Goal: Task Accomplishment & Management: Complete application form

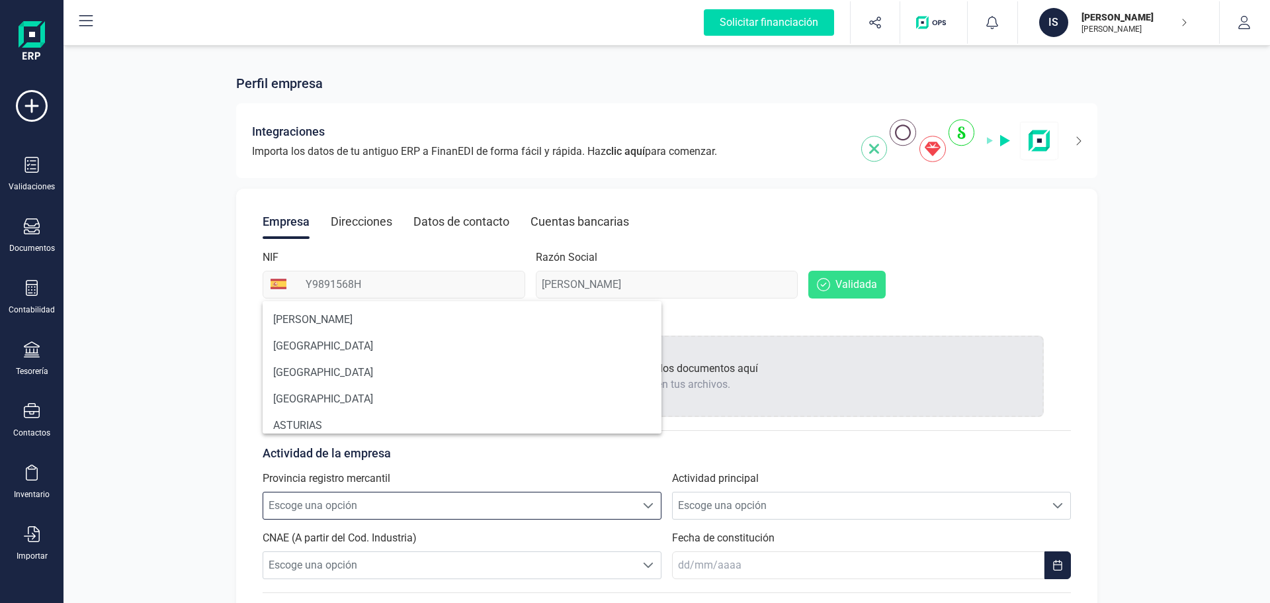
scroll to position [8, 58]
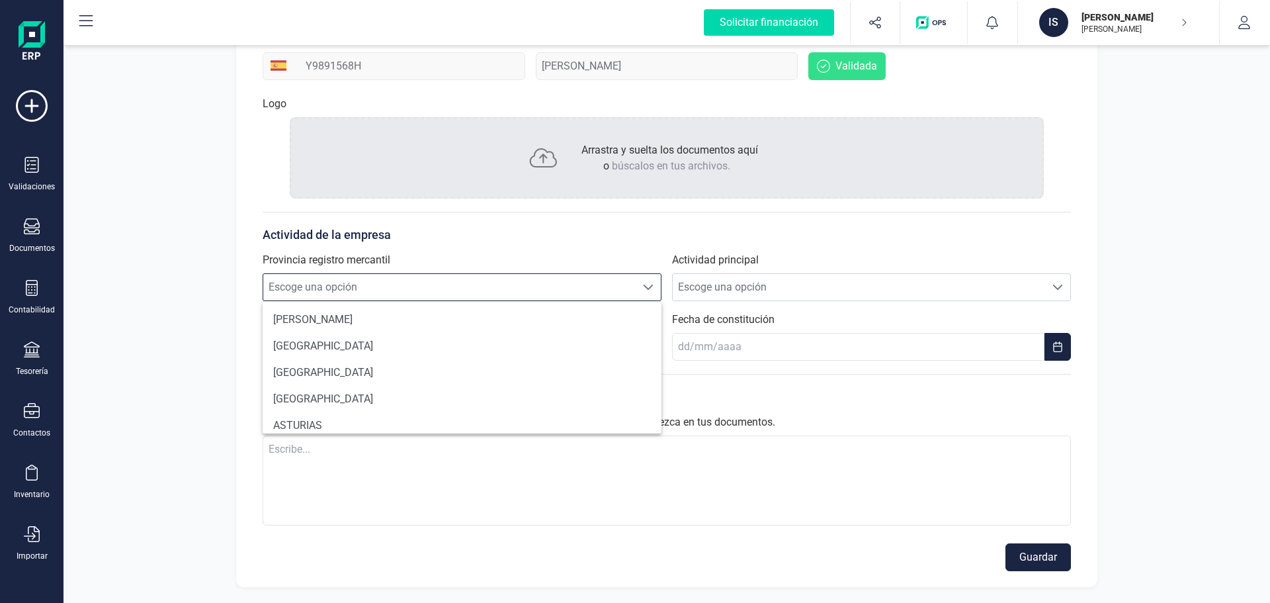
click at [376, 288] on span "Escoge una opción" at bounding box center [449, 287] width 372 height 26
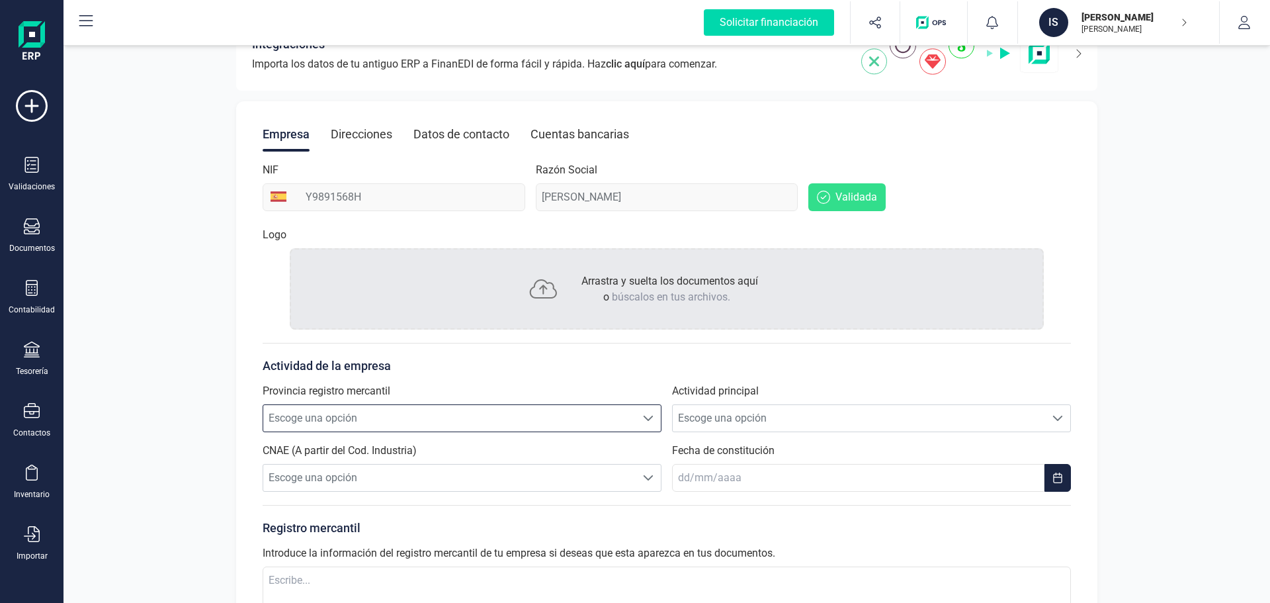
scroll to position [86, 0]
click at [613, 296] on span "búscalos en tus archivos." at bounding box center [671, 298] width 118 height 13
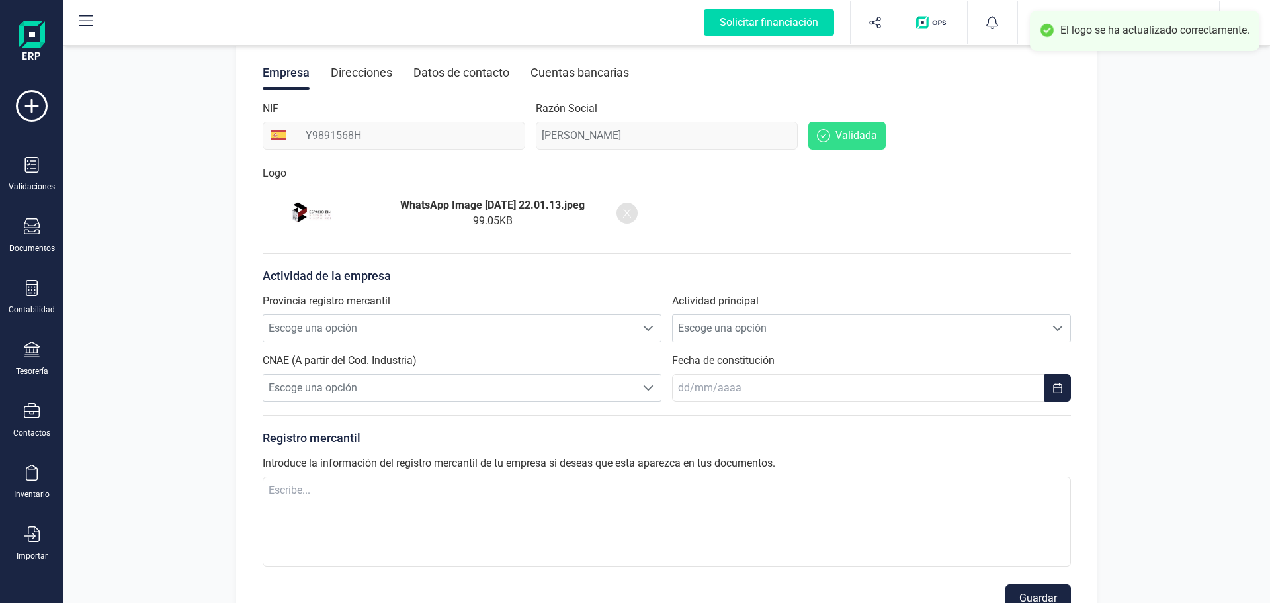
scroll to position [152, 0]
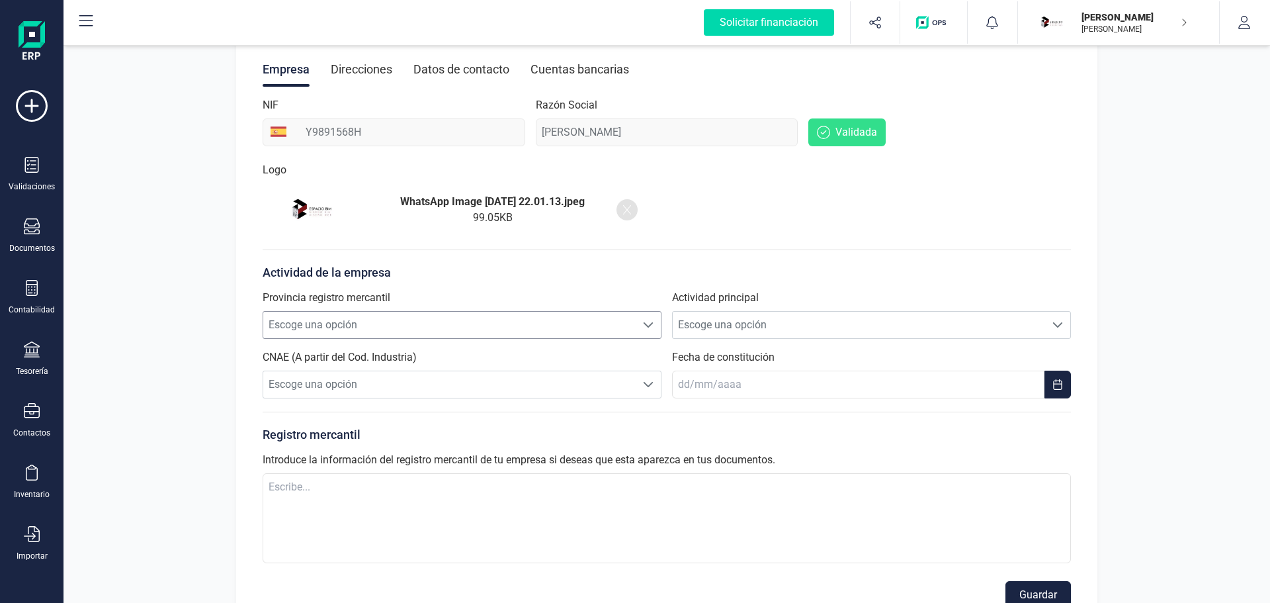
click at [467, 322] on span "Escoge una opción" at bounding box center [449, 325] width 372 height 26
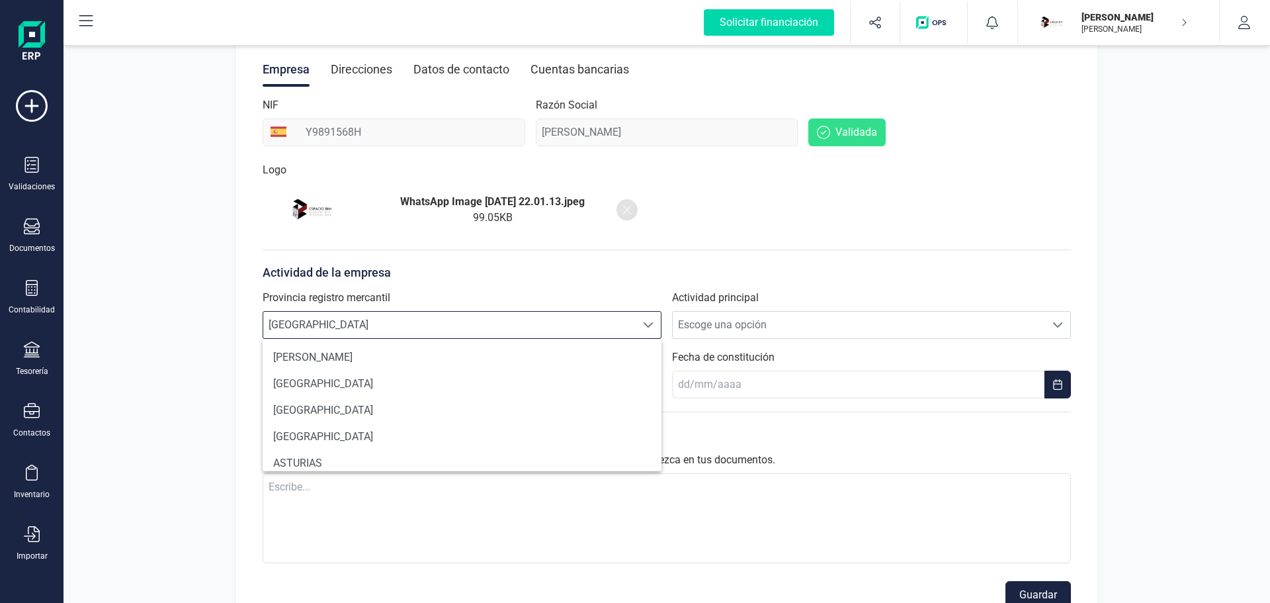
scroll to position [720, 0]
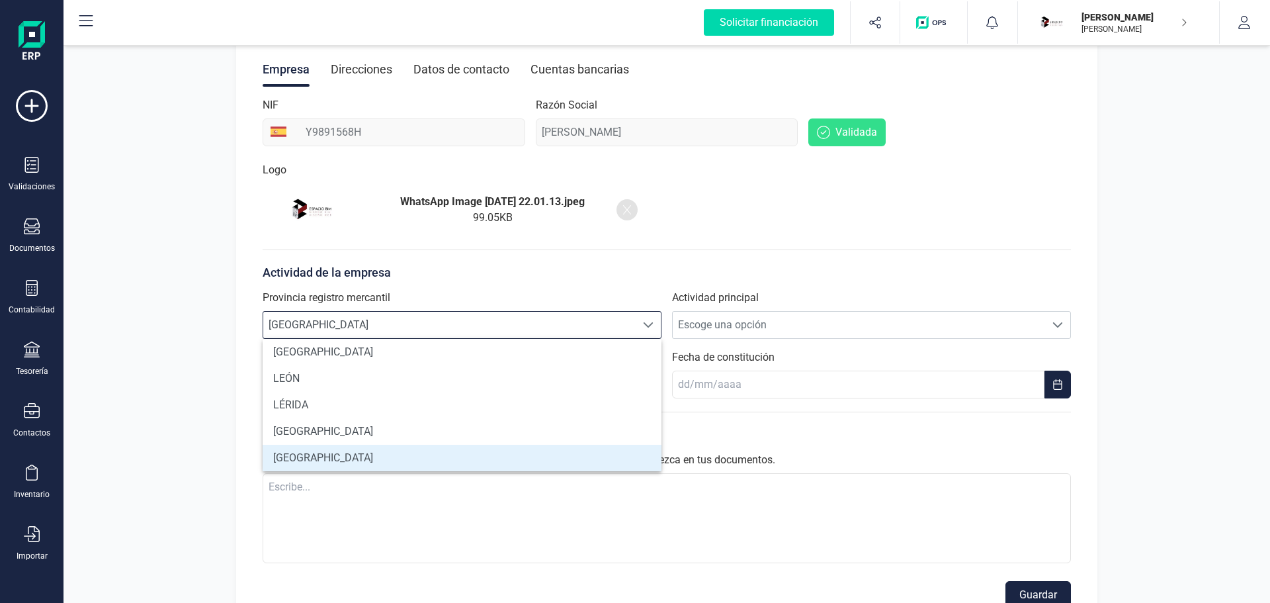
click at [301, 454] on li "[GEOGRAPHIC_DATA]" at bounding box center [462, 457] width 399 height 26
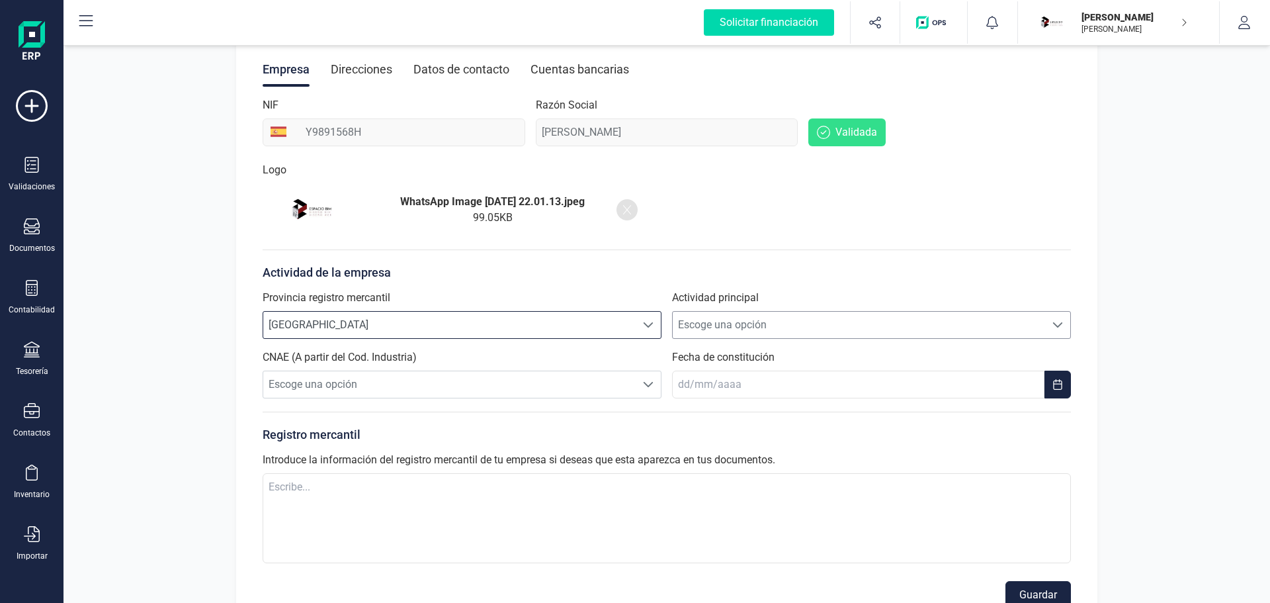
click at [702, 324] on span "Escoge una opción" at bounding box center [859, 325] width 372 height 26
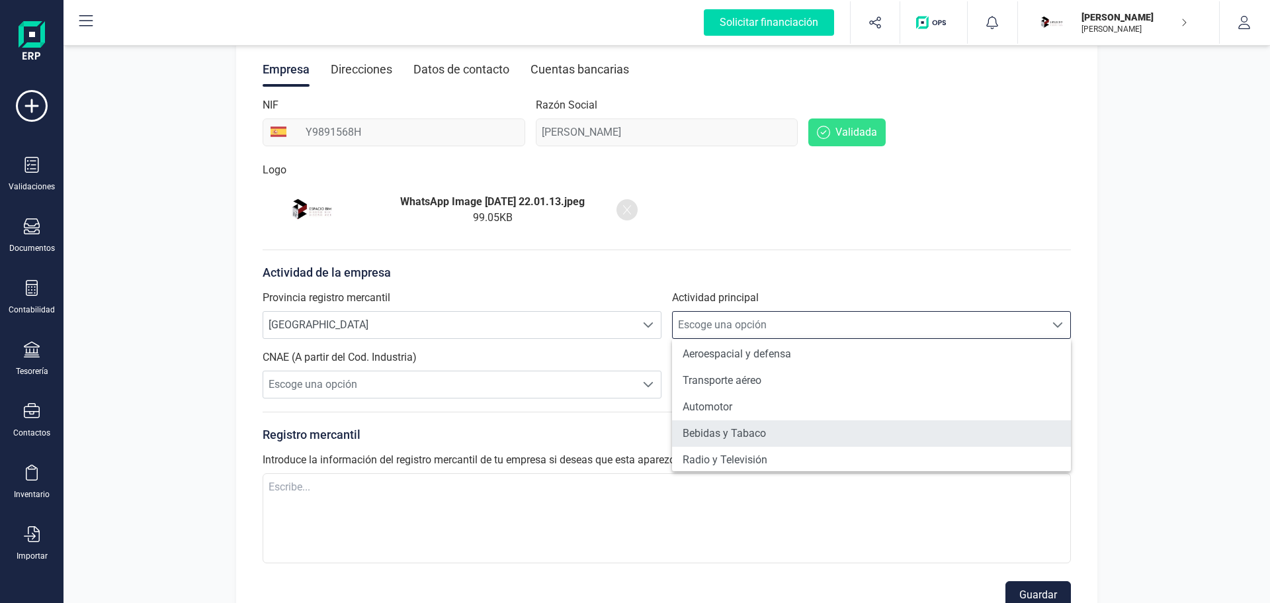
scroll to position [0, 0]
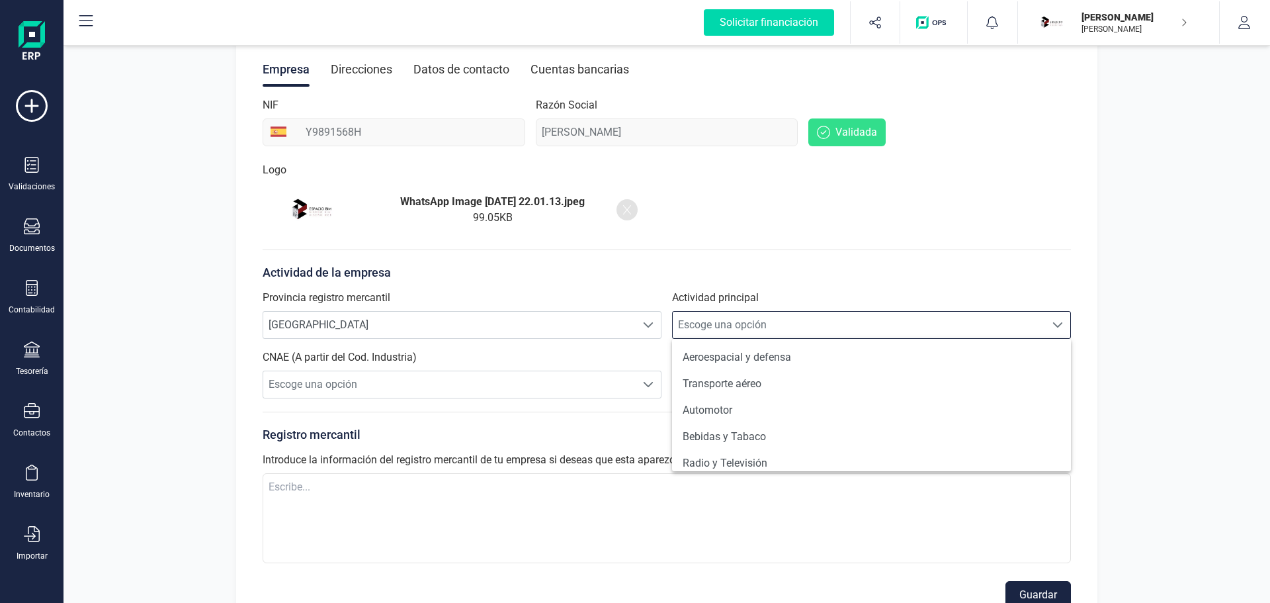
click at [751, 323] on span "Escoge una opción" at bounding box center [859, 325] width 372 height 26
click at [764, 322] on span "Escoge una opción" at bounding box center [859, 325] width 372 height 26
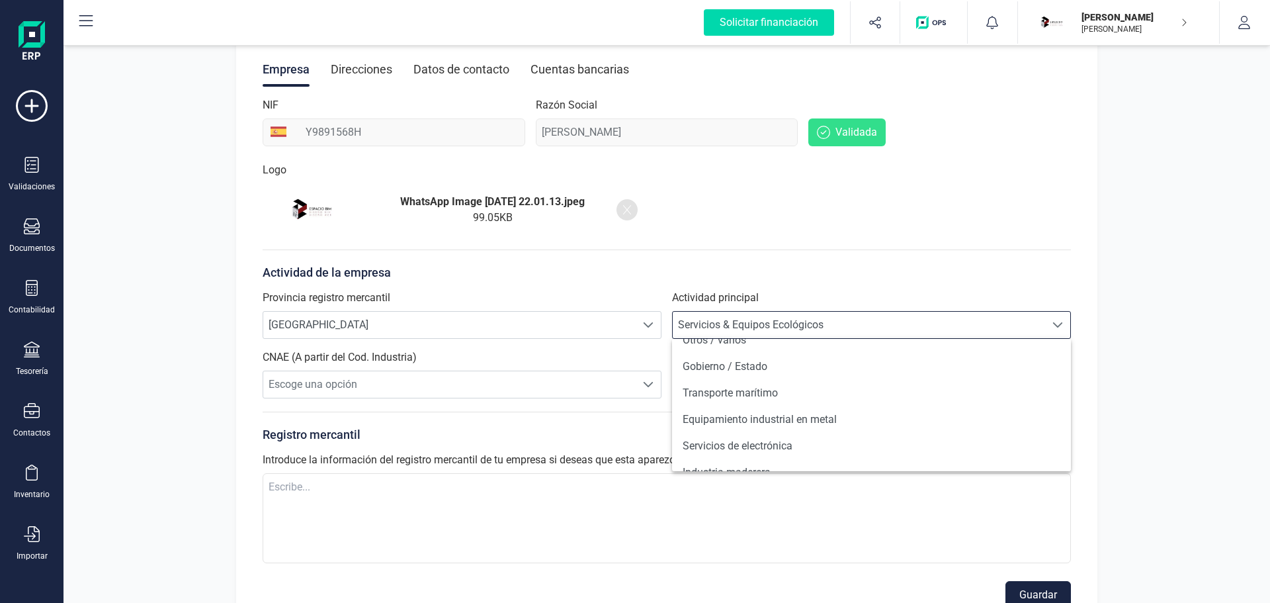
scroll to position [1050, 0]
click at [743, 341] on li "Otros / varios" at bounding box center [871, 339] width 399 height 26
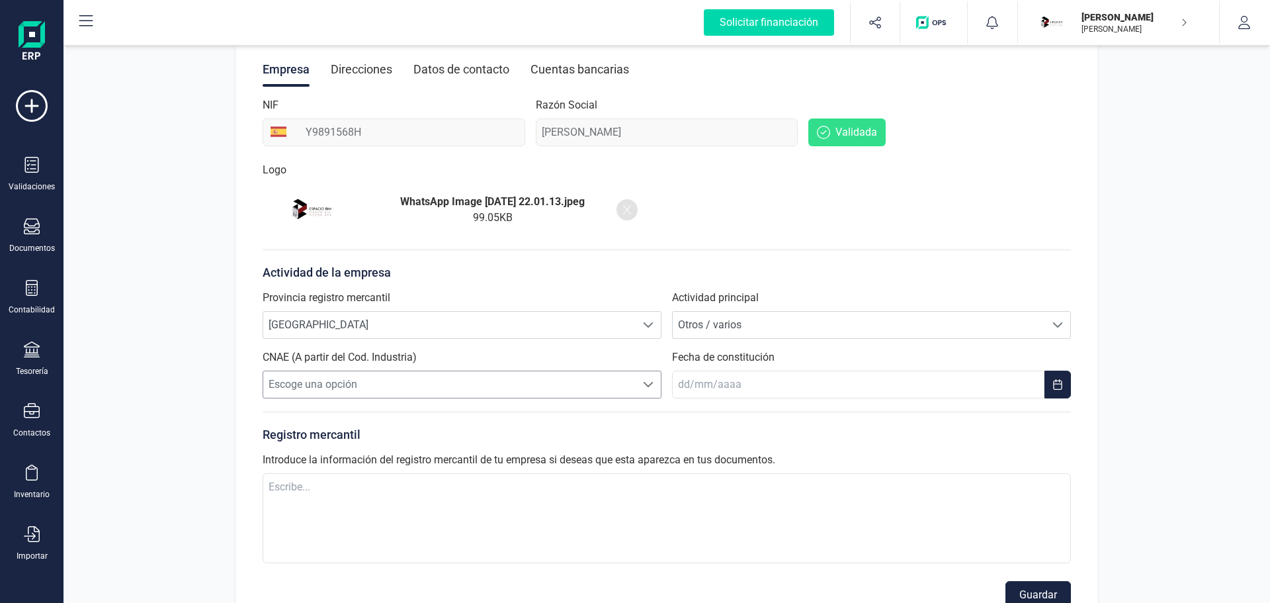
click at [417, 381] on span "Escoge una opción" at bounding box center [449, 384] width 372 height 26
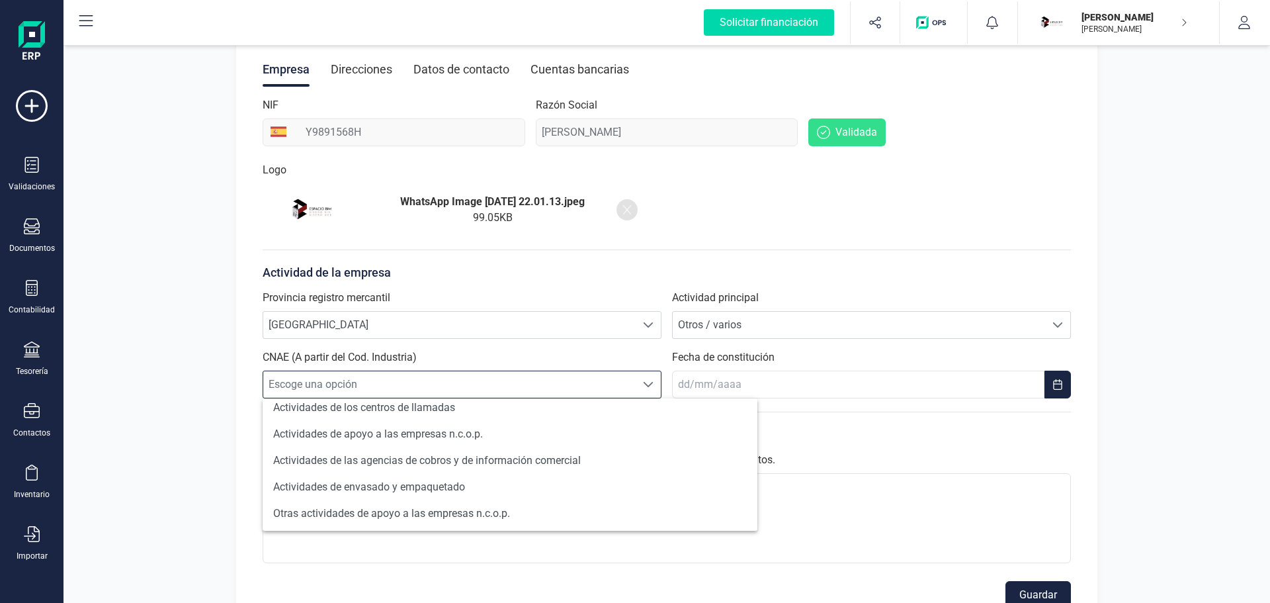
scroll to position [463, 0]
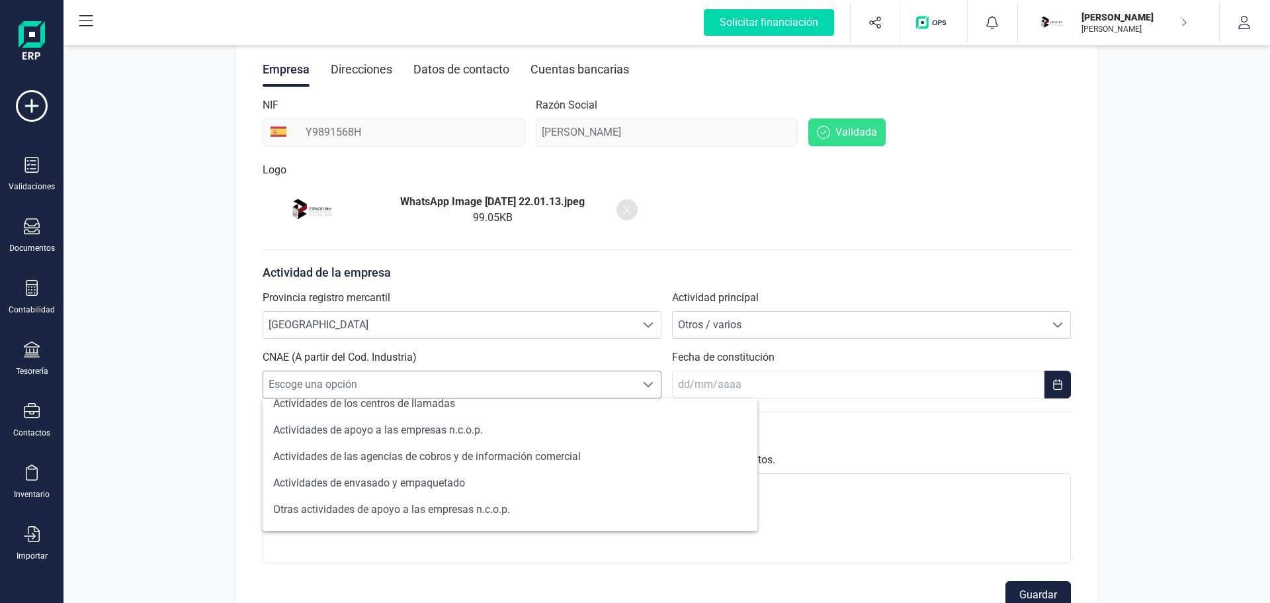
click at [387, 388] on span "Escoge una opción" at bounding box center [449, 384] width 372 height 26
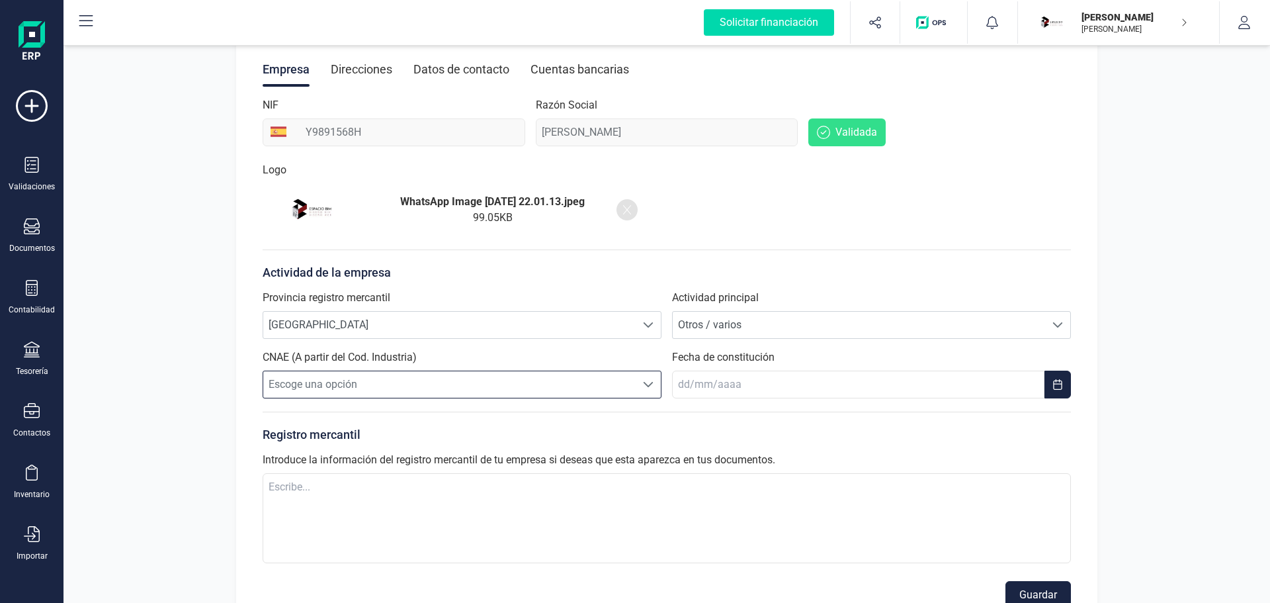
click at [387, 388] on span "Escoge una opción" at bounding box center [449, 384] width 372 height 26
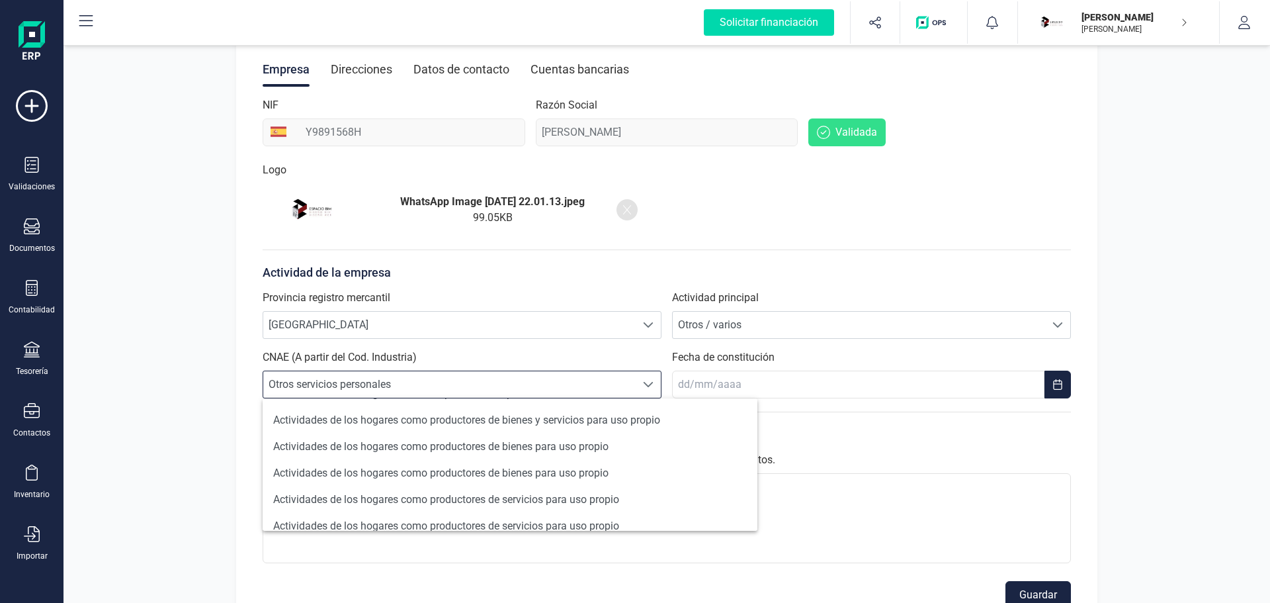
scroll to position [1254, 0]
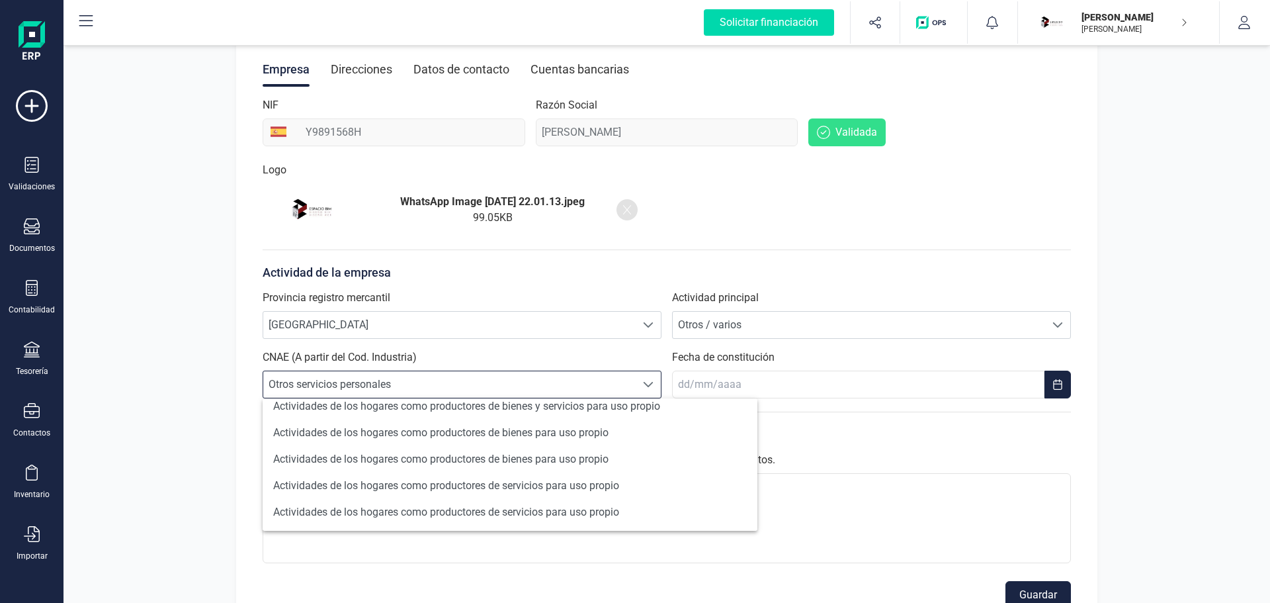
click at [410, 377] on span "Otros servicios personales" at bounding box center [449, 384] width 372 height 26
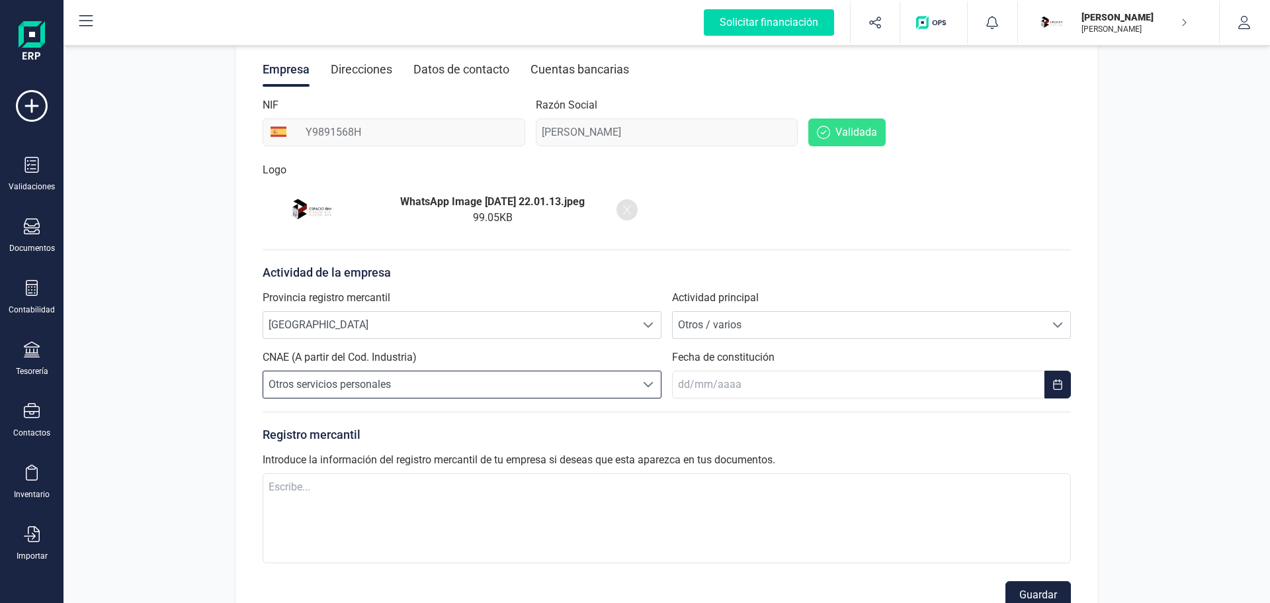
click at [410, 377] on span "Otros servicios personales" at bounding box center [449, 384] width 372 height 26
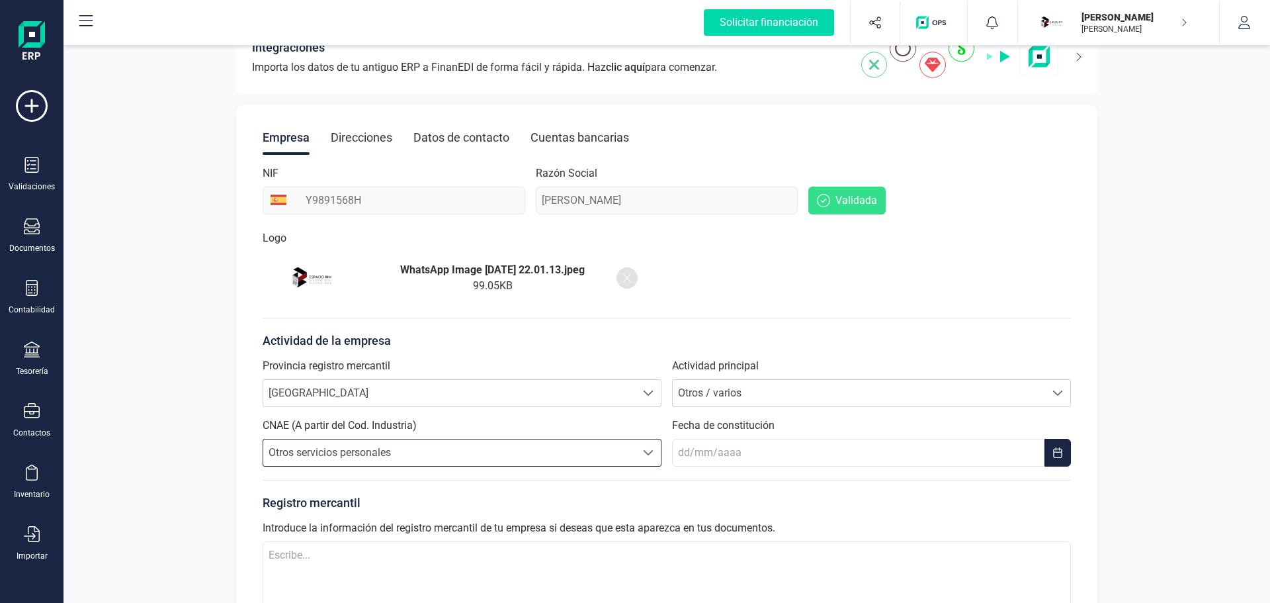
scroll to position [86, 0]
click at [645, 449] on span at bounding box center [648, 450] width 11 height 11
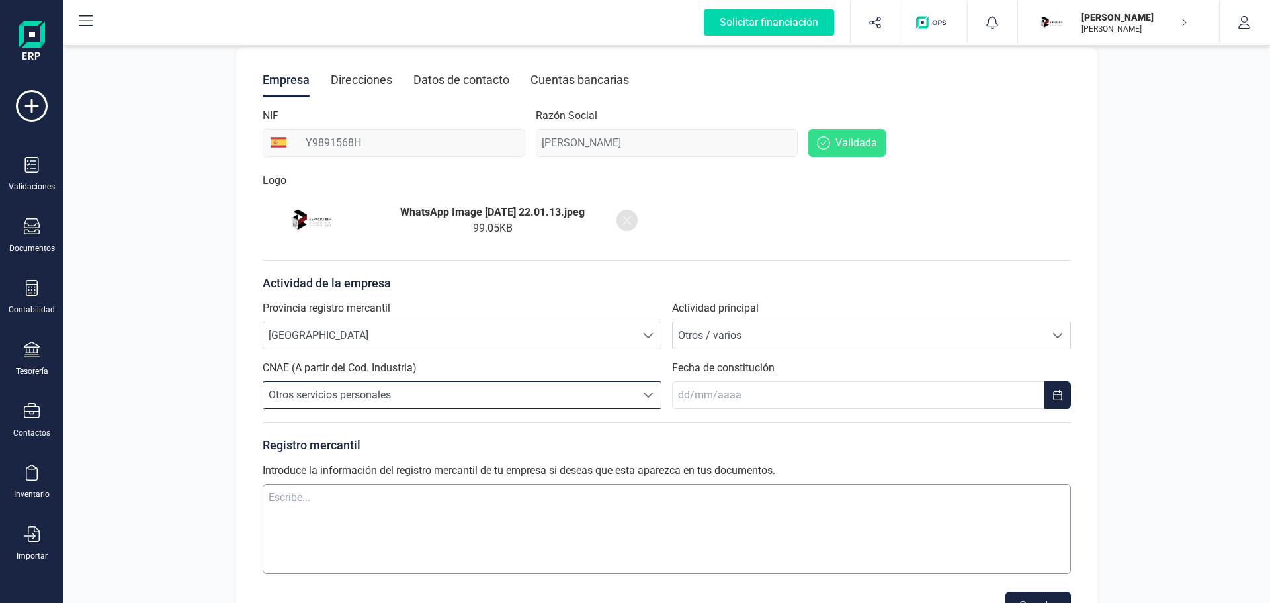
scroll to position [152, 0]
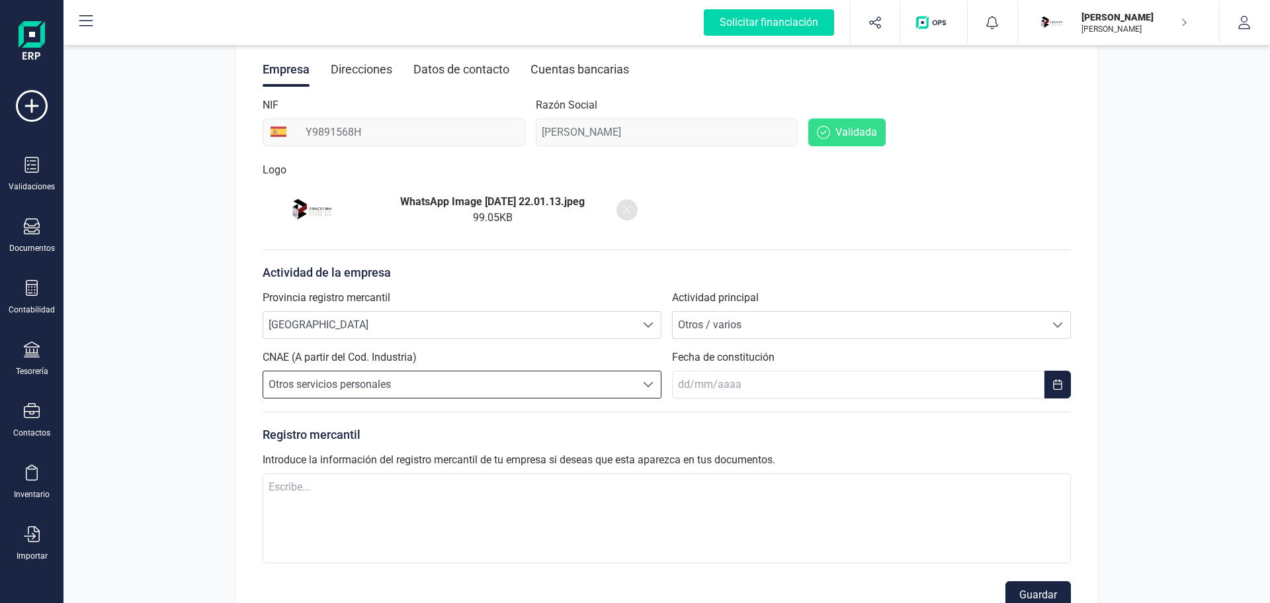
click at [581, 375] on span "Otros servicios personales" at bounding box center [449, 384] width 372 height 26
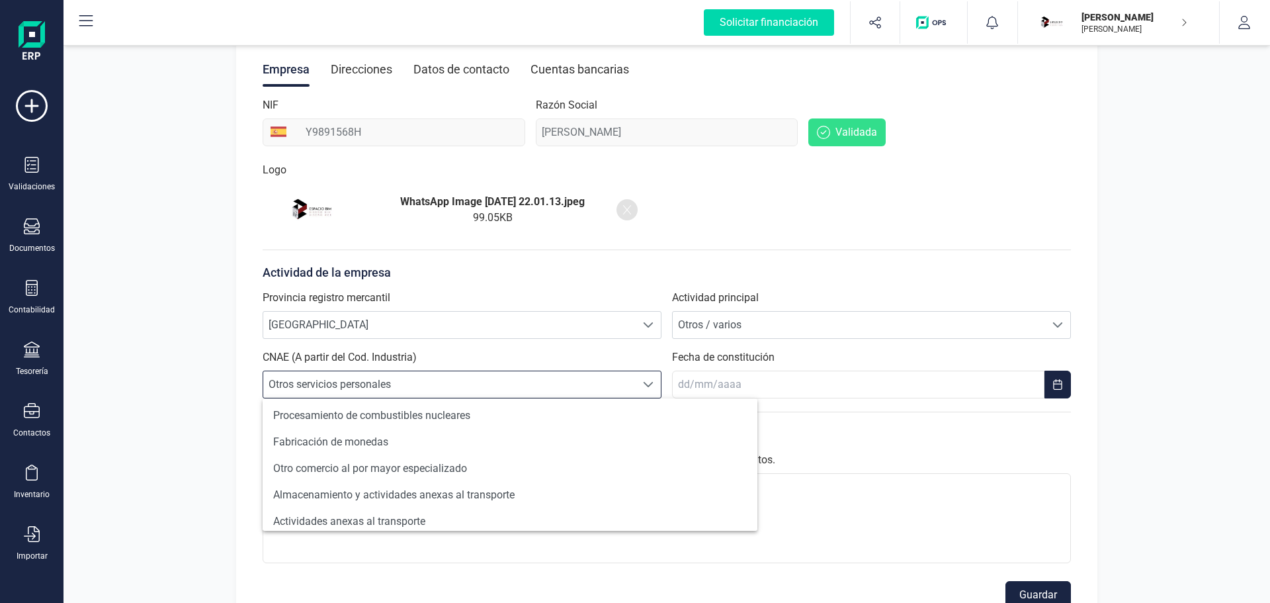
scroll to position [0, 0]
click at [785, 321] on span "Otros / varios" at bounding box center [859, 325] width 372 height 26
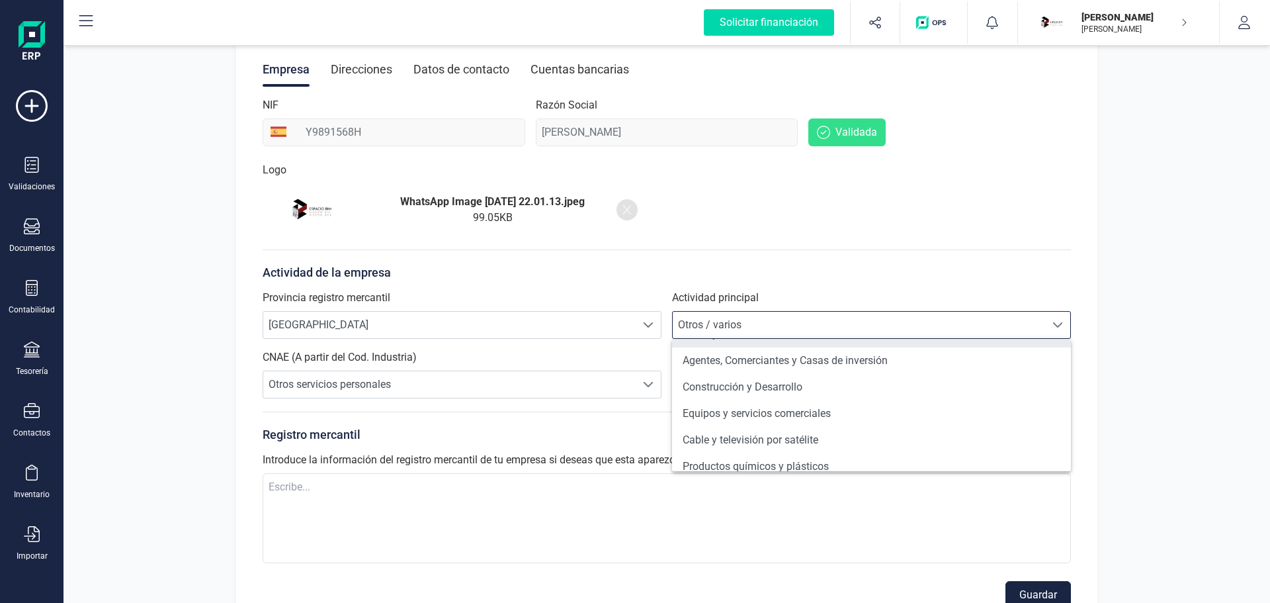
scroll to position [132, 0]
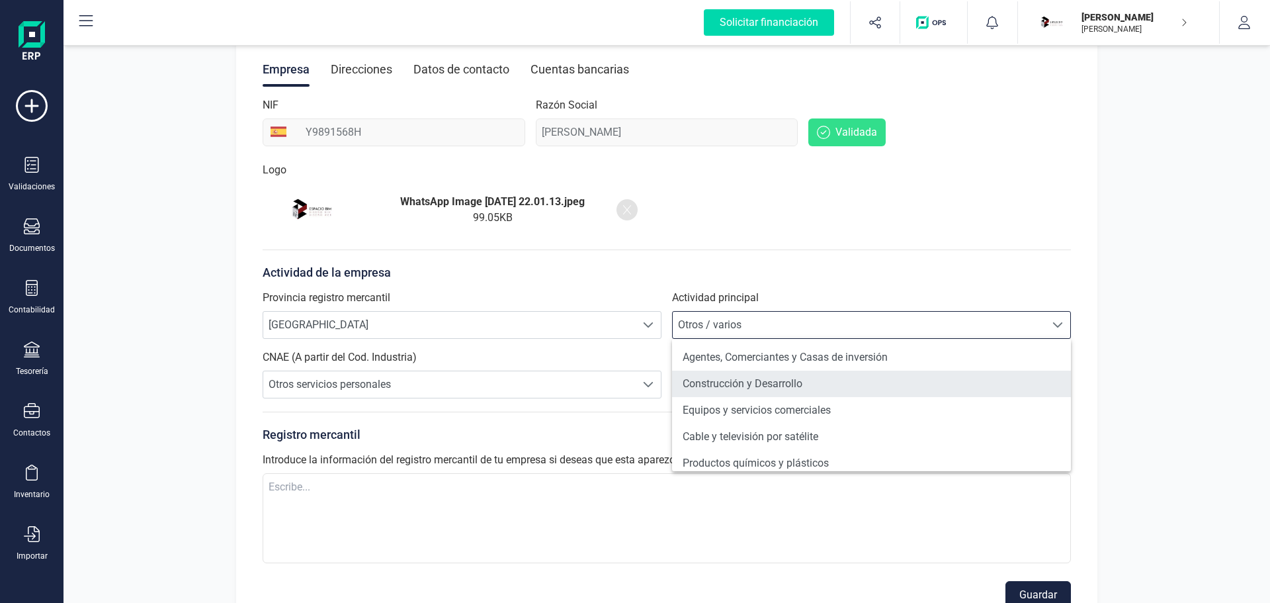
click at [777, 374] on li "Construcción y Desarrollo" at bounding box center [871, 383] width 399 height 26
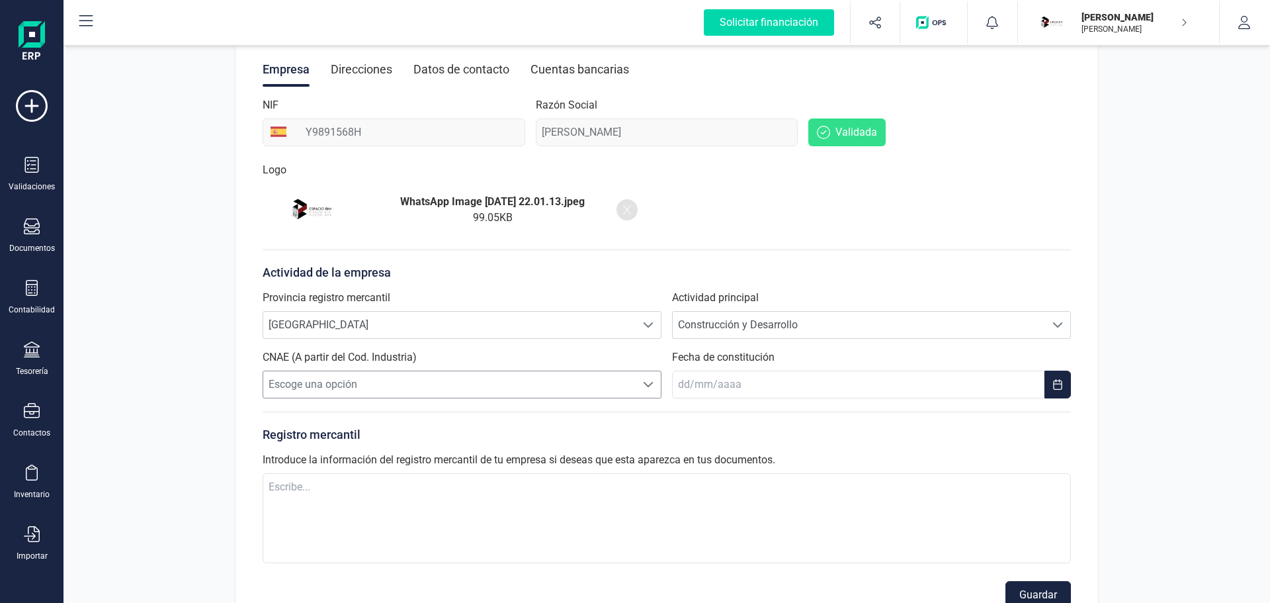
click at [527, 384] on span "Escoge una opción" at bounding box center [449, 384] width 372 height 26
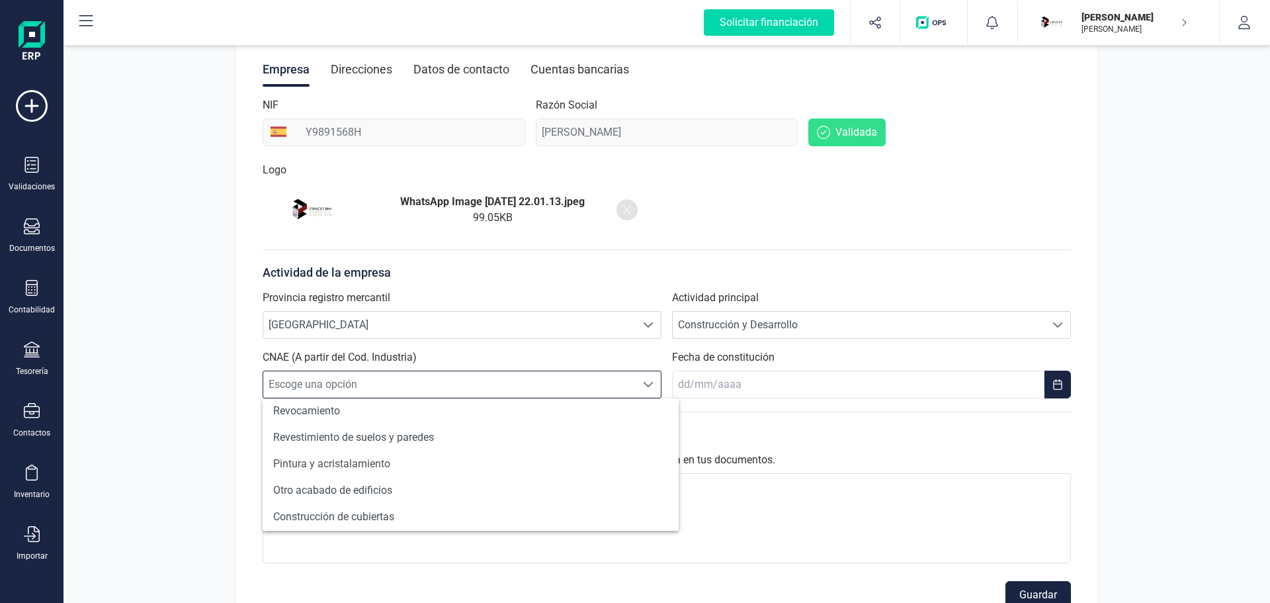
scroll to position [857, 0]
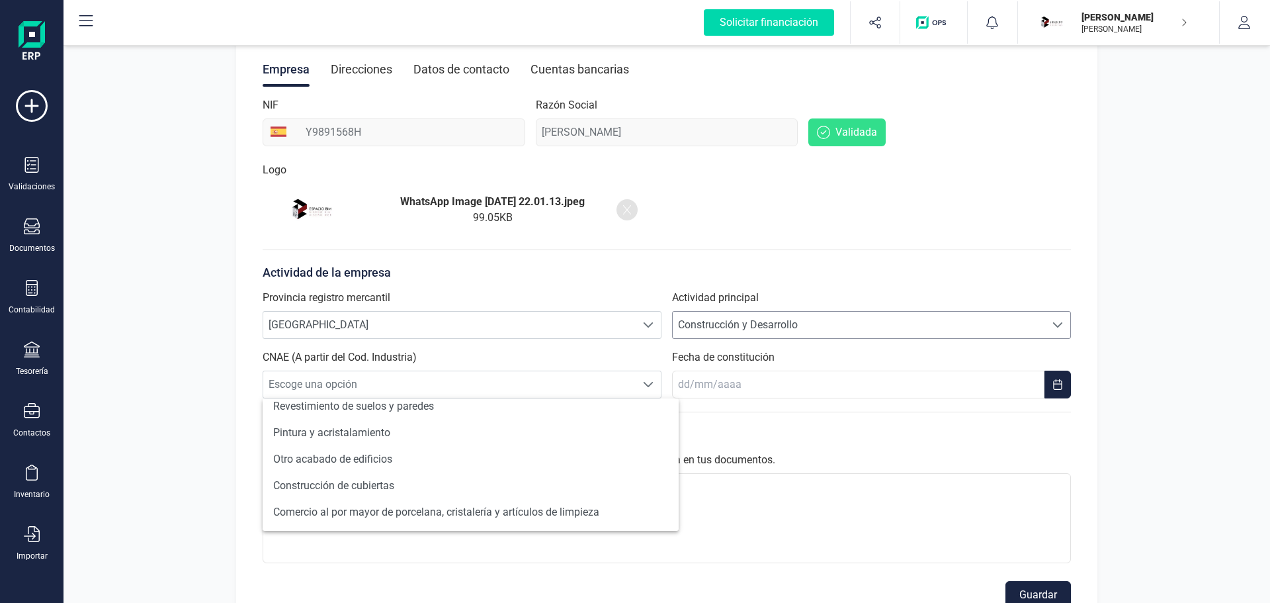
click at [749, 323] on span "Construcción y Desarrollo" at bounding box center [859, 325] width 372 height 26
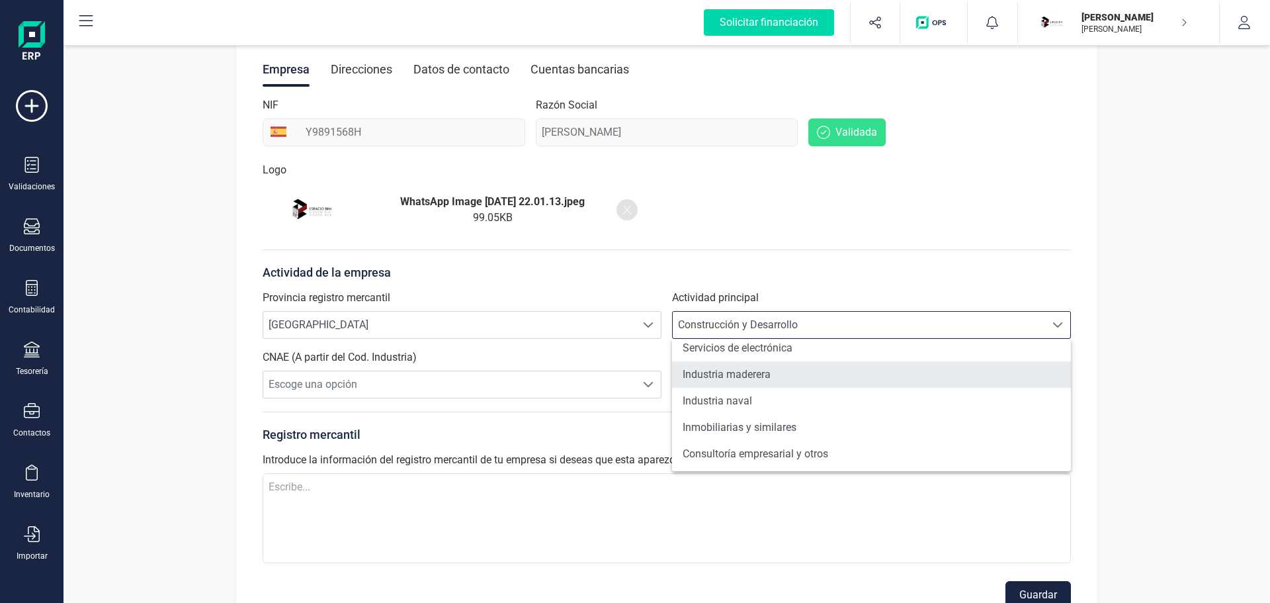
scroll to position [1148, 0]
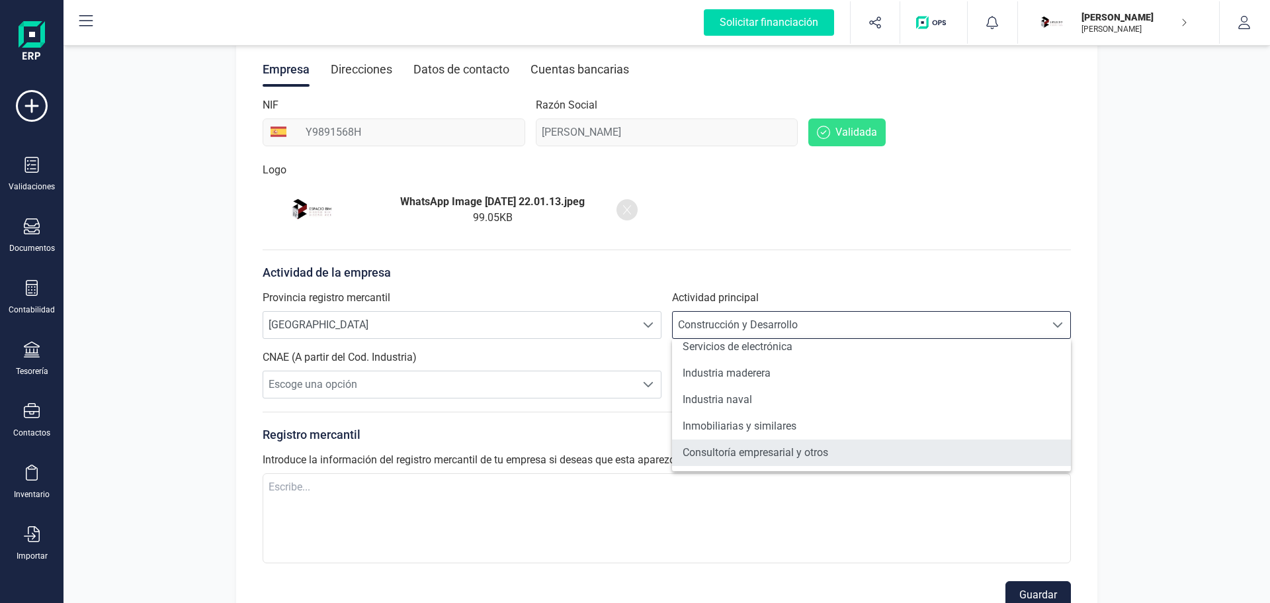
click at [814, 452] on li "Consultoría empresarial y otros" at bounding box center [871, 452] width 399 height 26
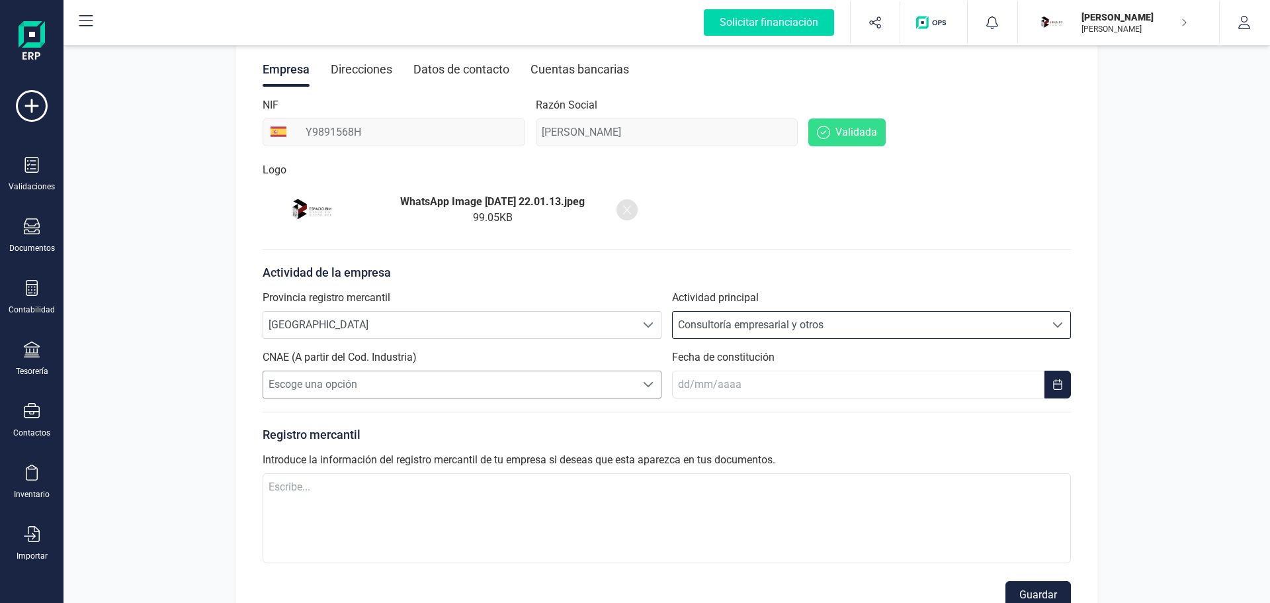
click at [489, 386] on span "Escoge una opción" at bounding box center [449, 384] width 372 height 26
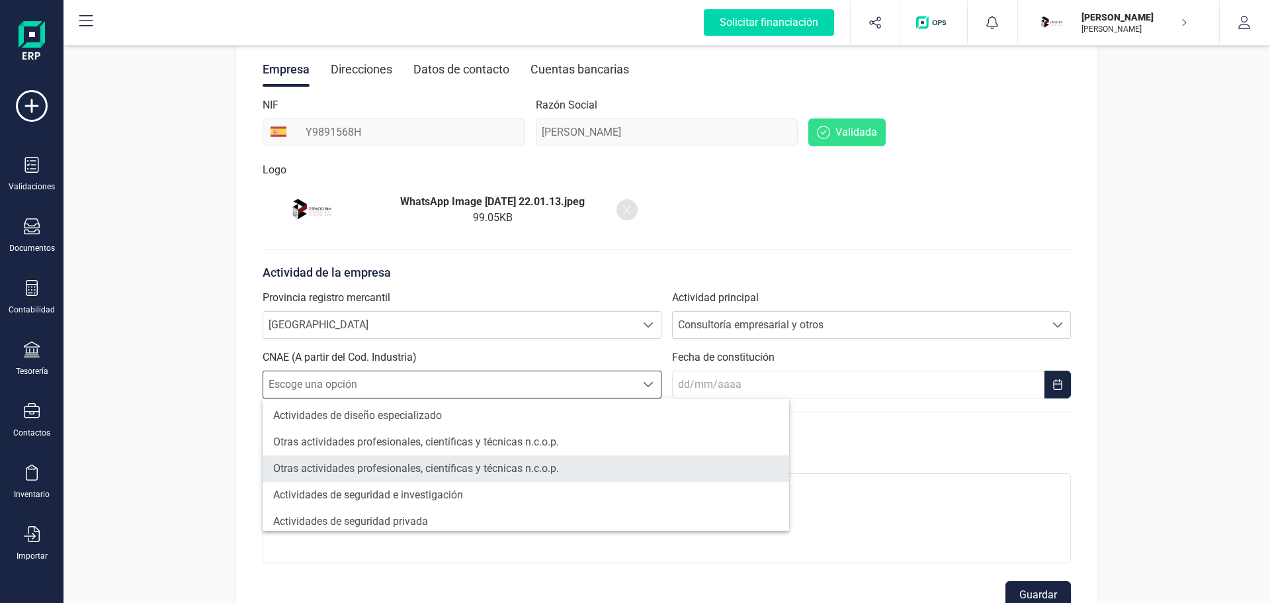
scroll to position [1058, 0]
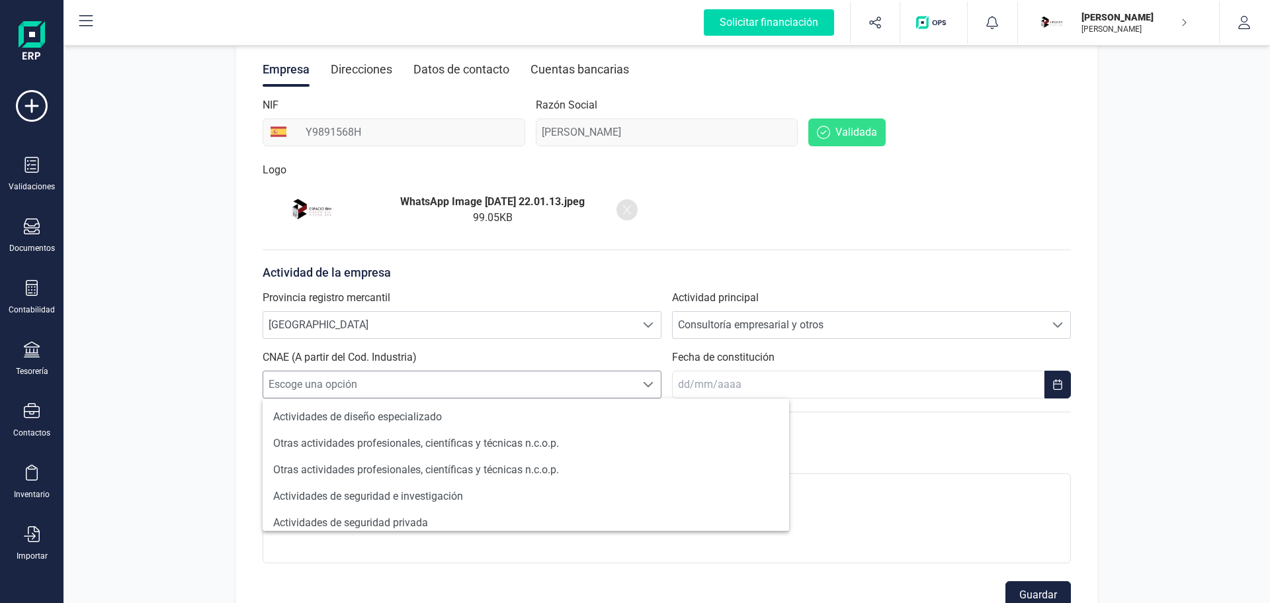
click at [438, 382] on span "Escoge una opción" at bounding box center [449, 384] width 372 height 26
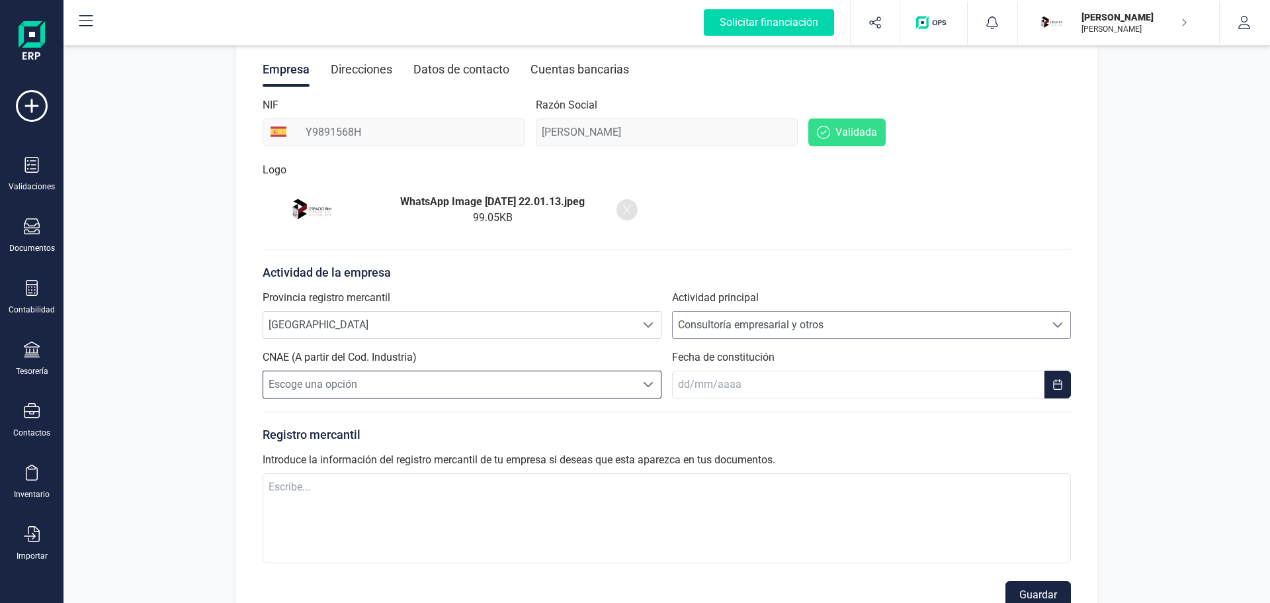
click at [714, 320] on span "Consultoría empresarial y otros" at bounding box center [859, 325] width 372 height 26
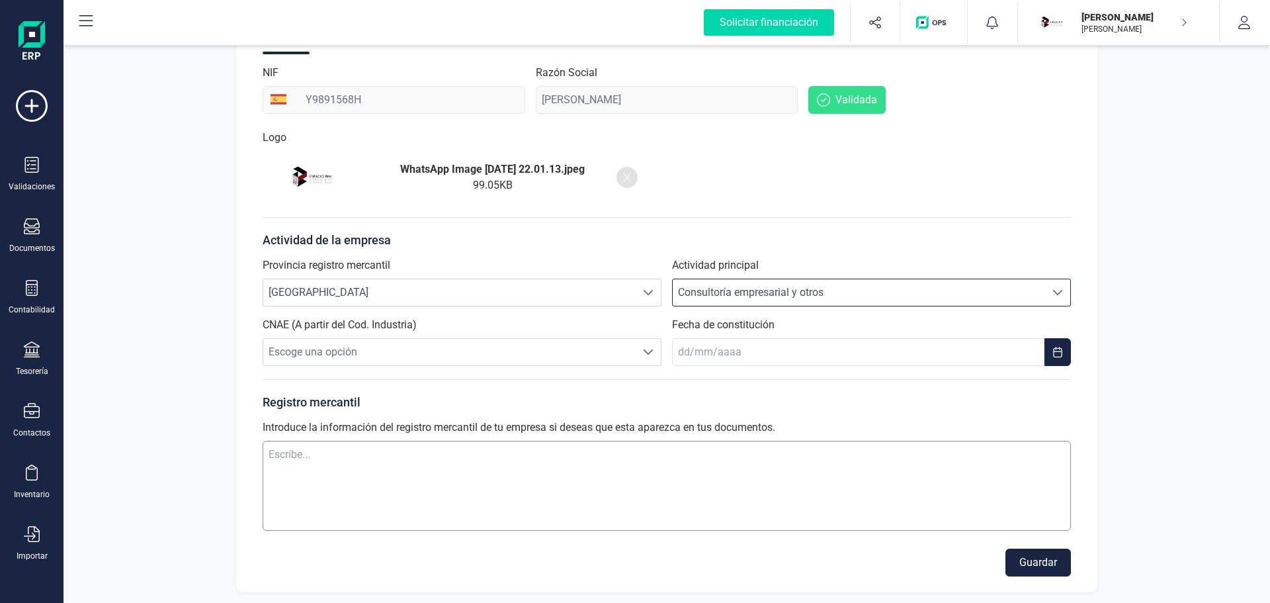
scroll to position [190, 0]
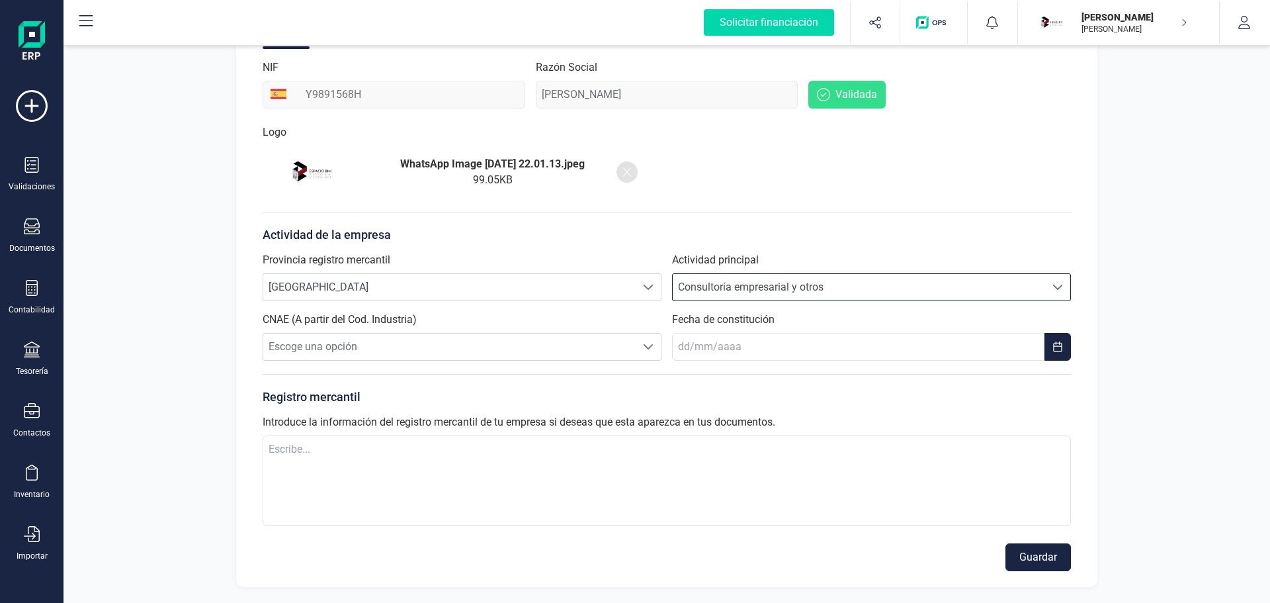
click at [795, 294] on span "Consultoría empresarial y otros" at bounding box center [859, 287] width 372 height 26
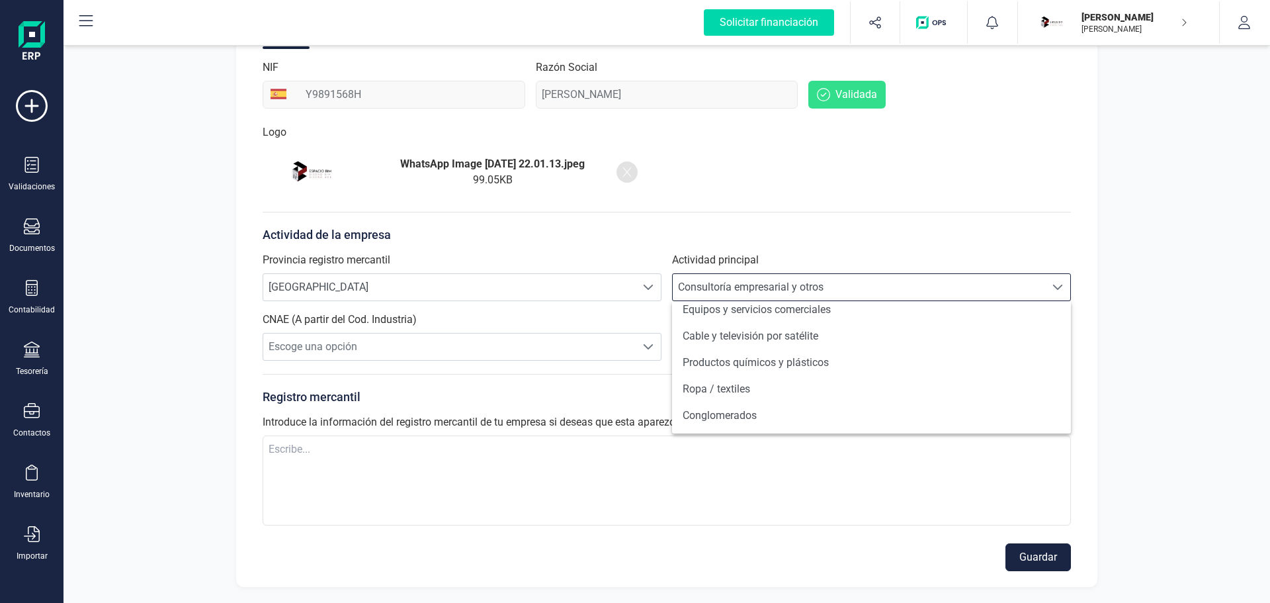
scroll to position [198, 0]
click at [794, 301] on li "Equipos y servicios comerciales" at bounding box center [871, 306] width 399 height 26
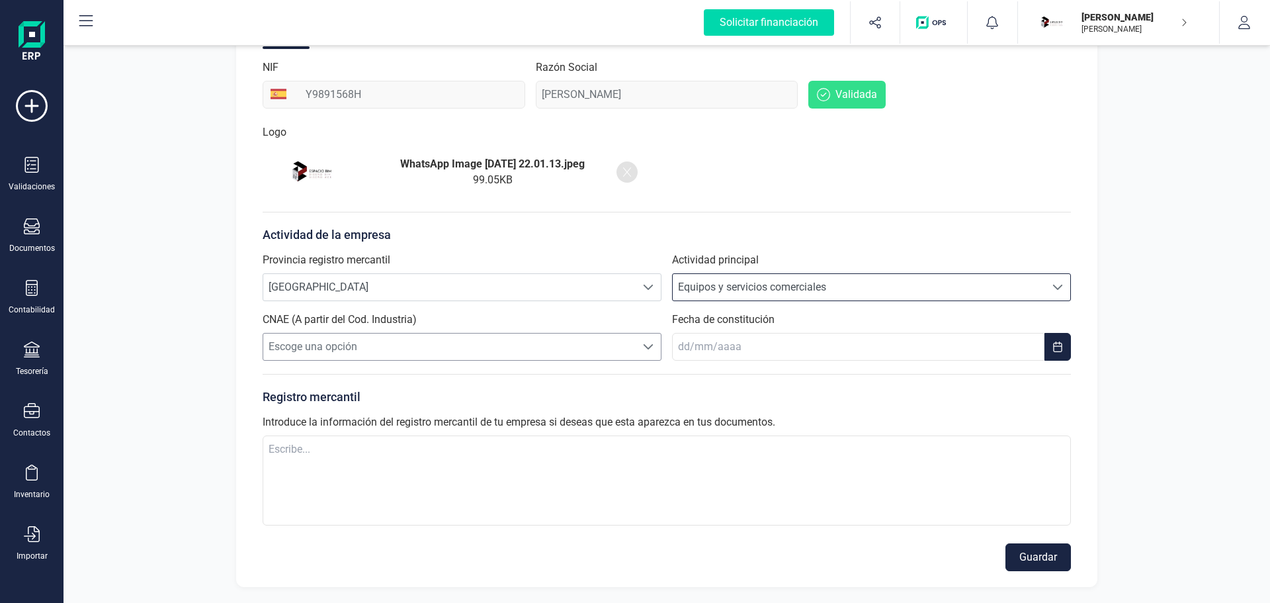
click at [556, 346] on span "Escoge una opción" at bounding box center [449, 346] width 372 height 26
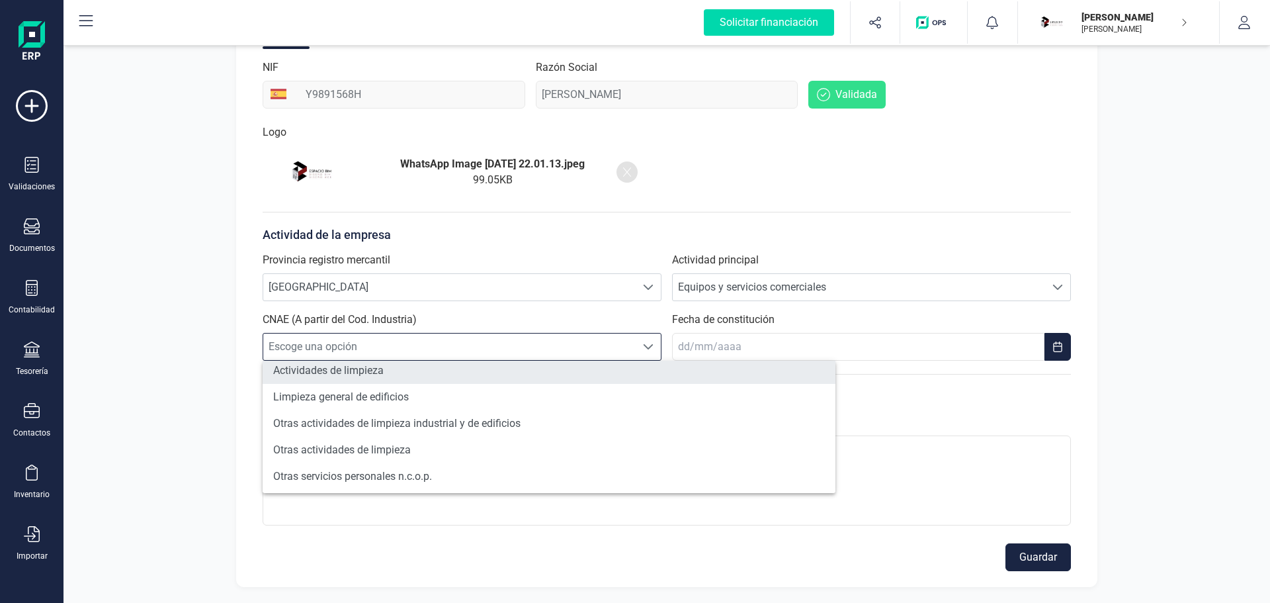
scroll to position [513, 0]
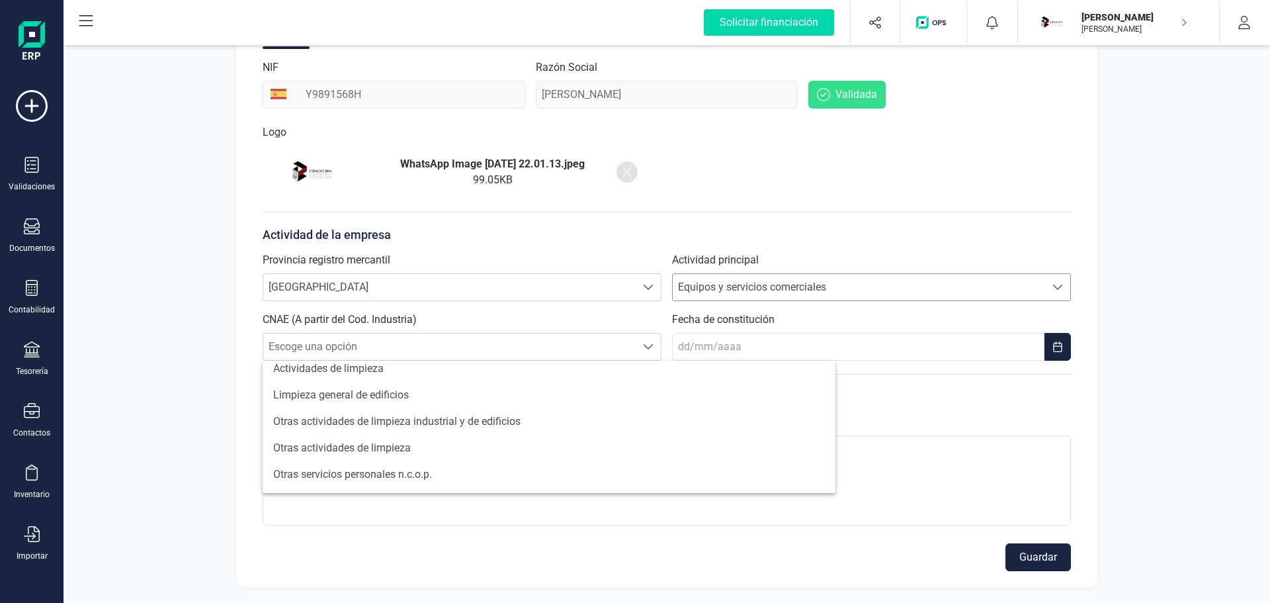
click at [763, 286] on span "Equipos y servicios comerciales" at bounding box center [859, 287] width 372 height 26
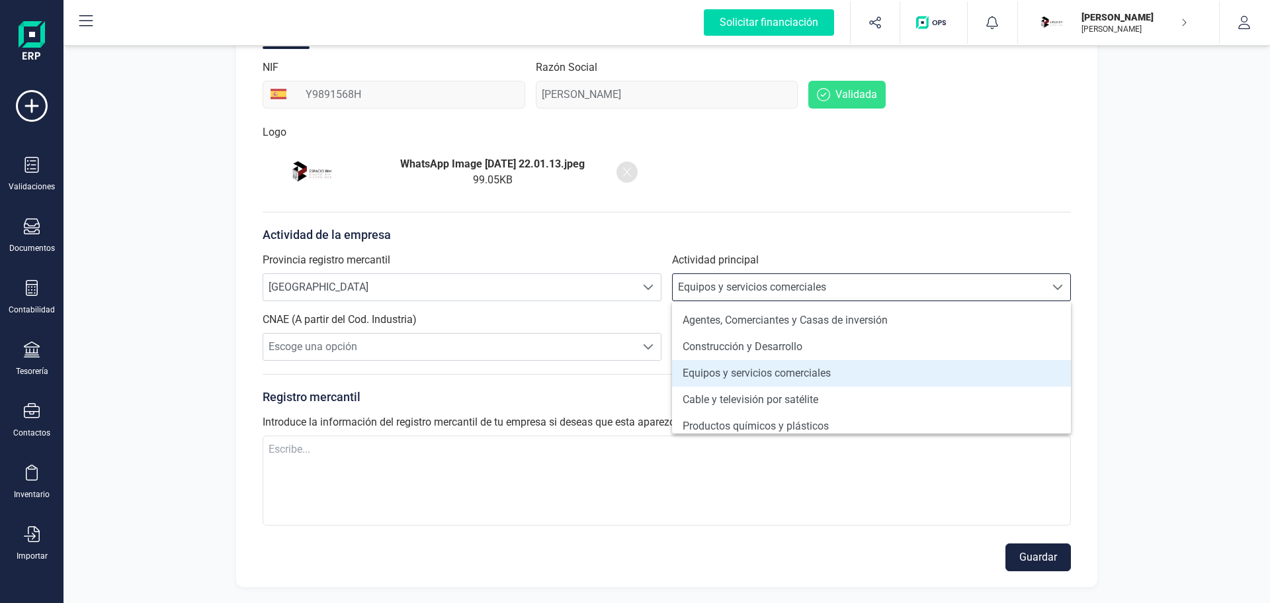
scroll to position [132, 0]
click at [186, 251] on div "Perfil empresa Integraciones Importa los datos de tu antiguo ERP a FinanEDI de …" at bounding box center [666, 228] width 1206 height 750
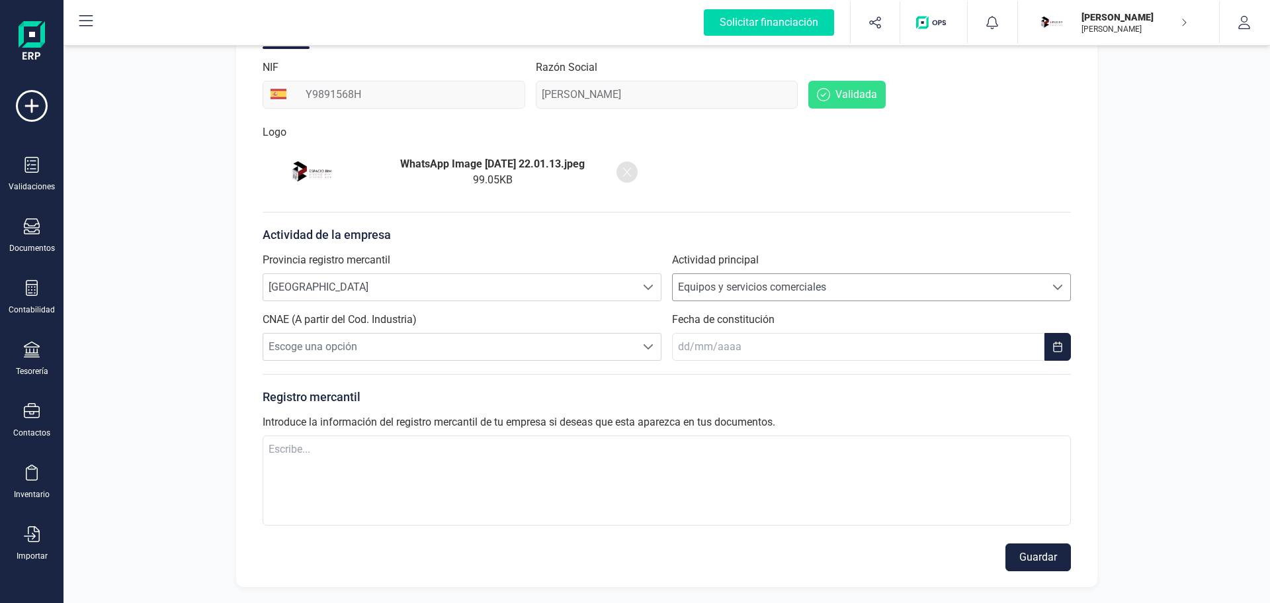
click at [792, 290] on span "Equipos y servicios comerciales" at bounding box center [859, 287] width 372 height 26
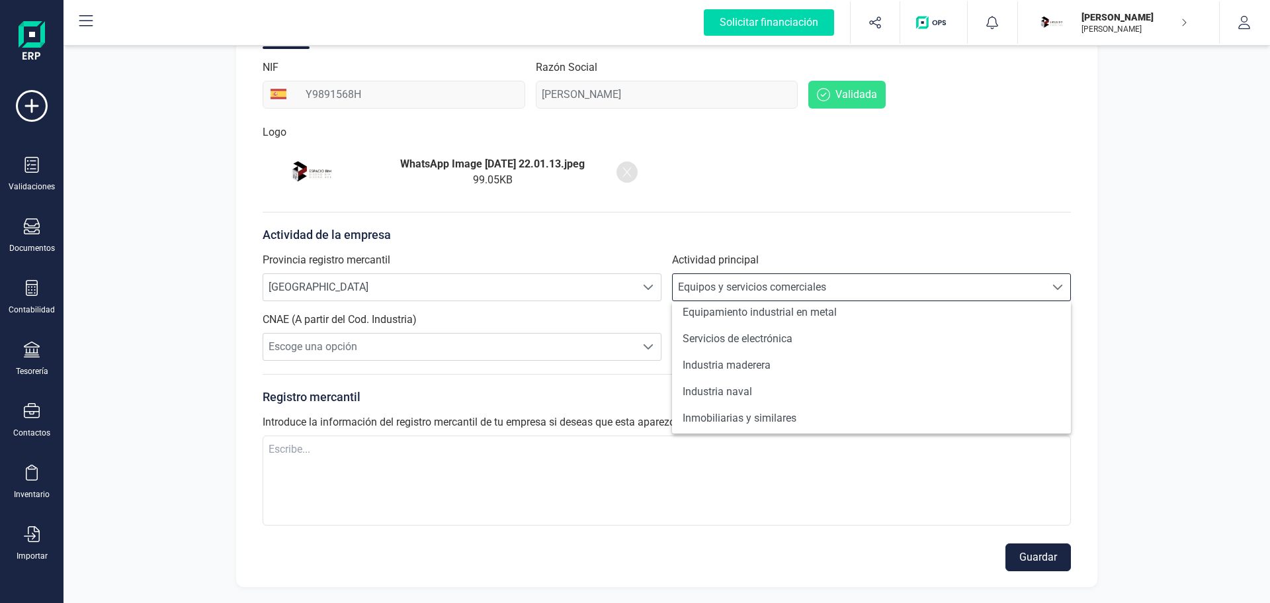
scroll to position [1148, 0]
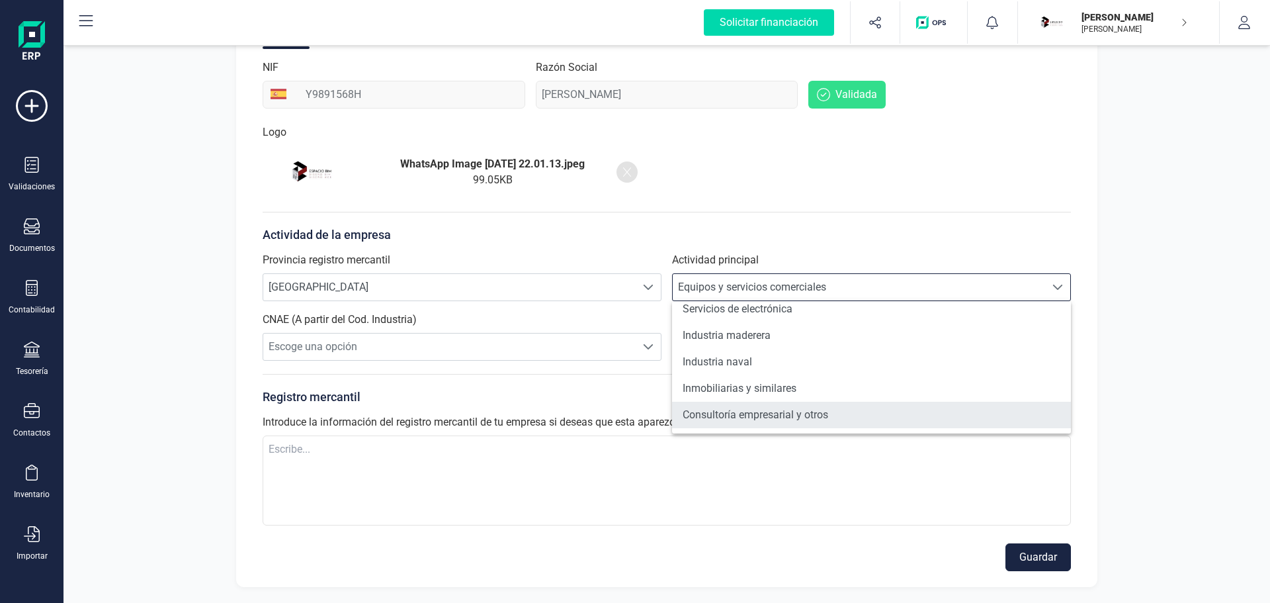
click at [820, 419] on li "Consultoría empresarial y otros" at bounding box center [871, 414] width 399 height 26
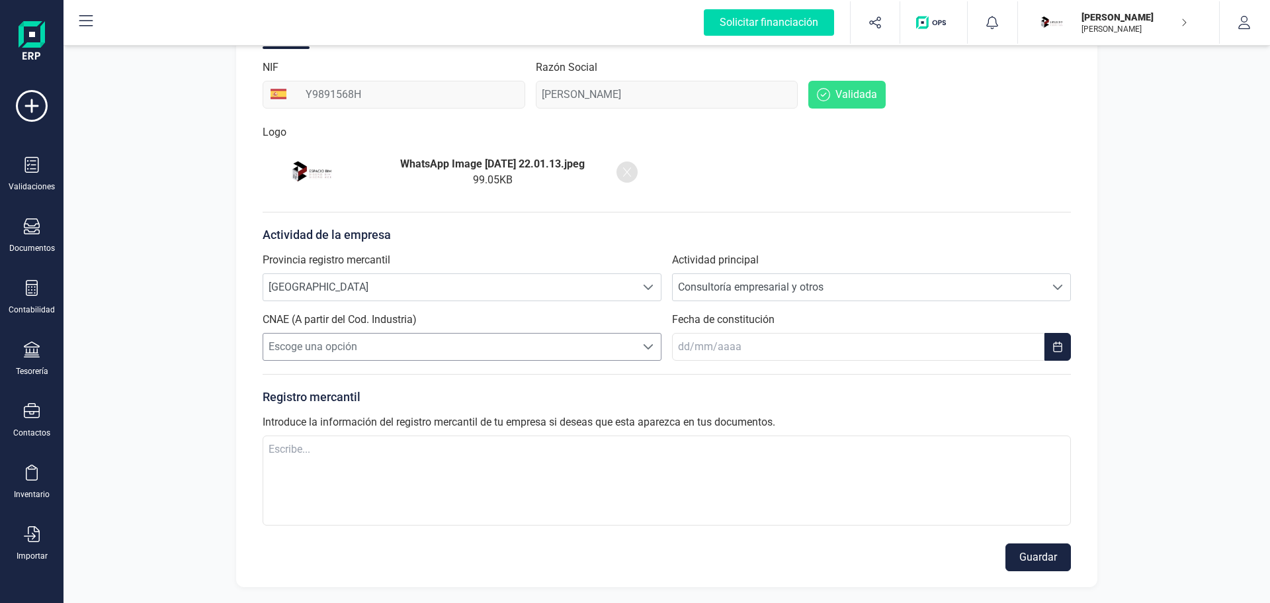
click at [636, 343] on div at bounding box center [648, 346] width 25 height 26
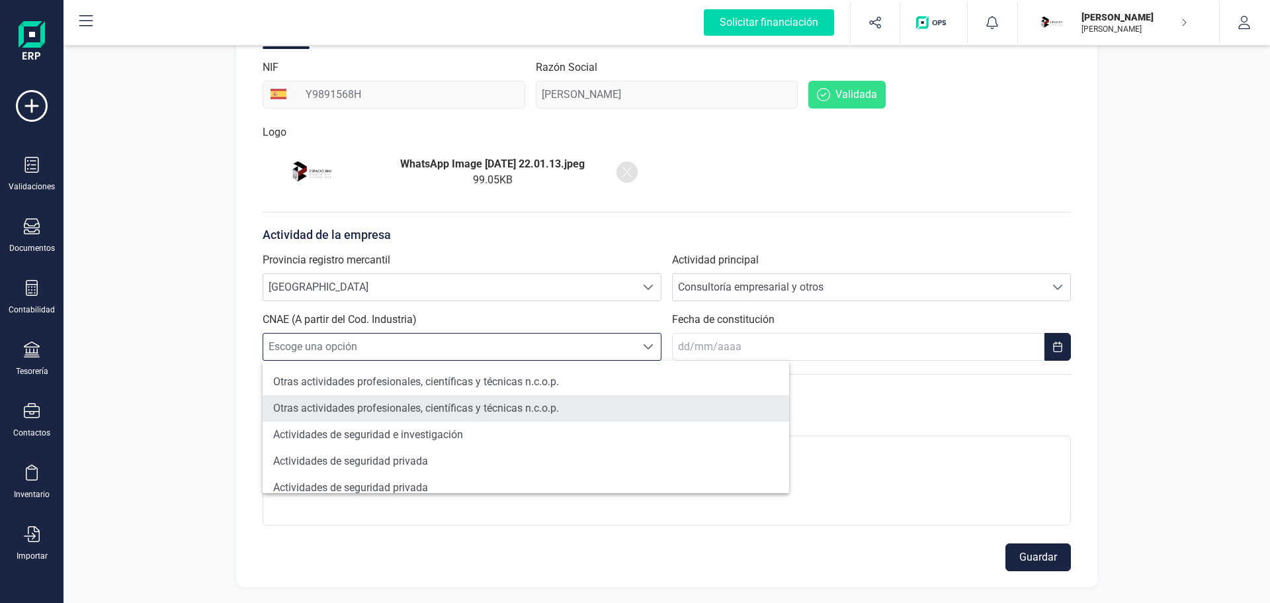
scroll to position [1016, 0]
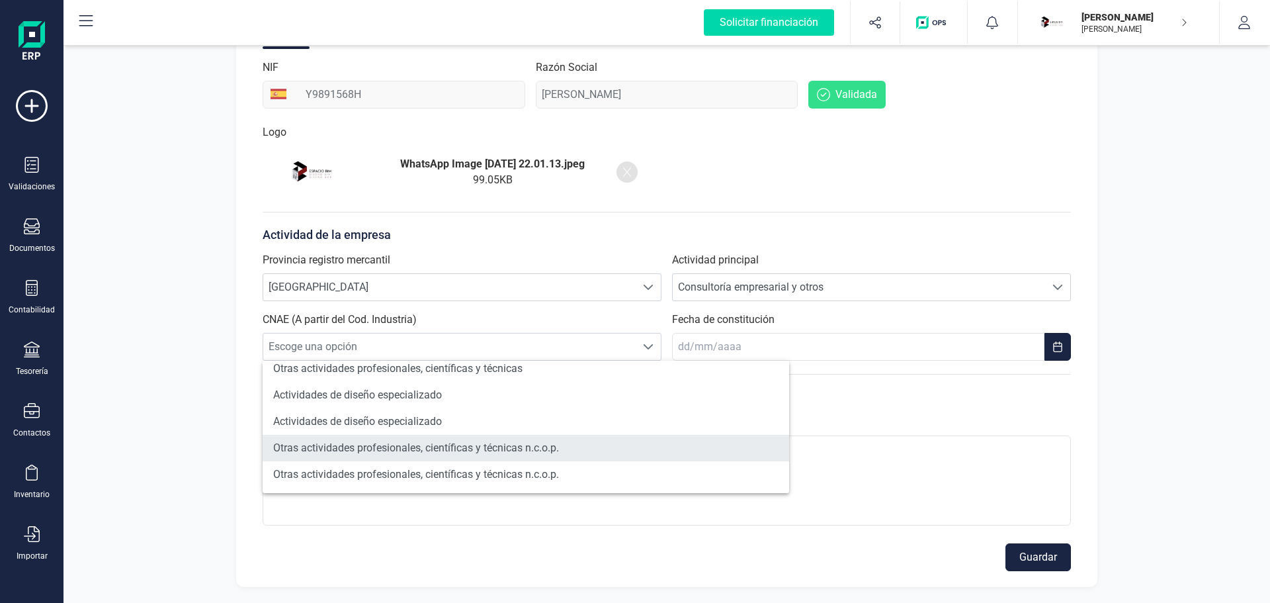
click at [550, 444] on li "Otras actividades profesionales, científicas y técnicas n.c.o.p." at bounding box center [526, 448] width 526 height 26
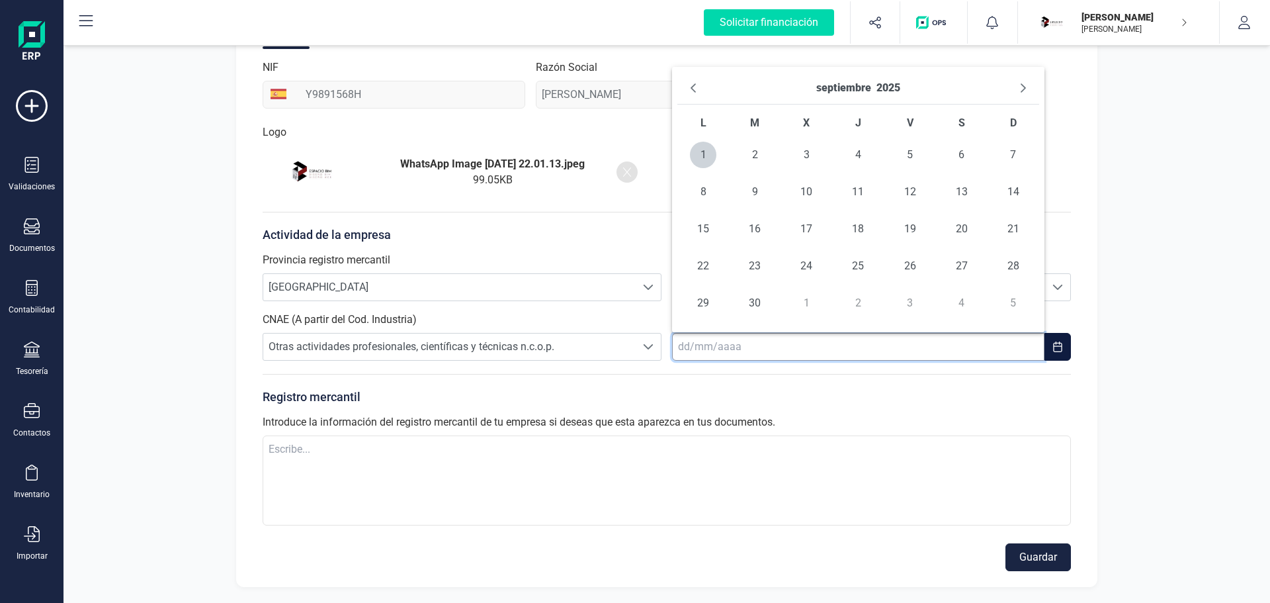
click at [687, 343] on input "text" at bounding box center [858, 347] width 372 height 28
click at [685, 85] on button "Previous Month" at bounding box center [693, 87] width 21 height 21
click at [748, 235] on span "12" at bounding box center [754, 229] width 26 height 26
type input "[DATE]"
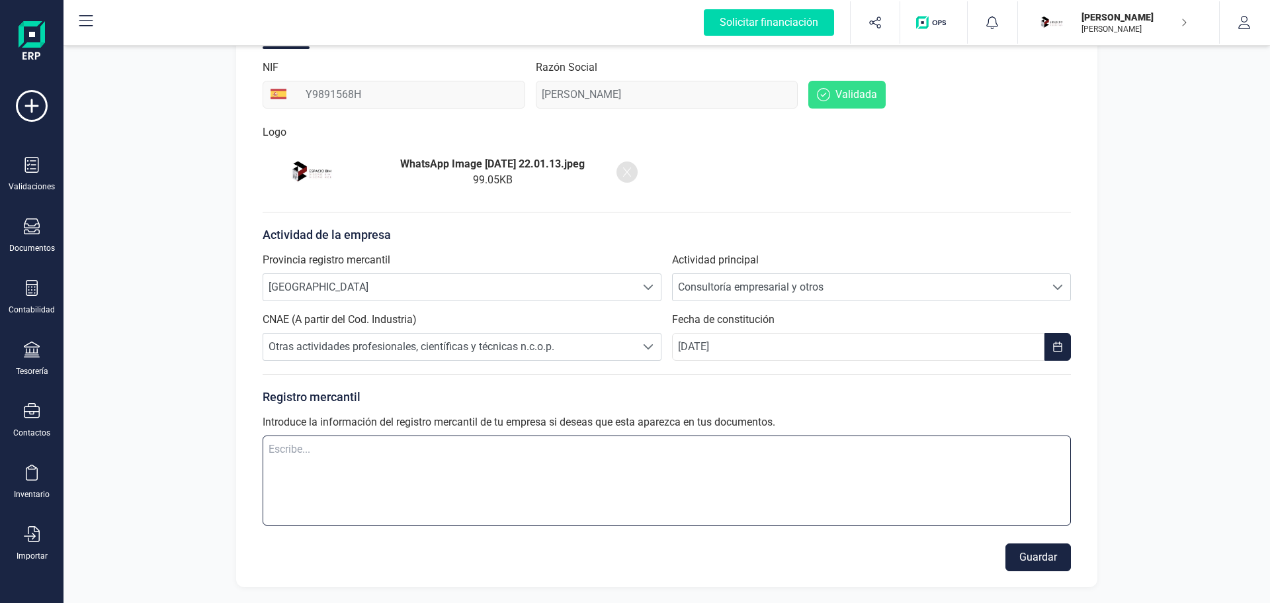
click at [331, 453] on textarea at bounding box center [667, 480] width 808 height 90
click at [1030, 559] on button "Guardar" at bounding box center [1037, 557] width 65 height 28
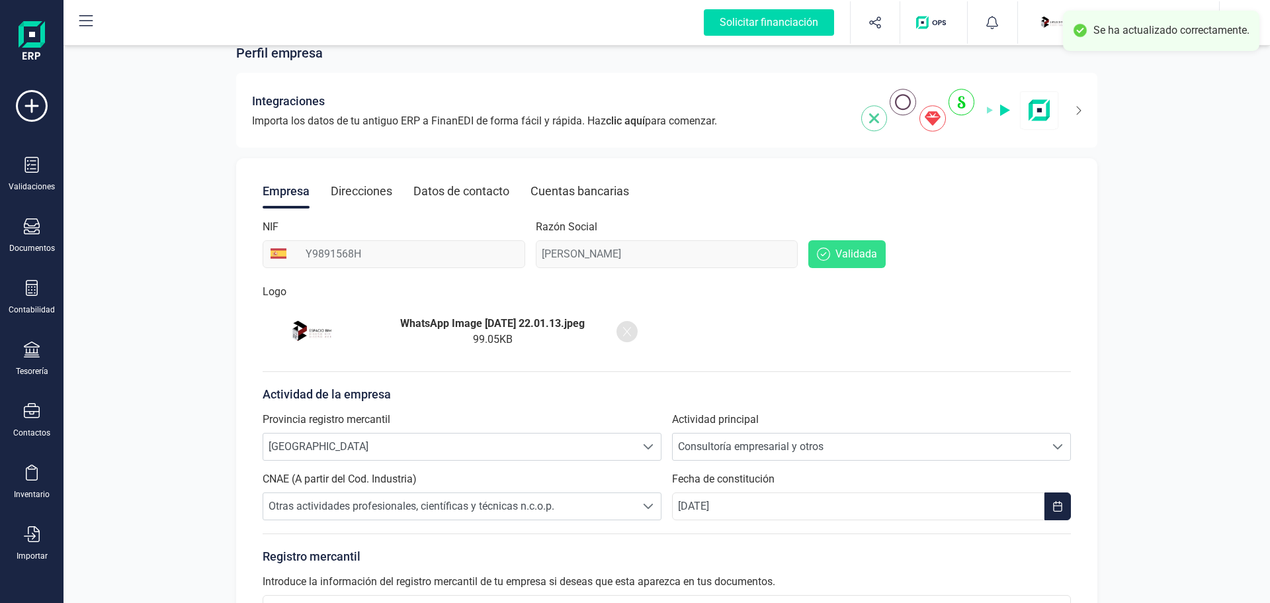
scroll to position [0, 0]
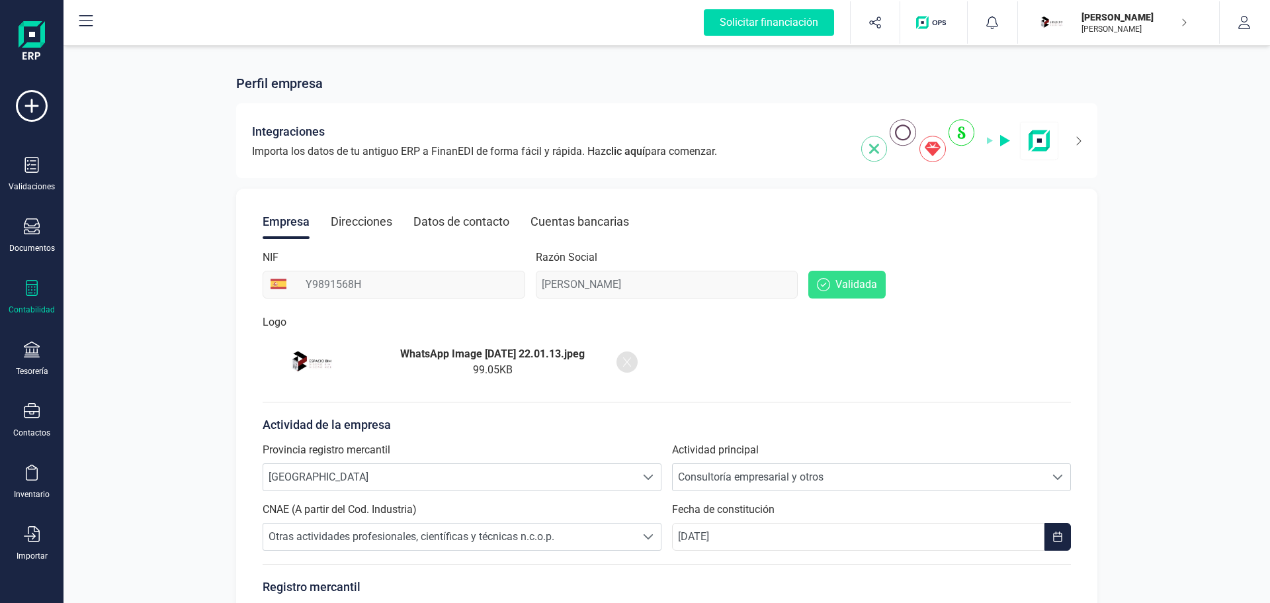
click at [35, 297] on div at bounding box center [32, 289] width 16 height 19
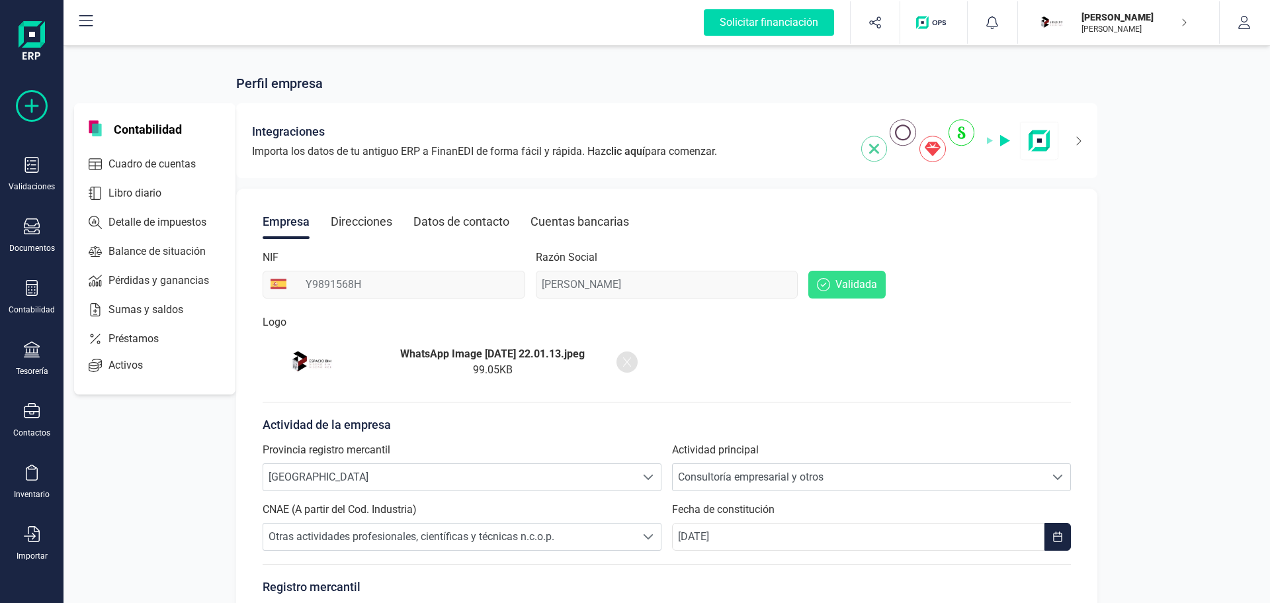
click at [35, 99] on icon at bounding box center [32, 106] width 32 height 32
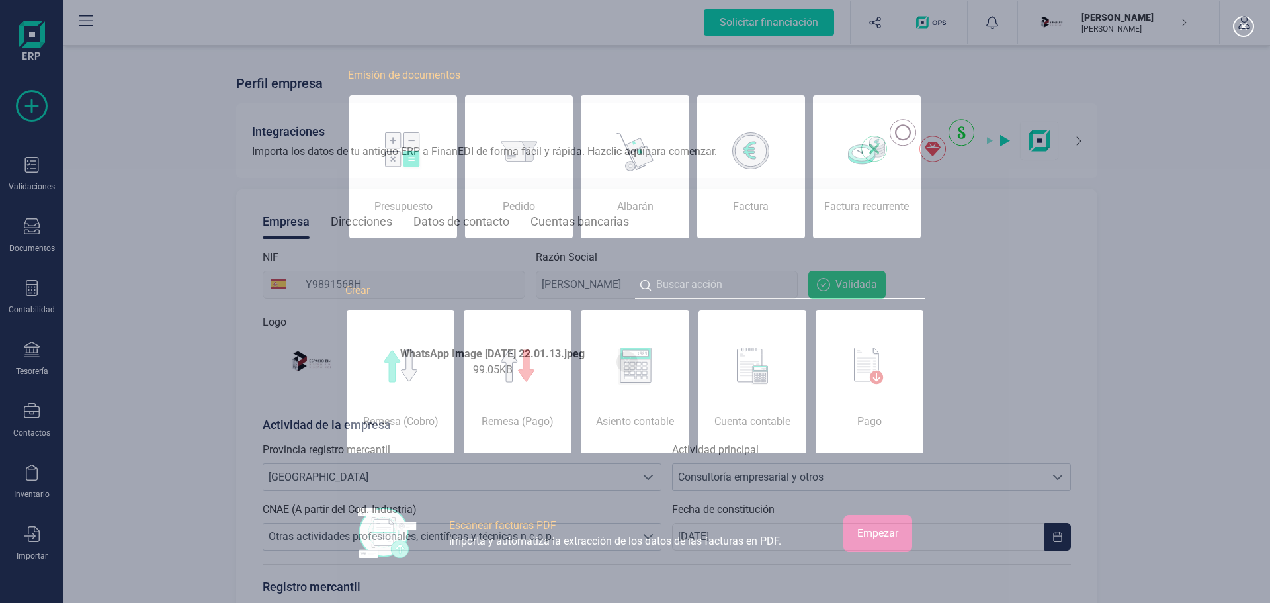
scroll to position [0, 66]
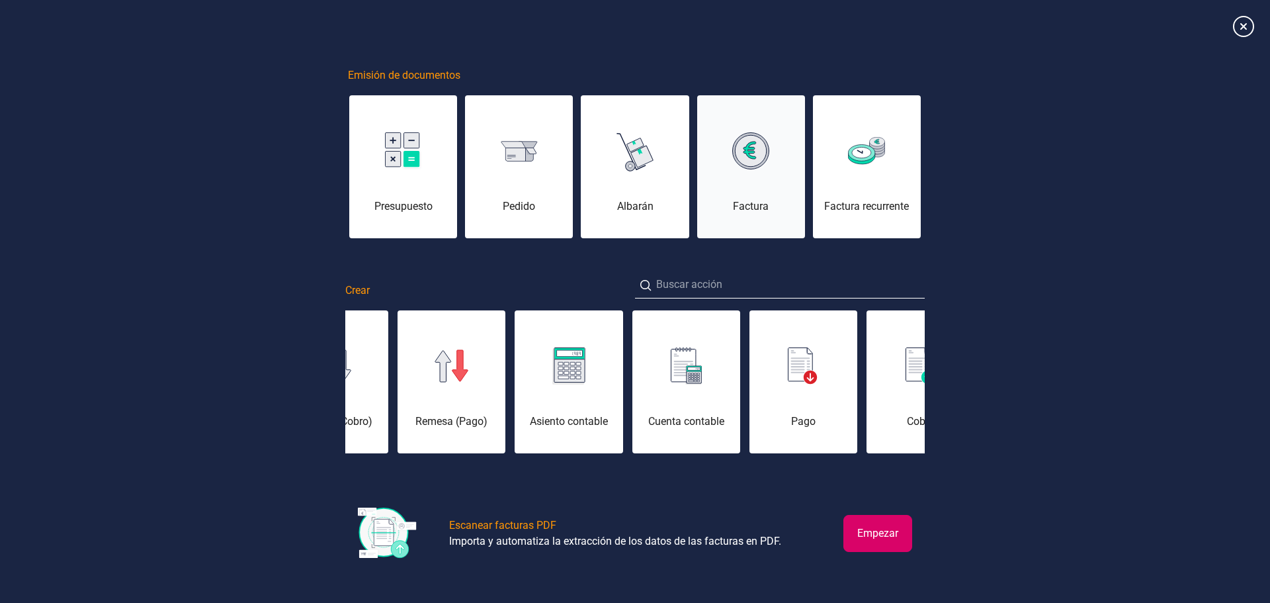
click at [758, 165] on img at bounding box center [750, 150] width 37 height 37
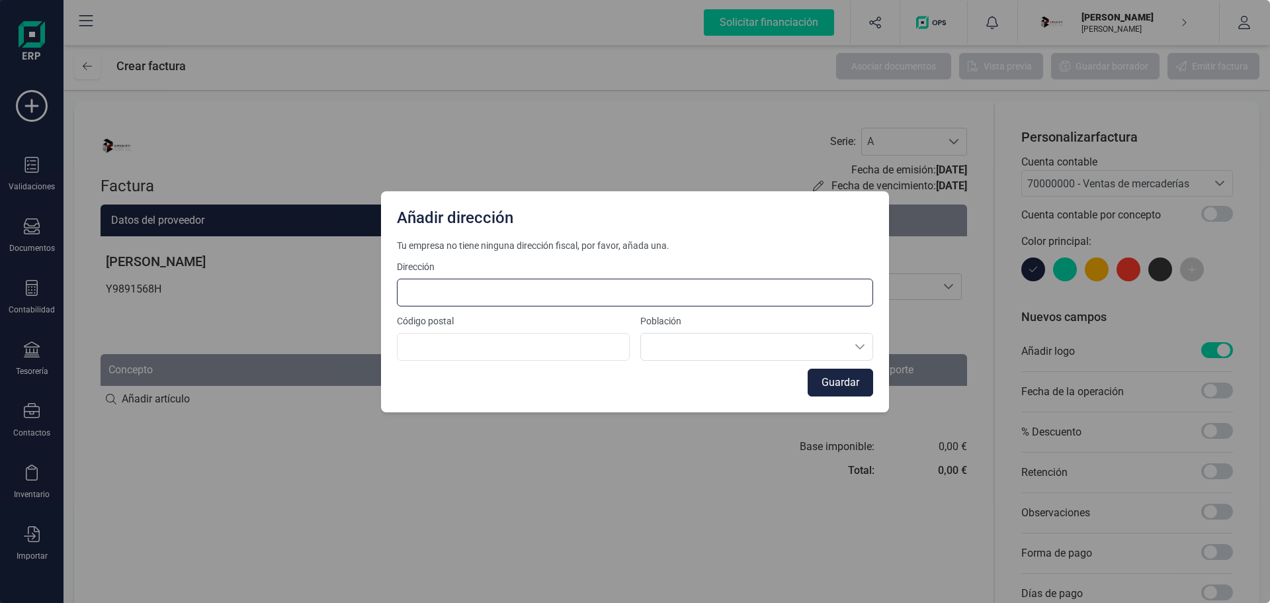
click at [442, 298] on input at bounding box center [635, 292] width 476 height 28
type input "g"
type input "[PERSON_NAME] 16 piso 3M"
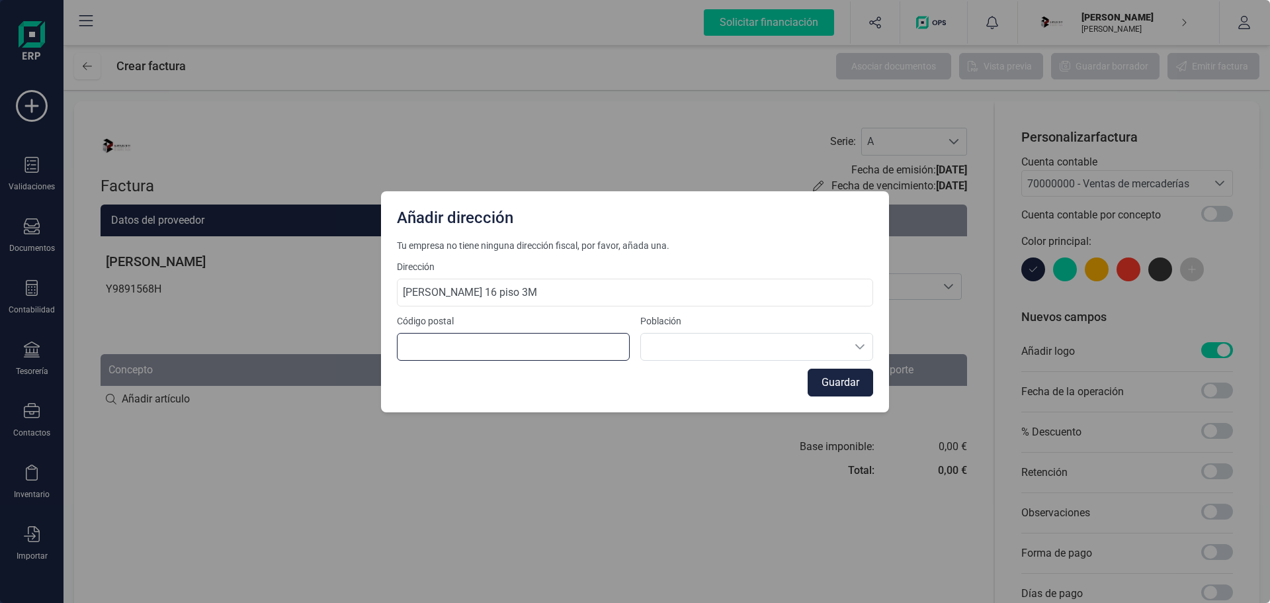
click at [436, 344] on input at bounding box center [513, 347] width 233 height 28
type input "28031"
click at [821, 389] on button "Guardar" at bounding box center [840, 382] width 65 height 28
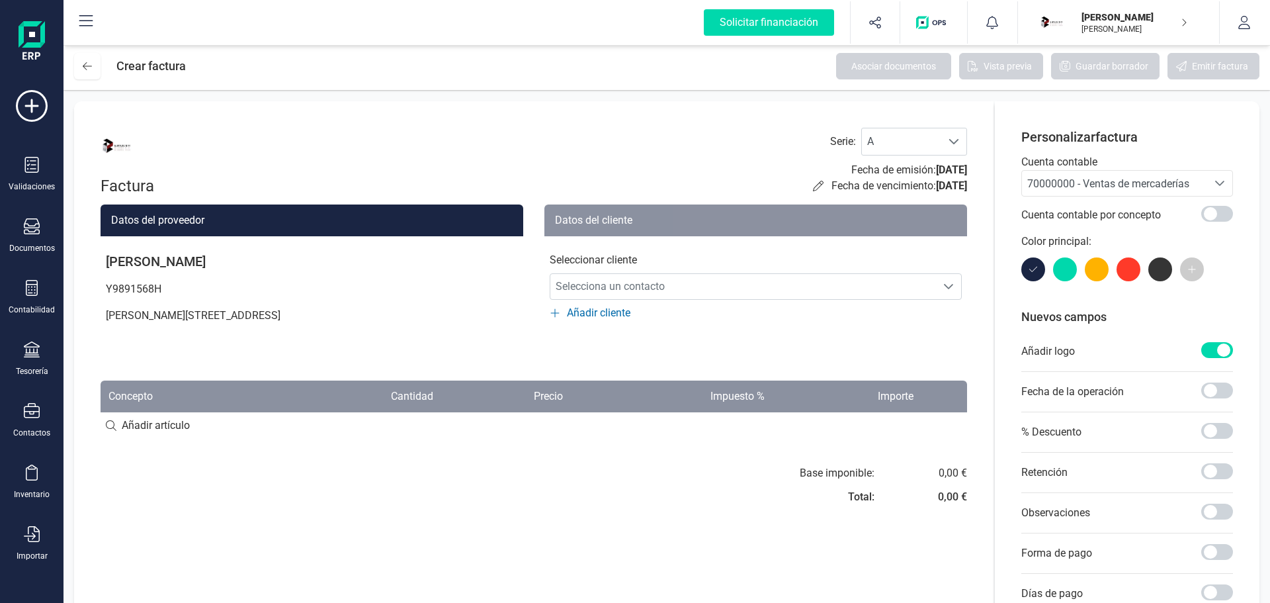
click at [595, 313] on span "Añadir cliente" at bounding box center [598, 313] width 63 height 16
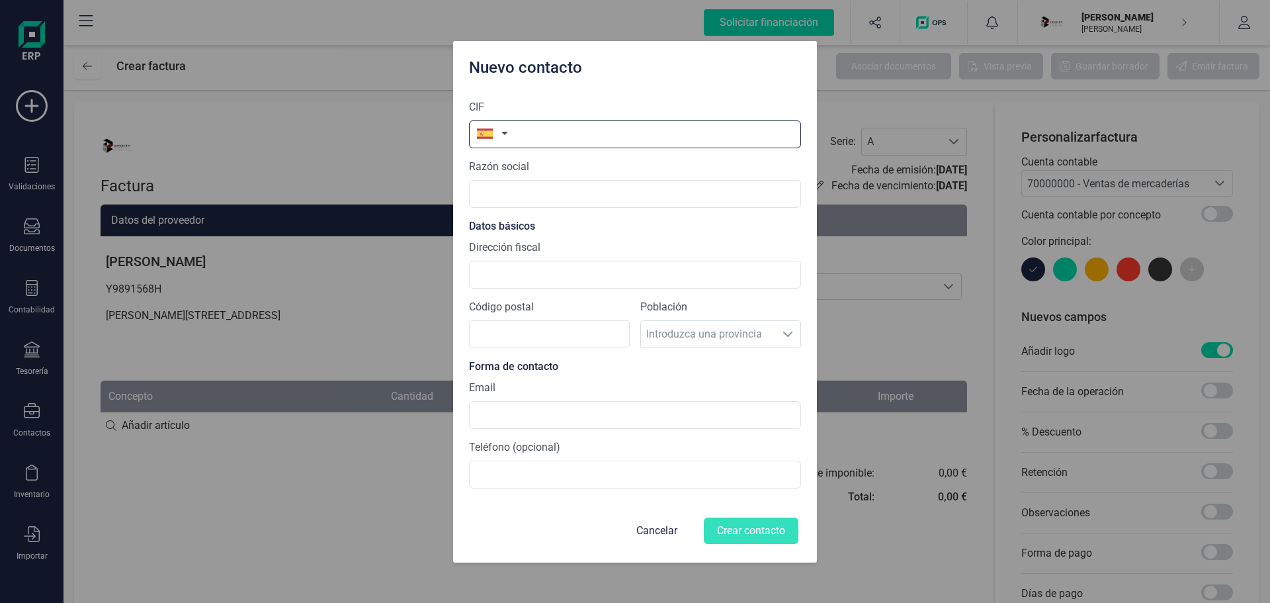
click at [528, 134] on input "text" at bounding box center [635, 134] width 332 height 28
click at [505, 128] on button "button" at bounding box center [490, 133] width 42 height 26
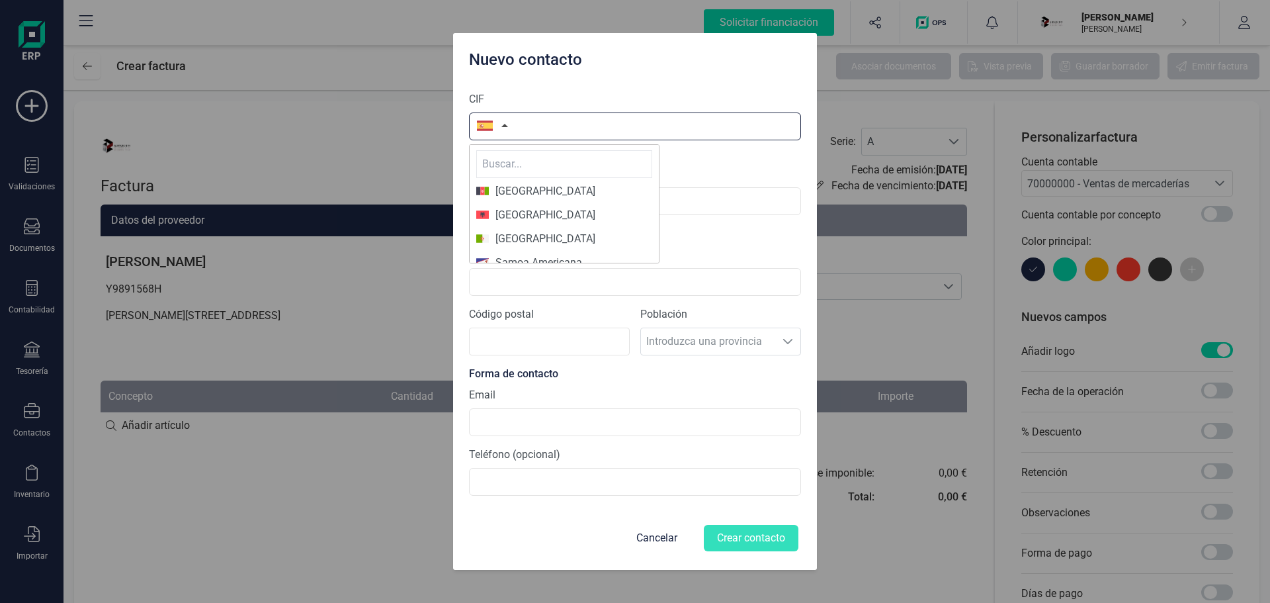
click at [550, 122] on input "text" at bounding box center [635, 126] width 332 height 28
paste input "B88352448"
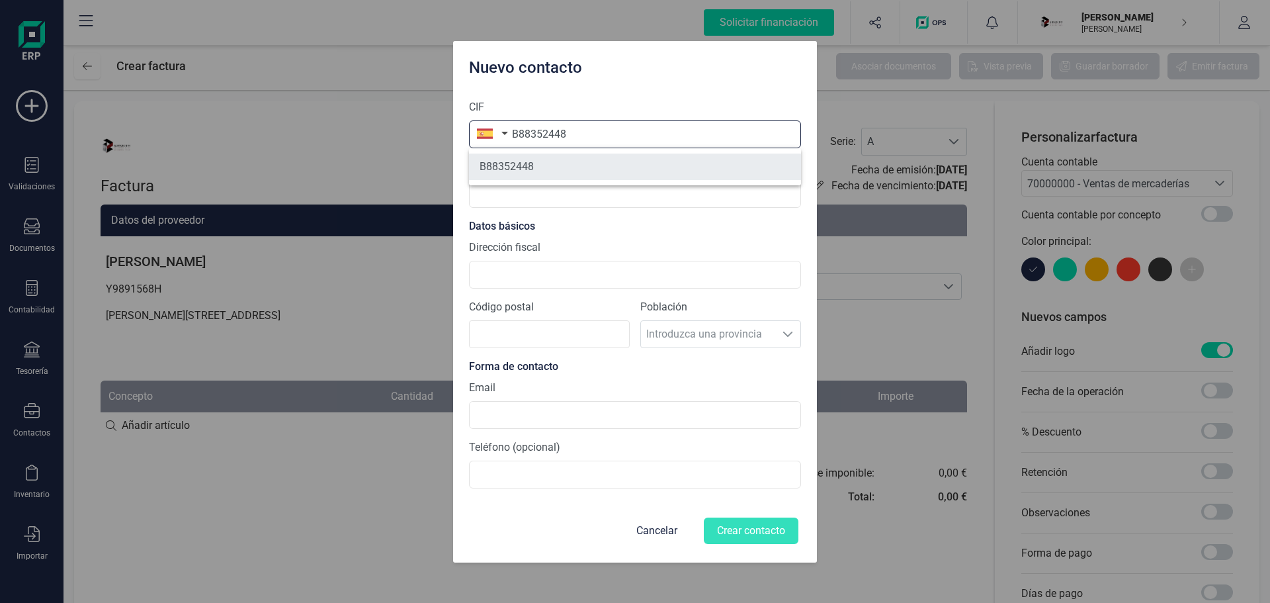
type input "B88352448"
click at [567, 169] on li "B88352448" at bounding box center [635, 166] width 332 height 26
type input "LERMART GROUP SL"
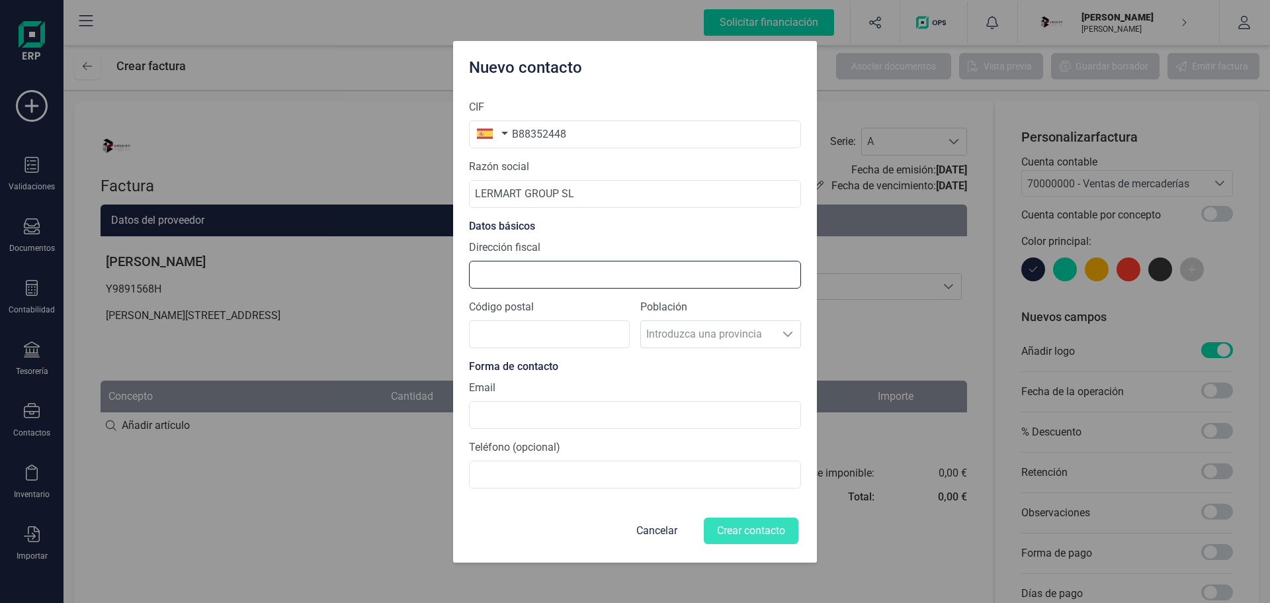
click at [530, 279] on input "Dirección fiscal" at bounding box center [635, 275] width 332 height 28
click at [530, 271] on input "Dirección fiscal" at bounding box center [635, 275] width 332 height 28
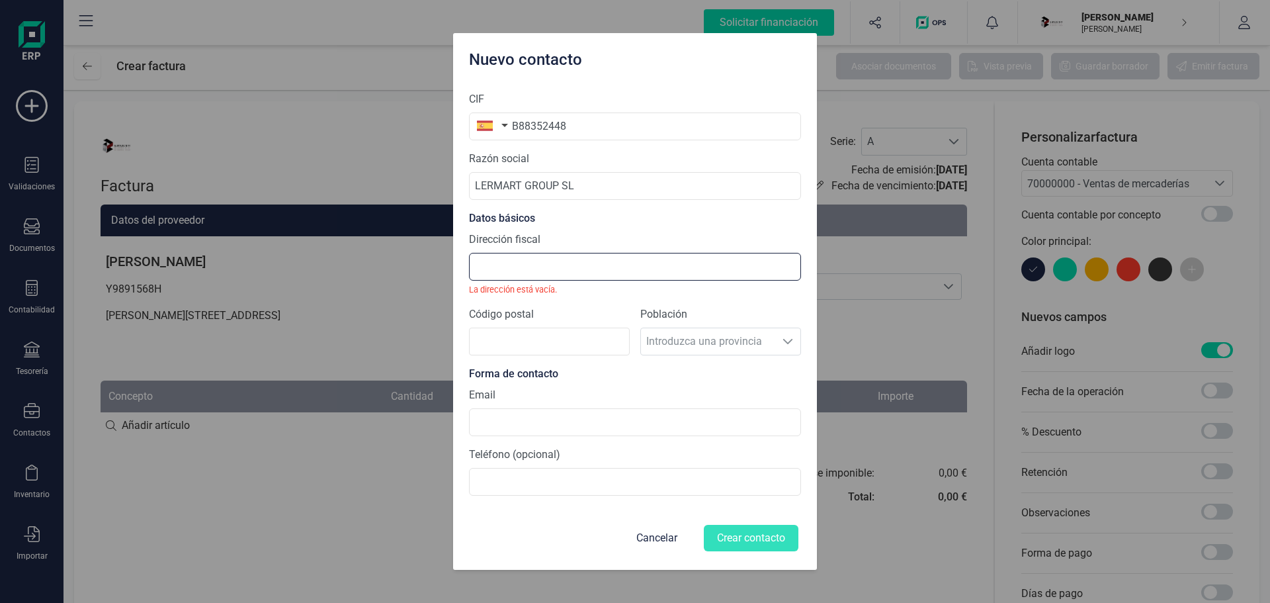
click at [524, 274] on input "Dirección fiscal" at bounding box center [635, 267] width 332 height 28
paste input "[PERSON_NAME][STREET_ADDRESS][PERSON_NAME]"
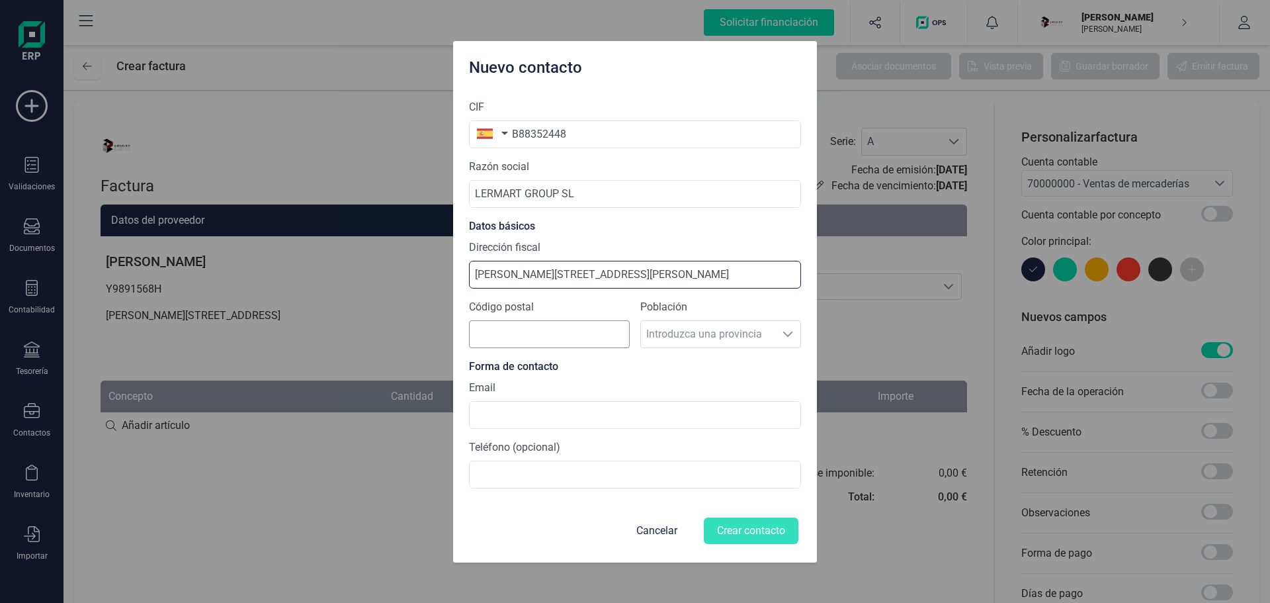
type input "[PERSON_NAME][STREET_ADDRESS][PERSON_NAME]"
click at [500, 332] on input "Código postal" at bounding box center [549, 334] width 161 height 28
type input "28232"
click at [790, 377] on section "CIF B88352448 Razón social LERMART GROUP SL Datos básicos Dirección fiscal [PER…" at bounding box center [635, 294] width 332 height 410
click at [530, 426] on input at bounding box center [635, 415] width 332 height 28
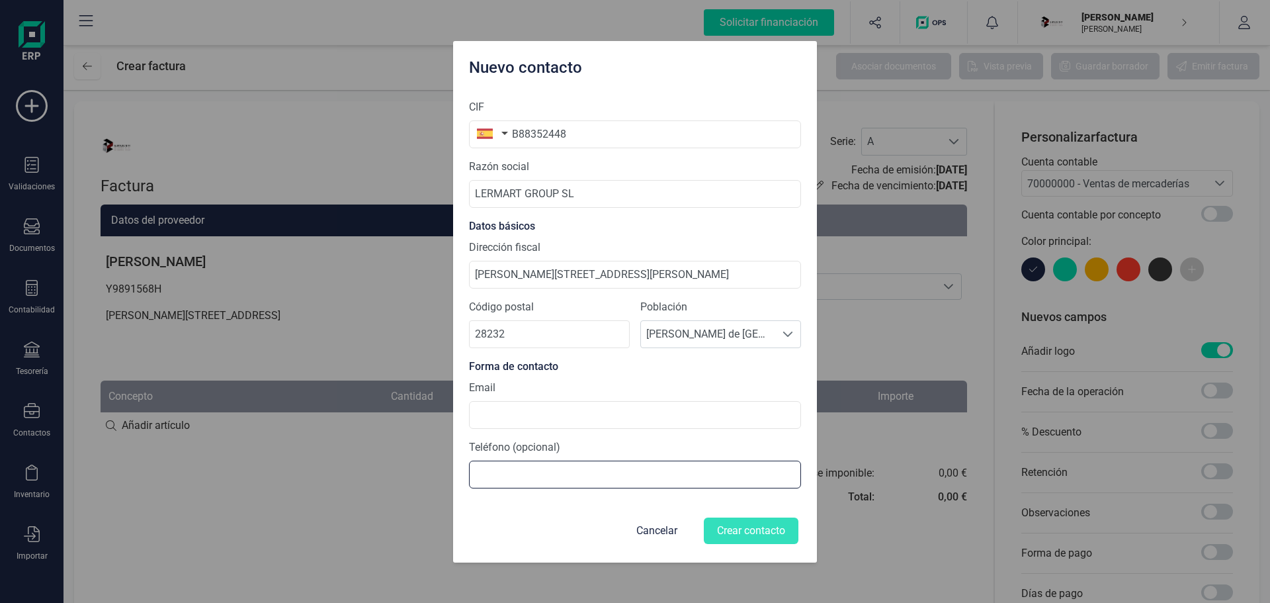
click at [506, 469] on input at bounding box center [635, 474] width 332 height 28
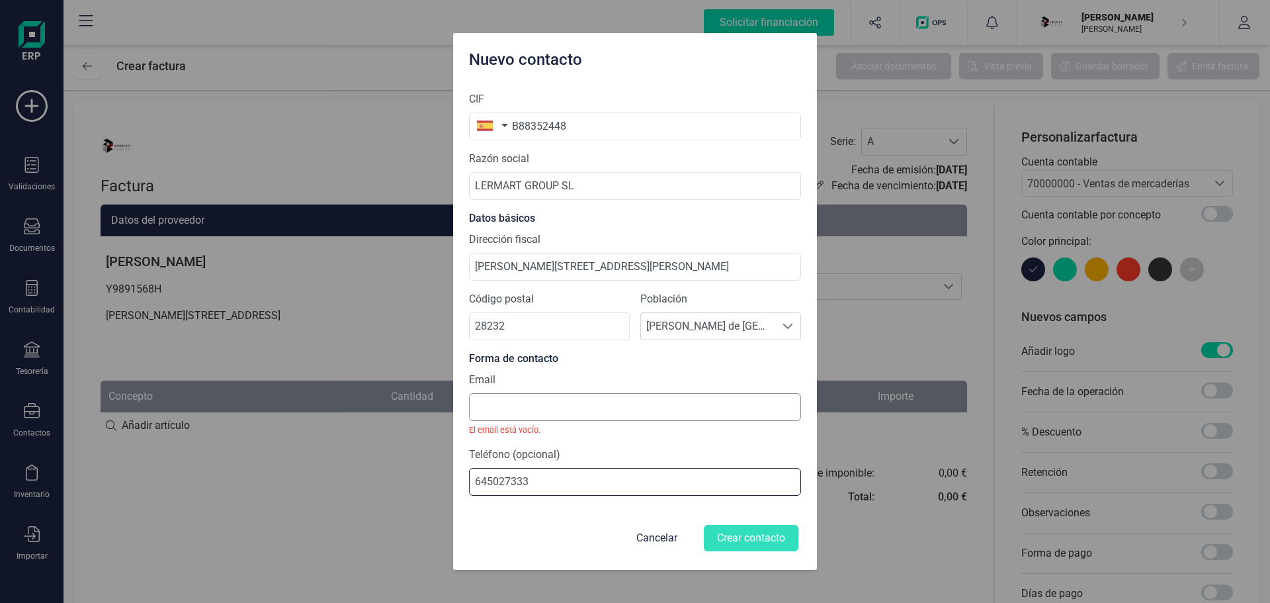
type input "645027333"
click at [499, 393] on input at bounding box center [635, 407] width 332 height 28
type input "[EMAIL_ADDRESS][DOMAIN_NAME]"
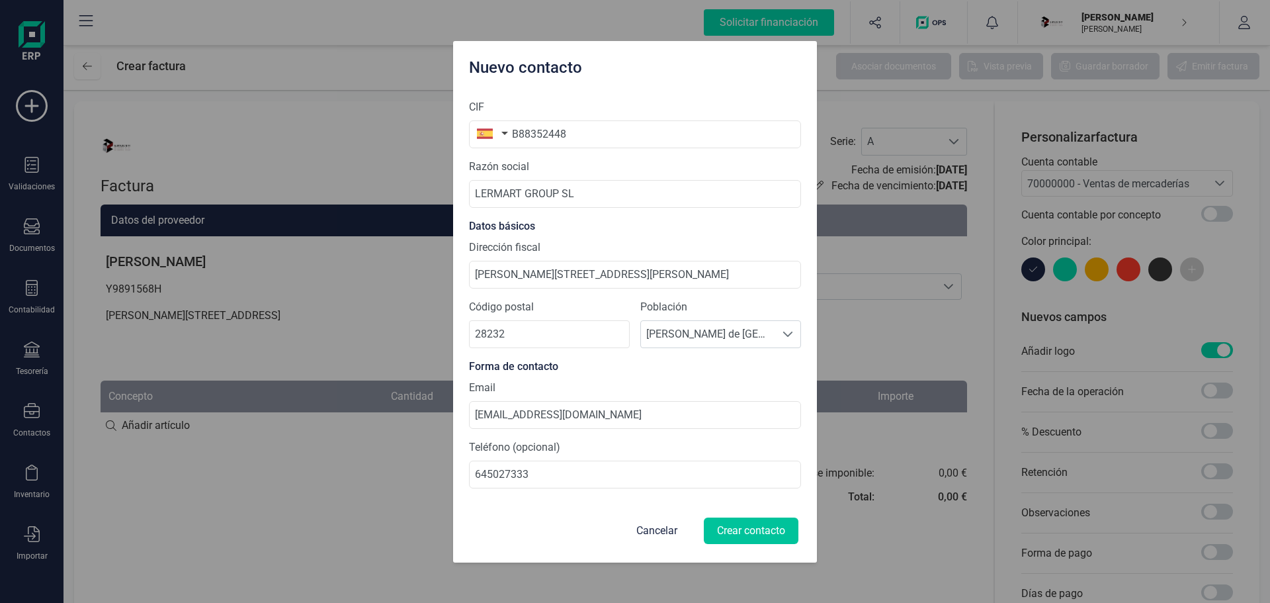
click at [745, 527] on button "Crear contacto" at bounding box center [751, 530] width 95 height 26
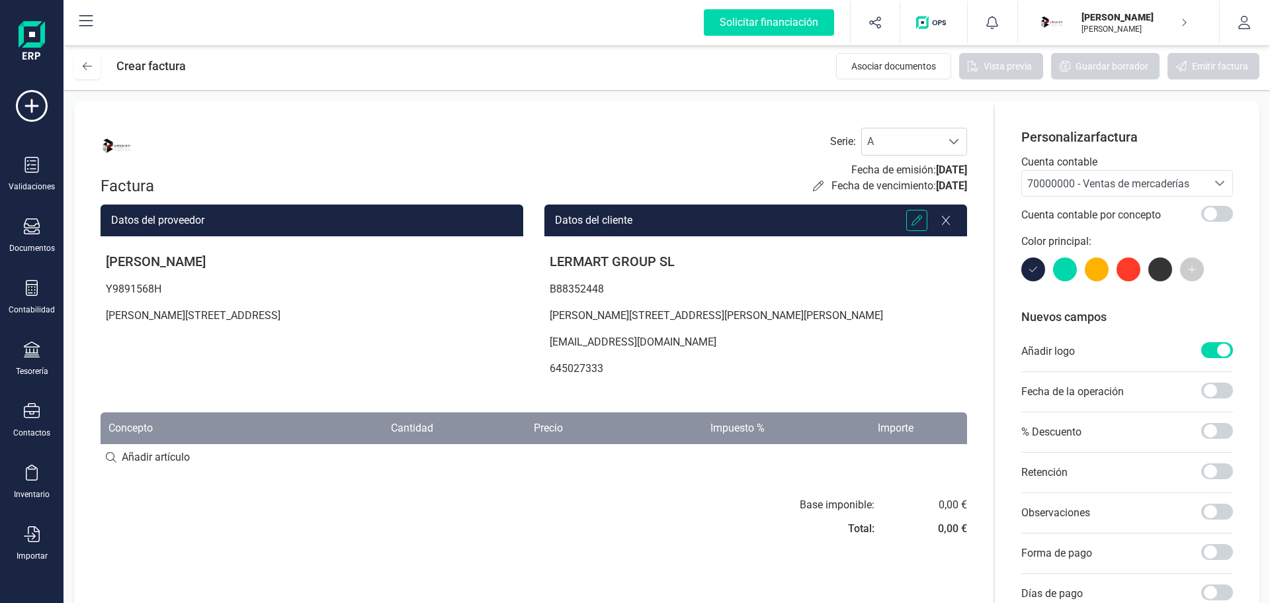
click at [910, 221] on div at bounding box center [916, 220] width 21 height 21
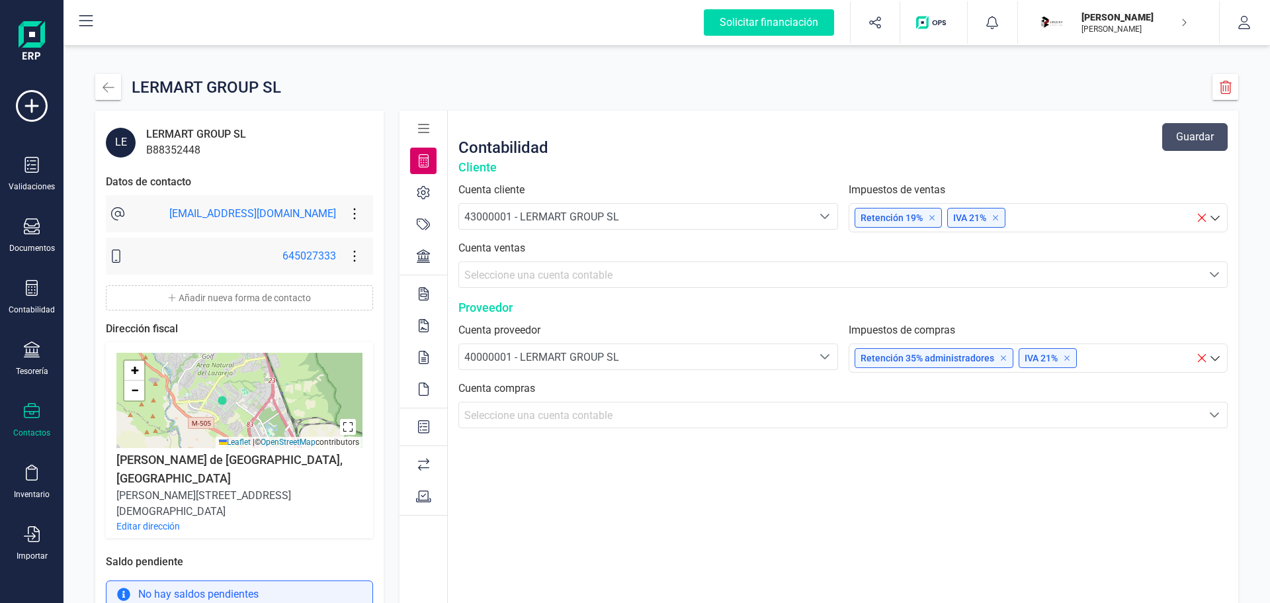
click at [342, 215] on icon at bounding box center [354, 213] width 25 height 15
click at [354, 282] on span "Eliminar forma de contacto" at bounding box center [399, 279] width 132 height 11
click at [342, 219] on icon at bounding box center [354, 213] width 25 height 15
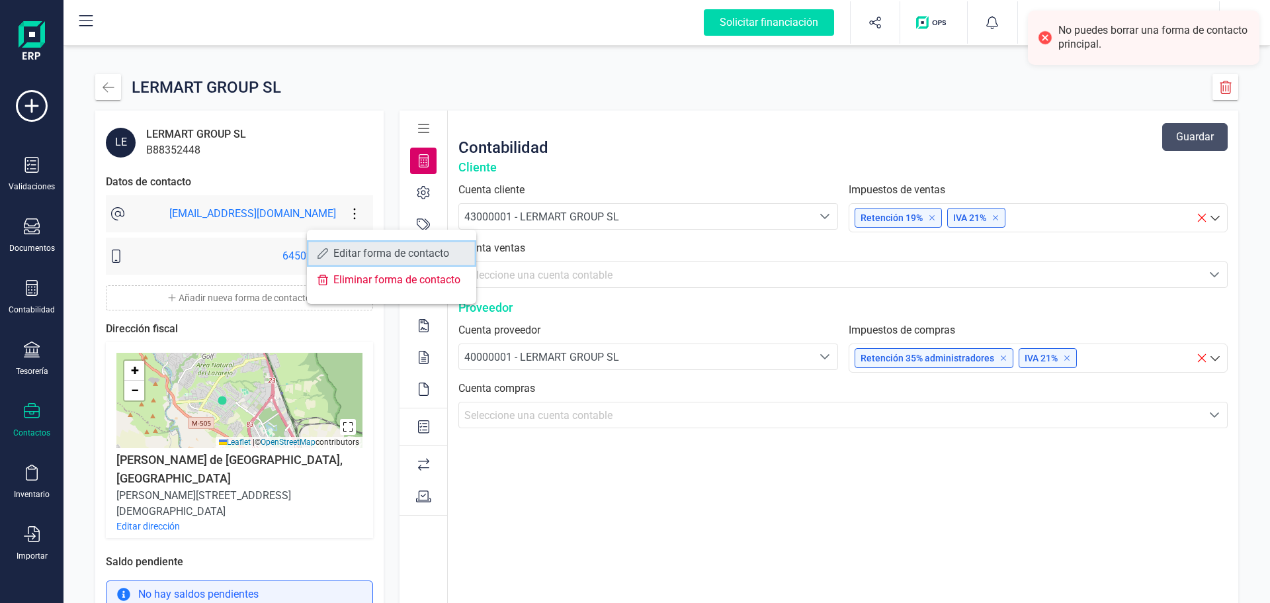
click at [343, 250] on span "Editar forma de contacto" at bounding box center [399, 253] width 132 height 11
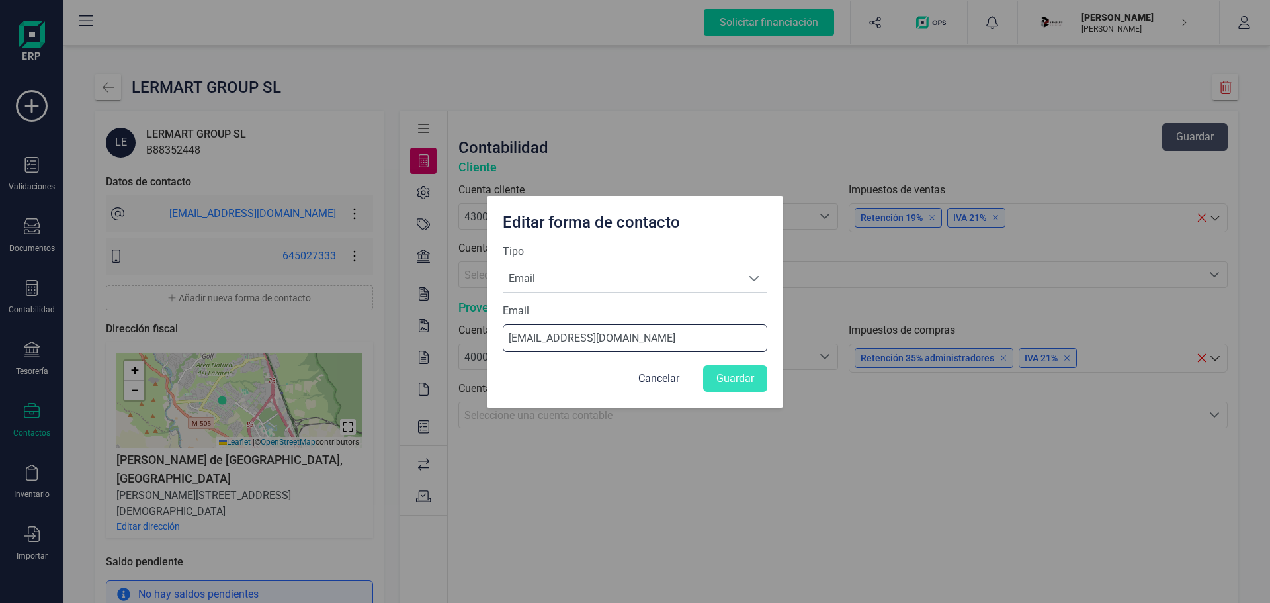
drag, startPoint x: 644, startPoint y: 336, endPoint x: 644, endPoint y: 343, distance: 7.3
click at [644, 336] on input "[EMAIL_ADDRESS][DOMAIN_NAME]" at bounding box center [635, 338] width 265 height 28
drag, startPoint x: 655, startPoint y: 344, endPoint x: 354, endPoint y: 339, distance: 301.0
click at [354, 339] on div "Editar forma de contacto Tipo Selecciona una forma de contacto Email Email Emai…" at bounding box center [635, 301] width 1270 height 603
type input "[EMAIL_ADDRESS][DOMAIN_NAME]"
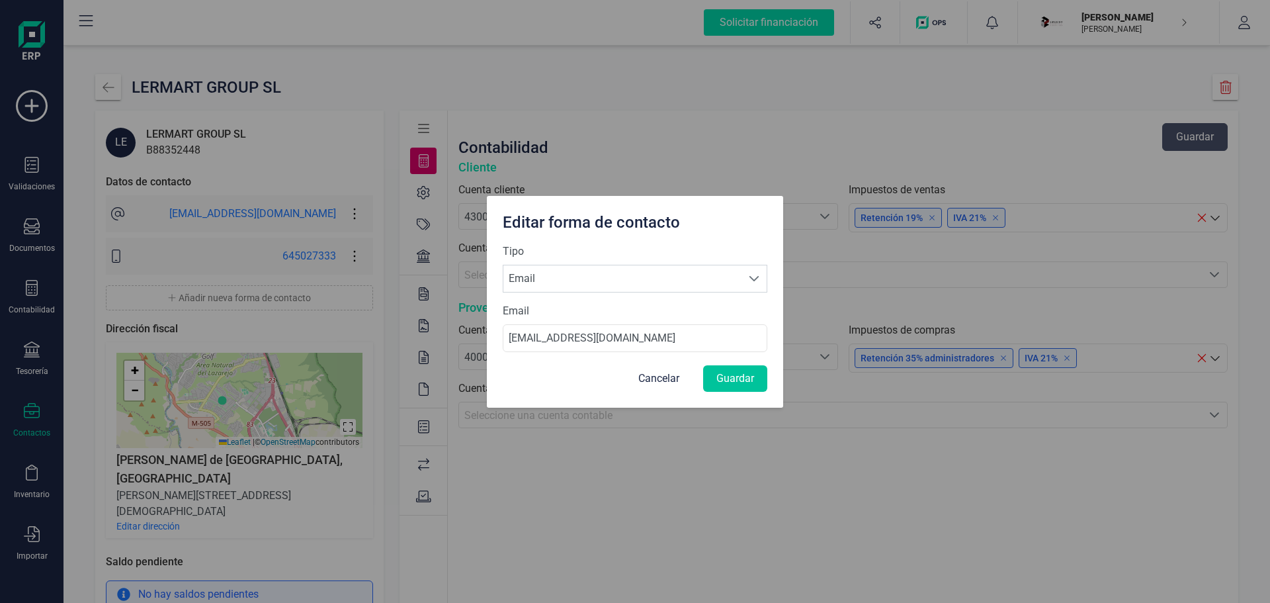
click at [731, 374] on button "Guardar" at bounding box center [735, 378] width 64 height 26
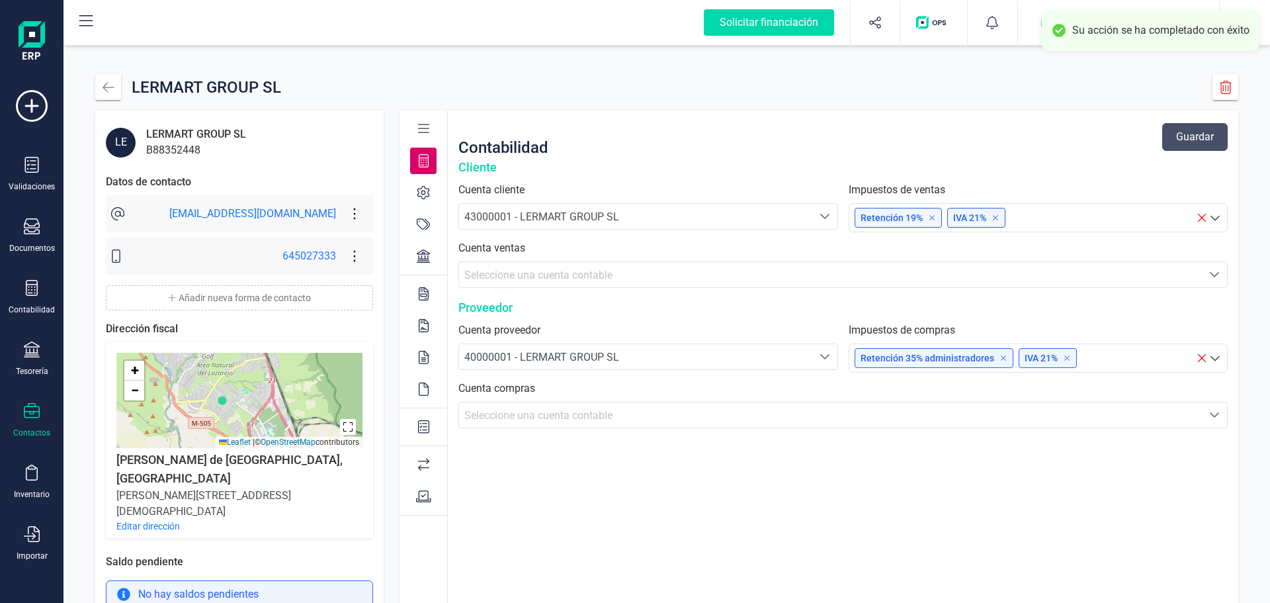
scroll to position [24, 0]
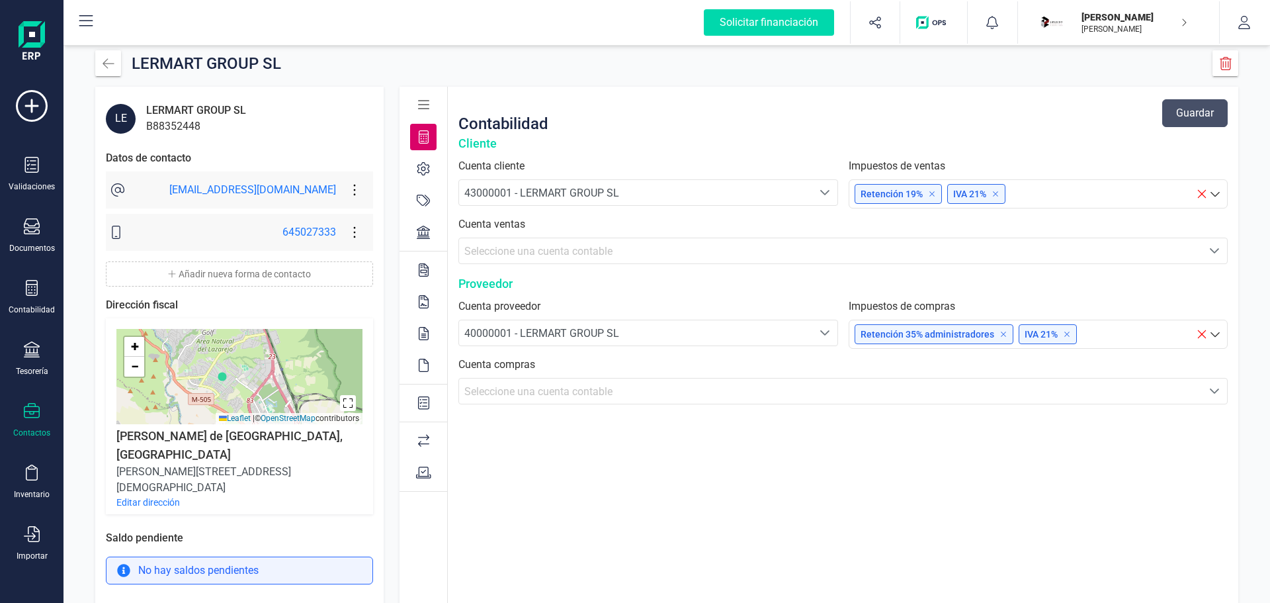
click at [952, 333] on p "Retención 35% administradores" at bounding box center [933, 333] width 147 height 13
click at [999, 332] on icon at bounding box center [1003, 334] width 8 height 8
click at [985, 306] on label "Impuestos de compras" at bounding box center [1038, 306] width 379 height 16
click at [1190, 107] on button "Guardar" at bounding box center [1194, 113] width 65 height 28
click at [342, 187] on icon at bounding box center [354, 190] width 25 height 15
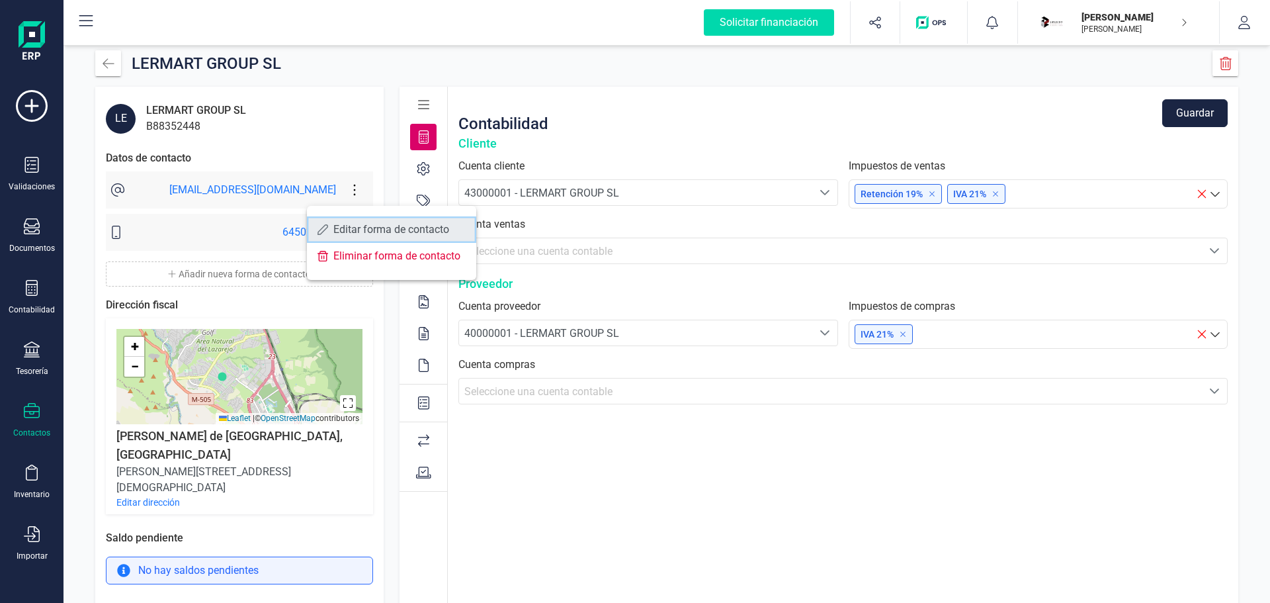
click at [351, 230] on span "Editar forma de contacto" at bounding box center [399, 229] width 132 height 11
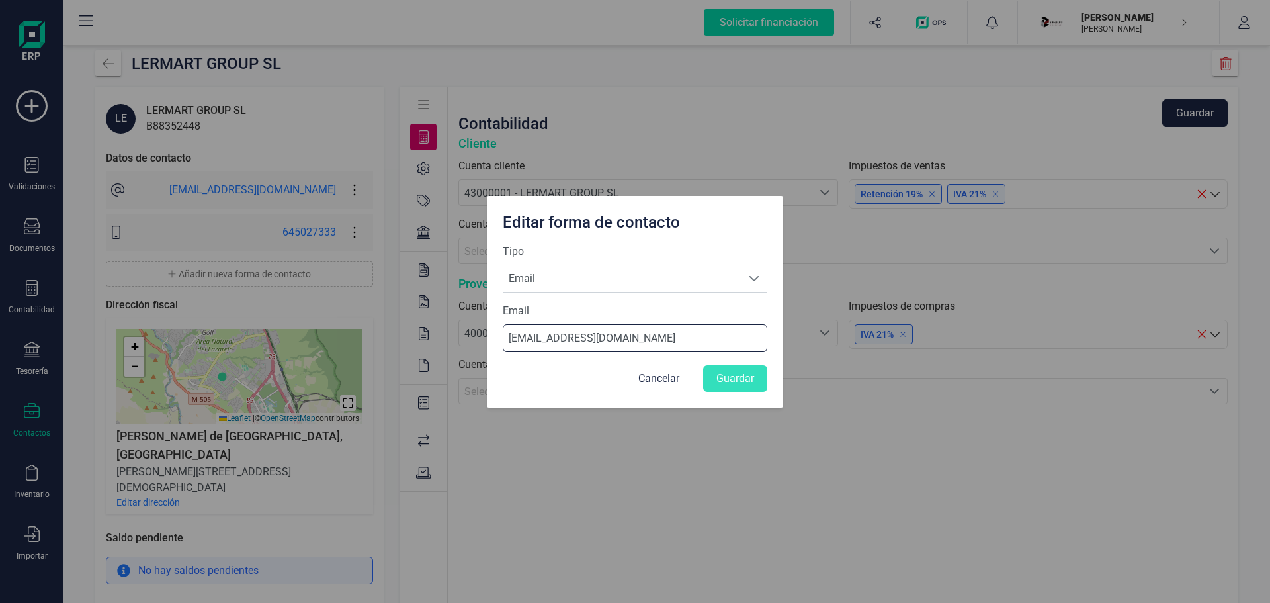
drag, startPoint x: 638, startPoint y: 338, endPoint x: 495, endPoint y: 345, distance: 143.0
click at [495, 344] on div "Tipo Selecciona una forma de contacto Email Email Email [EMAIL_ADDRESS][DOMAIN_…" at bounding box center [635, 325] width 296 height 164
type input "t"
type input "[EMAIL_ADDRESS][DOMAIN_NAME]"
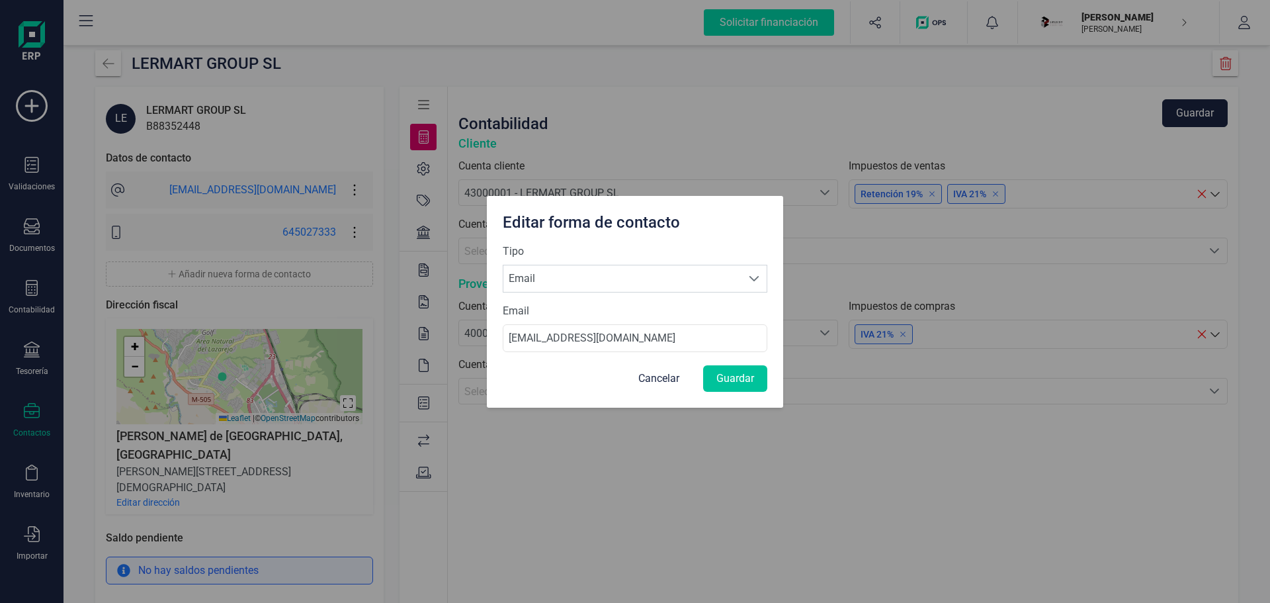
click at [753, 377] on button "Guardar" at bounding box center [735, 378] width 64 height 26
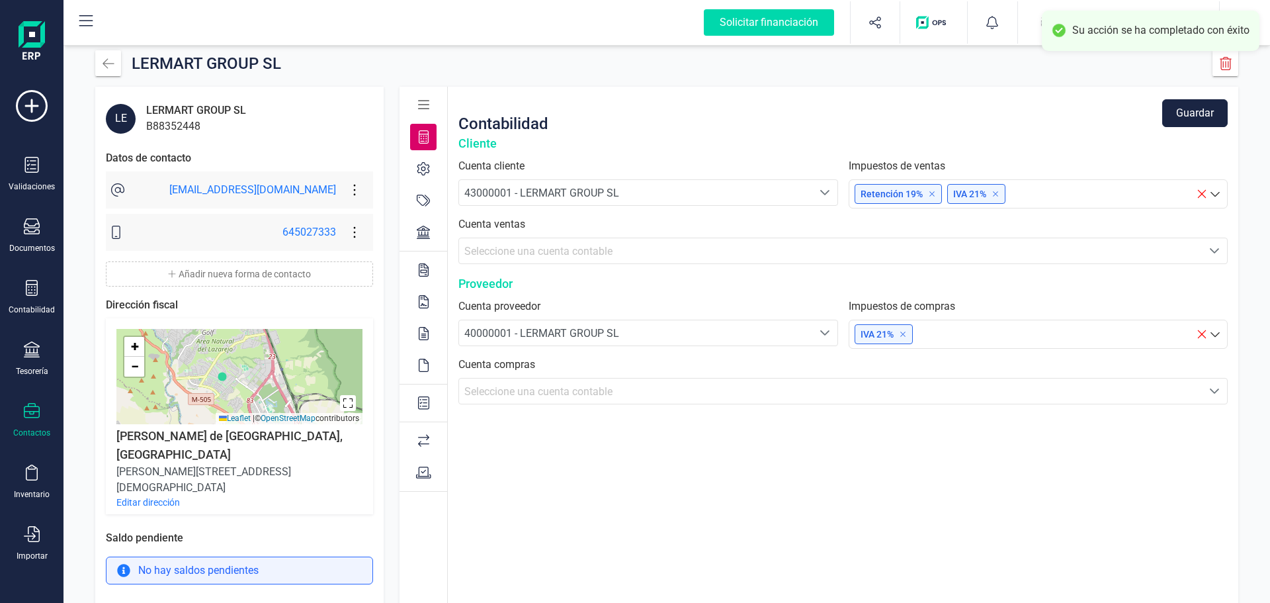
click at [892, 195] on p "Retención 19%" at bounding box center [897, 193] width 75 height 13
click at [862, 193] on p "Retención 19%" at bounding box center [897, 193] width 75 height 13
click at [894, 219] on div "Tienes impuestos de todos los grupos seleccionados" at bounding box center [1038, 228] width 379 height 28
click at [900, 229] on p "Tienes impuestos de todos los grupos seleccionados" at bounding box center [1037, 228] width 351 height 16
click at [1201, 193] on icon at bounding box center [1202, 194] width 8 height 8
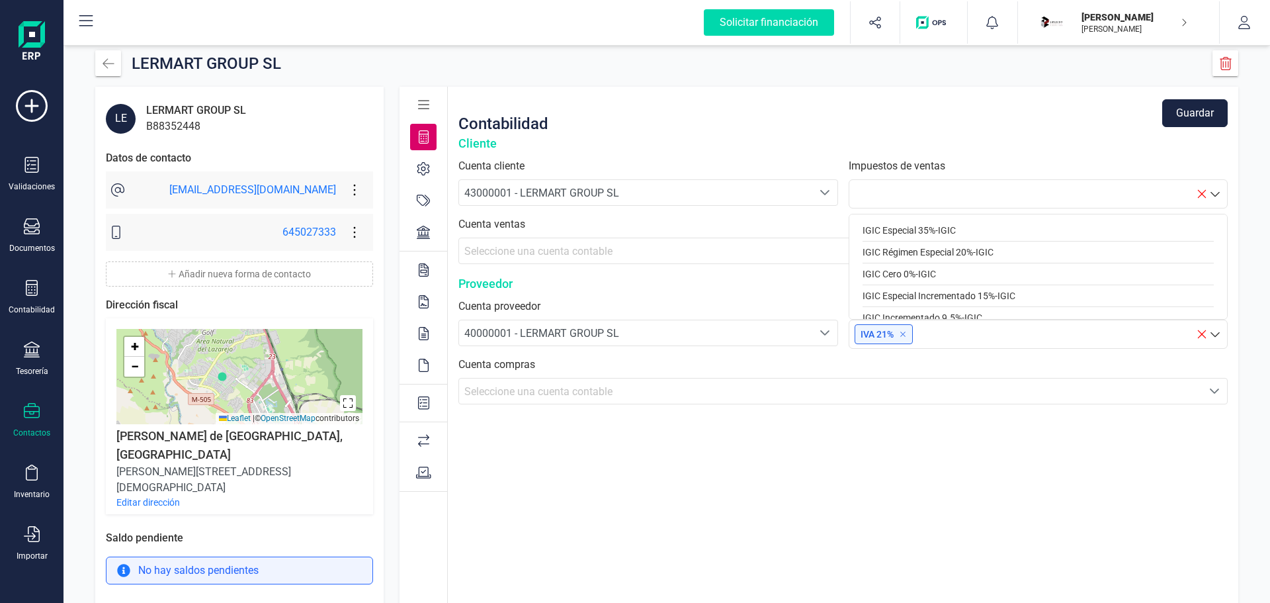
click at [881, 196] on div at bounding box center [1025, 193] width 341 height 25
click at [901, 267] on div "Retención 7% - Retención" at bounding box center [1037, 272] width 351 height 22
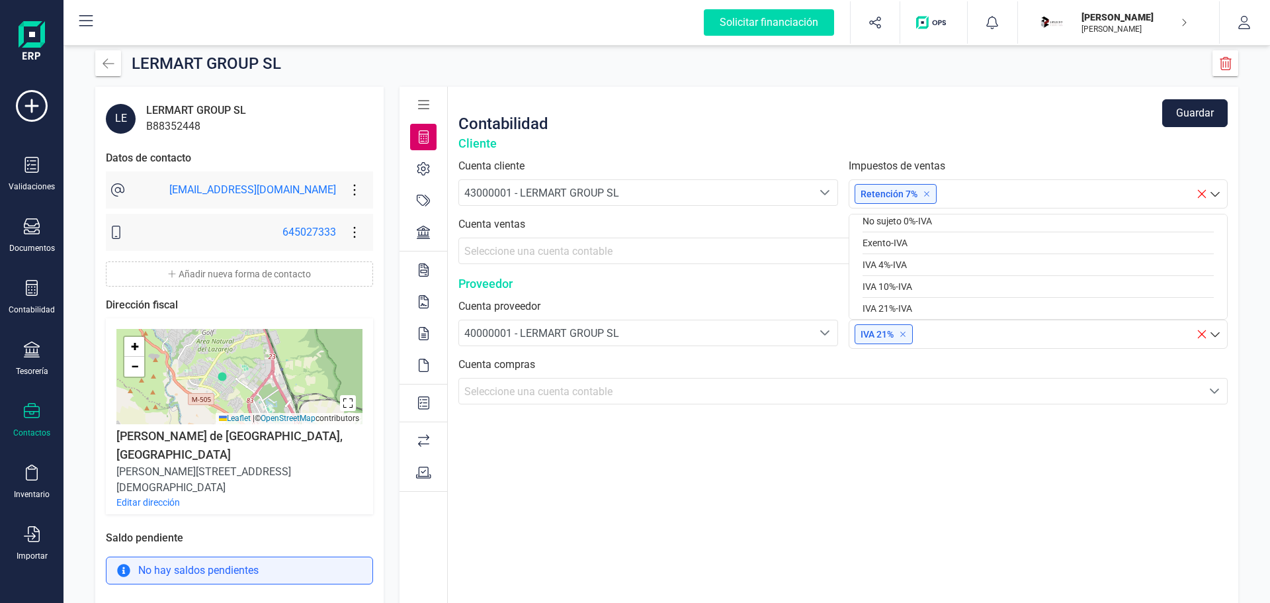
scroll to position [243, 0]
click at [892, 292] on div "IVA 21% - IVA" at bounding box center [1037, 303] width 351 height 22
click at [1017, 260] on span "Seleccione una cuenta contable" at bounding box center [830, 250] width 743 height 25
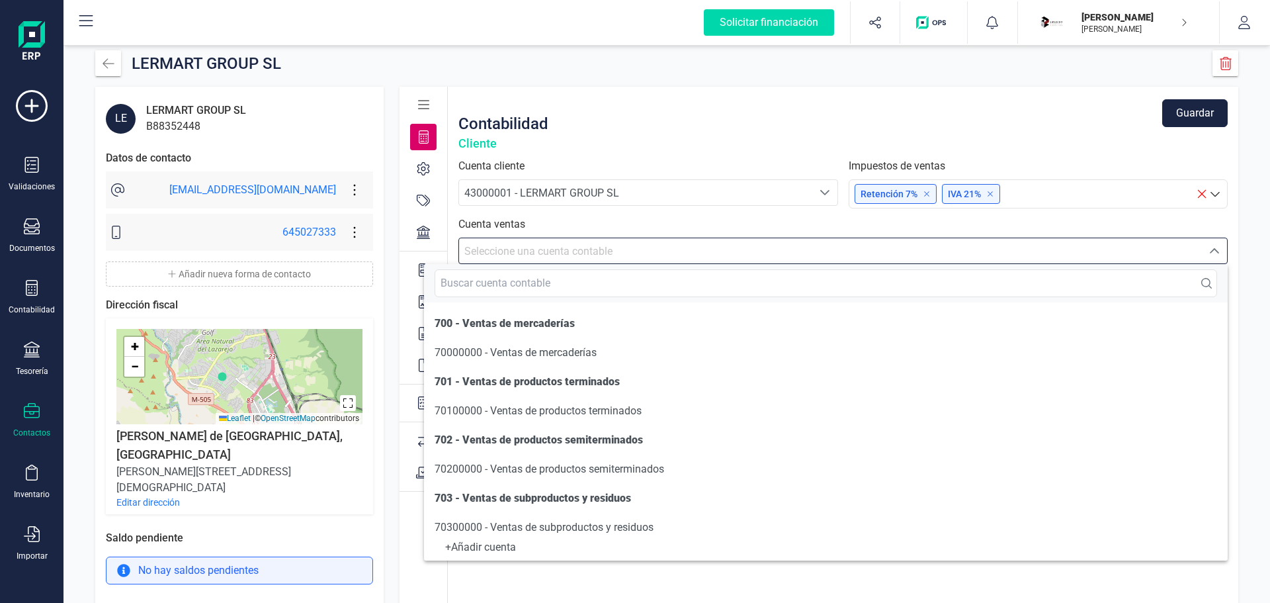
click at [750, 214] on div "Cuenta cliente 43000001 - LERMART GROUP SL 43000001 - LERMART GROUP SL Impuesto…" at bounding box center [842, 211] width 769 height 106
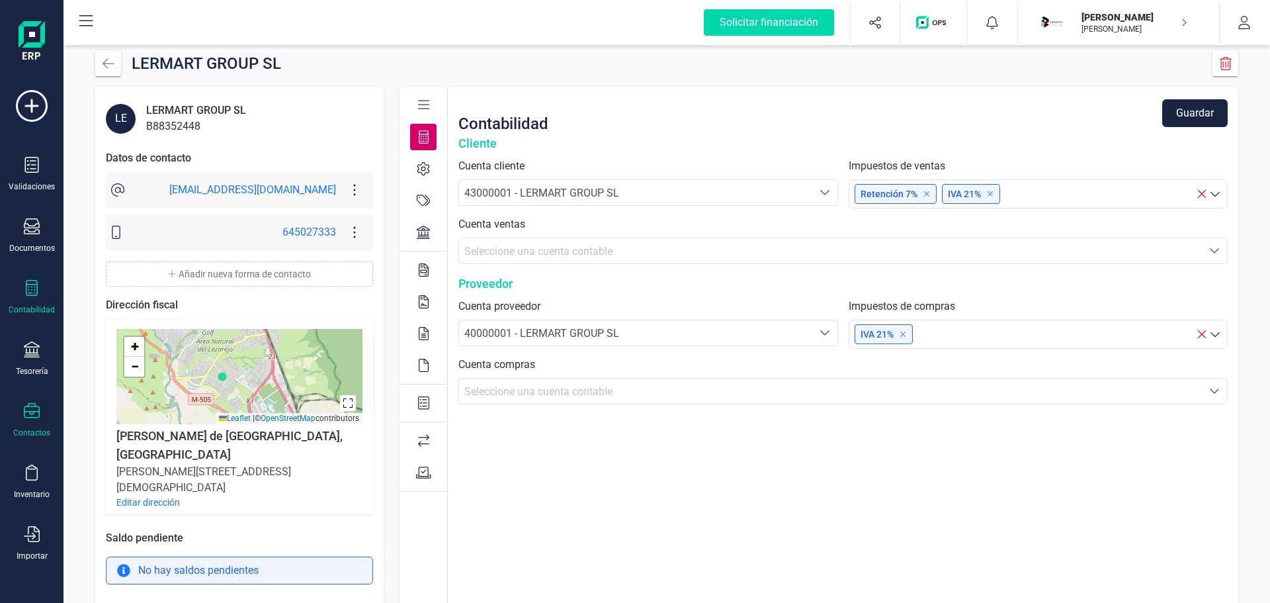
click at [32, 292] on icon at bounding box center [32, 288] width 16 height 16
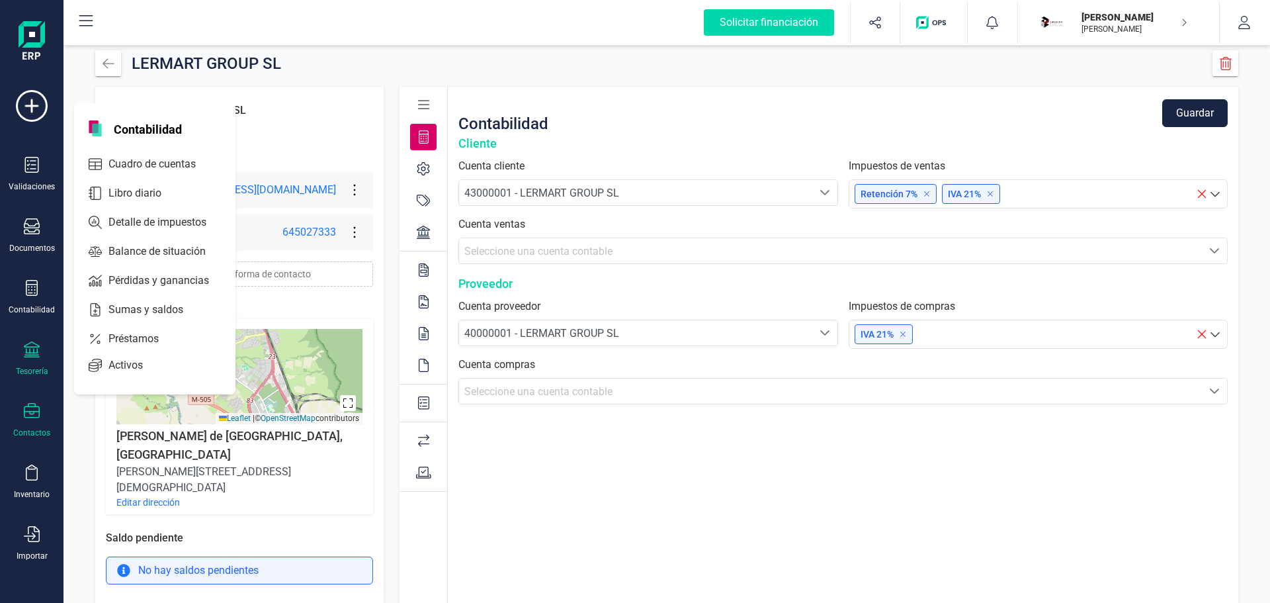
click at [28, 360] on div at bounding box center [32, 350] width 16 height 19
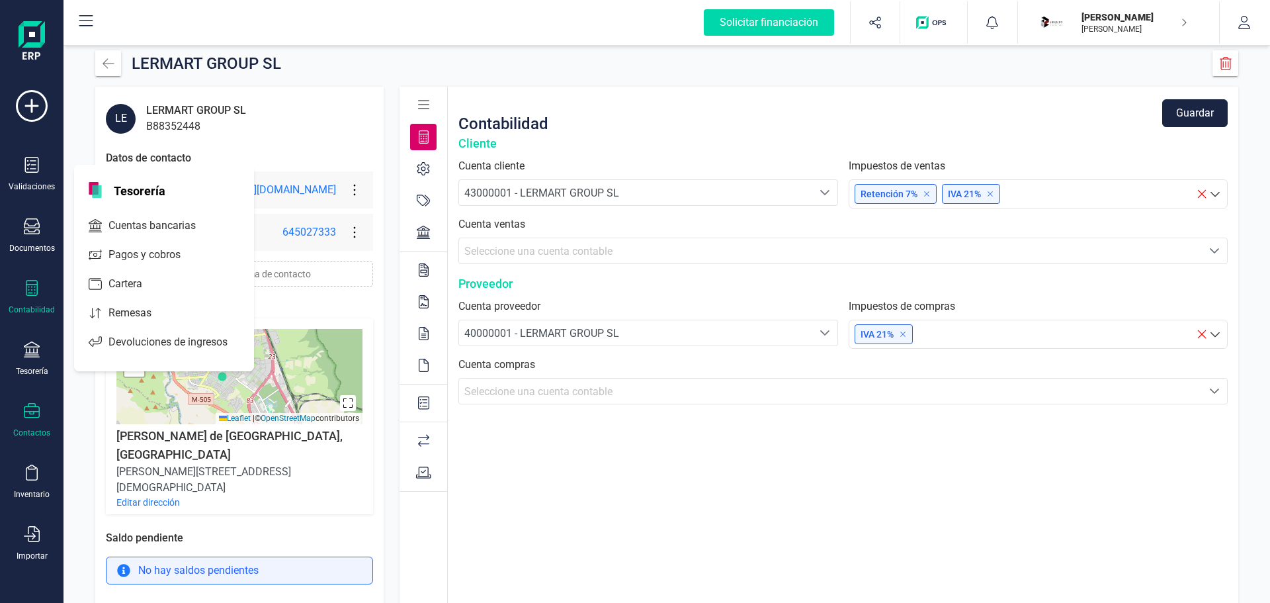
click at [34, 305] on div "Contabilidad" at bounding box center [32, 309] width 46 height 11
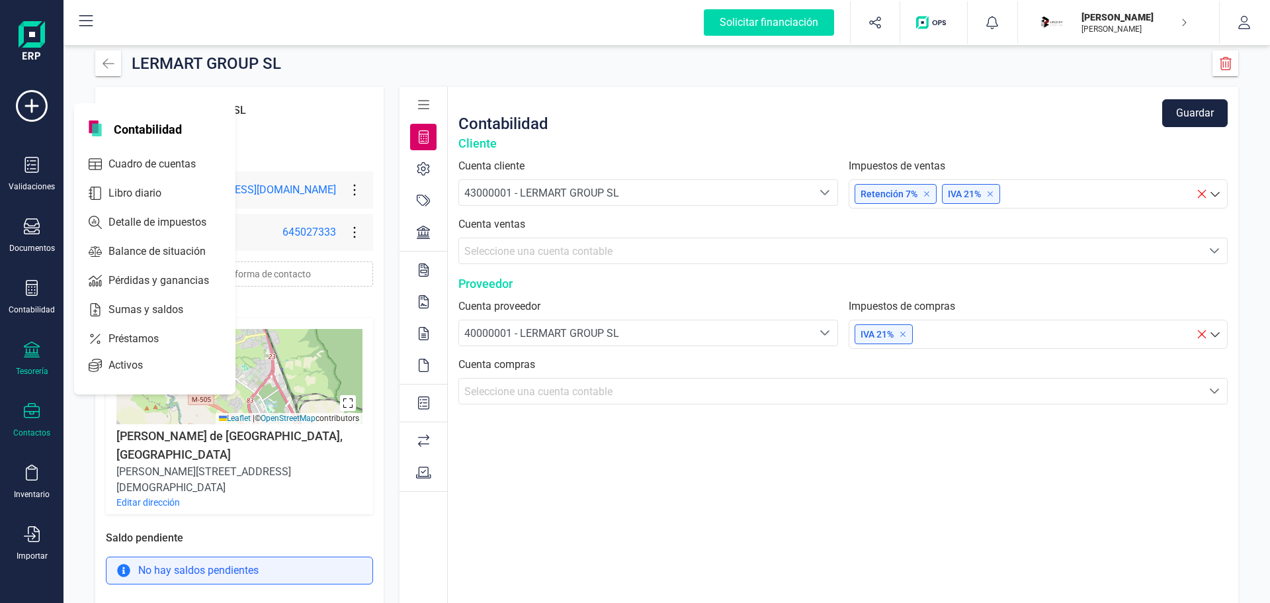
click at [34, 356] on icon at bounding box center [32, 349] width 16 height 16
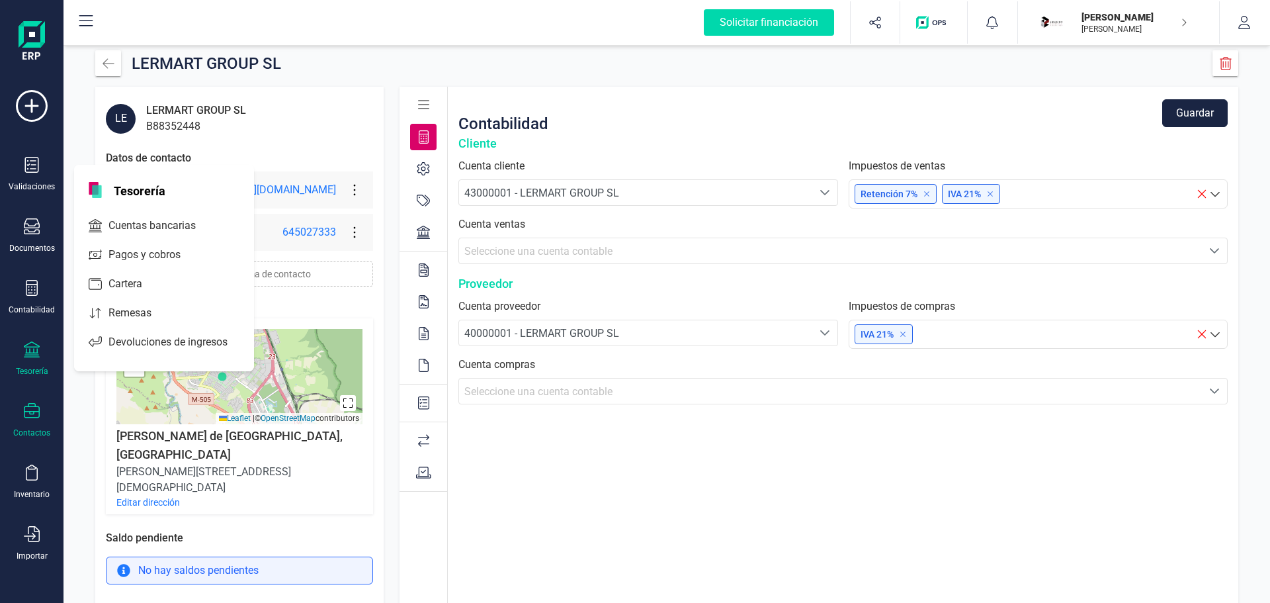
click at [26, 360] on div "Tesorería" at bounding box center [31, 358] width 53 height 35
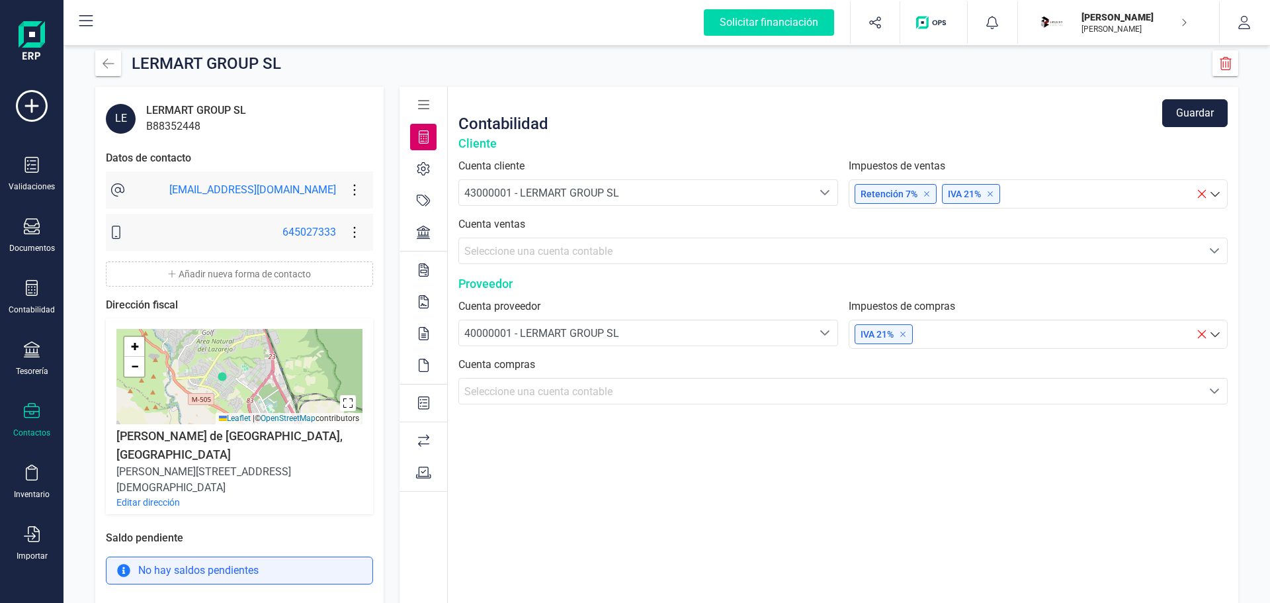
click at [419, 270] on icon at bounding box center [424, 269] width 10 height 13
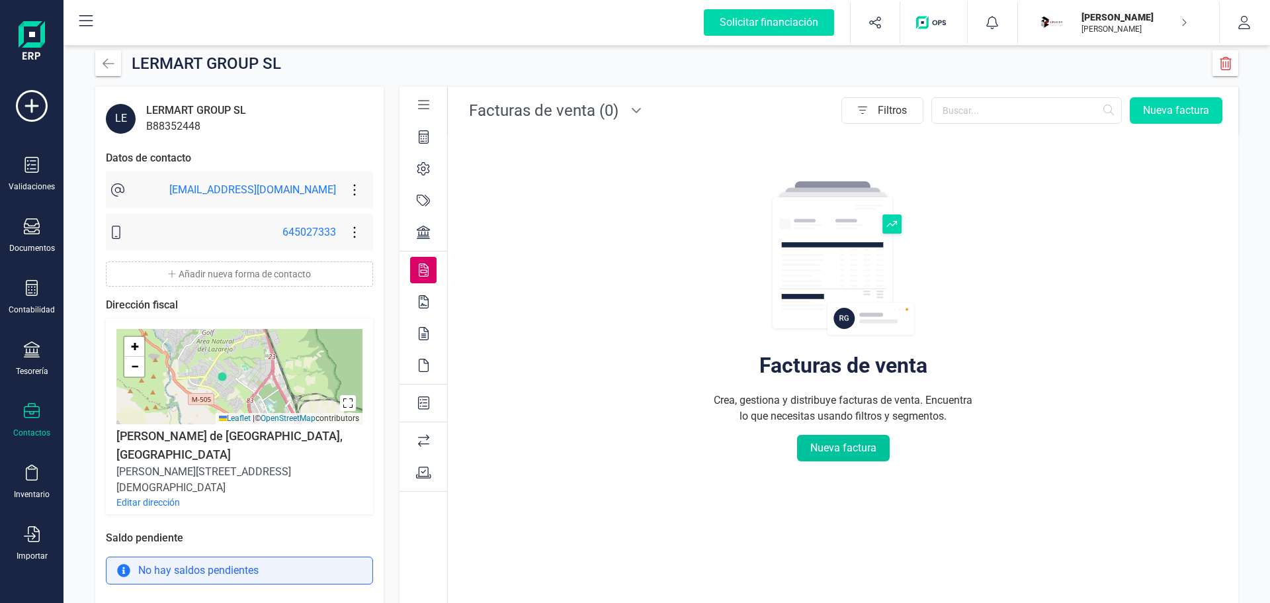
click at [808, 441] on button "Nueva factura" at bounding box center [843, 448] width 93 height 26
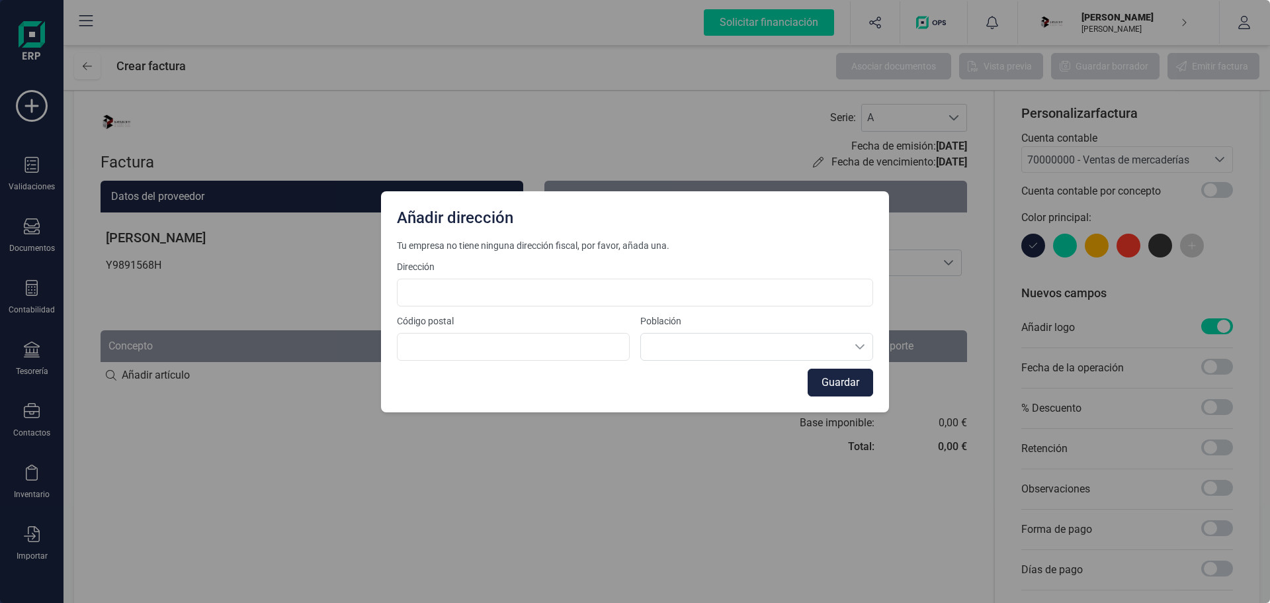
click at [758, 309] on div "Tu empresa no tiene ninguna dirección fiscal, por favor, añada una. Dirección C…" at bounding box center [635, 317] width 476 height 157
click at [756, 300] on input at bounding box center [635, 292] width 476 height 28
click at [202, 215] on div "Añadir dirección Tu empresa no tiene ninguna dirección fiscal, por favor, añada…" at bounding box center [635, 301] width 1270 height 603
click at [508, 292] on input at bounding box center [635, 292] width 476 height 28
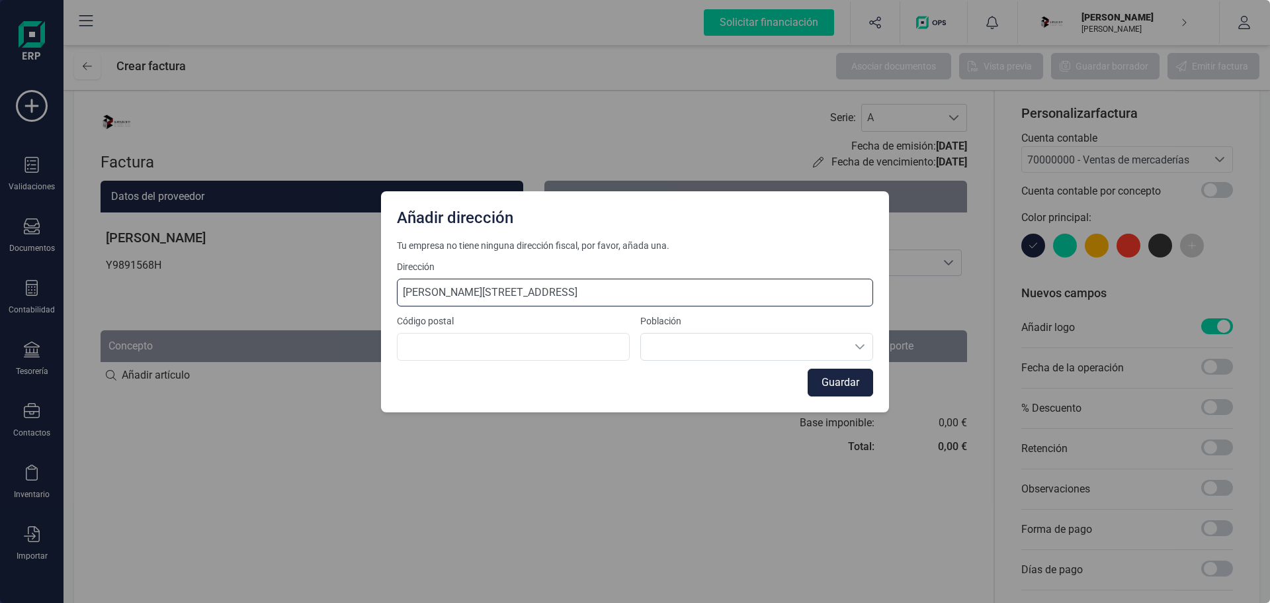
type input "[PERSON_NAME][STREET_ADDRESS]"
click at [478, 353] on input at bounding box center [513, 347] width 233 height 28
type input "28031"
click at [514, 282] on input "[PERSON_NAME][STREET_ADDRESS]" at bounding box center [635, 292] width 476 height 28
type input "[PERSON_NAME] 16 piso 3M"
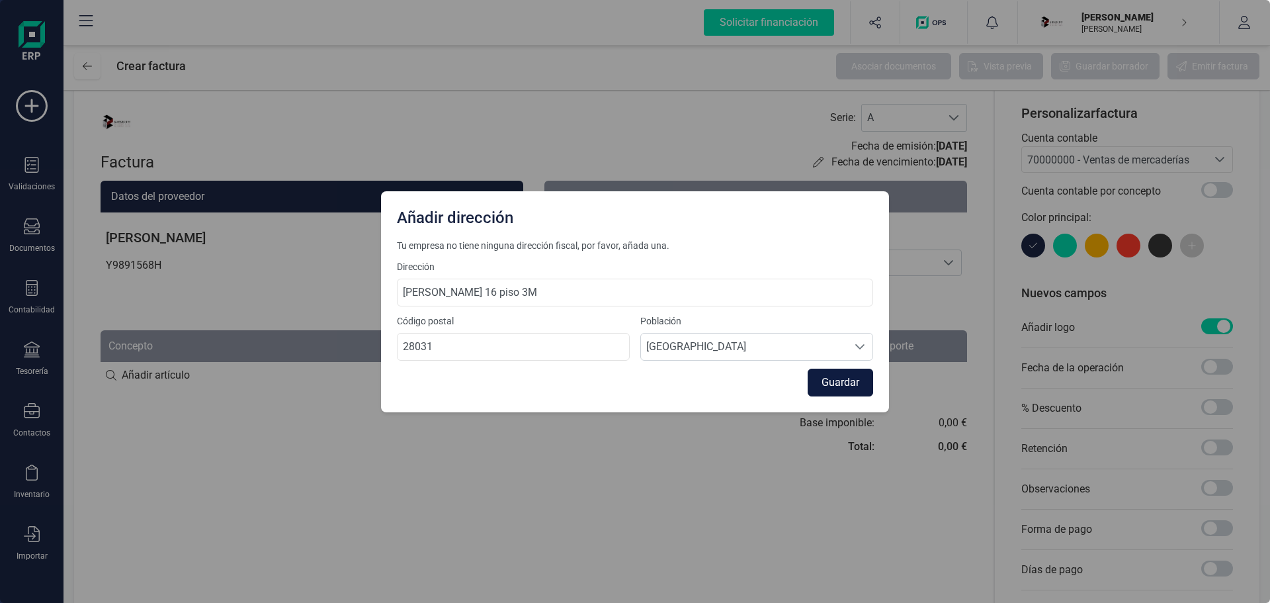
click at [860, 382] on button "Guardar" at bounding box center [840, 382] width 65 height 28
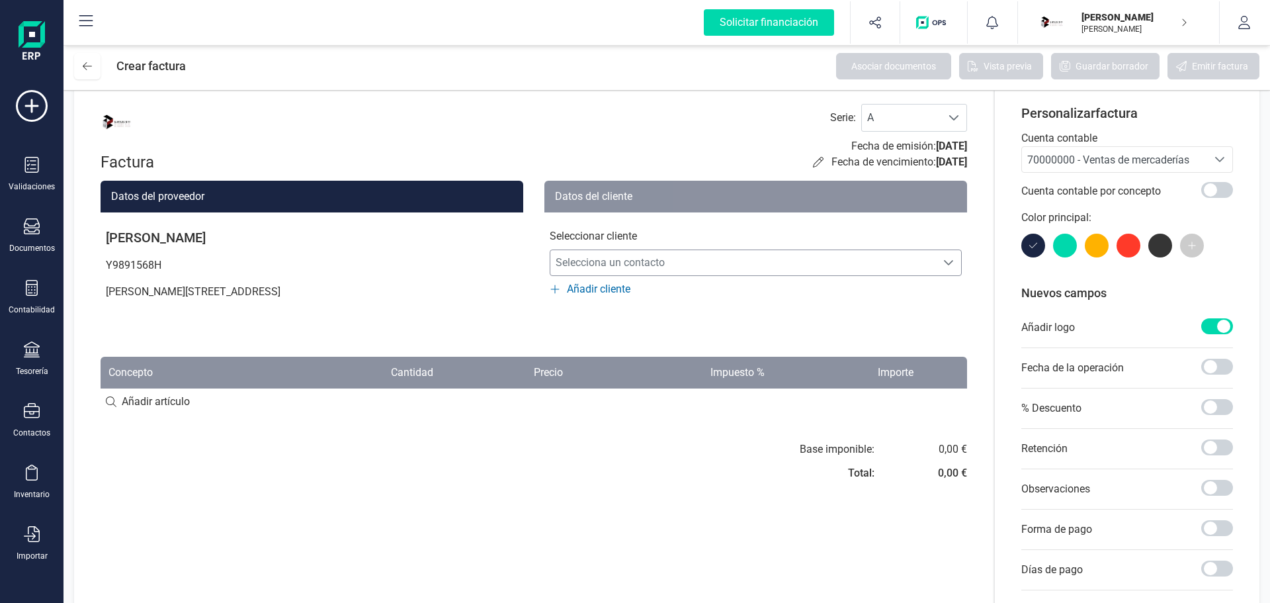
click at [698, 270] on span "Selecciona un contacto" at bounding box center [743, 262] width 386 height 26
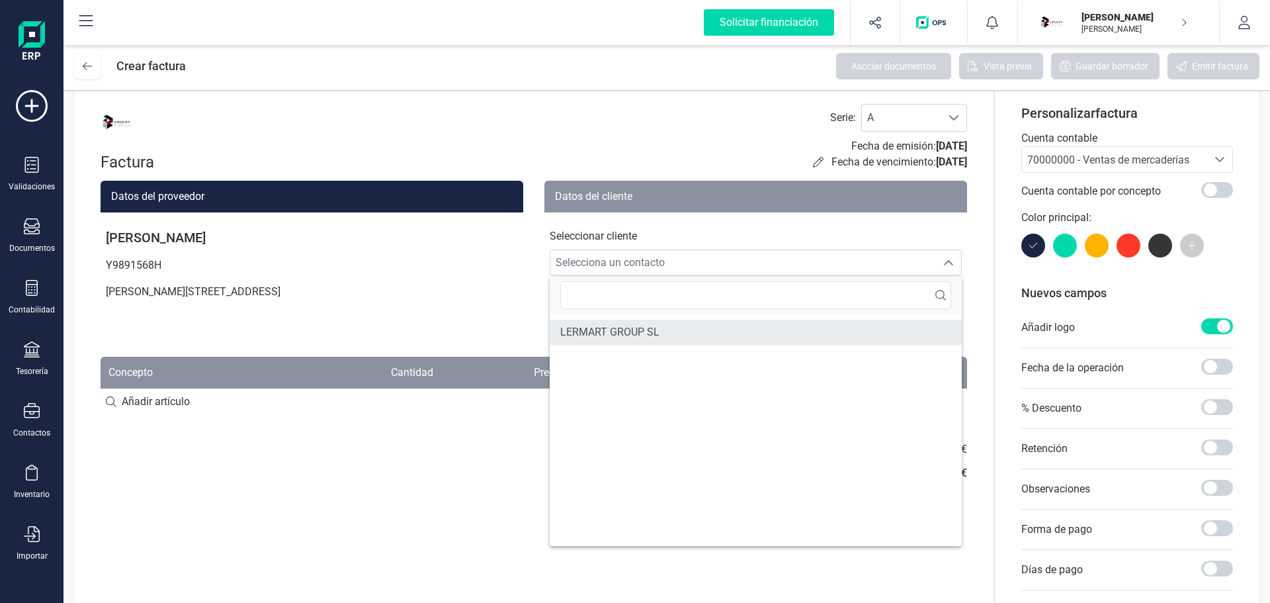
click at [659, 336] on li "LERMART GROUP SL" at bounding box center [756, 331] width 412 height 25
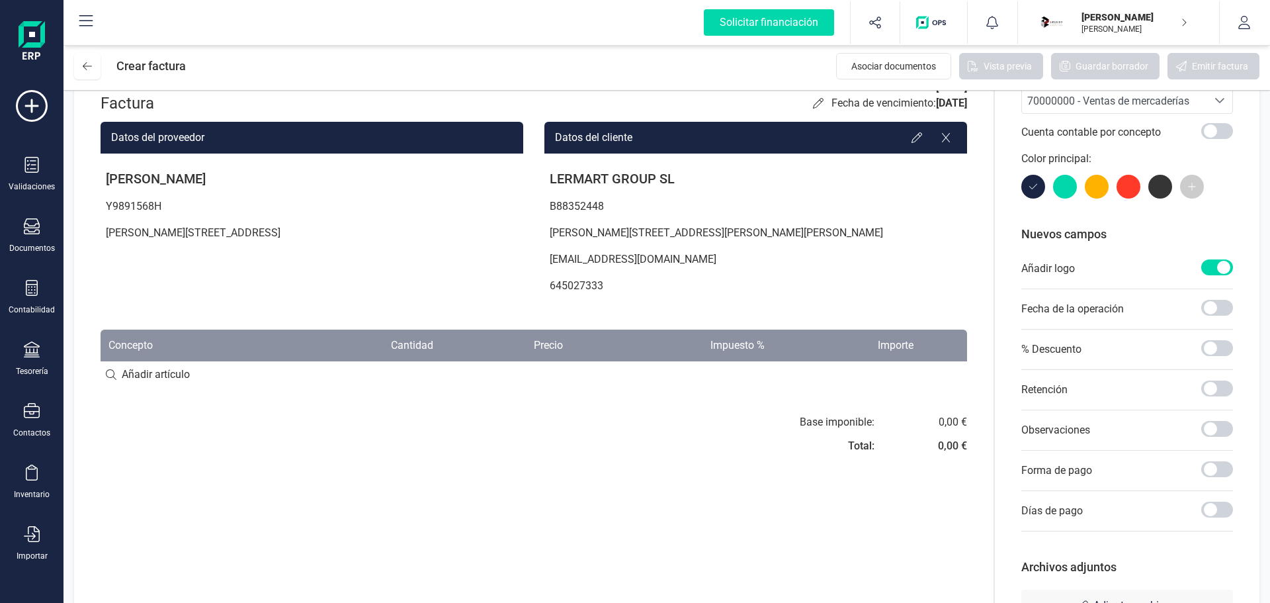
scroll to position [132, 0]
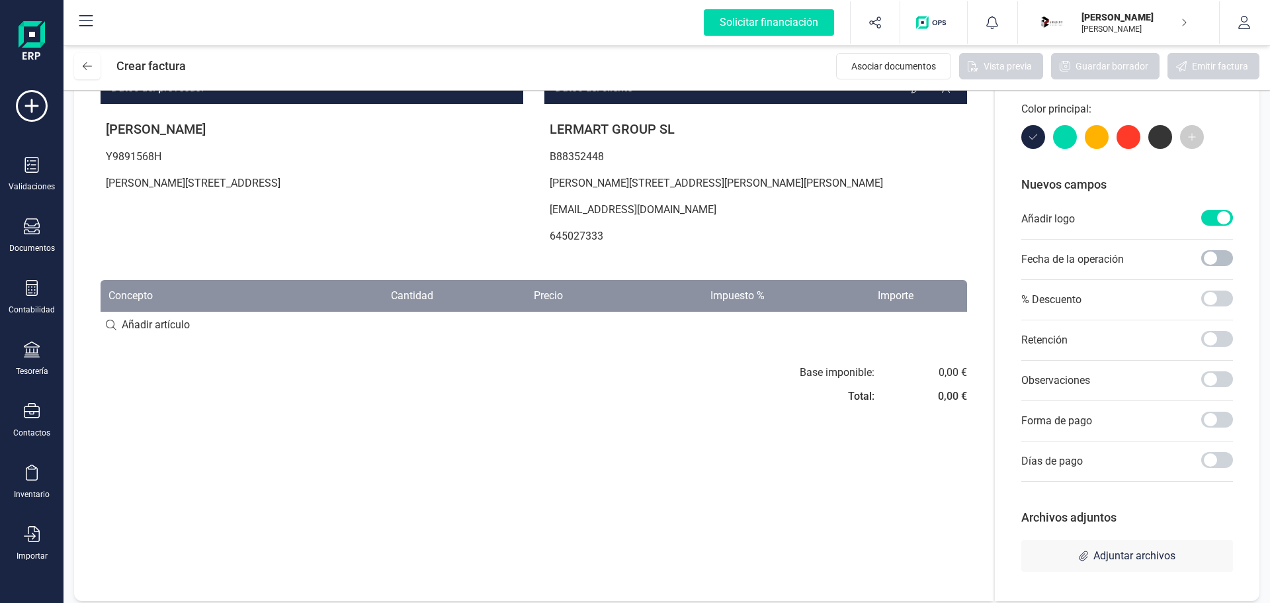
click at [1222, 260] on span at bounding box center [1217, 258] width 32 height 16
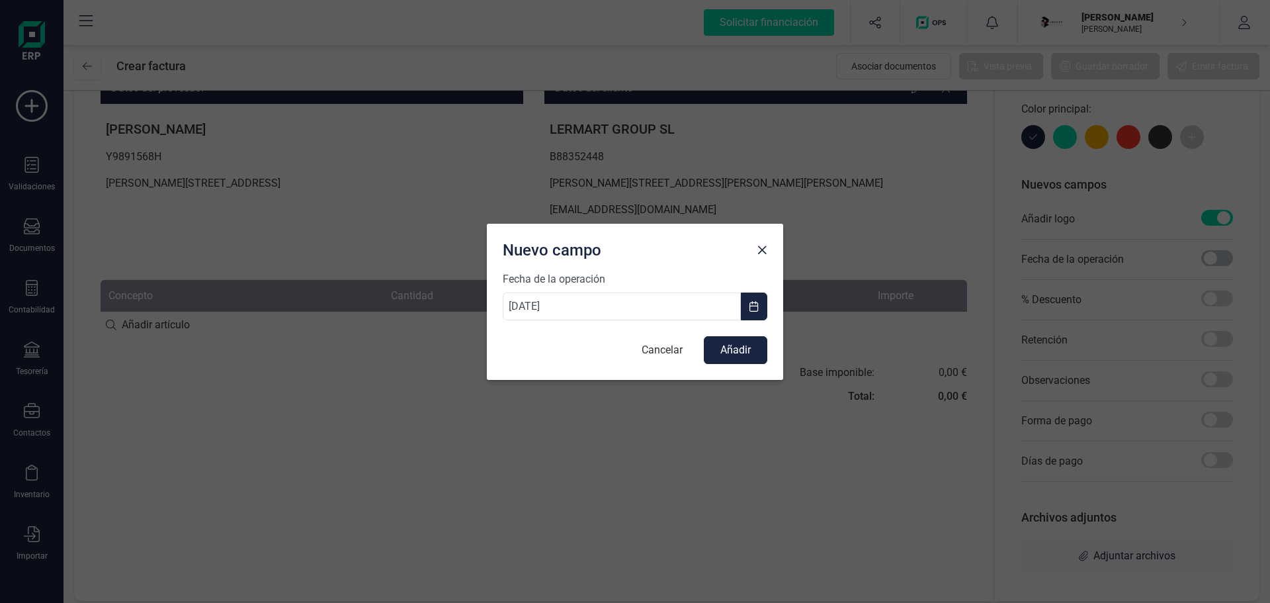
scroll to position [7, 5]
click at [720, 347] on button "Añadir" at bounding box center [735, 350] width 63 height 28
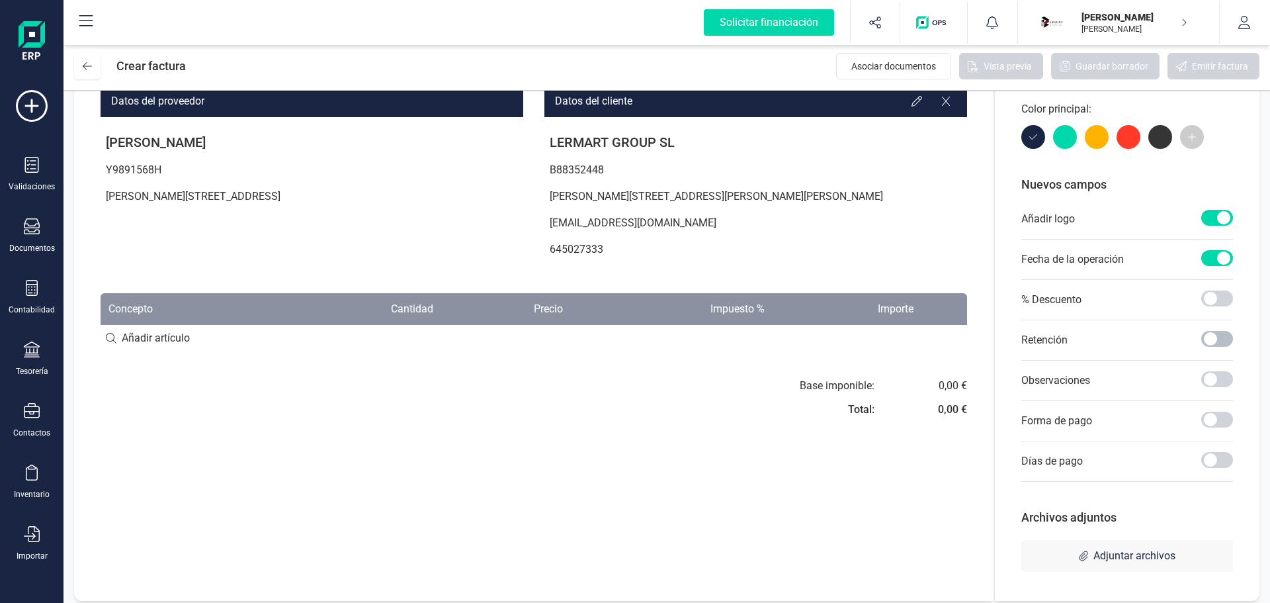
click at [1222, 339] on span at bounding box center [1217, 339] width 32 height 16
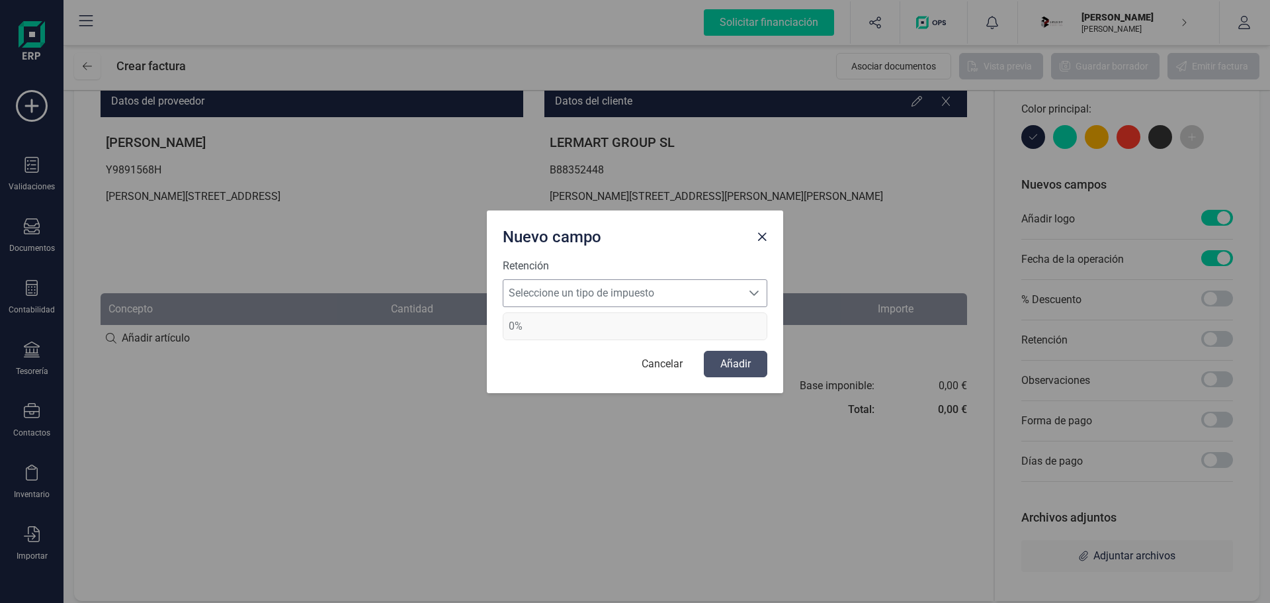
click at [616, 294] on span "Seleccione un tipo de impuesto" at bounding box center [622, 293] width 238 height 26
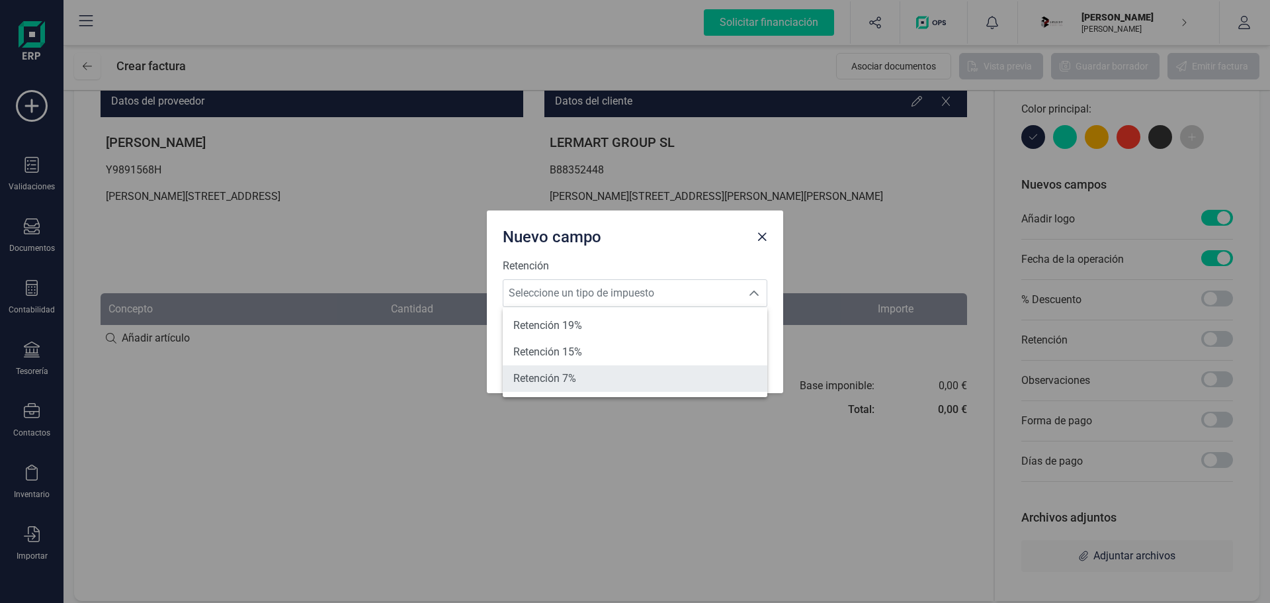
click at [575, 366] on li "Retención 7%" at bounding box center [635, 378] width 265 height 26
type input "7%"
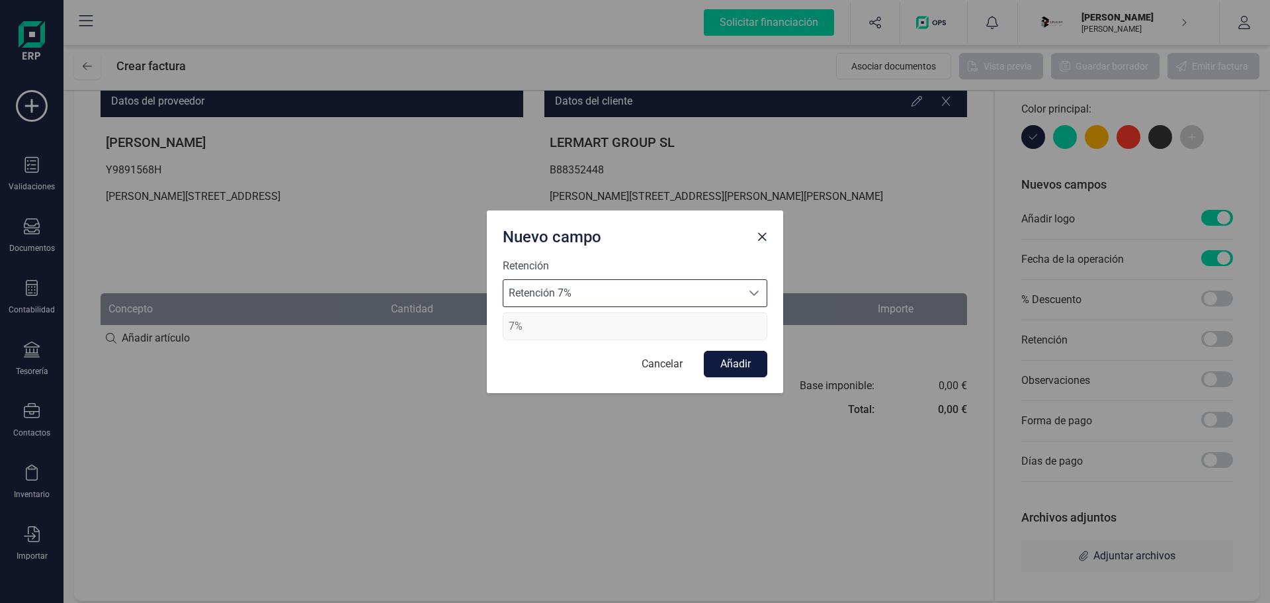
click at [745, 363] on button "Añadir" at bounding box center [735, 364] width 63 height 26
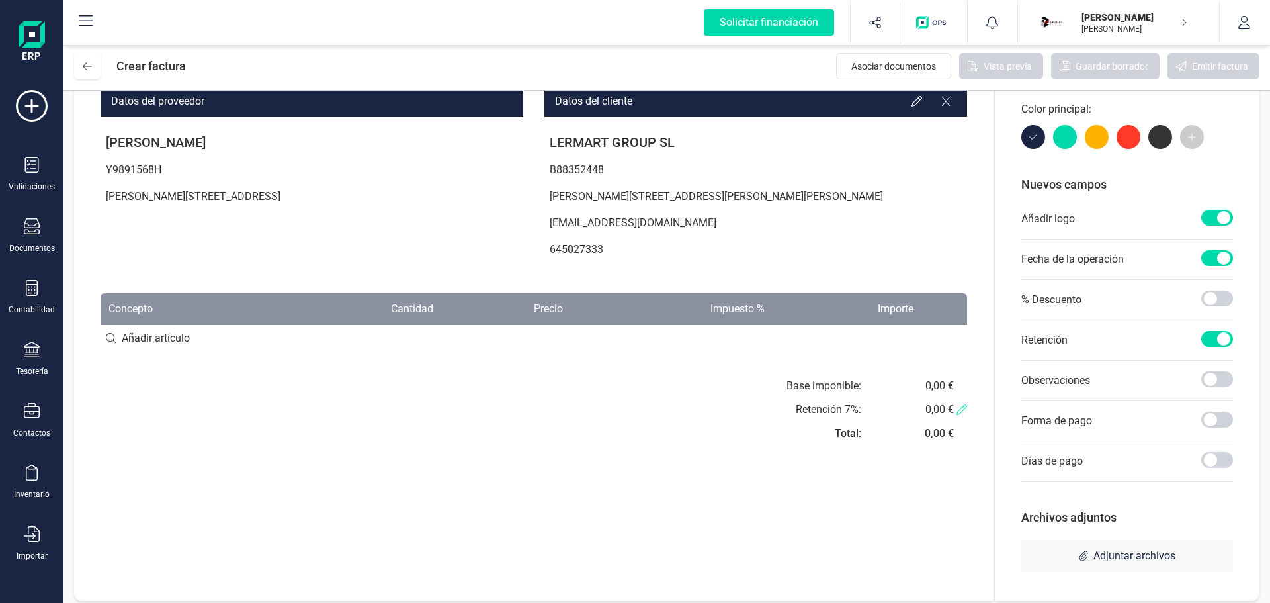
click at [965, 413] on icon at bounding box center [961, 409] width 11 height 11
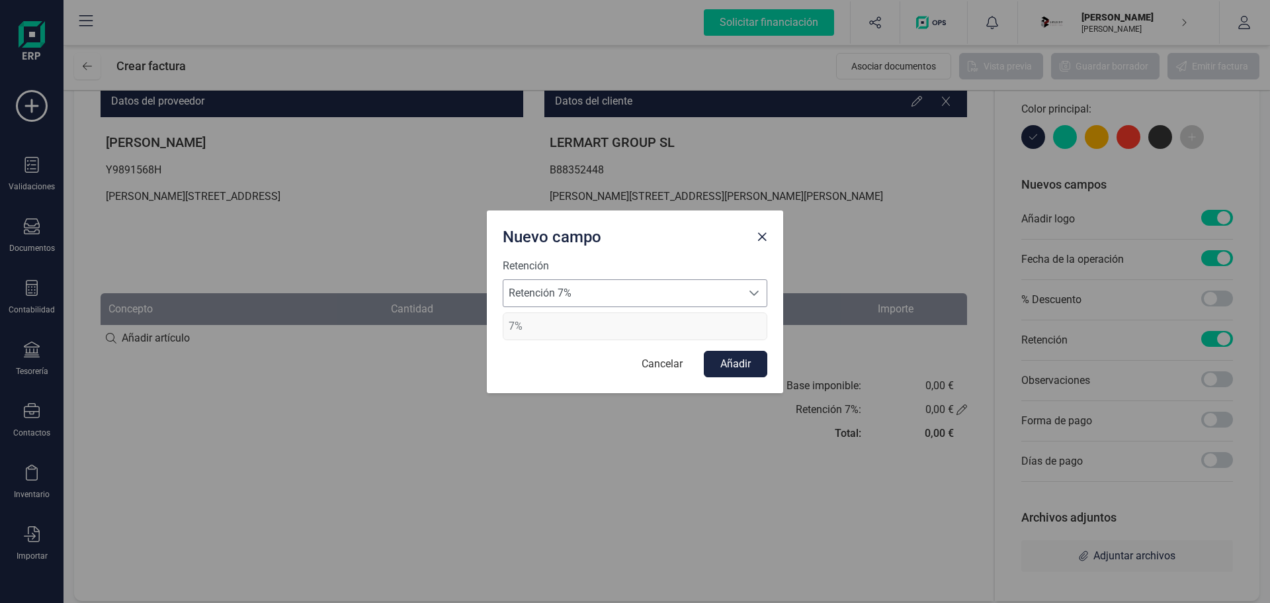
click at [688, 296] on span "Retención 7%" at bounding box center [622, 293] width 238 height 26
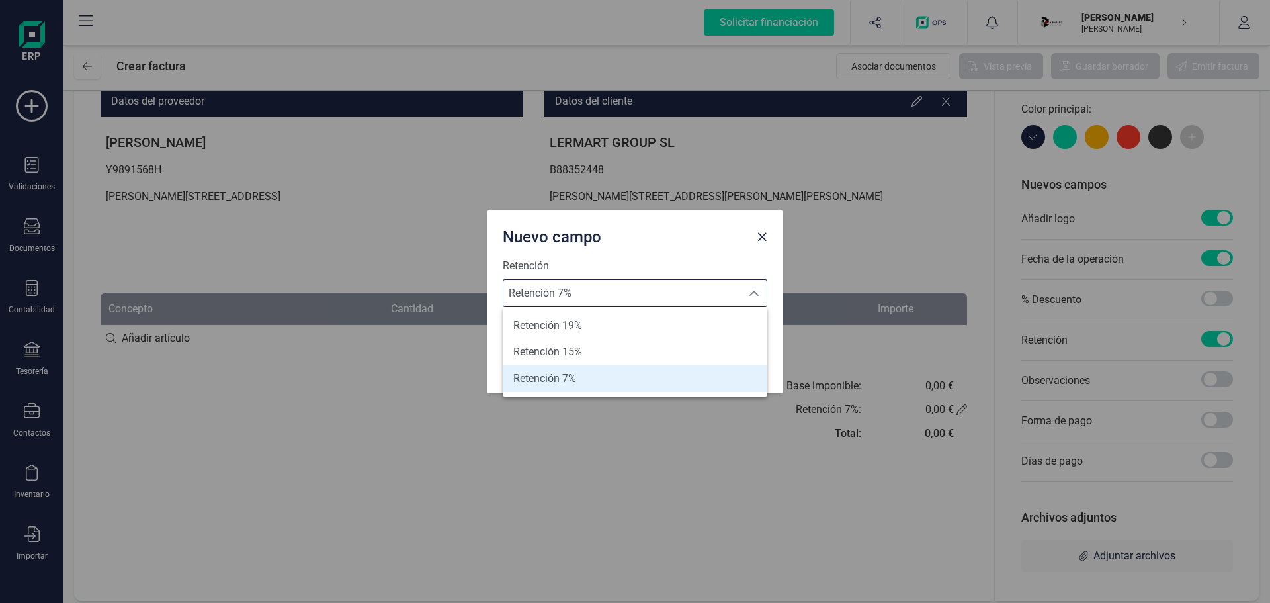
click at [636, 379] on li "Retención 7%" at bounding box center [635, 378] width 265 height 26
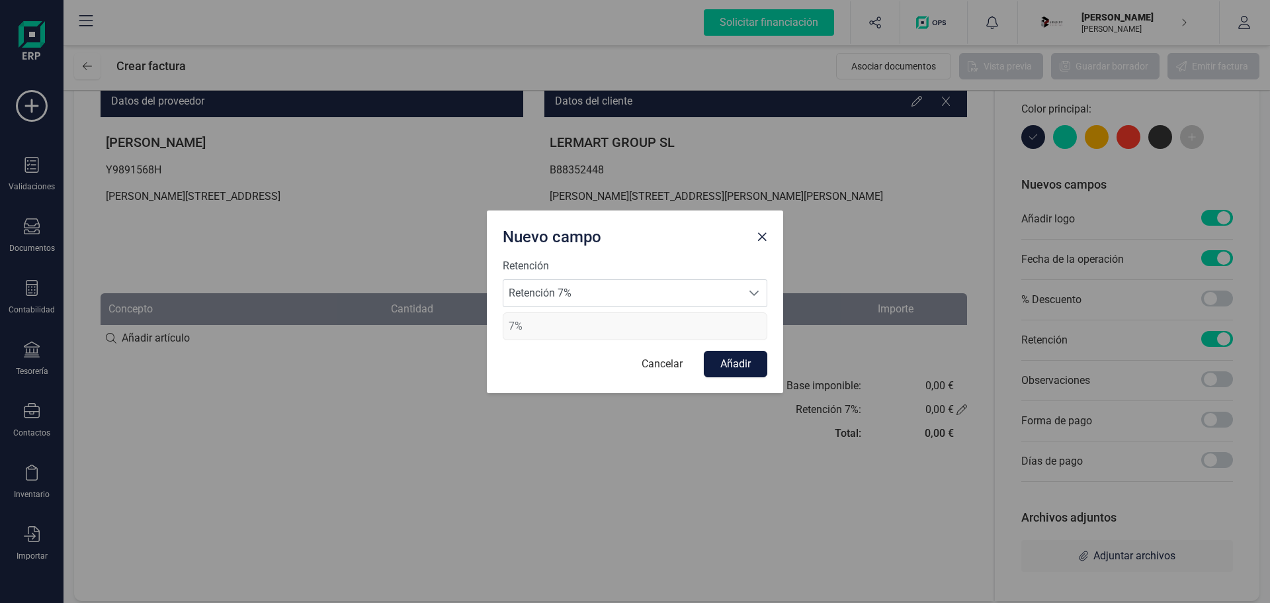
click at [747, 363] on button "Añadir" at bounding box center [735, 364] width 63 height 26
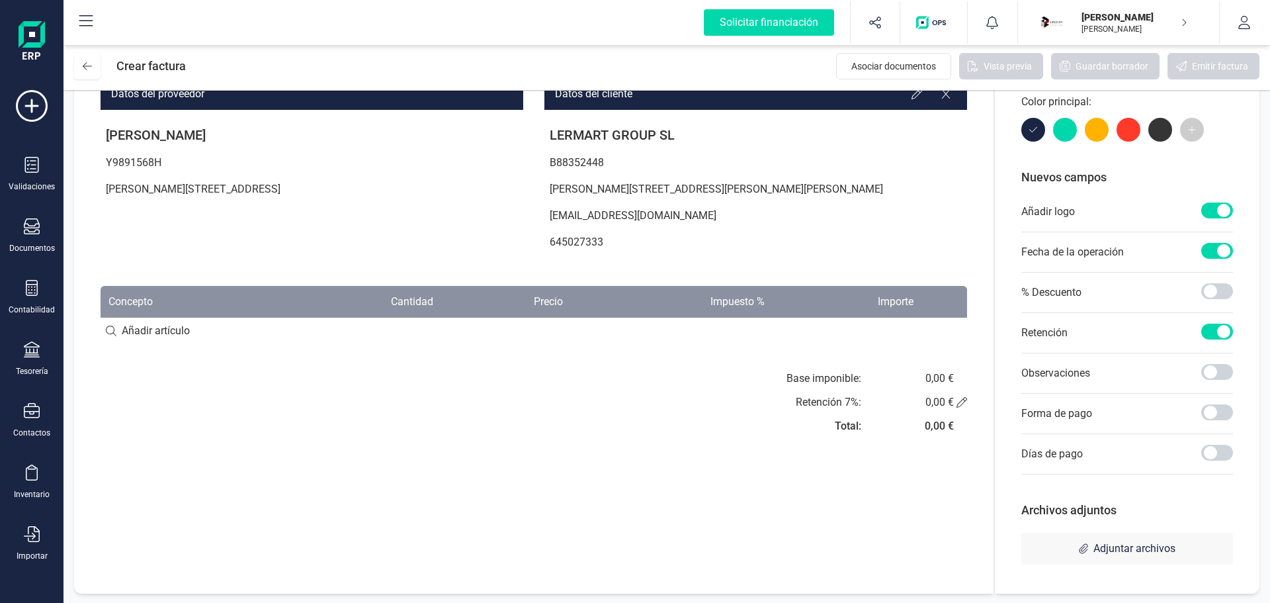
scroll to position [141, 0]
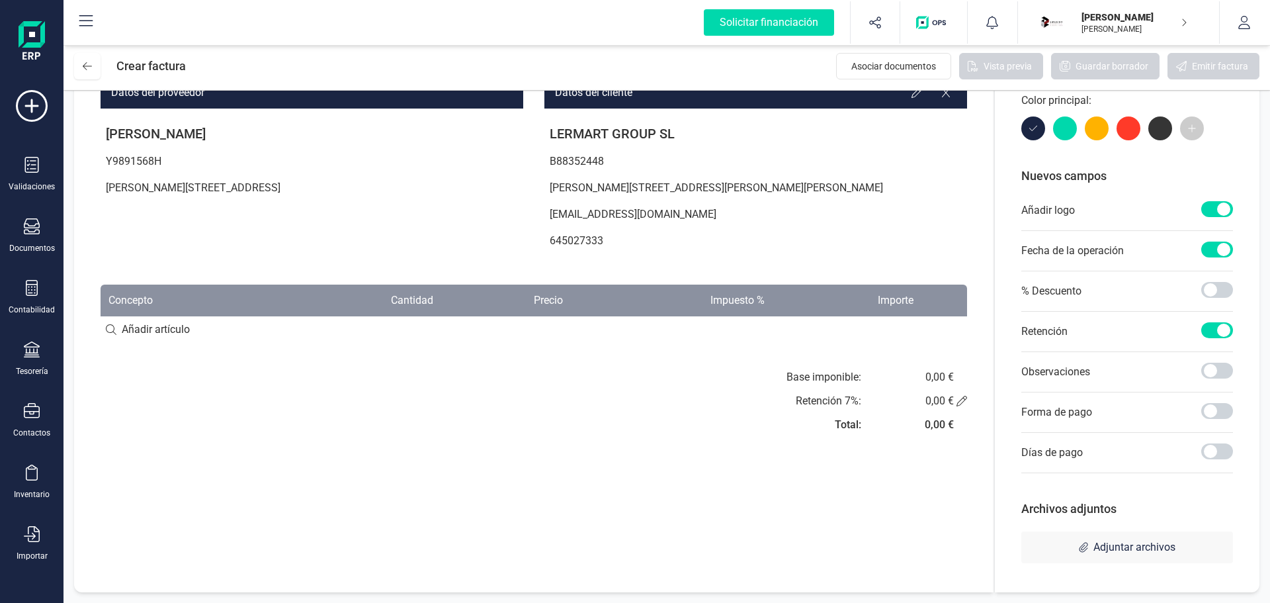
click at [939, 384] on div "0,00 €" at bounding box center [939, 377] width 29 height 16
click at [928, 369] on div "0,00 €" at bounding box center [939, 377] width 29 height 16
click at [928, 370] on div "0,00 €" at bounding box center [939, 377] width 29 height 16
click at [929, 379] on div "0,00 €" at bounding box center [939, 377] width 29 height 16
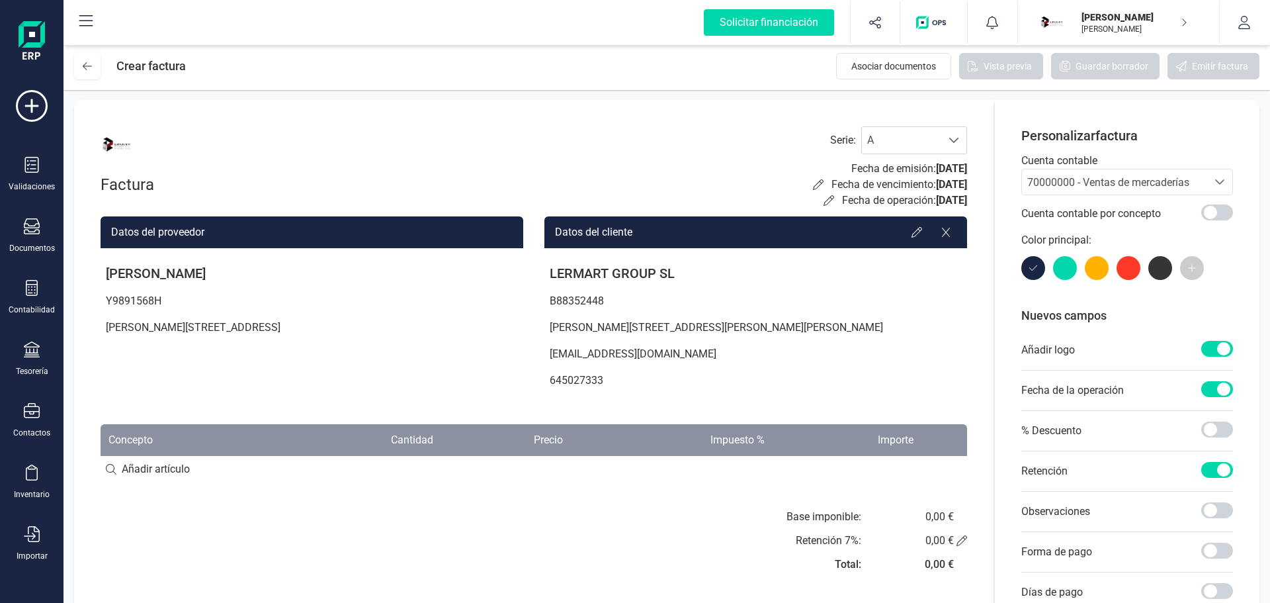
scroll to position [0, 0]
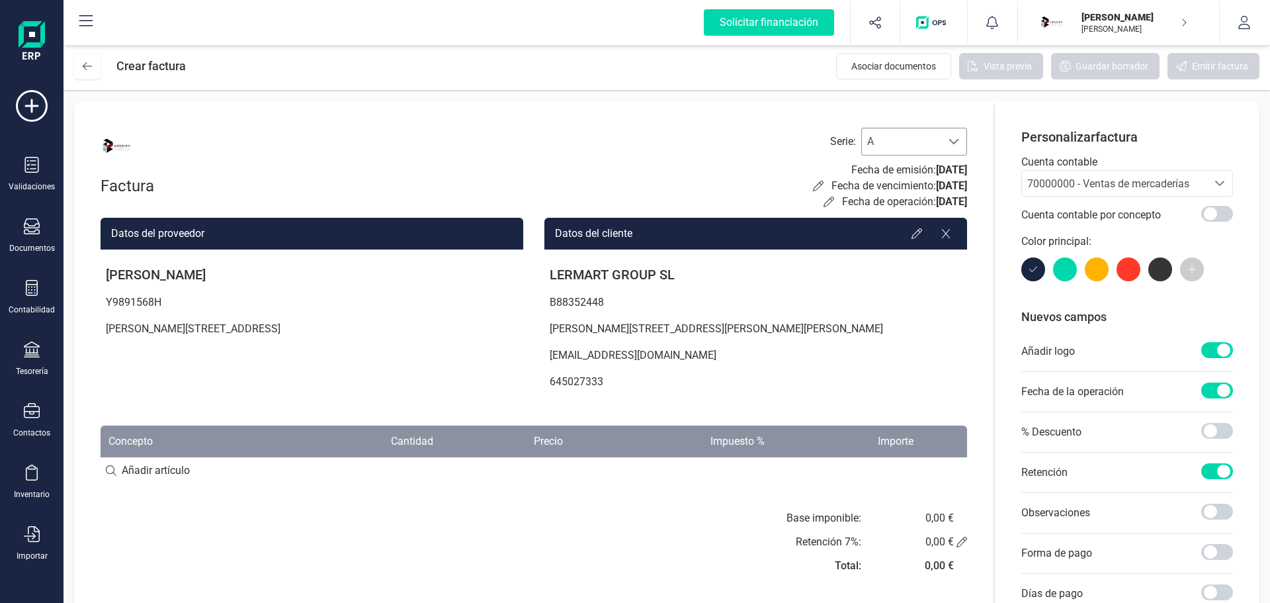
click at [897, 151] on span "A" at bounding box center [901, 141] width 79 height 26
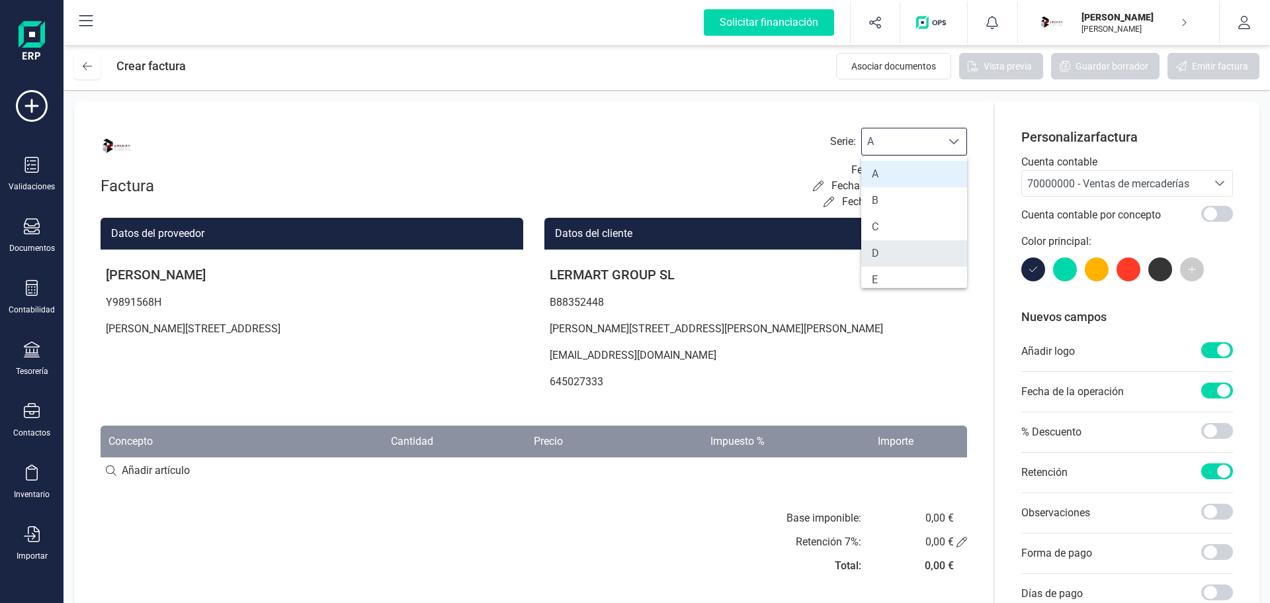
scroll to position [66, 0]
click at [898, 245] on li "F" at bounding box center [914, 240] width 106 height 26
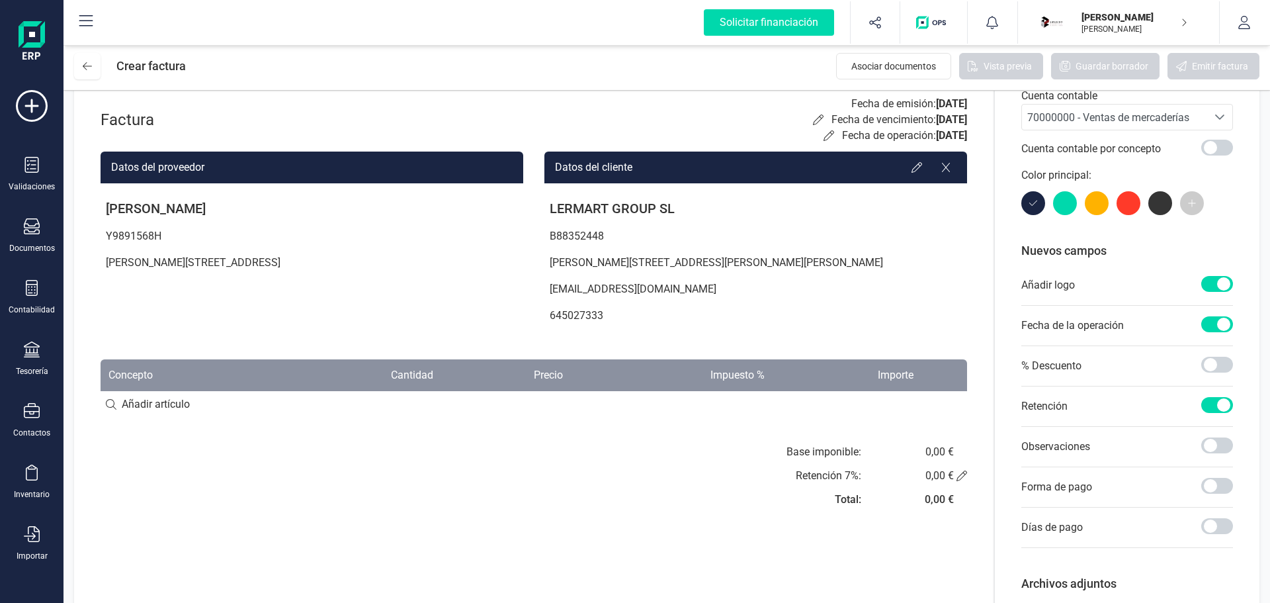
click at [142, 410] on input at bounding box center [534, 404] width 866 height 26
click at [108, 403] on input at bounding box center [534, 404] width 866 height 26
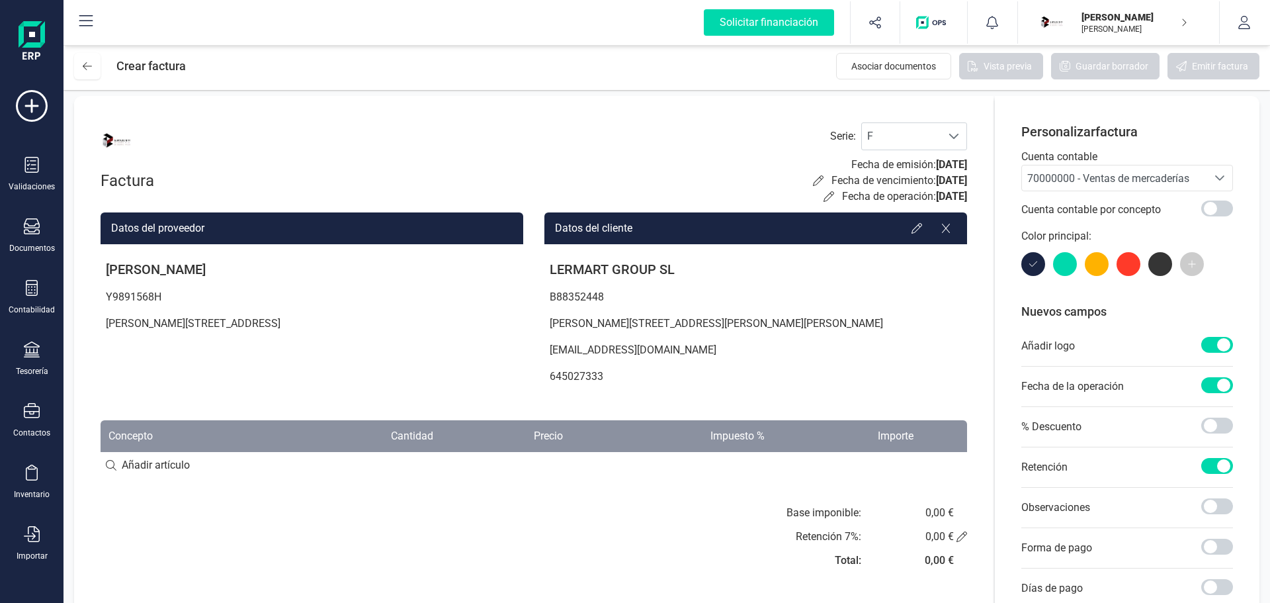
scroll to position [0, 0]
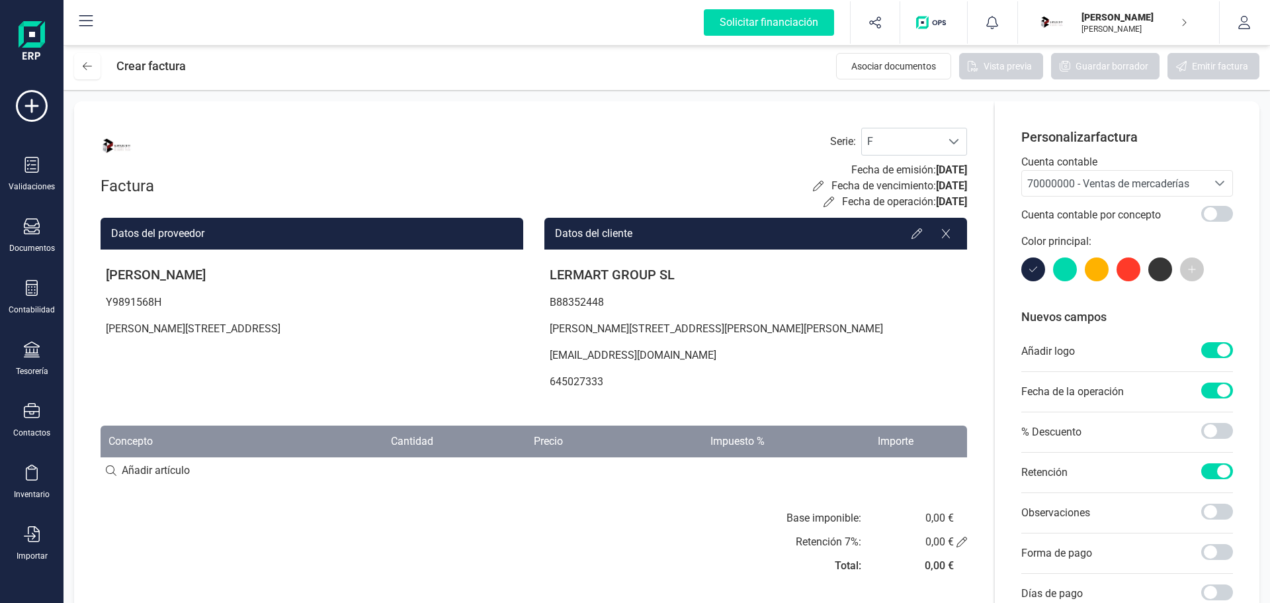
click at [1191, 272] on icon at bounding box center [1191, 269] width 9 height 9
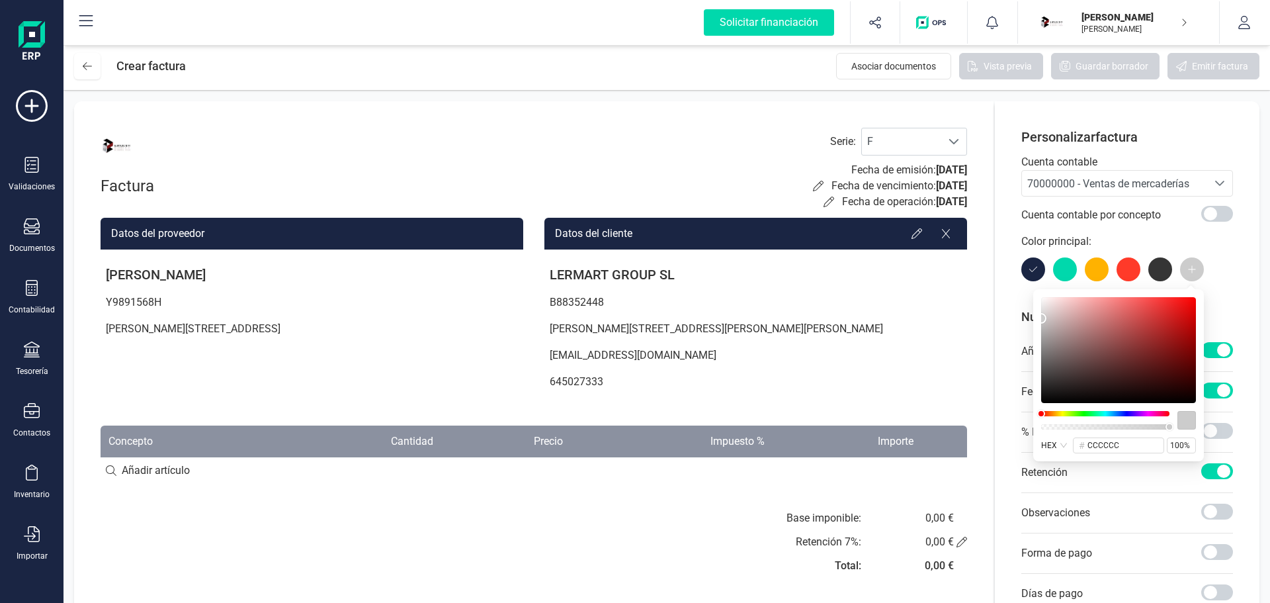
click at [1191, 272] on icon at bounding box center [1191, 269] width 9 height 9
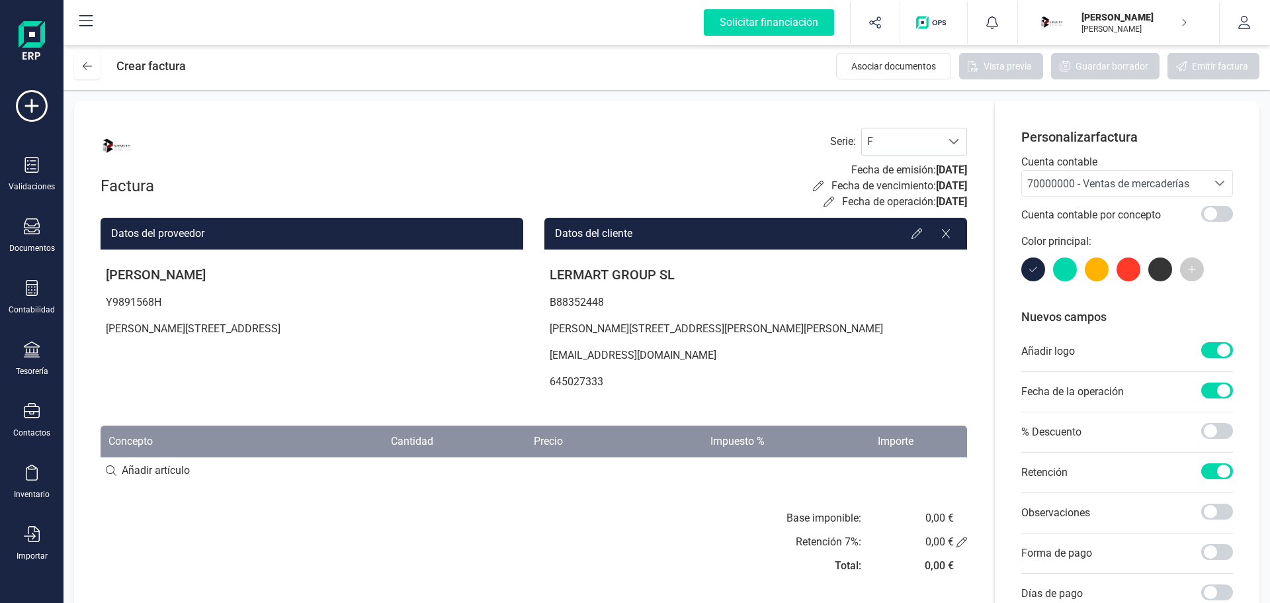
click at [1148, 189] on span "70000000 - Ventas de mercaderías" at bounding box center [1108, 183] width 162 height 13
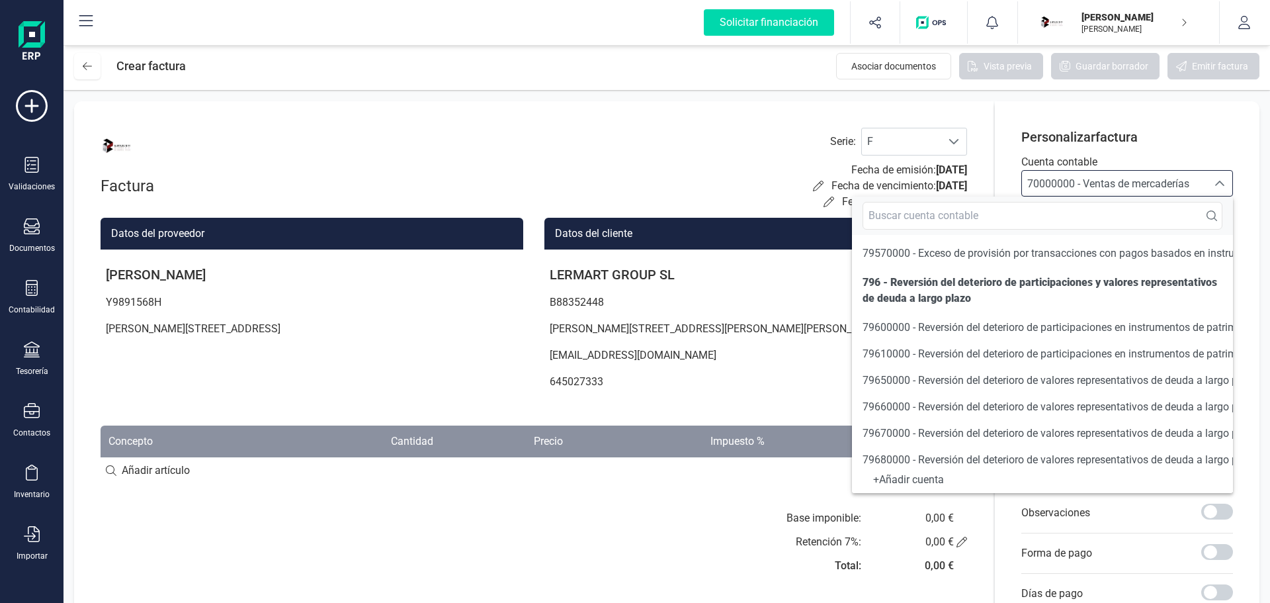
scroll to position [3836, 0]
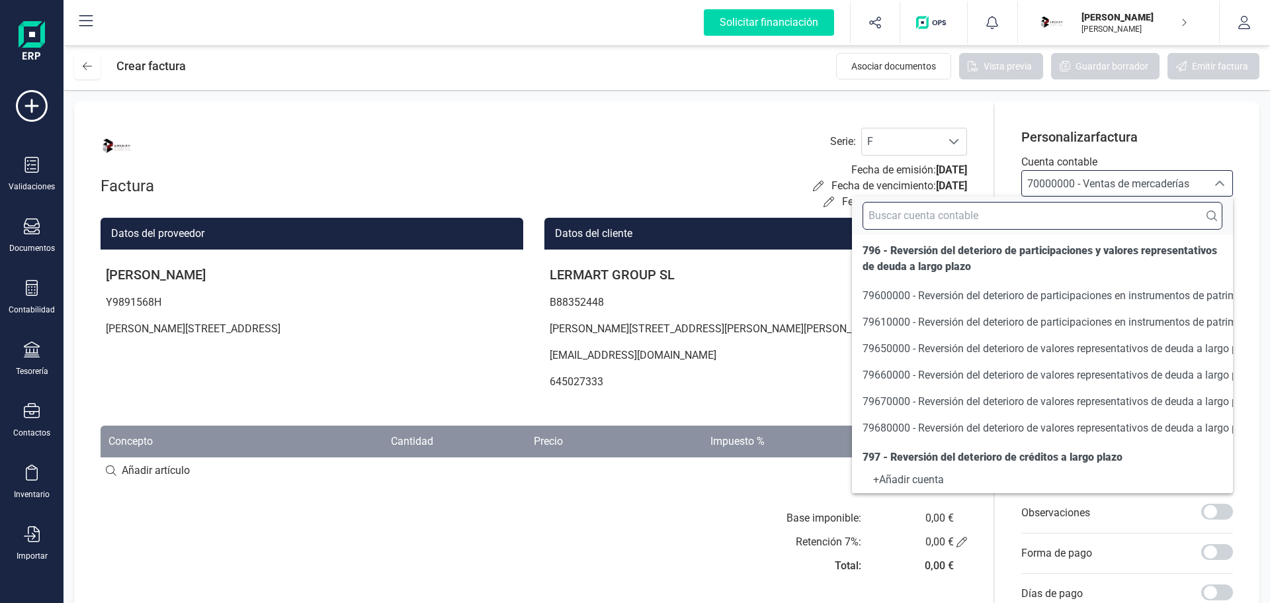
click at [989, 222] on input "text" at bounding box center [1042, 216] width 360 height 28
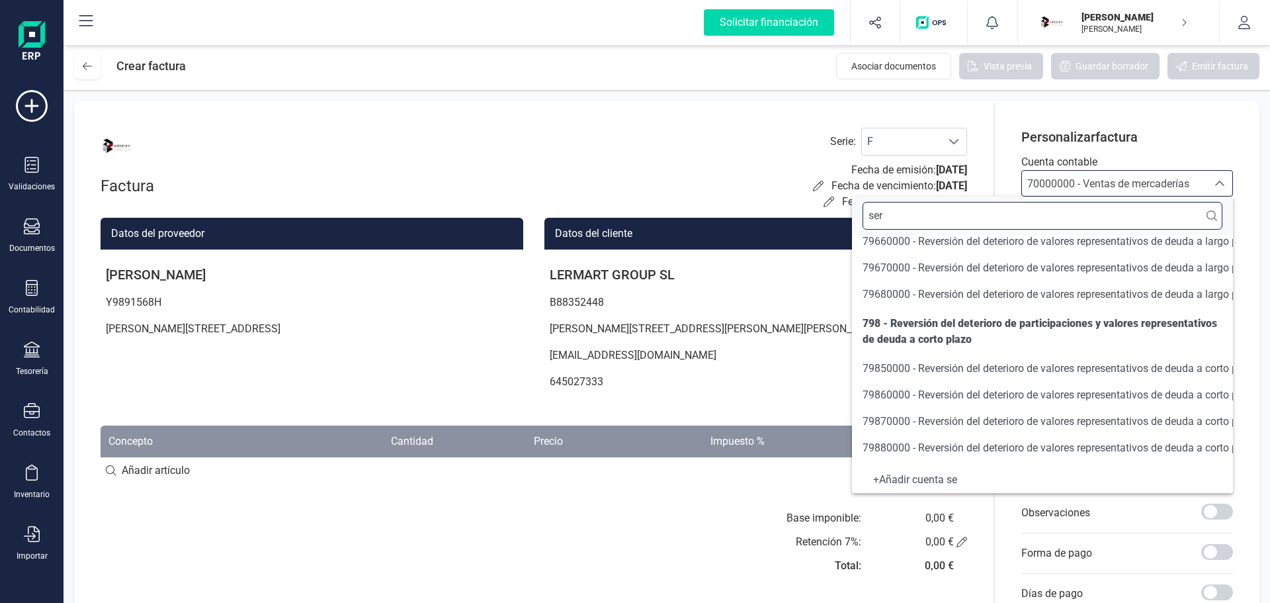
scroll to position [0, 0]
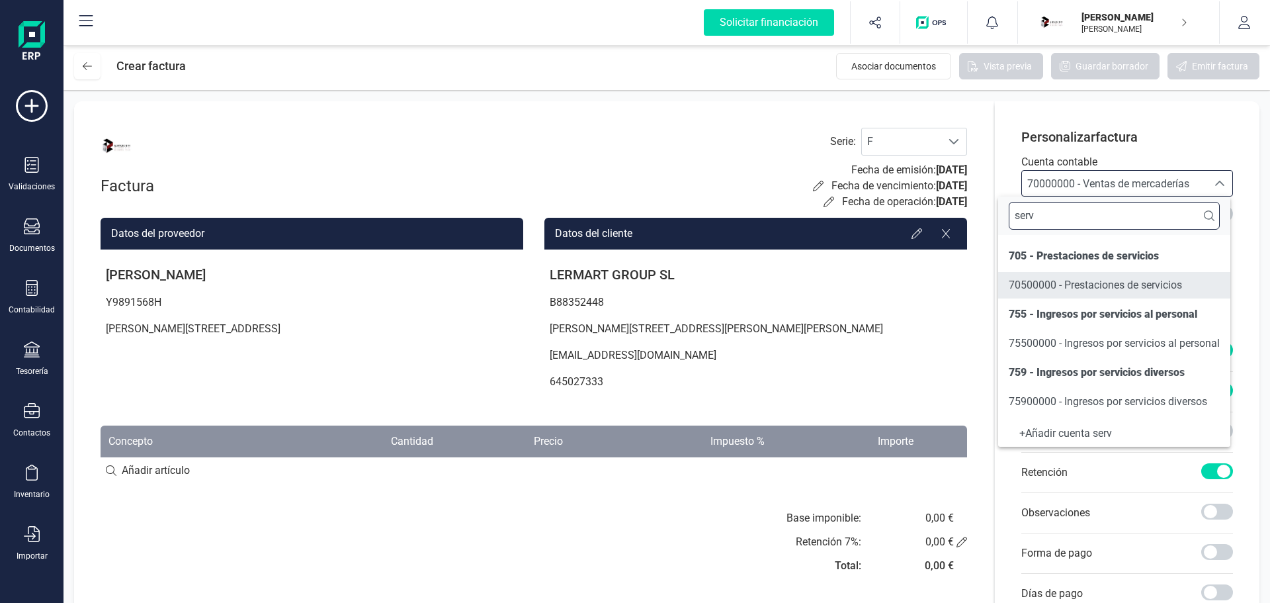
type input "serv"
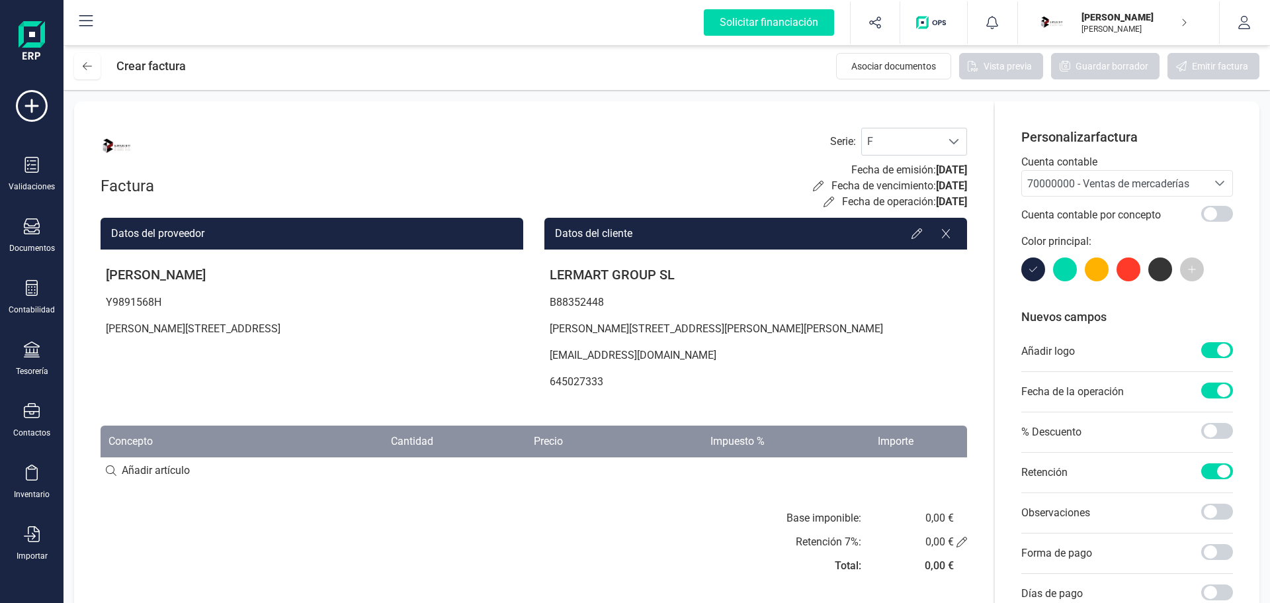
click at [1105, 185] on span "70000000 - Ventas de mercaderías" at bounding box center [1108, 183] width 162 height 13
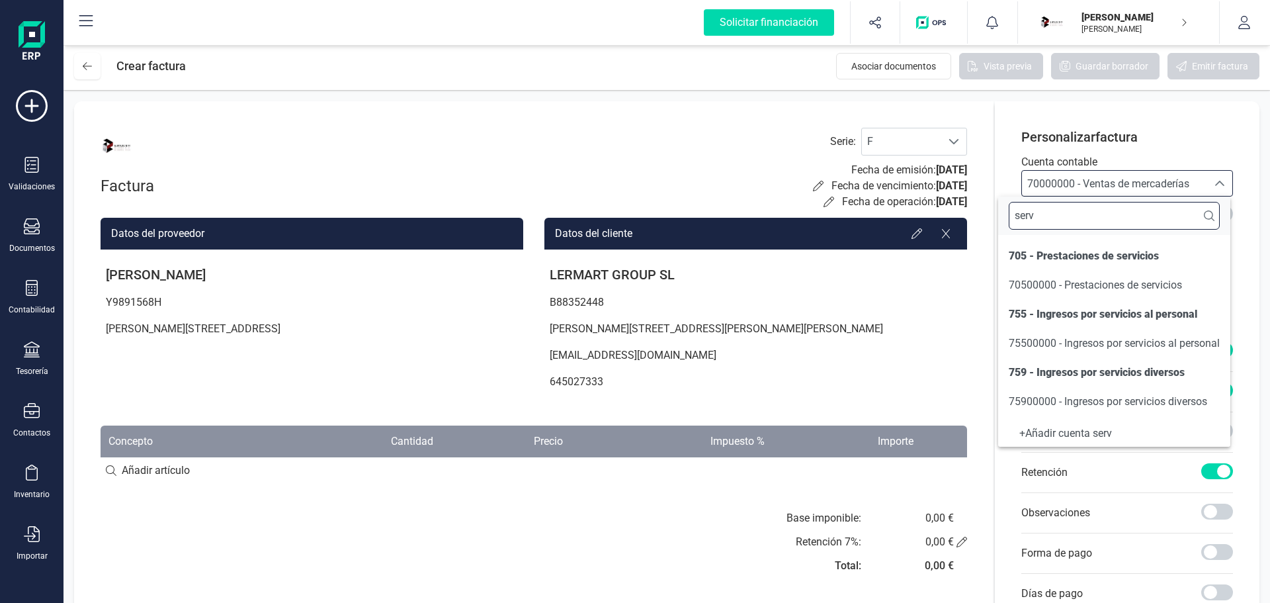
click at [1081, 218] on input "serv" at bounding box center [1114, 216] width 211 height 28
click at [1087, 276] on li "70500000 - Prestaciones de servicios" at bounding box center [1114, 285] width 232 height 26
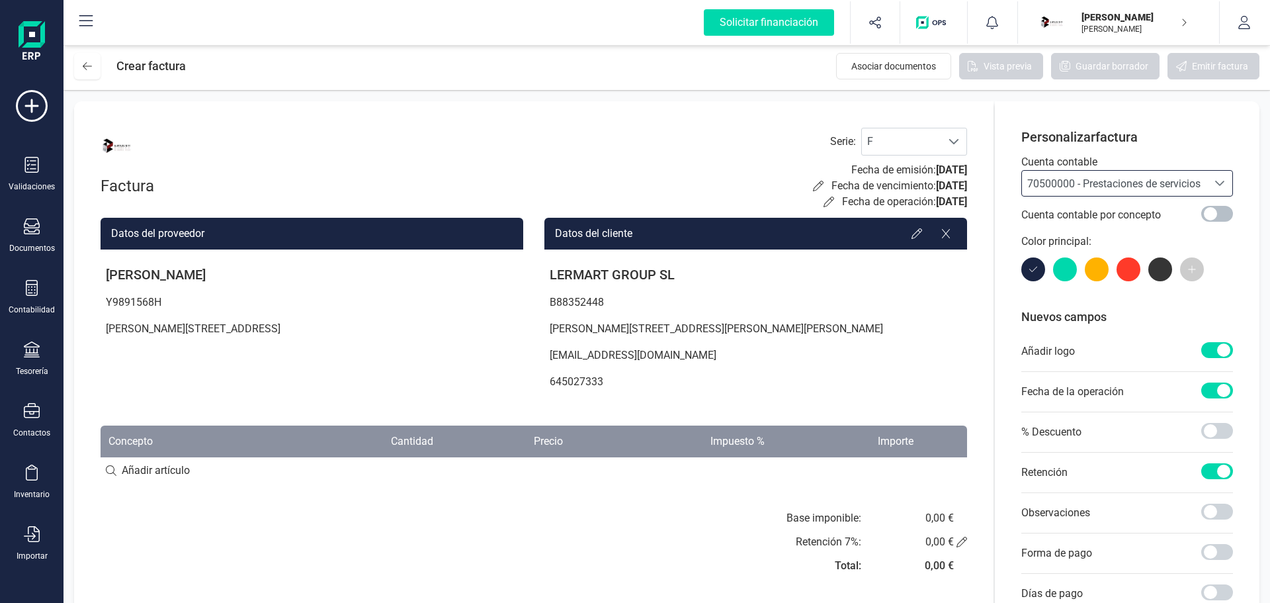
click at [1222, 214] on span at bounding box center [1217, 214] width 32 height 16
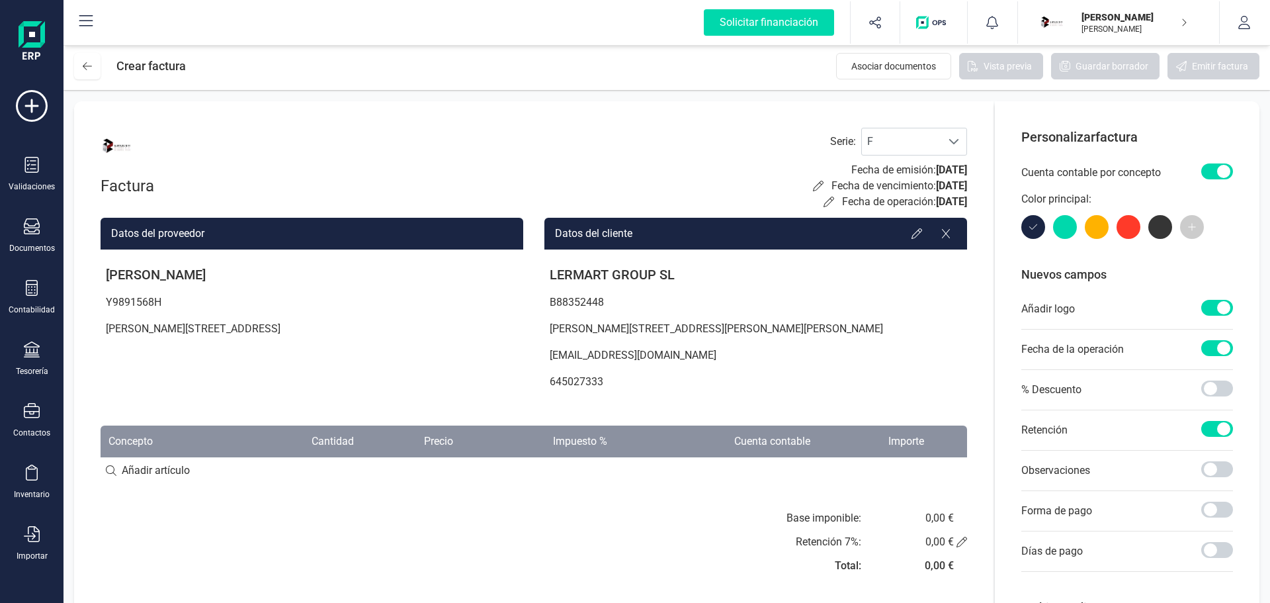
scroll to position [7, 5]
click at [1204, 171] on span at bounding box center [1217, 171] width 32 height 16
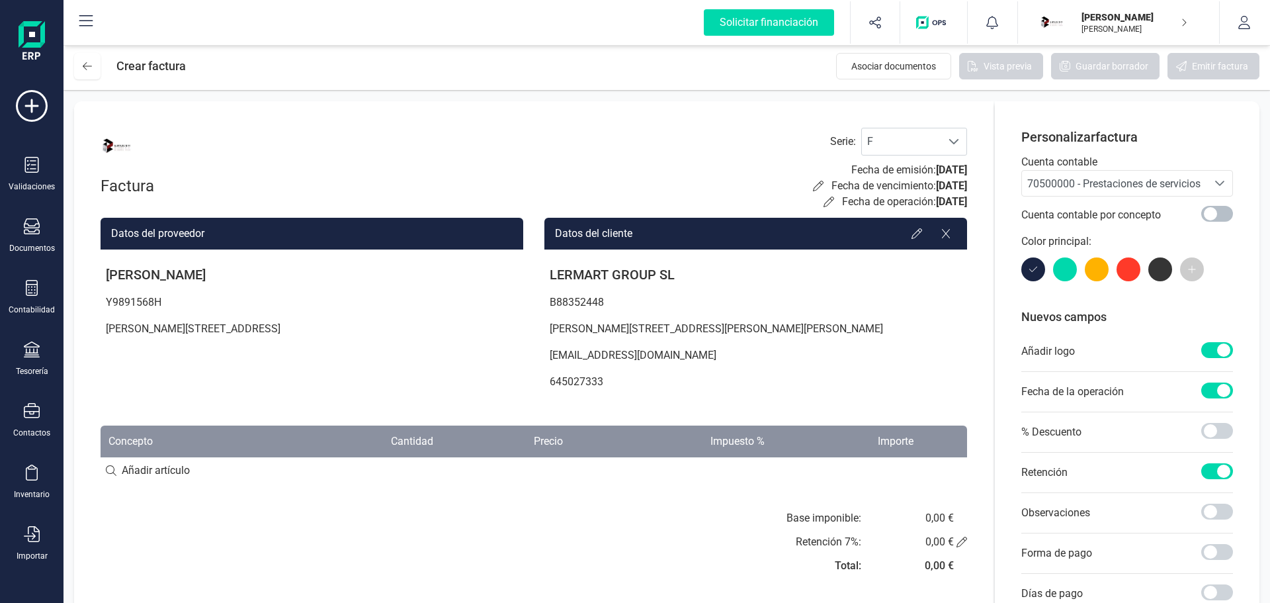
click at [1226, 219] on span at bounding box center [1217, 214] width 32 height 16
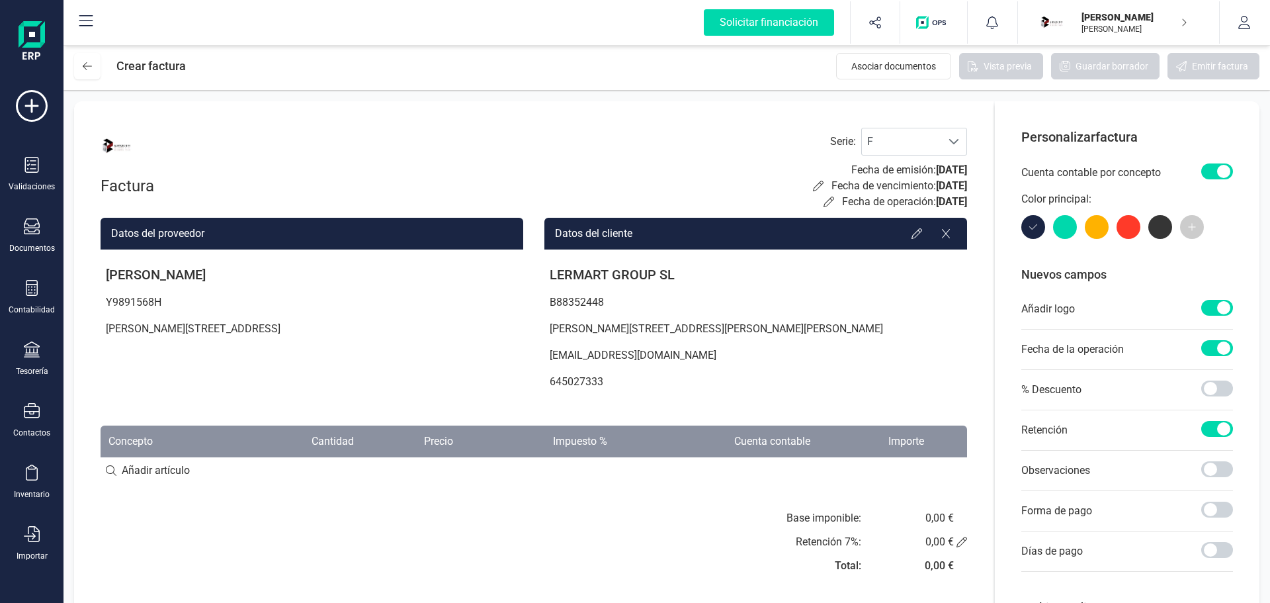
click at [1208, 168] on span at bounding box center [1217, 171] width 32 height 16
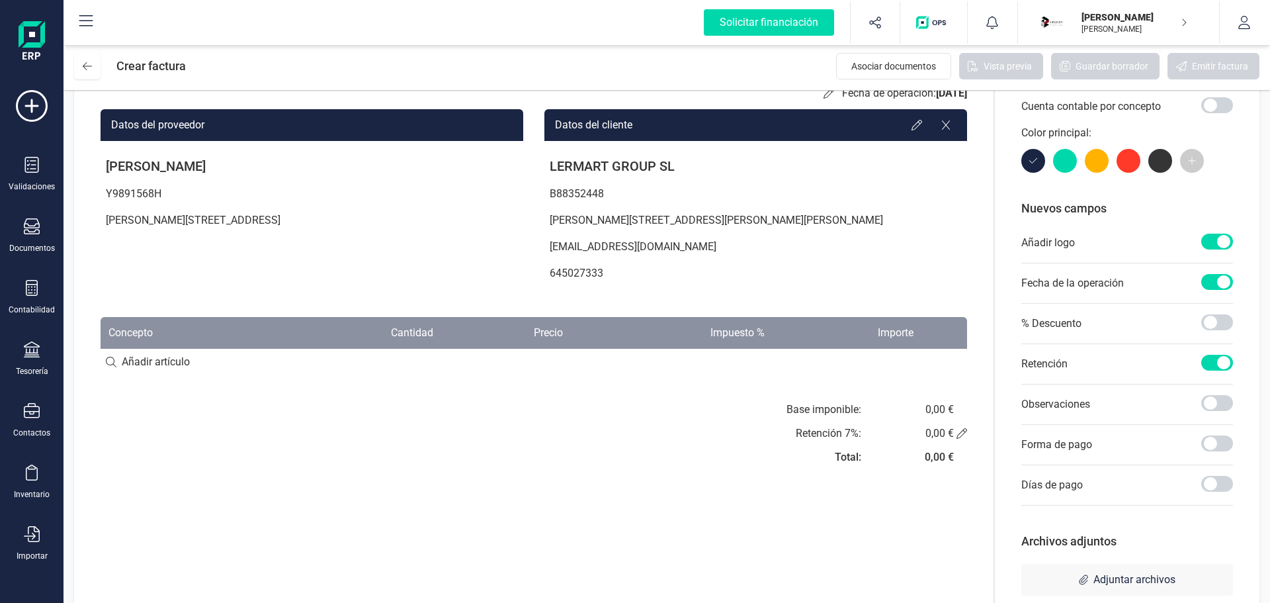
scroll to position [132, 0]
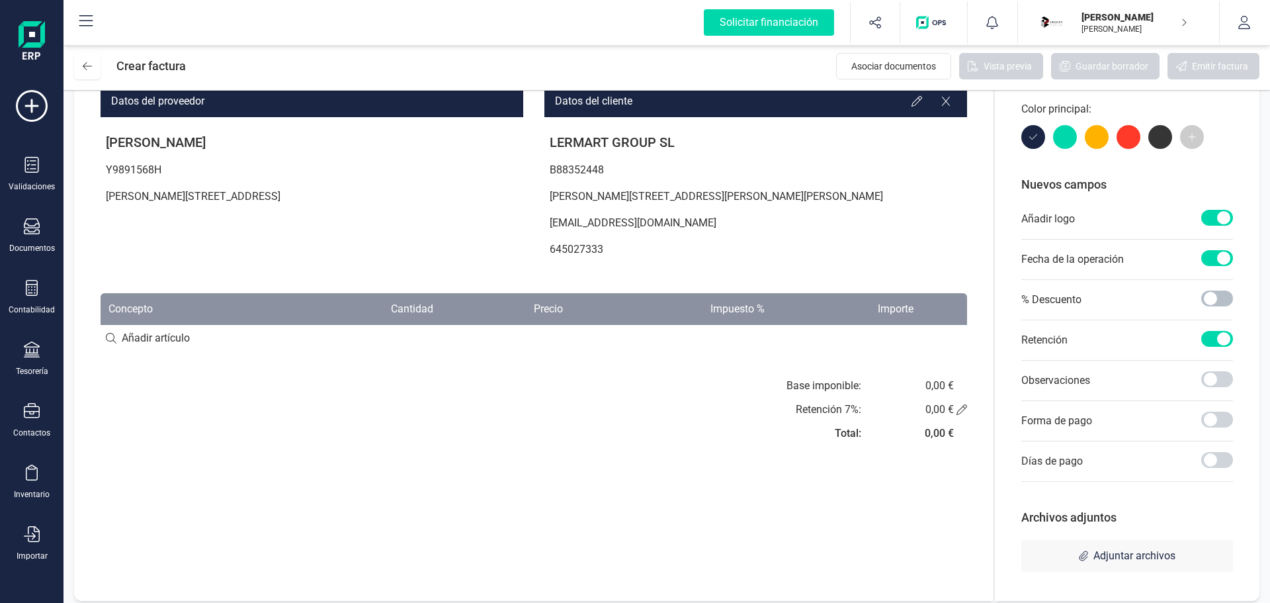
click at [1223, 298] on span at bounding box center [1217, 298] width 32 height 16
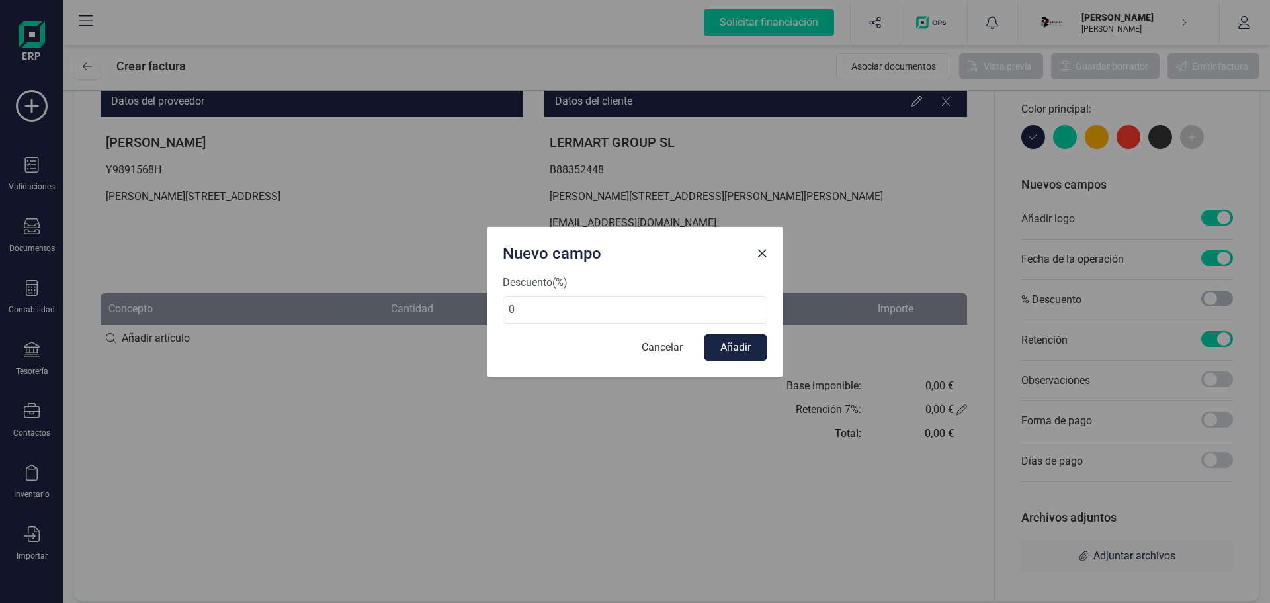
scroll to position [7, 5]
click at [761, 257] on span "Close" at bounding box center [762, 253] width 11 height 11
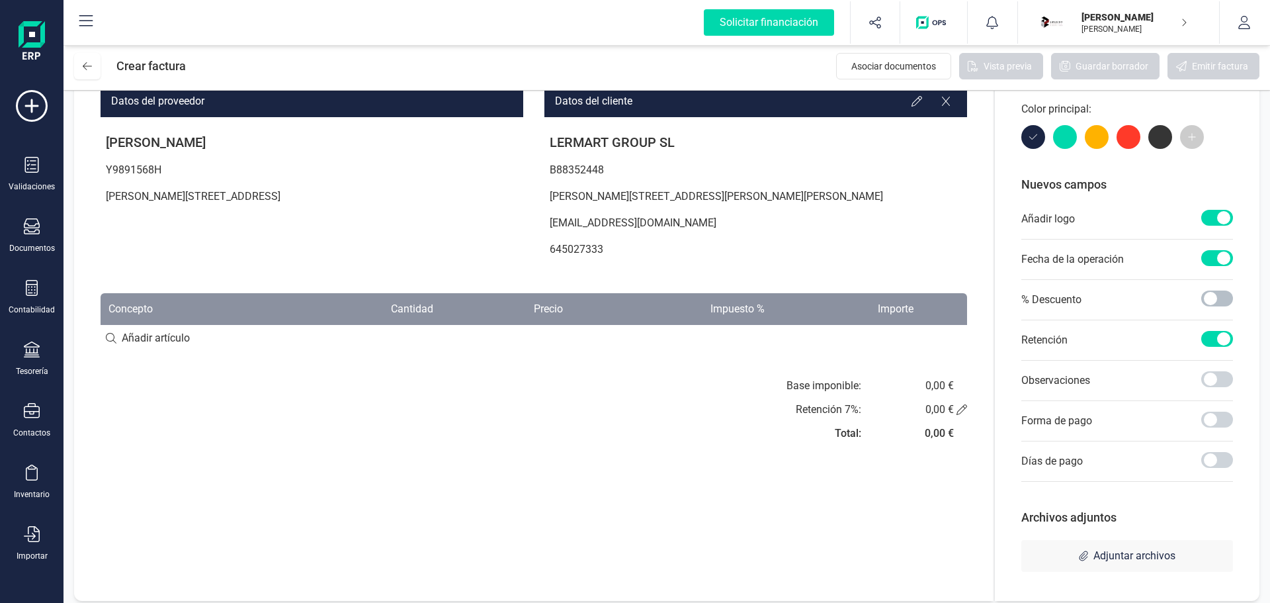
click at [1224, 295] on span at bounding box center [1217, 298] width 32 height 16
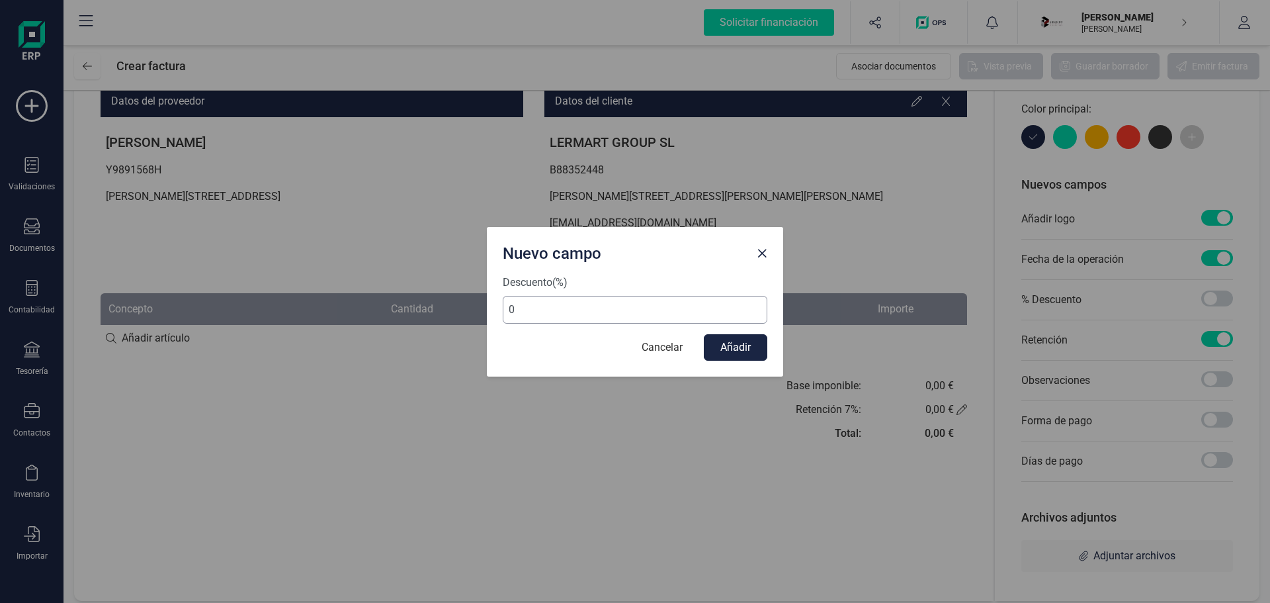
click at [613, 311] on input "0" at bounding box center [635, 310] width 265 height 28
drag, startPoint x: 531, startPoint y: 306, endPoint x: 474, endPoint y: 308, distance: 57.6
click at [474, 308] on div "Nuevo campo Descuento (%) 0 Cancelar Añadir" at bounding box center [635, 301] width 1270 height 603
click at [763, 259] on button "Close" at bounding box center [761, 253] width 21 height 21
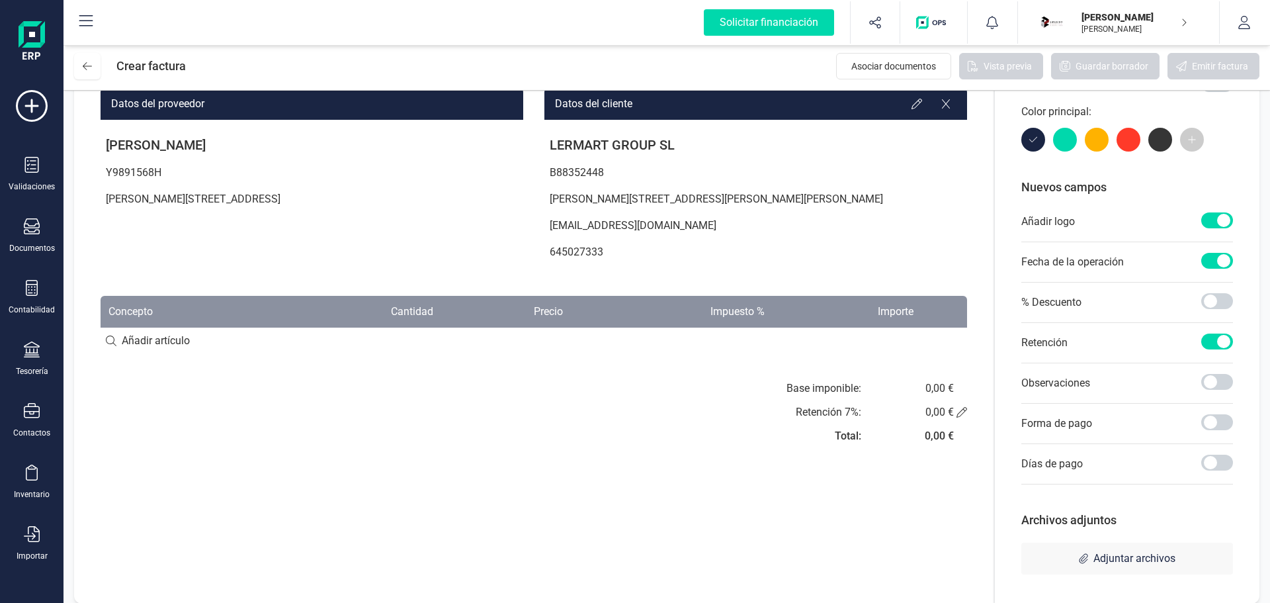
scroll to position [132, 0]
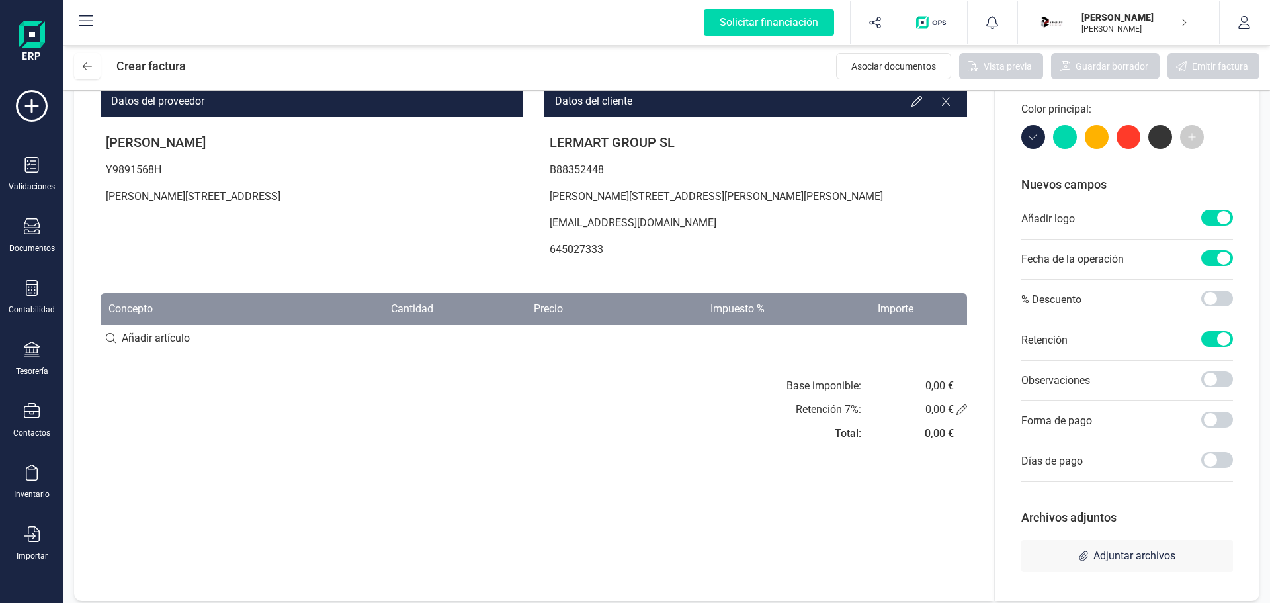
click at [108, 337] on input at bounding box center [534, 338] width 866 height 26
click at [132, 337] on input at bounding box center [534, 338] width 866 height 26
type input "gh"
click at [750, 300] on th "Impuesto %" at bounding box center [672, 309] width 202 height 32
click at [742, 312] on th "Impuesto %" at bounding box center [672, 309] width 202 height 32
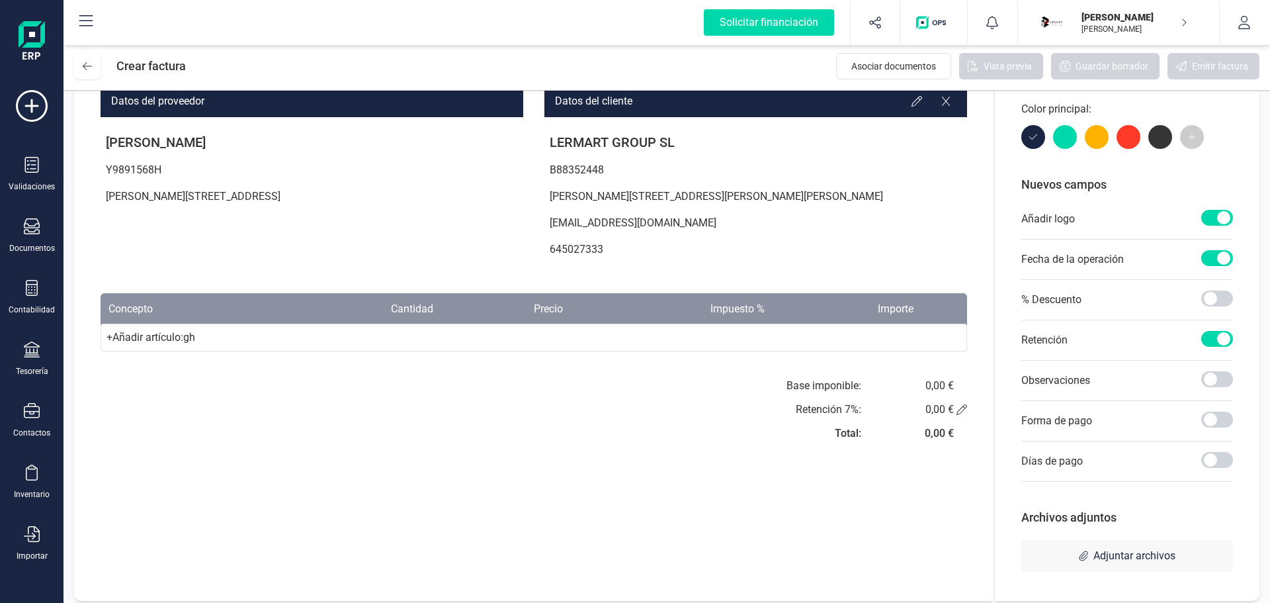
click at [730, 340] on div "+ Añadir artículo : gh" at bounding box center [534, 337] width 866 height 28
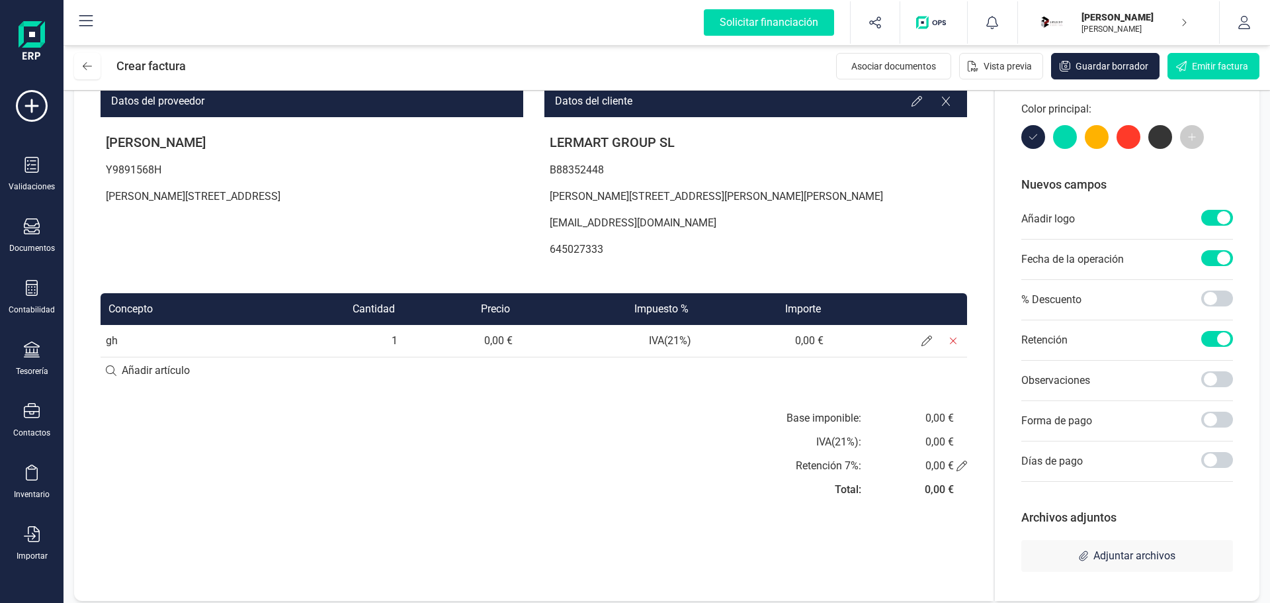
click at [662, 339] on td "IVA ( 21 %)" at bounding box center [607, 341] width 179 height 32
click at [144, 338] on td "gh" at bounding box center [177, 341] width 153 height 32
click at [108, 341] on td "gh" at bounding box center [177, 341] width 153 height 32
click at [117, 366] on input at bounding box center [534, 370] width 866 height 26
click at [109, 368] on input at bounding box center [534, 370] width 866 height 26
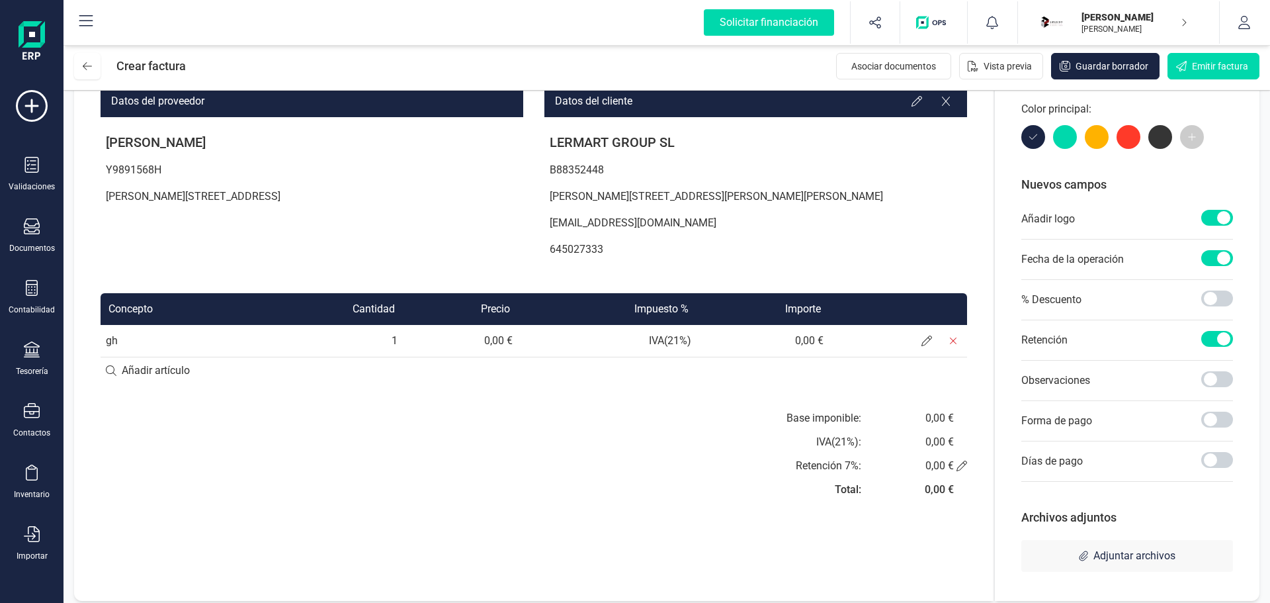
click at [111, 343] on td "gh" at bounding box center [177, 341] width 153 height 32
click at [121, 341] on td "gh" at bounding box center [177, 341] width 153 height 32
click at [137, 336] on td "gh" at bounding box center [177, 341] width 153 height 32
click at [111, 341] on td "gh" at bounding box center [177, 341] width 153 height 32
click at [933, 341] on span at bounding box center [926, 340] width 26 height 26
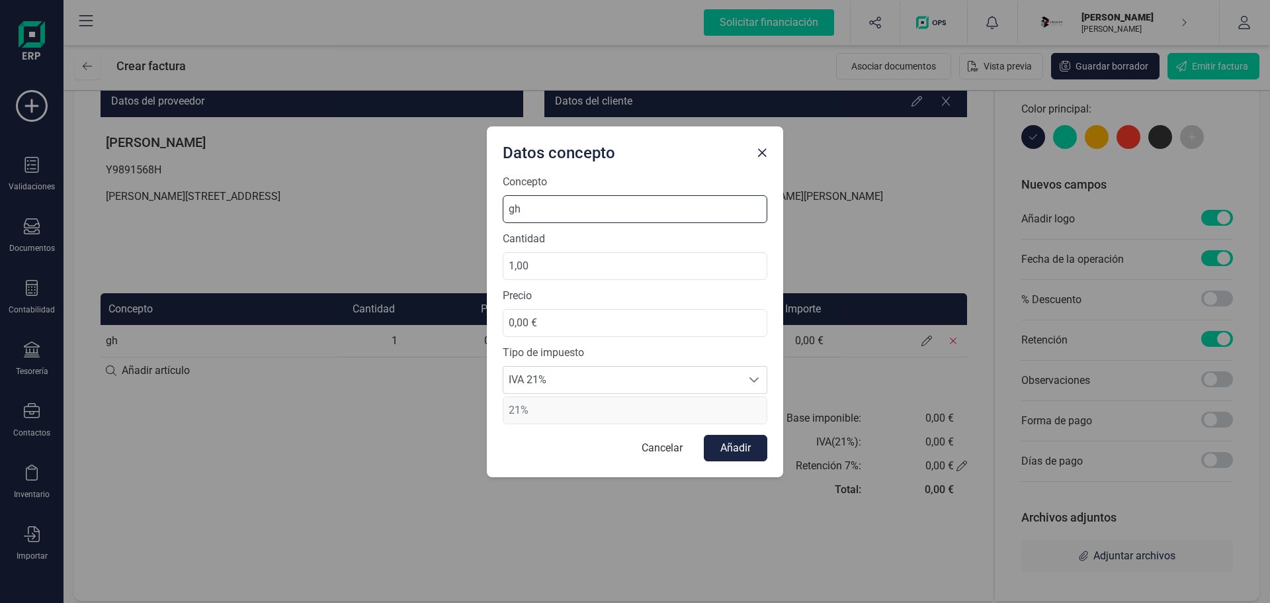
drag, startPoint x: 556, startPoint y: 206, endPoint x: 360, endPoint y: 205, distance: 195.8
click at [361, 205] on div "Datos concepto Concepto gh Cantidad 1,00 Precio 0,00 € Tipo de impuesto IVA 21%…" at bounding box center [635, 301] width 1270 height 603
type input "Servicios profesionales BIM"
click at [552, 326] on input "0,00 €" at bounding box center [635, 323] width 265 height 28
type input "2.000,00 €"
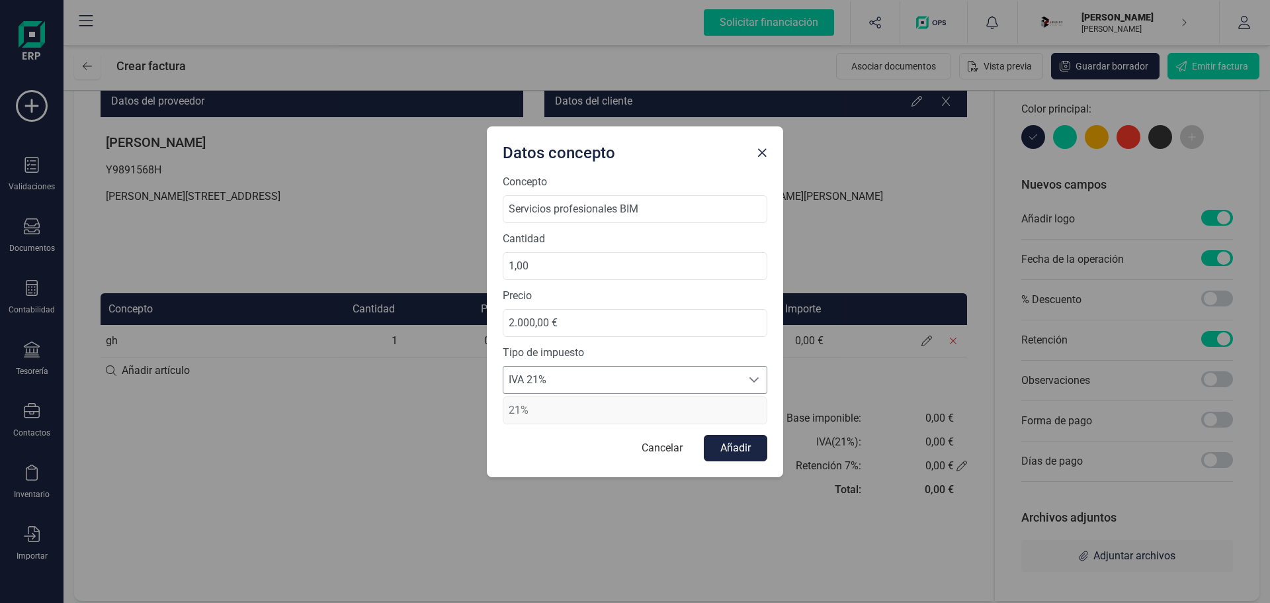
click at [569, 366] on div "IVA 21% IVA 21% IVA 21%" at bounding box center [635, 380] width 265 height 28
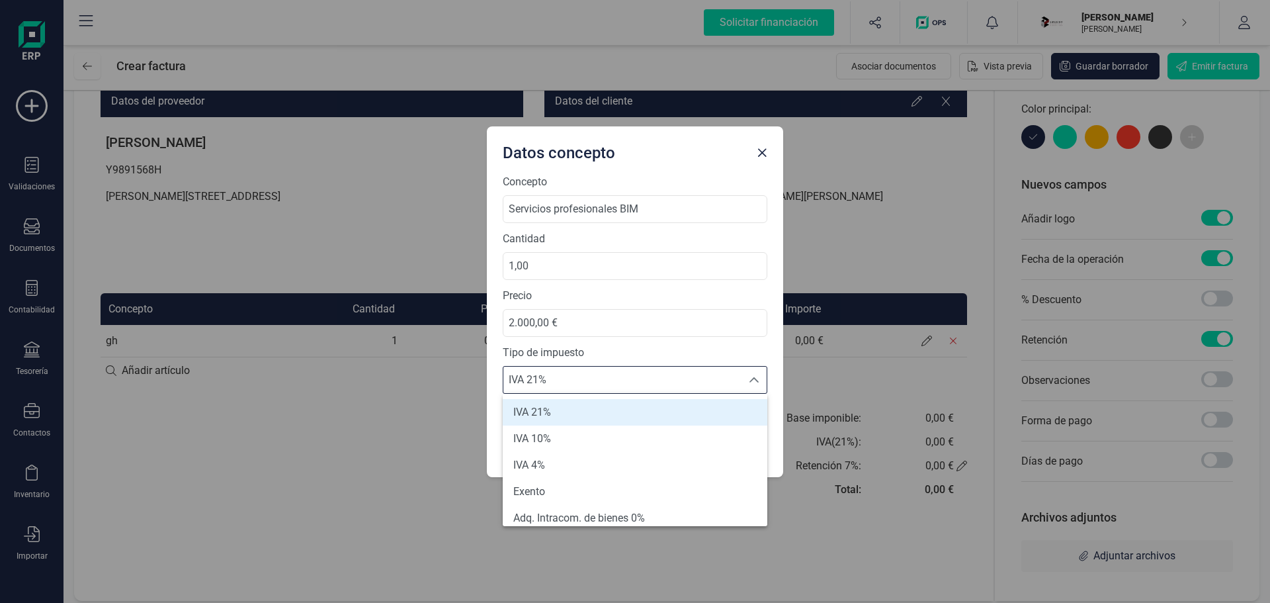
click at [569, 366] on div "IVA 21% IVA 21% IVA 21%" at bounding box center [635, 380] width 265 height 28
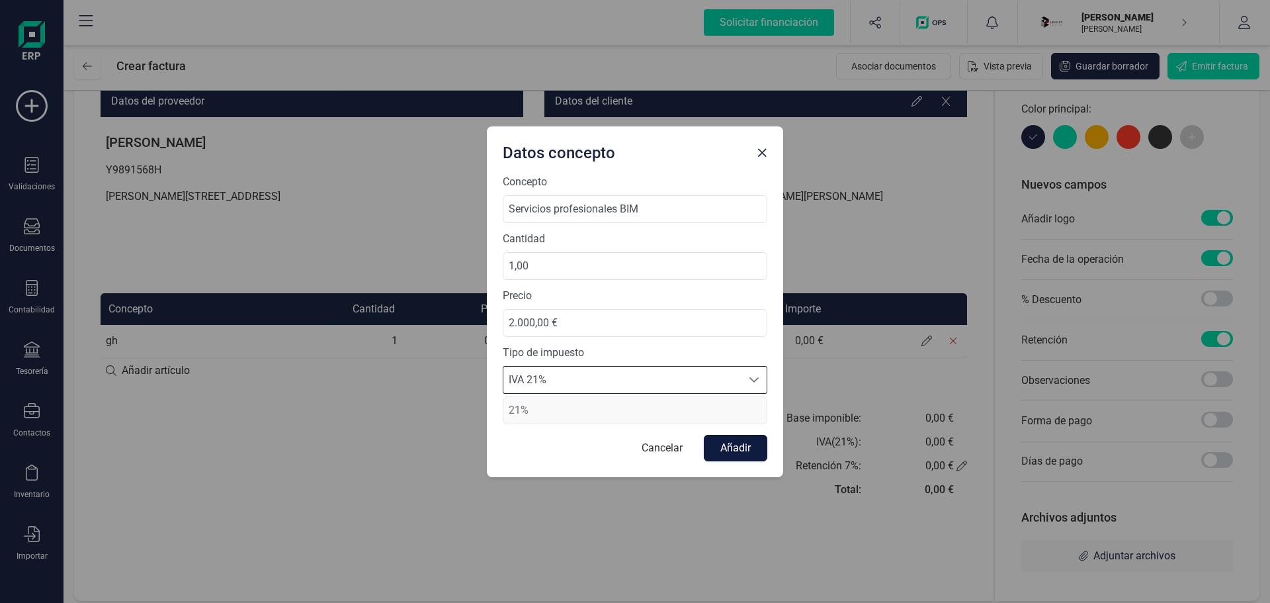
click at [739, 450] on button "Añadir" at bounding box center [735, 448] width 63 height 26
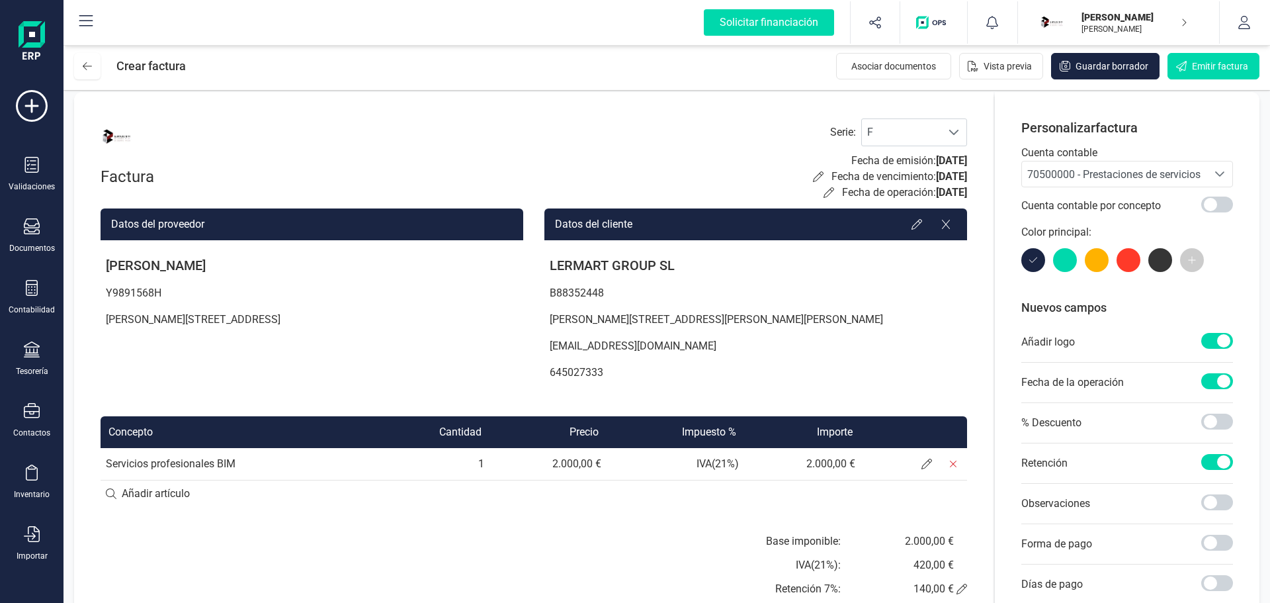
scroll to position [0, 0]
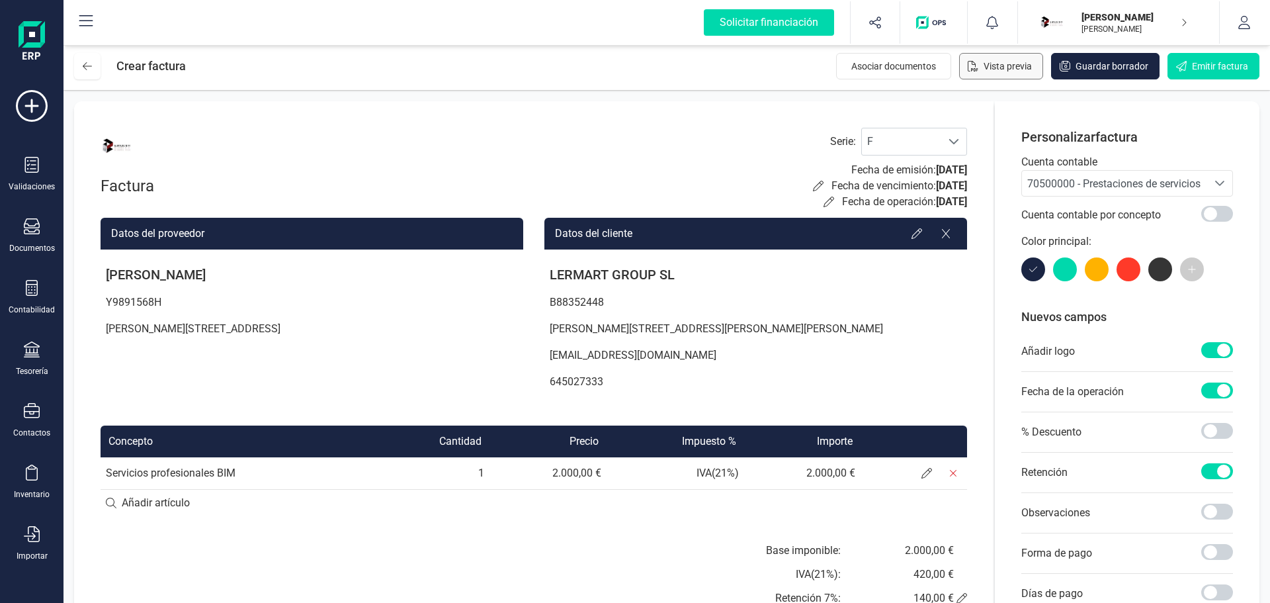
click at [1023, 65] on span "Vista previa" at bounding box center [1007, 66] width 48 height 13
click at [942, 136] on div at bounding box center [953, 141] width 25 height 26
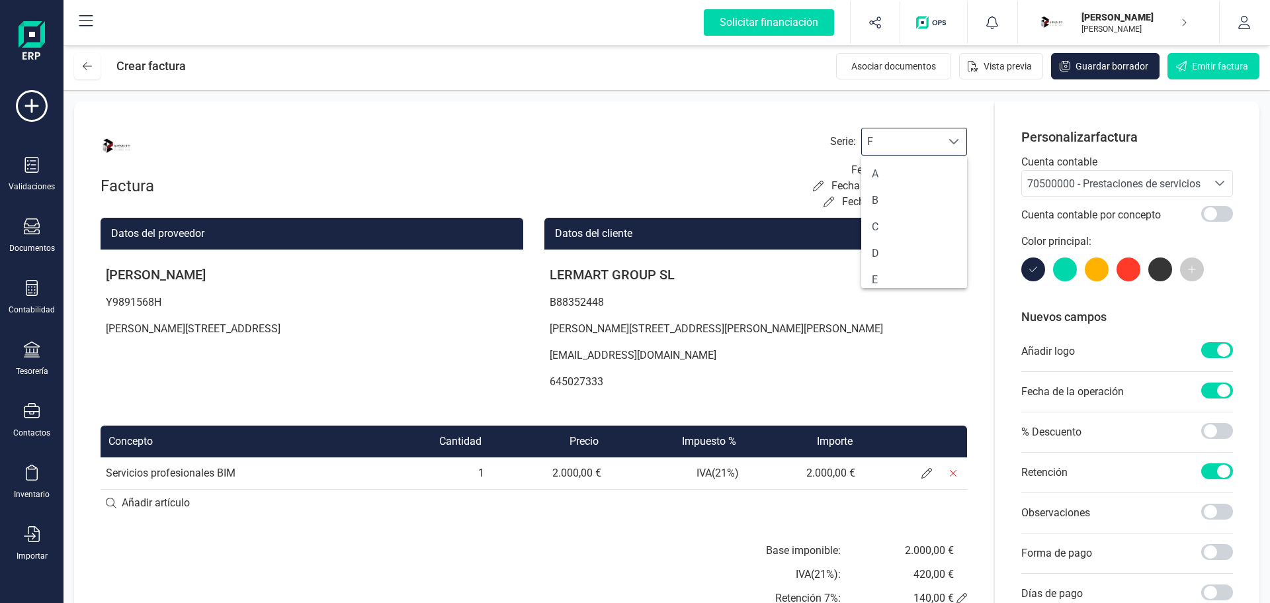
click at [949, 138] on span at bounding box center [953, 141] width 11 height 11
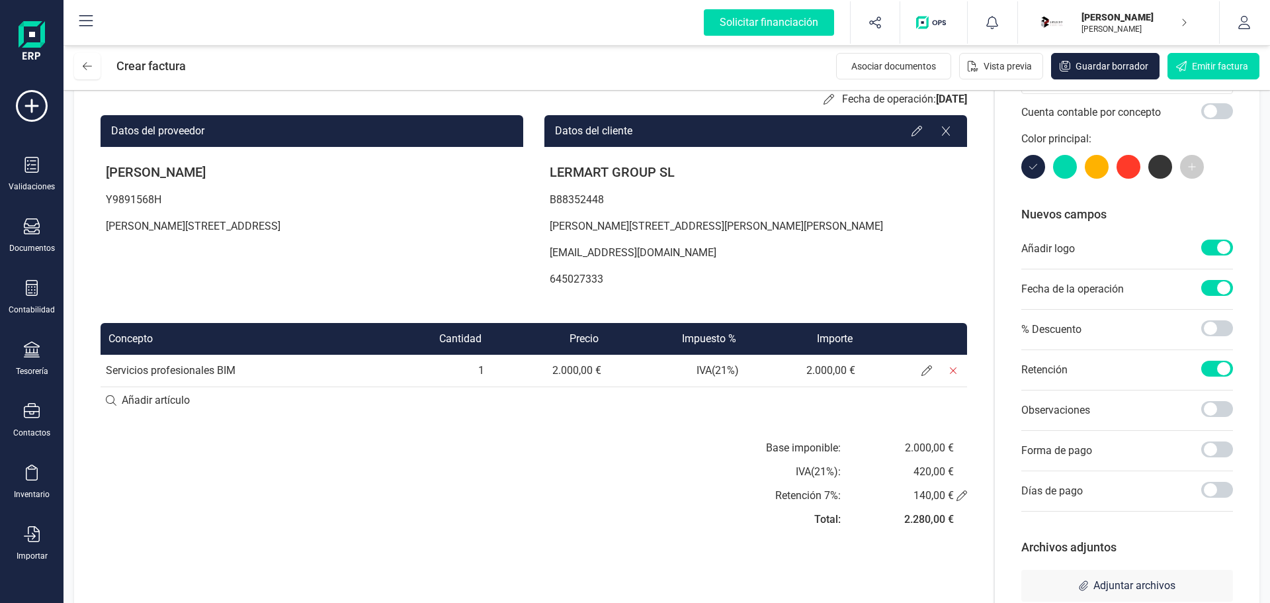
scroll to position [132, 0]
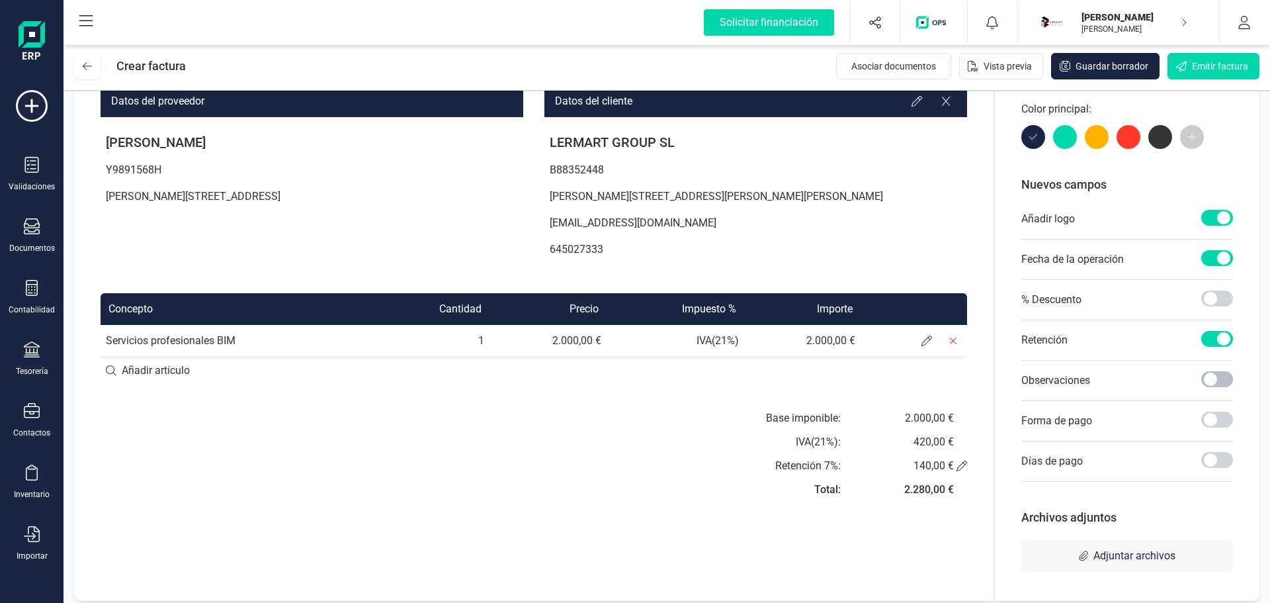
click at [1226, 379] on span at bounding box center [1217, 379] width 32 height 16
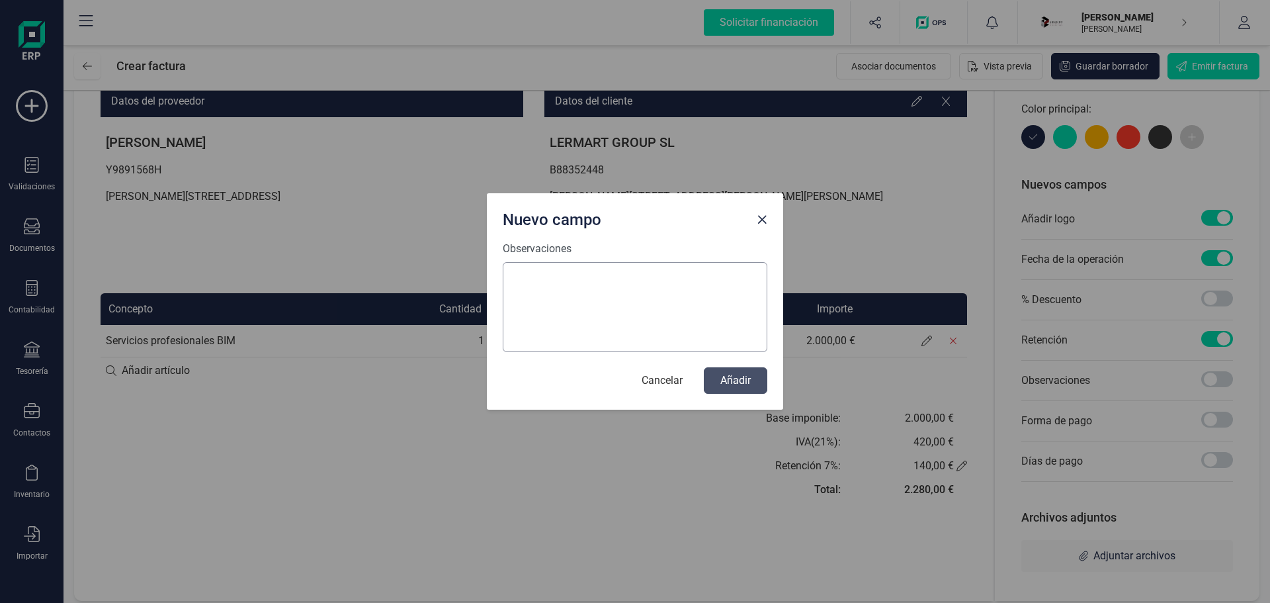
click at [764, 295] on textarea "Observaciones" at bounding box center [635, 307] width 265 height 90
click at [766, 223] on span "Close" at bounding box center [762, 219] width 11 height 11
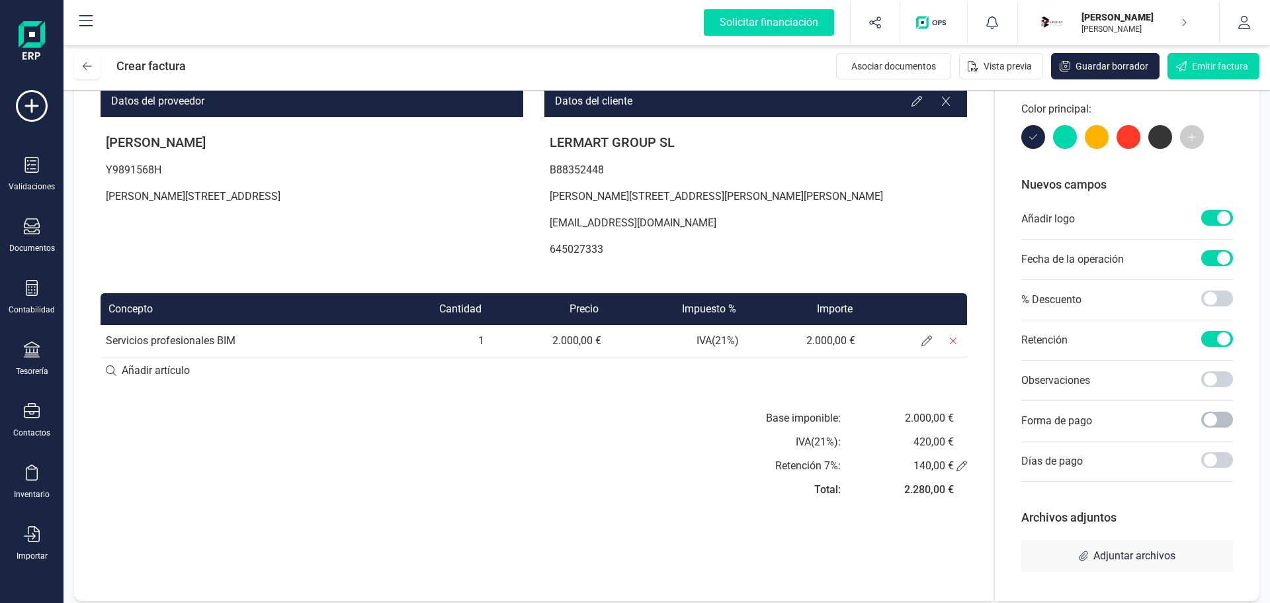
click at [1214, 418] on span at bounding box center [1217, 419] width 32 height 16
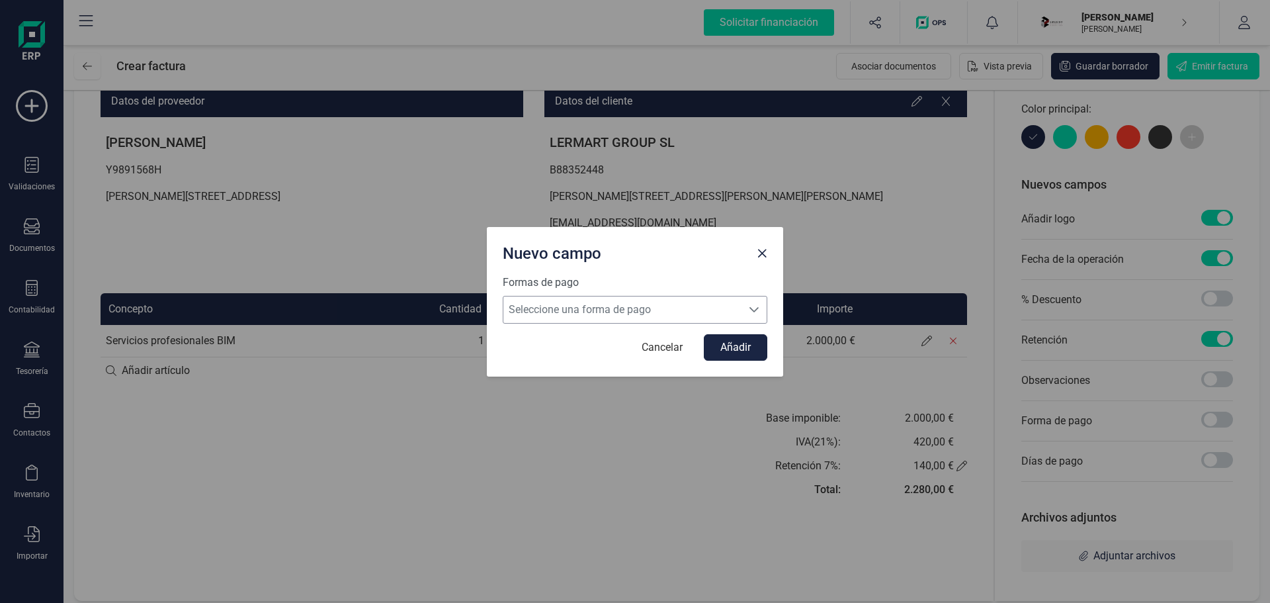
click at [685, 303] on span "Seleccione una forma de pago" at bounding box center [622, 309] width 238 height 26
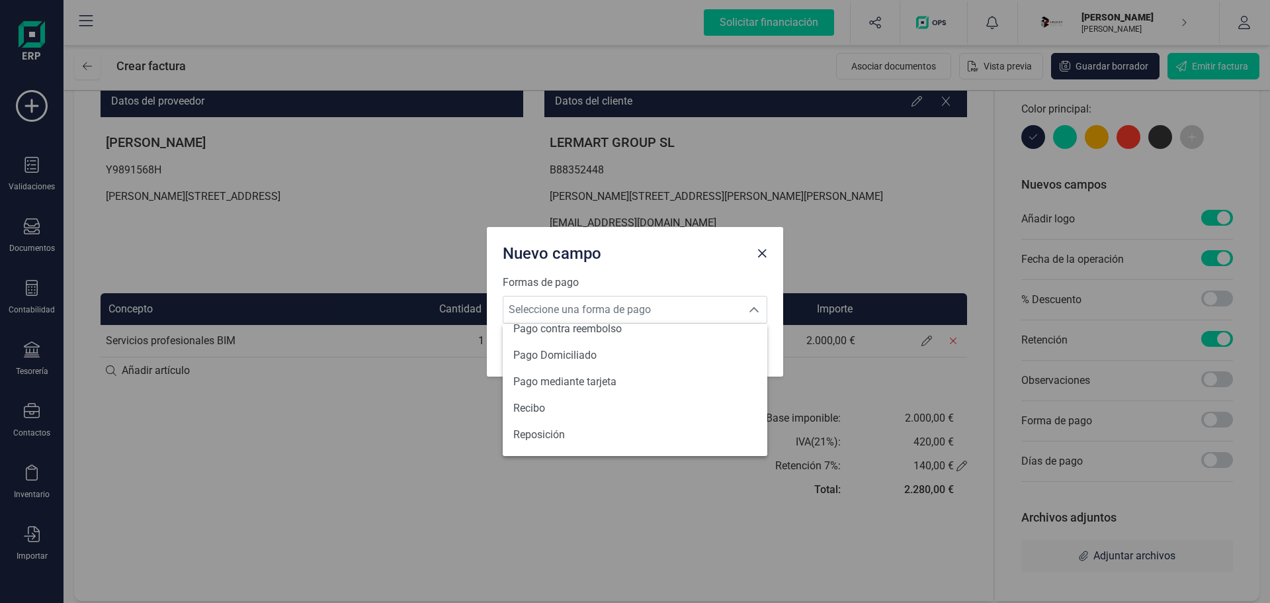
scroll to position [487, 0]
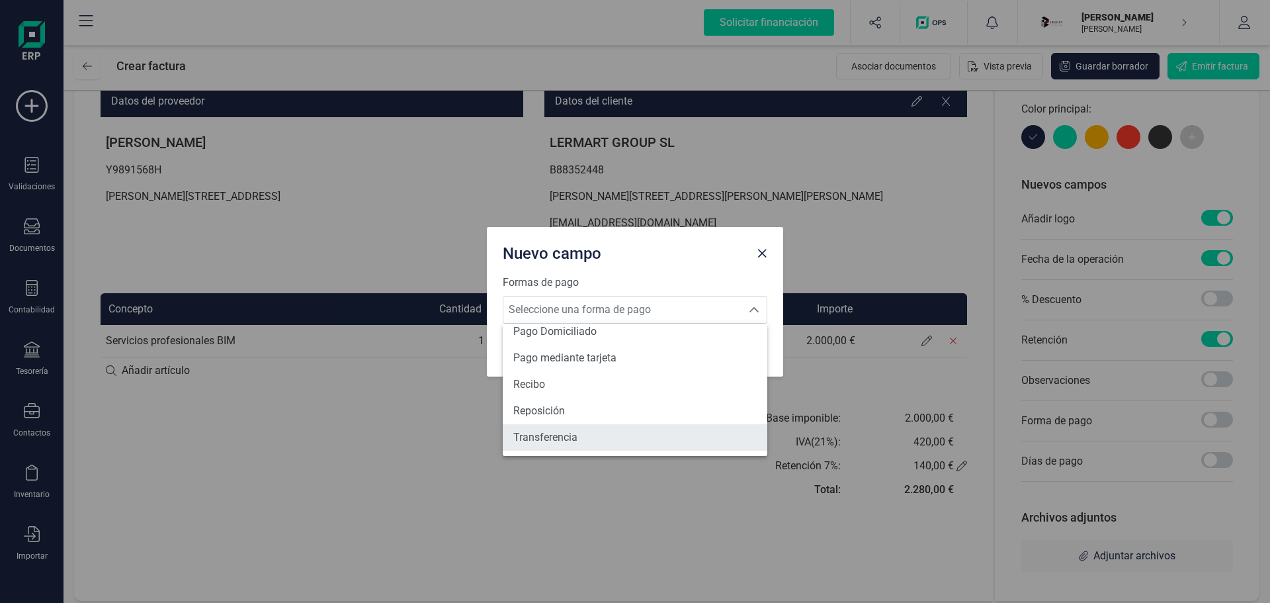
click at [573, 433] on span "Transferencia" at bounding box center [545, 437] width 64 height 16
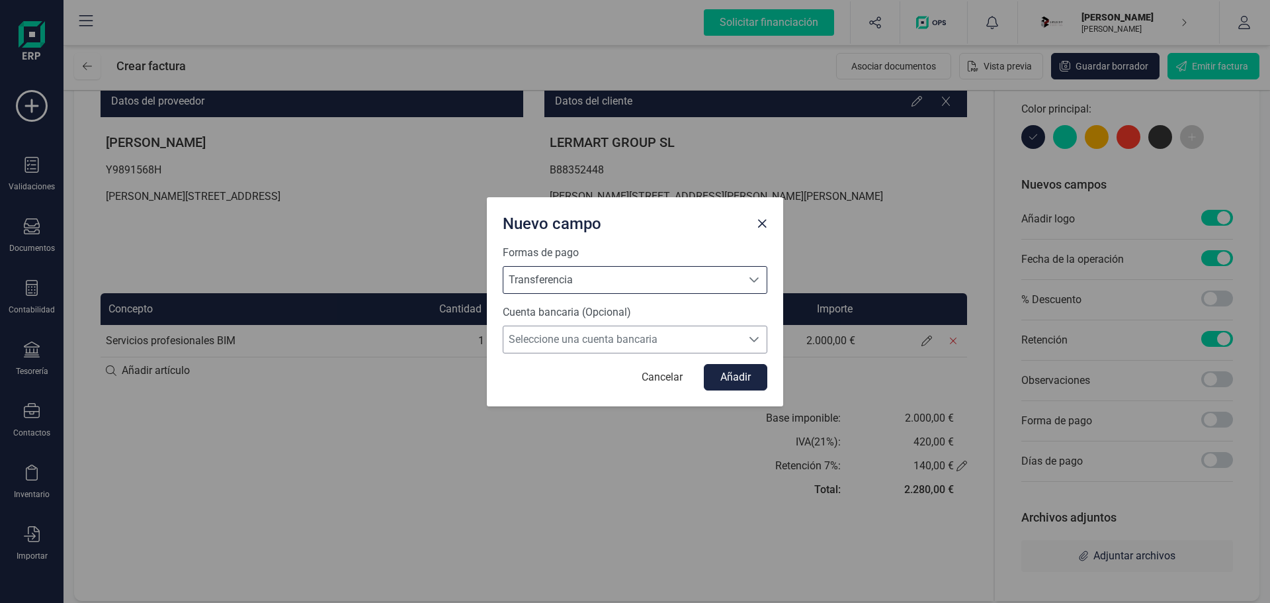
click at [603, 339] on span "Seleccione una cuenta bancaria" at bounding box center [622, 339] width 238 height 26
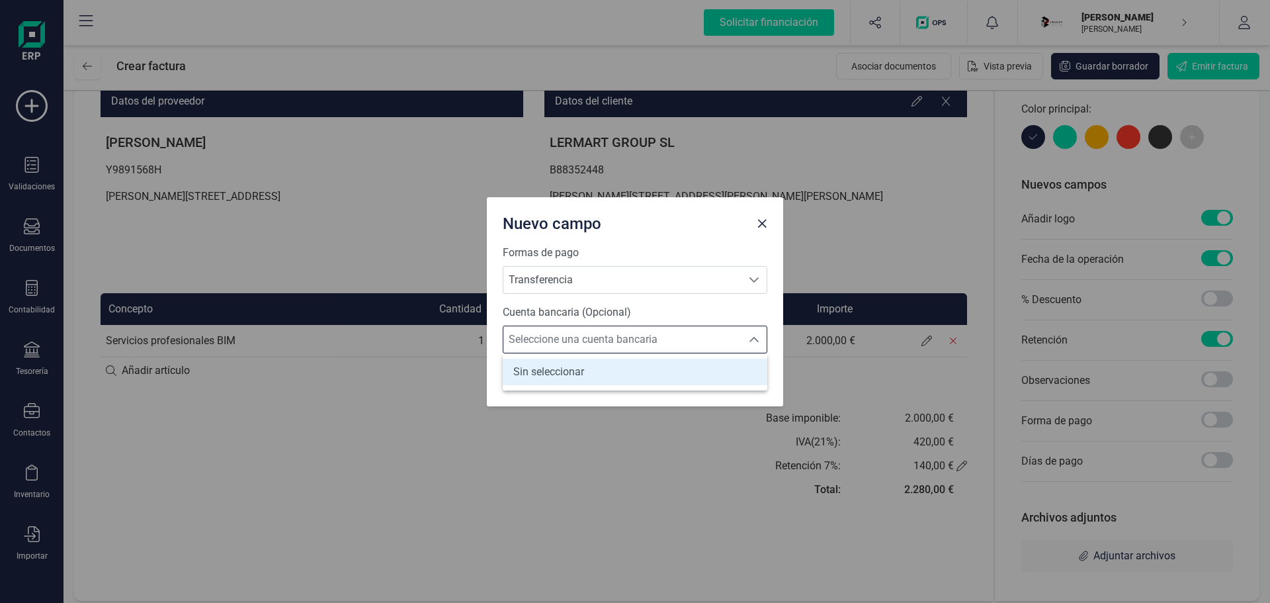
click at [583, 368] on span "Sin seleccionar" at bounding box center [548, 372] width 71 height 16
click at [635, 333] on span "Seleccione una cuenta bancaria" at bounding box center [622, 339] width 238 height 26
click at [571, 376] on span "Sin seleccionar" at bounding box center [548, 372] width 71 height 16
click at [743, 378] on button "Añadir" at bounding box center [735, 377] width 63 height 26
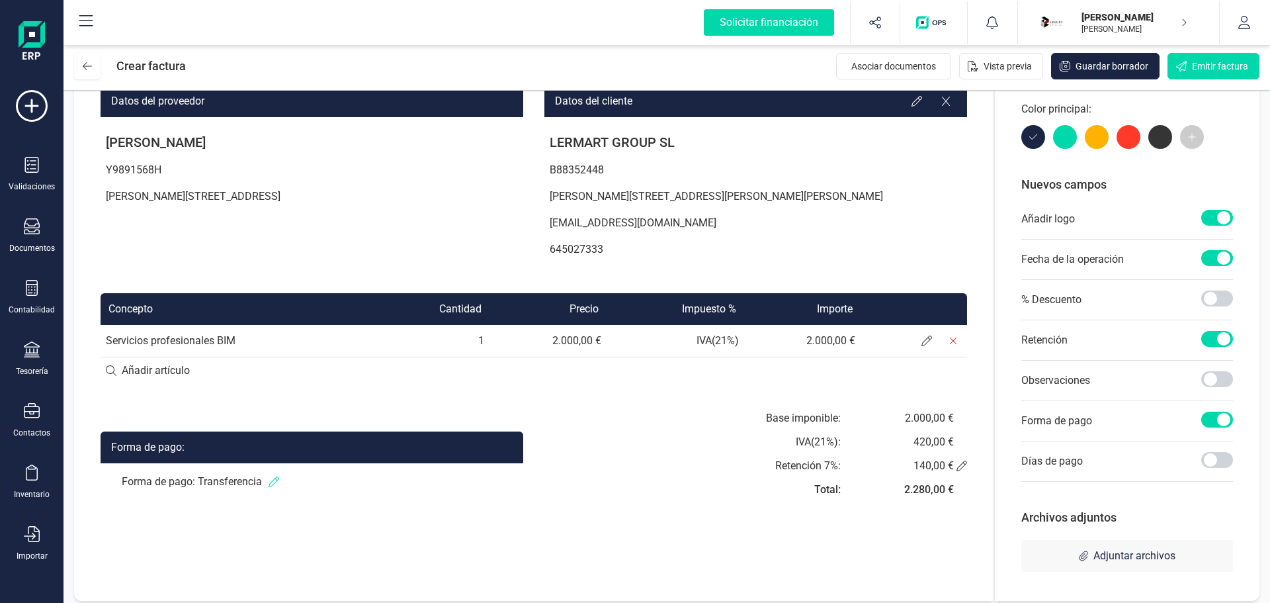
click at [269, 480] on icon at bounding box center [274, 481] width 11 height 11
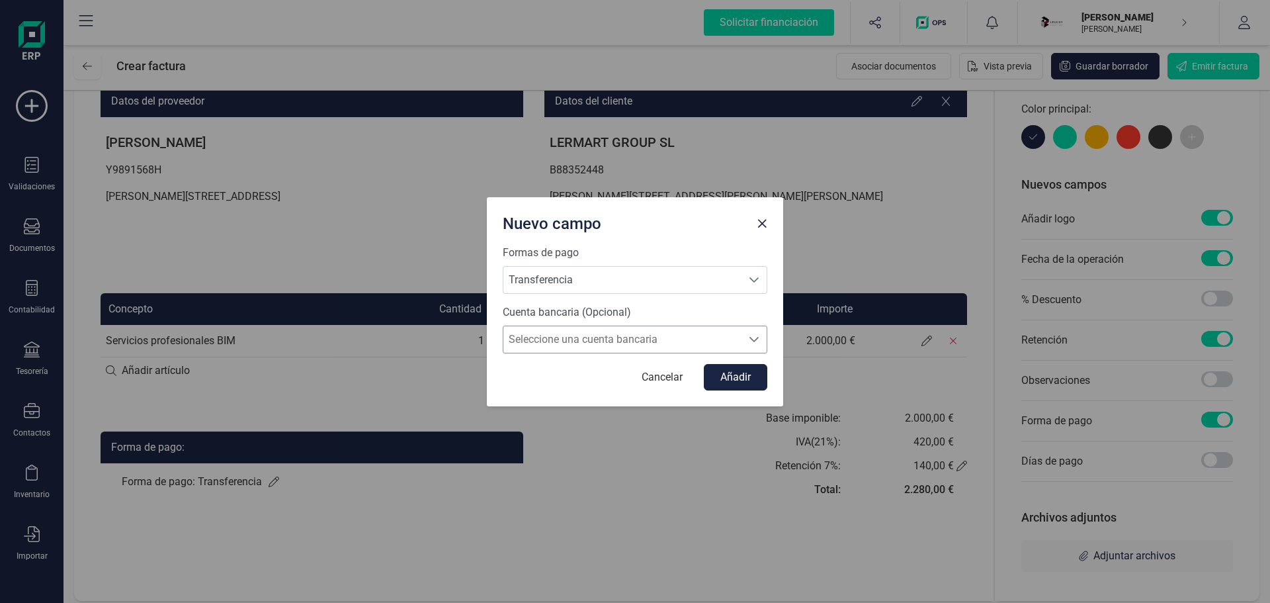
click at [596, 343] on span "Seleccione una cuenta bancaria" at bounding box center [622, 339] width 238 height 26
click at [599, 343] on span "Seleccione una cuenta bancaria" at bounding box center [622, 339] width 238 height 26
click at [745, 378] on button "Añadir" at bounding box center [735, 377] width 63 height 26
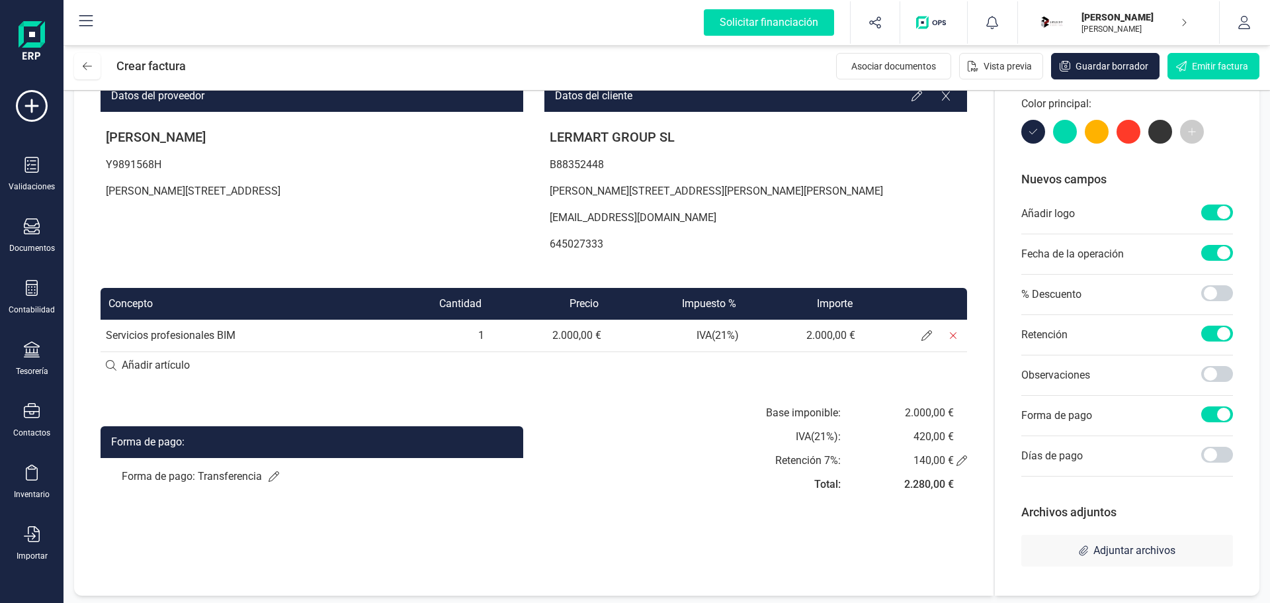
scroll to position [141, 0]
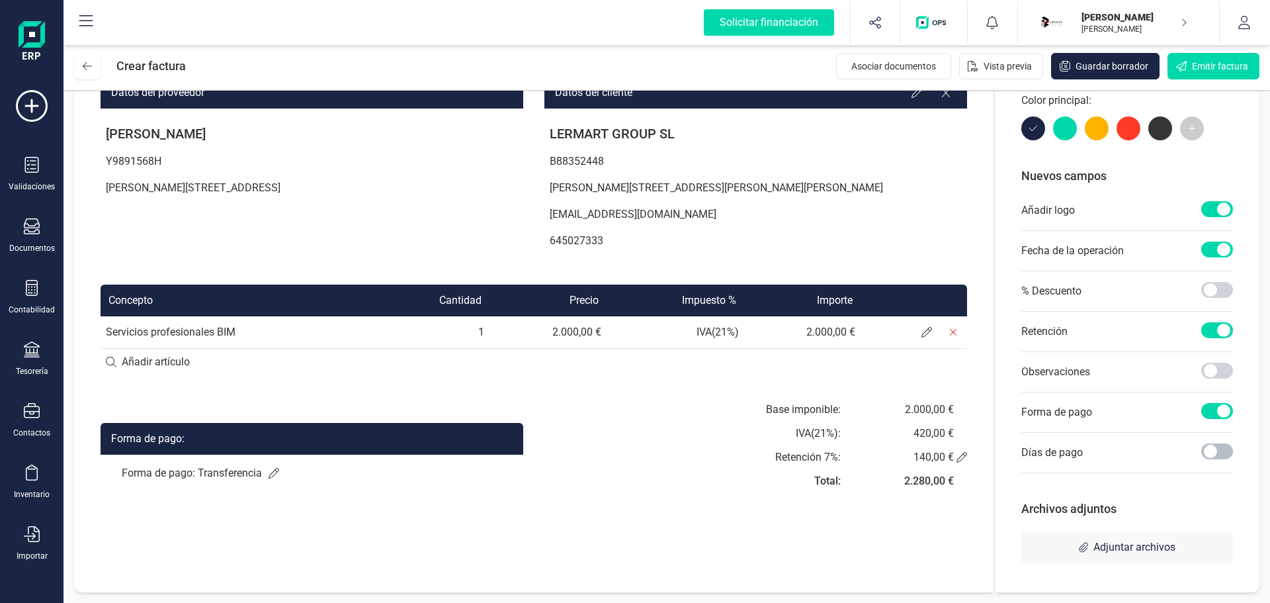
click at [1222, 448] on span at bounding box center [1217, 451] width 32 height 16
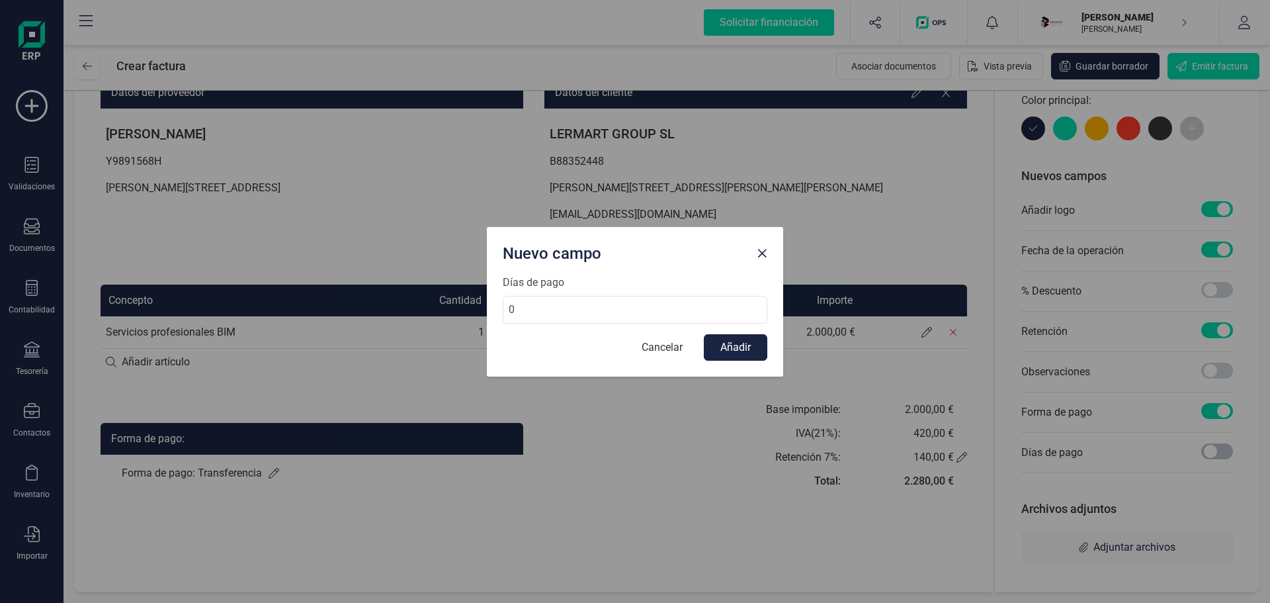
scroll to position [7, 5]
click at [760, 256] on span "Close" at bounding box center [762, 253] width 11 height 11
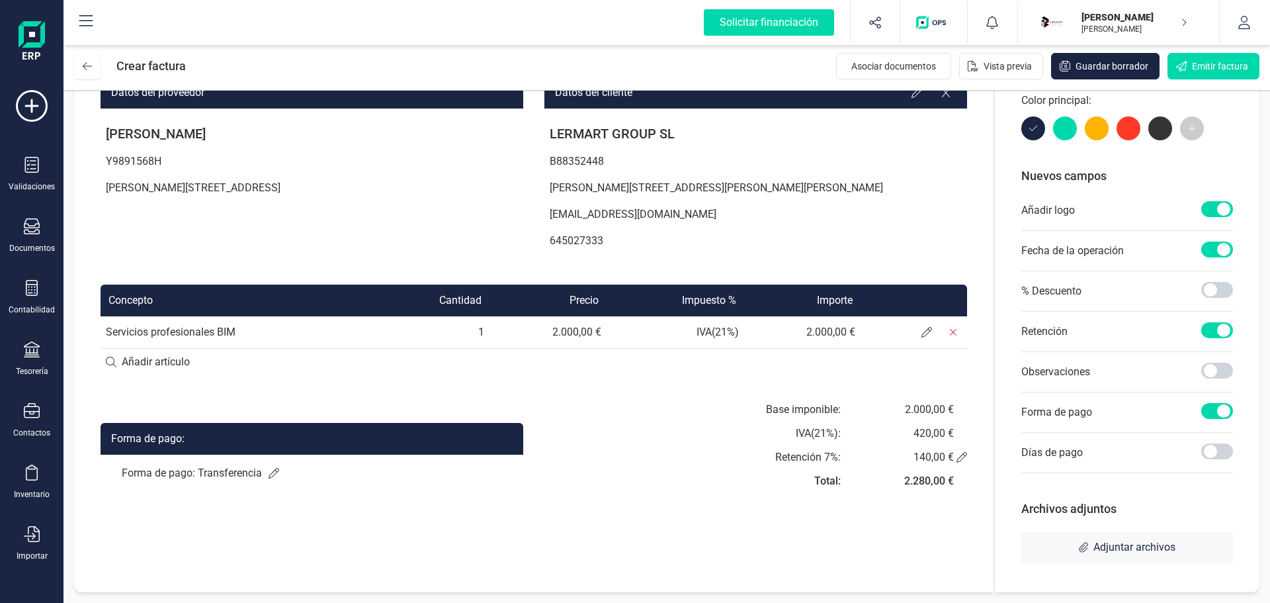
click at [206, 478] on p "Forma de pago: Transferencia" at bounding box center [312, 473] width 380 height 16
click at [276, 473] on icon at bounding box center [274, 473] width 11 height 11
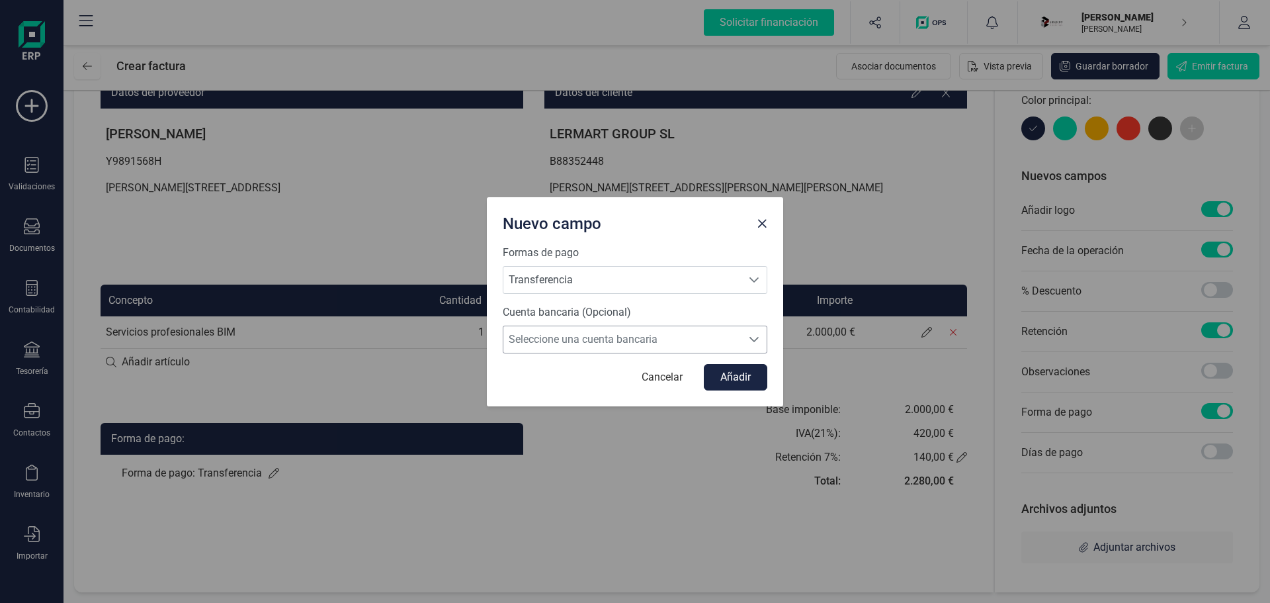
click at [609, 335] on span "Seleccione una cuenta bancaria" at bounding box center [622, 339] width 238 height 26
click at [524, 370] on span "Sin seleccionar" at bounding box center [548, 372] width 71 height 16
click at [623, 279] on span "Transferencia" at bounding box center [622, 280] width 238 height 26
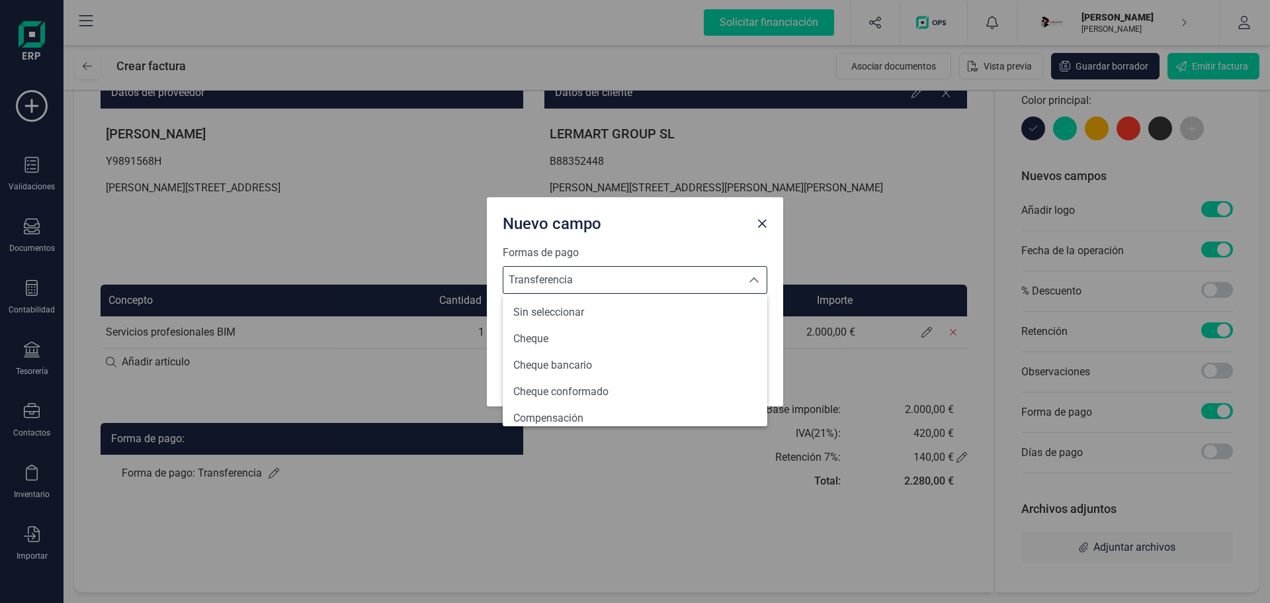
scroll to position [481, 0]
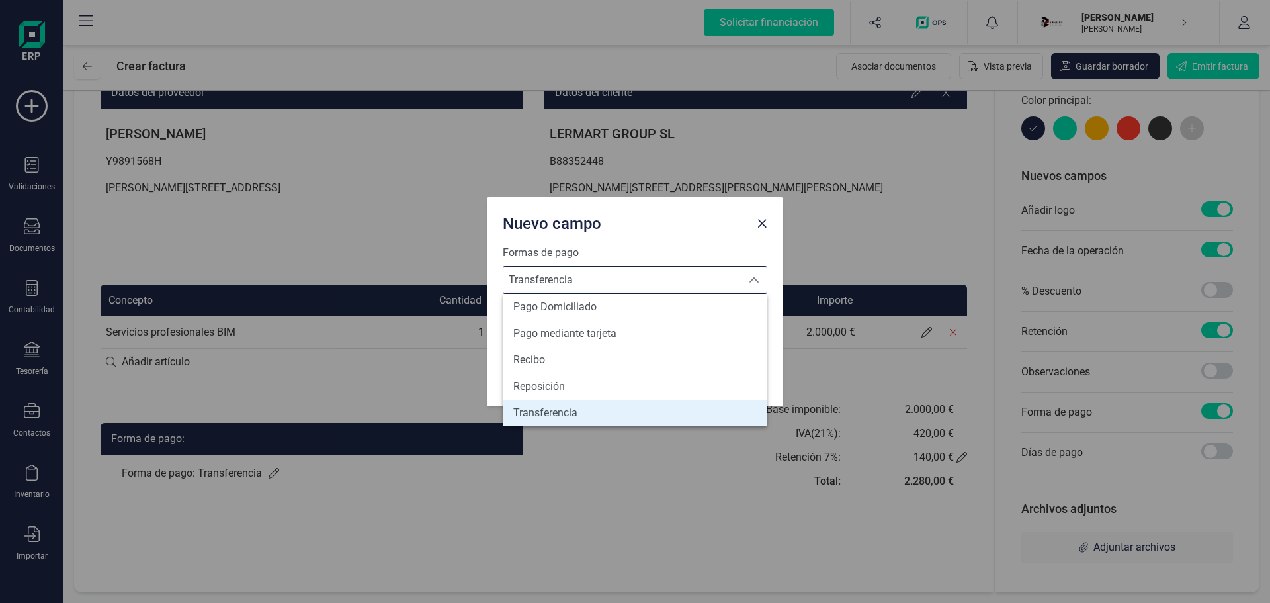
click at [623, 279] on span "Transferencia" at bounding box center [622, 280] width 238 height 26
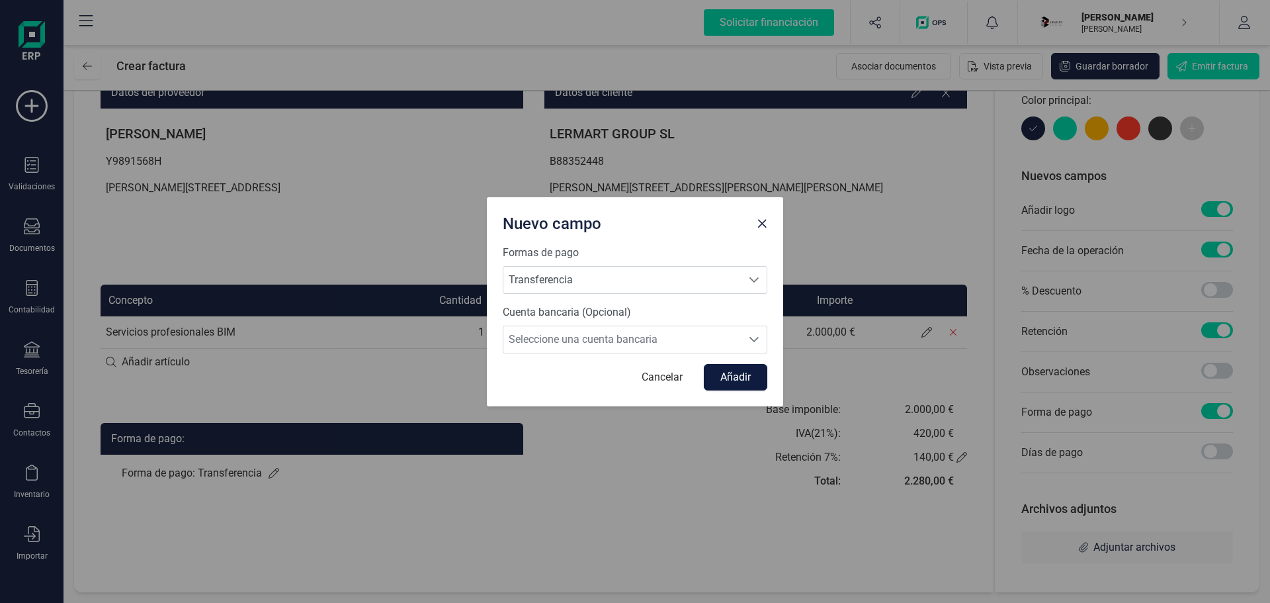
click at [743, 376] on button "Añadir" at bounding box center [735, 377] width 63 height 26
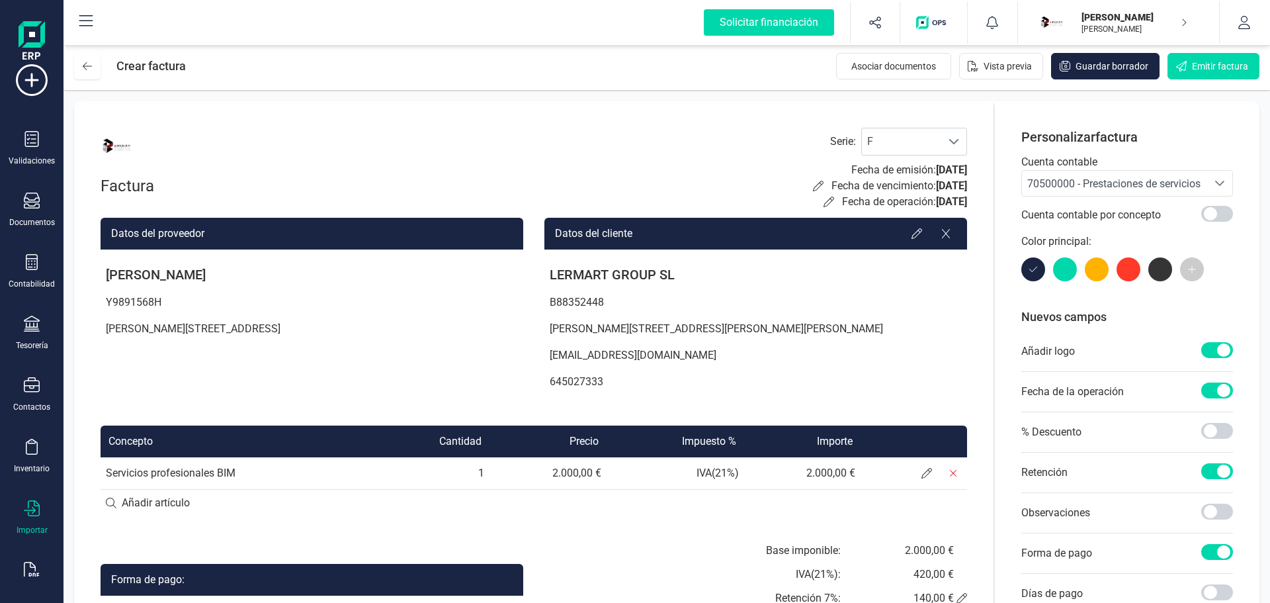
scroll to position [0, 0]
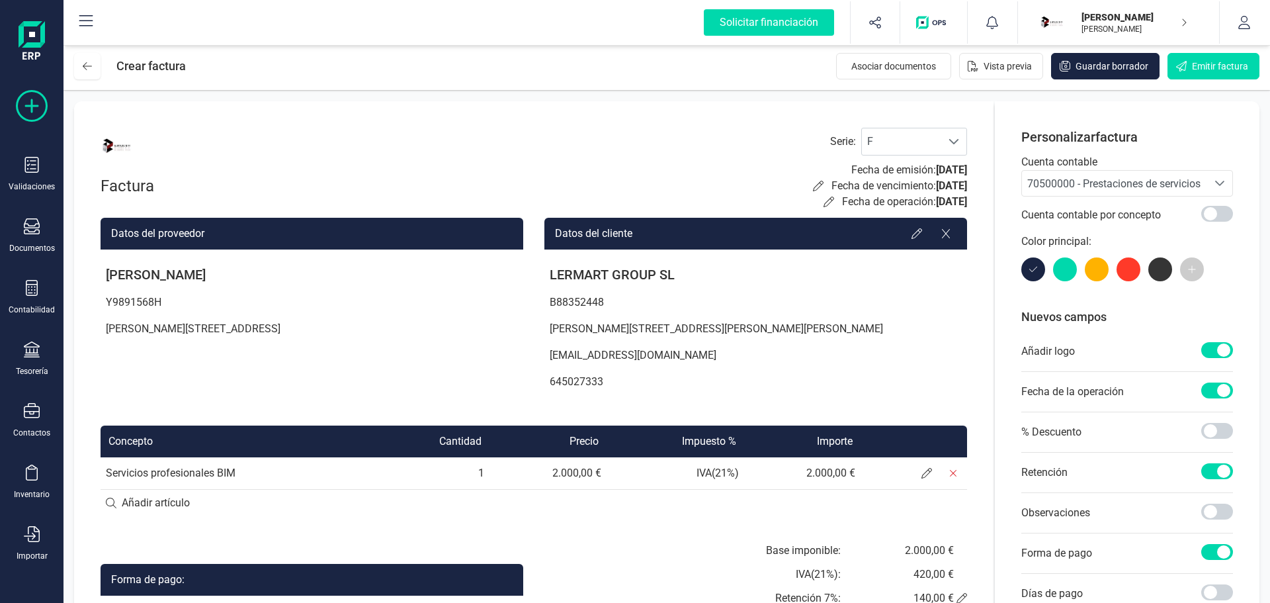
click at [38, 112] on icon at bounding box center [32, 106] width 32 height 32
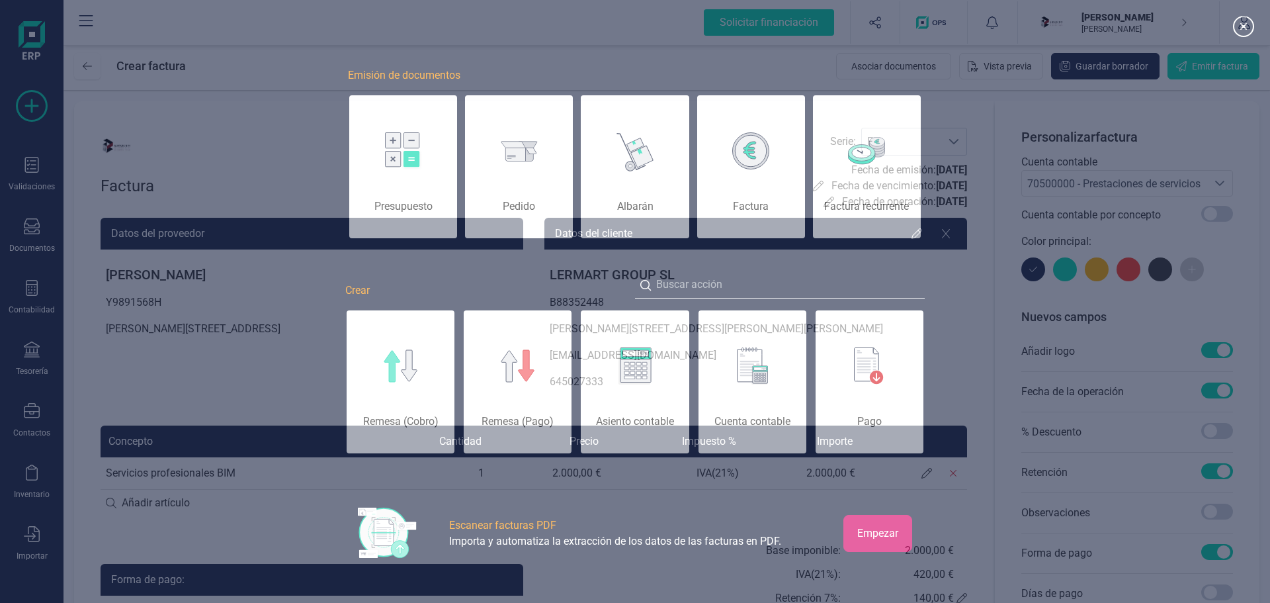
scroll to position [0, 66]
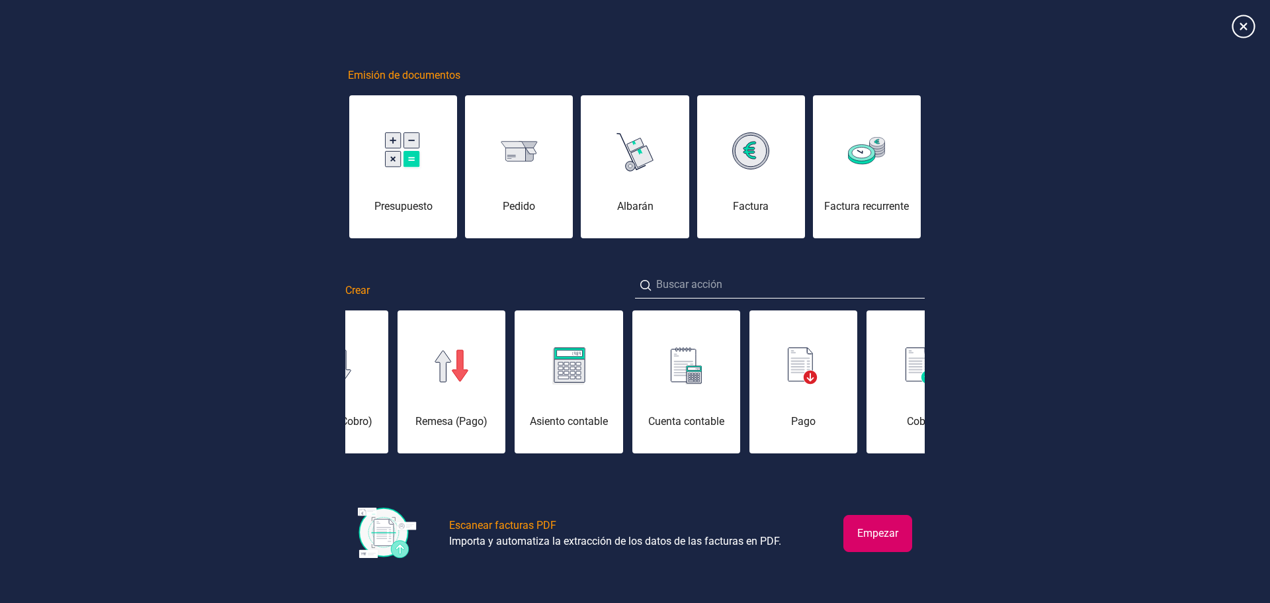
click at [1245, 22] on icon at bounding box center [1243, 26] width 23 height 23
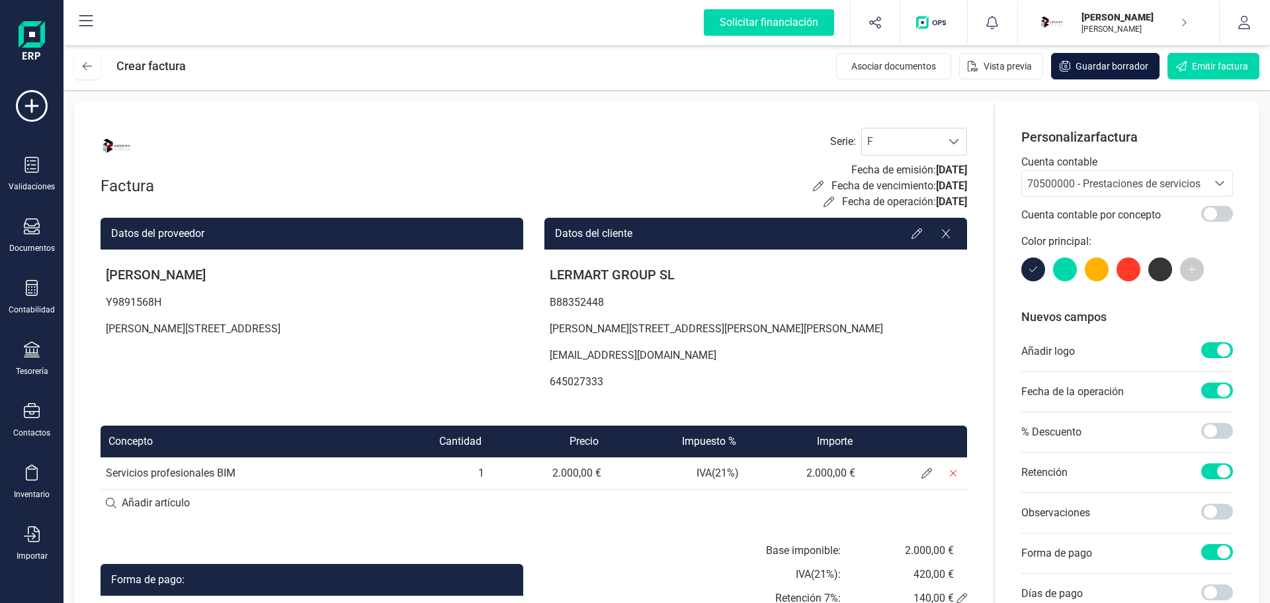
click at [1083, 67] on span "Guardar borrador" at bounding box center [1111, 66] width 73 height 13
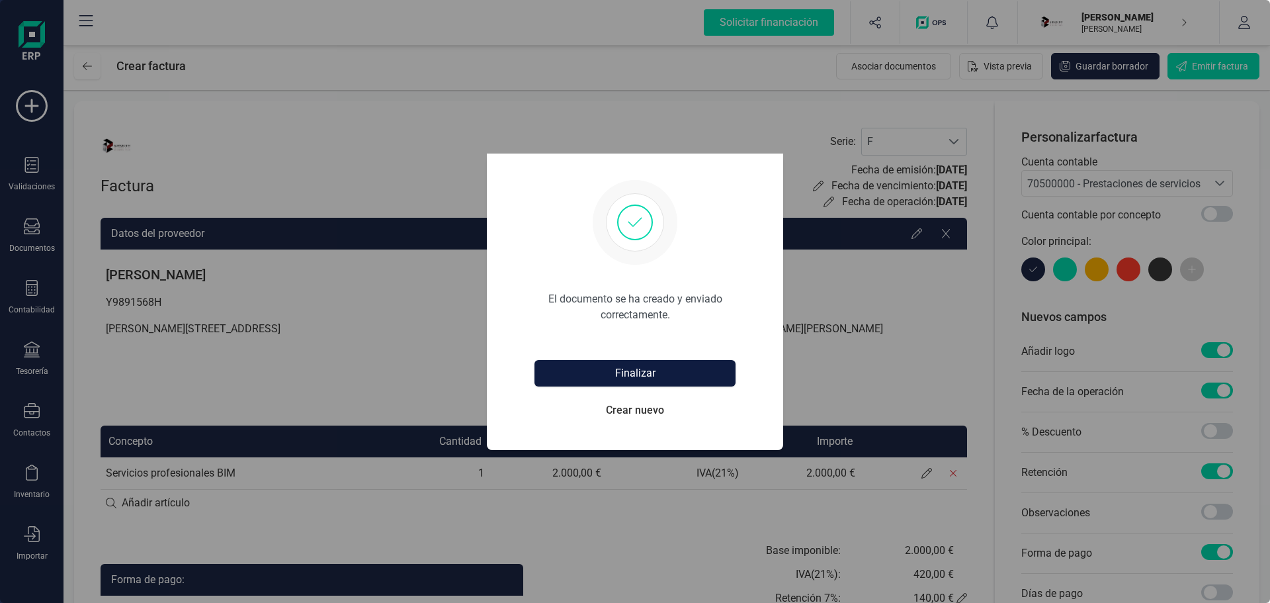
click at [634, 374] on button "Finalizar" at bounding box center [634, 373] width 201 height 26
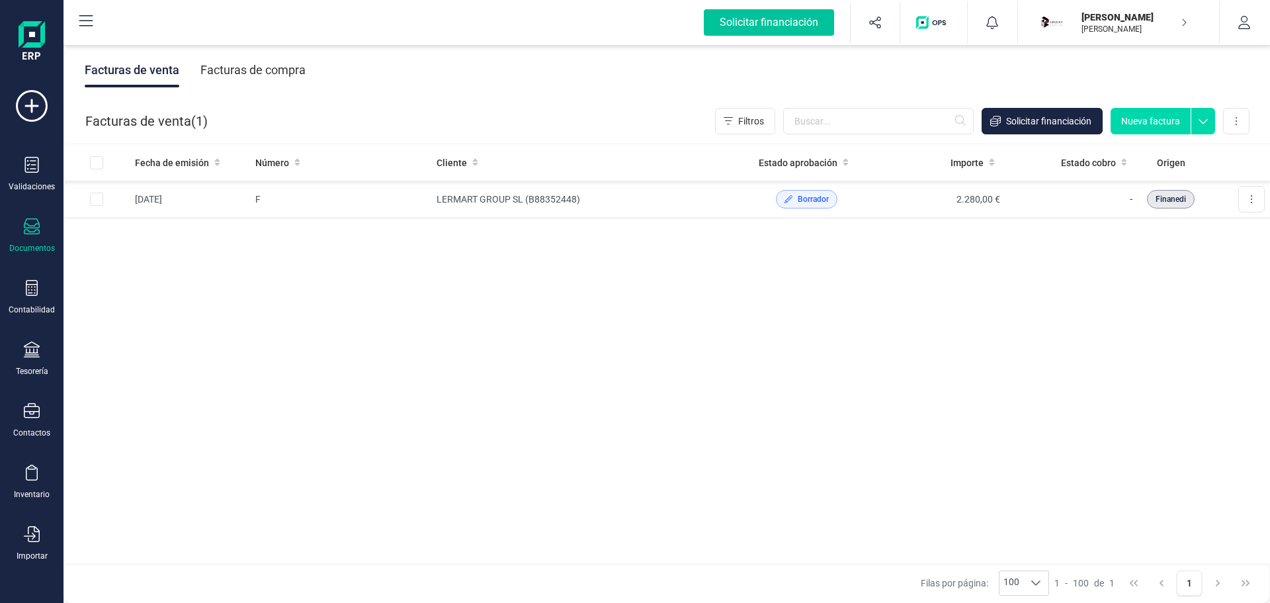
click at [784, 30] on div "Solicitar financiación" at bounding box center [769, 22] width 130 height 26
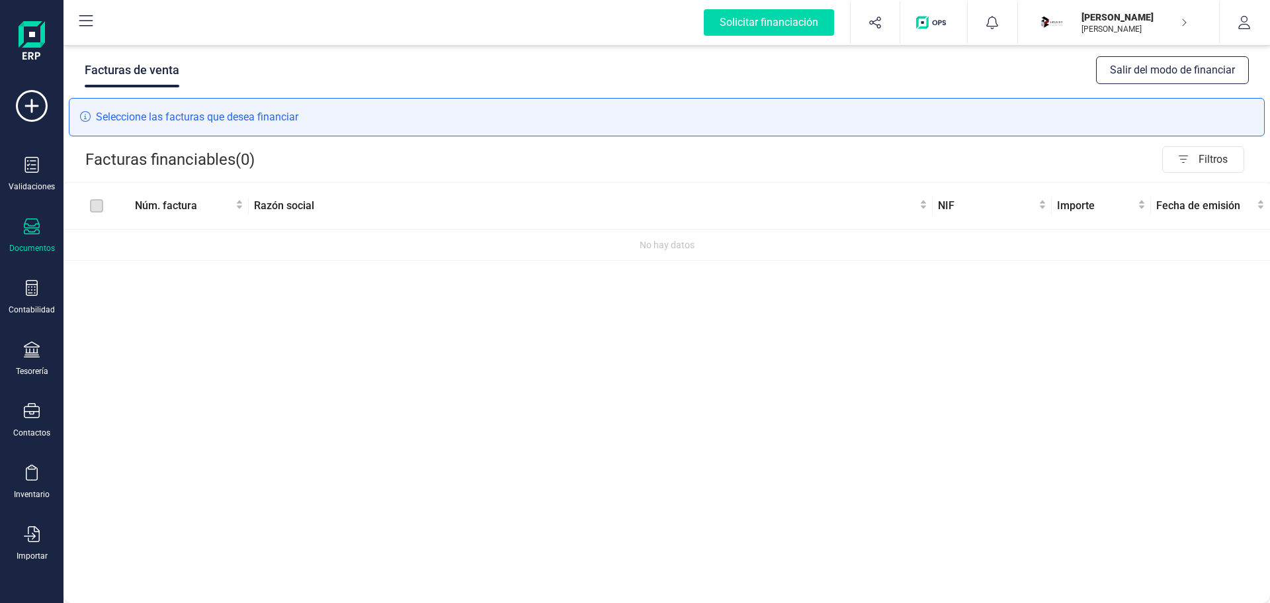
click at [241, 121] on div "Seleccione las facturas que desea financiar" at bounding box center [667, 117] width 1196 height 38
click at [460, 99] on div "Seleccione las facturas que desea financiar" at bounding box center [667, 117] width 1196 height 38
click at [1172, 75] on button "Salir del modo de financiar" at bounding box center [1172, 70] width 153 height 28
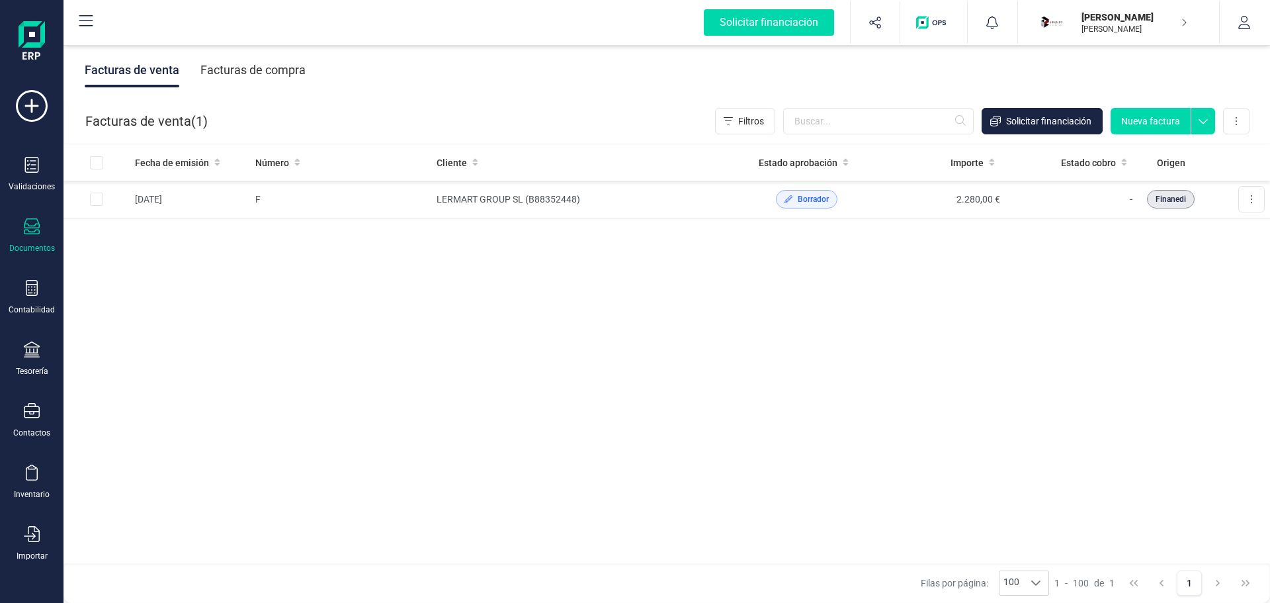
click at [1208, 118] on icon at bounding box center [1203, 118] width 24 height 20
click at [1236, 120] on icon at bounding box center [1236, 121] width 3 height 11
click at [44, 300] on div "Contabilidad" at bounding box center [31, 297] width 53 height 35
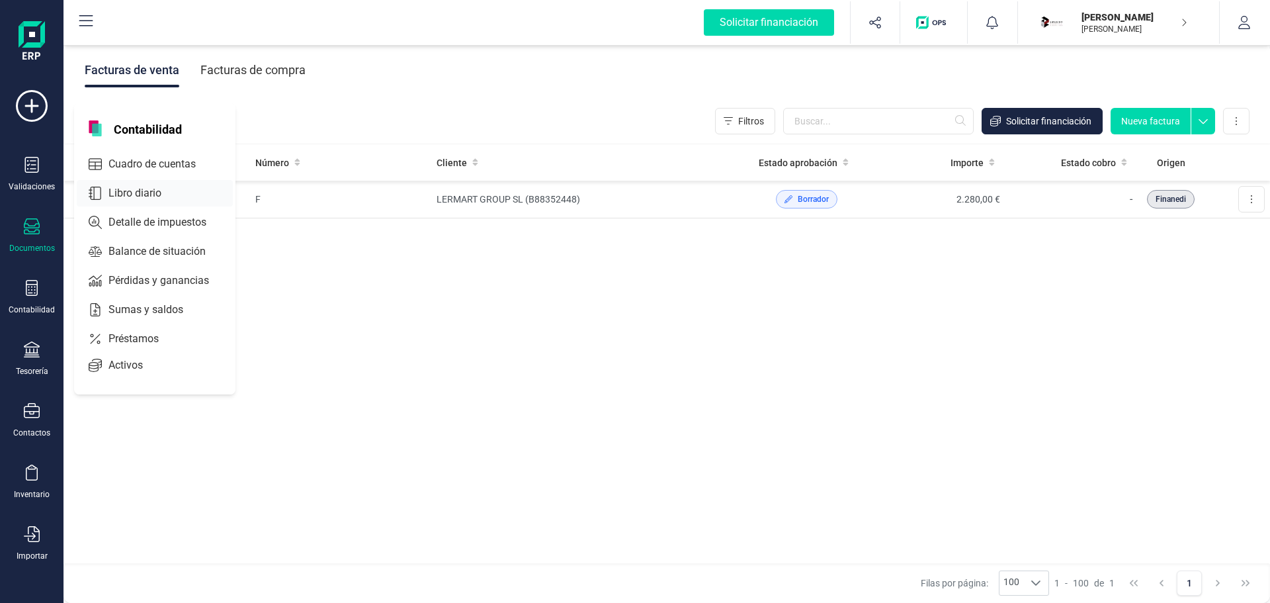
click at [137, 187] on span "Libro diario" at bounding box center [144, 193] width 82 height 16
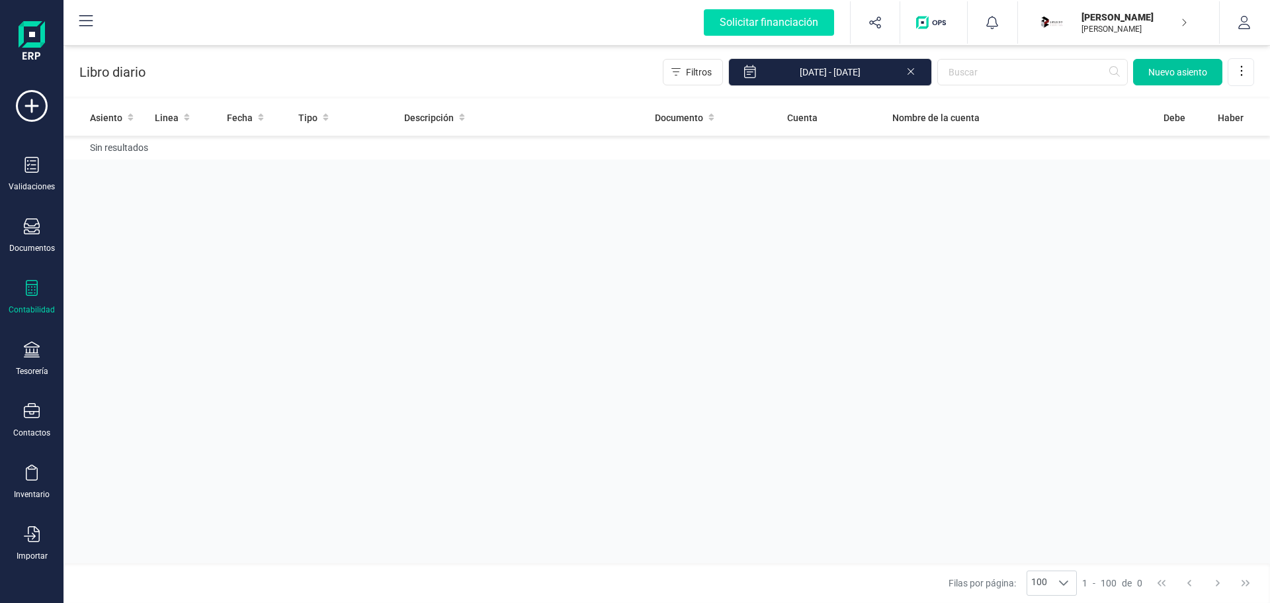
click at [1201, 75] on span "Nuevo asiento" at bounding box center [1177, 71] width 59 height 13
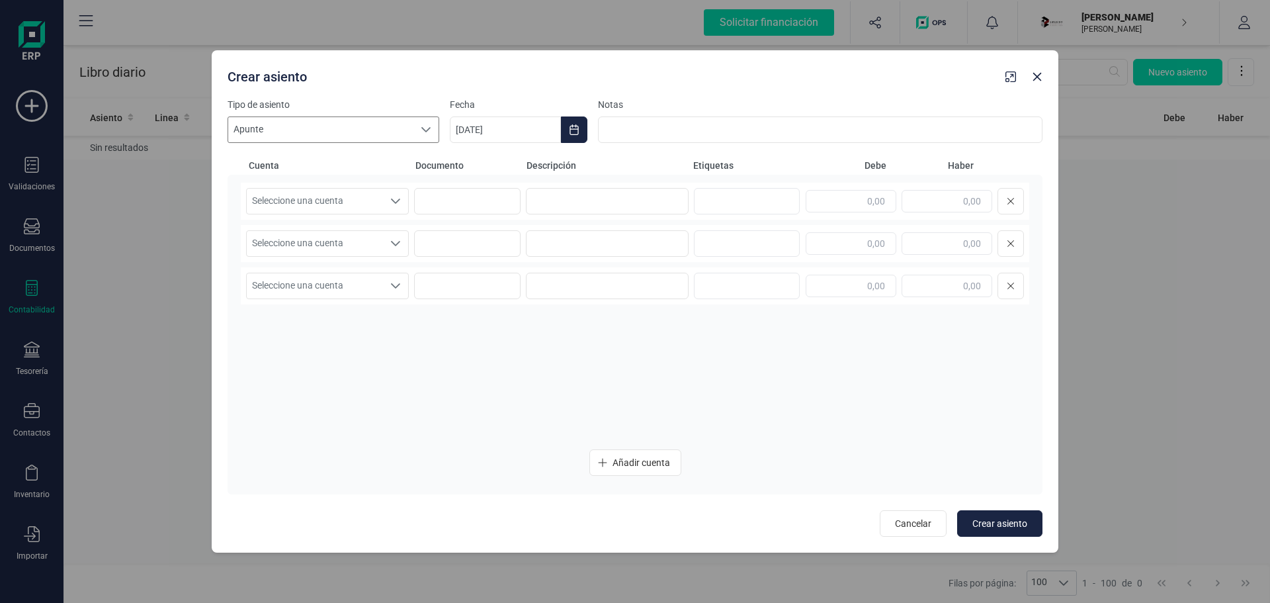
click at [323, 132] on span "Apunte" at bounding box center [320, 129] width 185 height 25
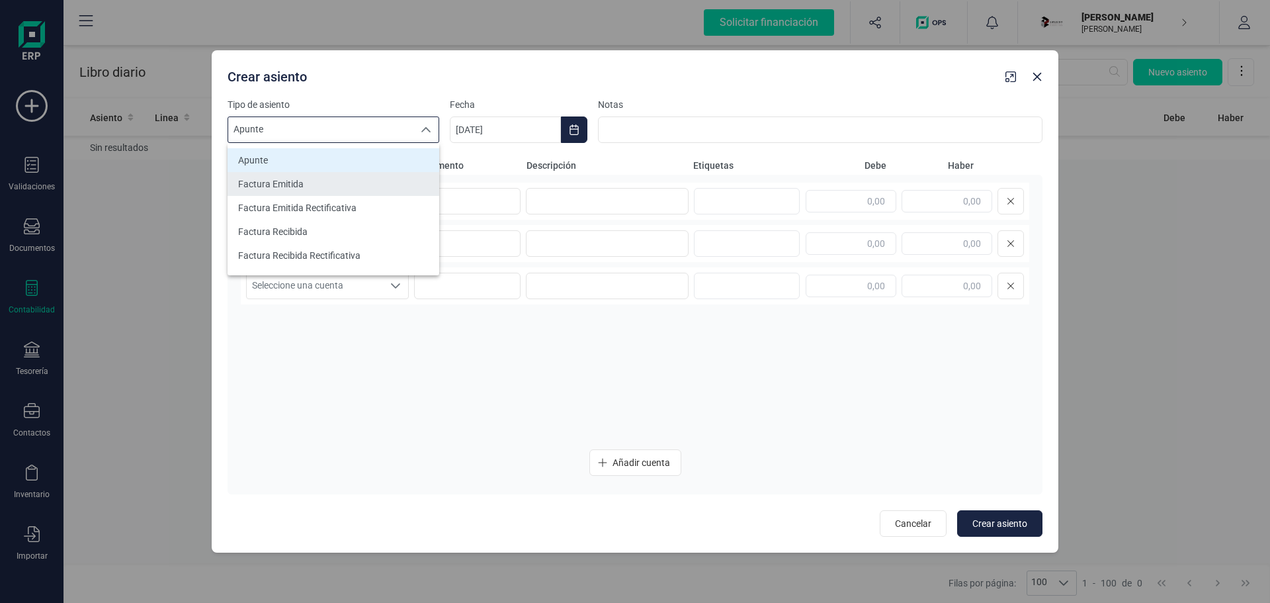
click at [298, 184] on span "Factura Emitida" at bounding box center [270, 183] width 65 height 13
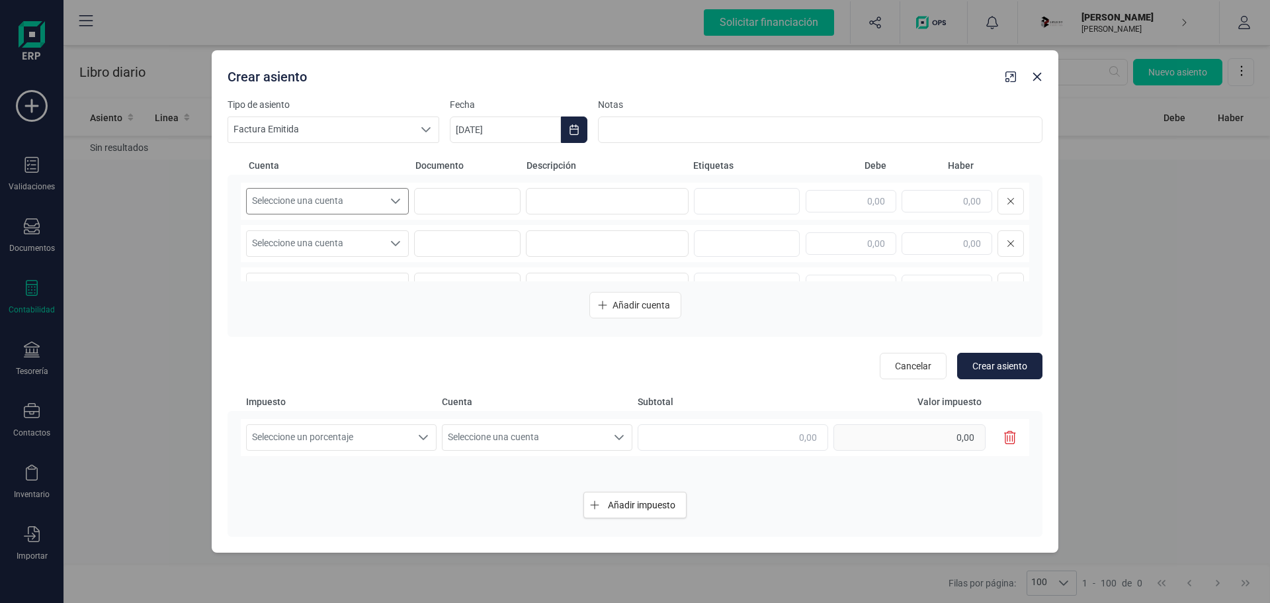
click at [392, 200] on icon "Seleccione una cuenta" at bounding box center [395, 201] width 11 height 11
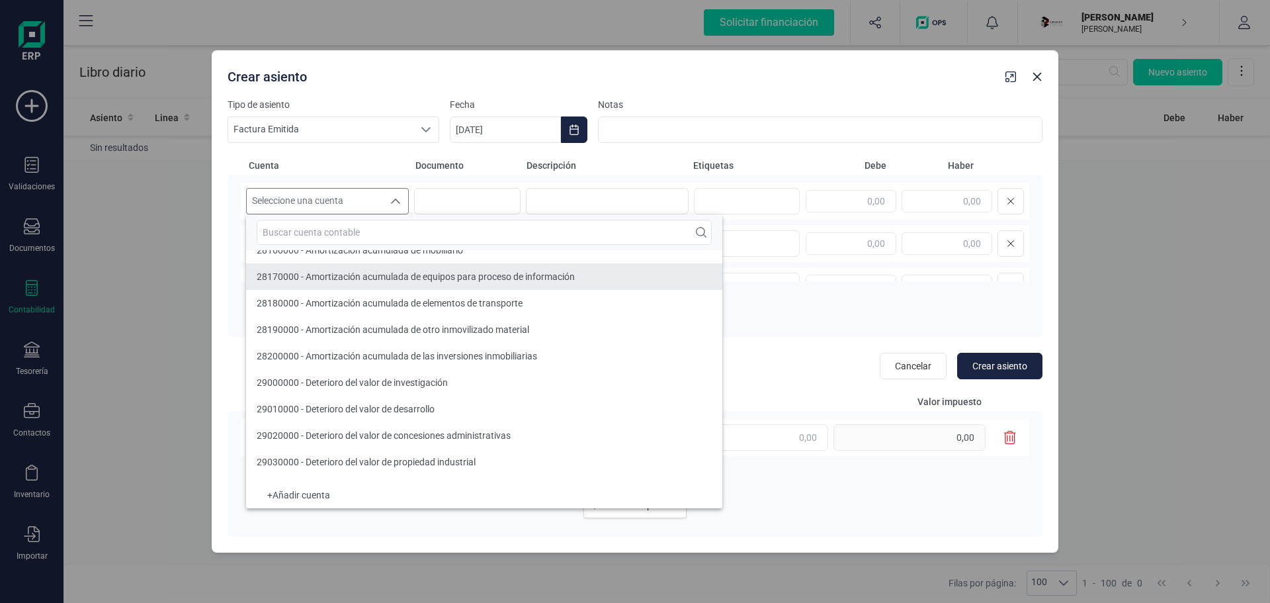
scroll to position [3862, 0]
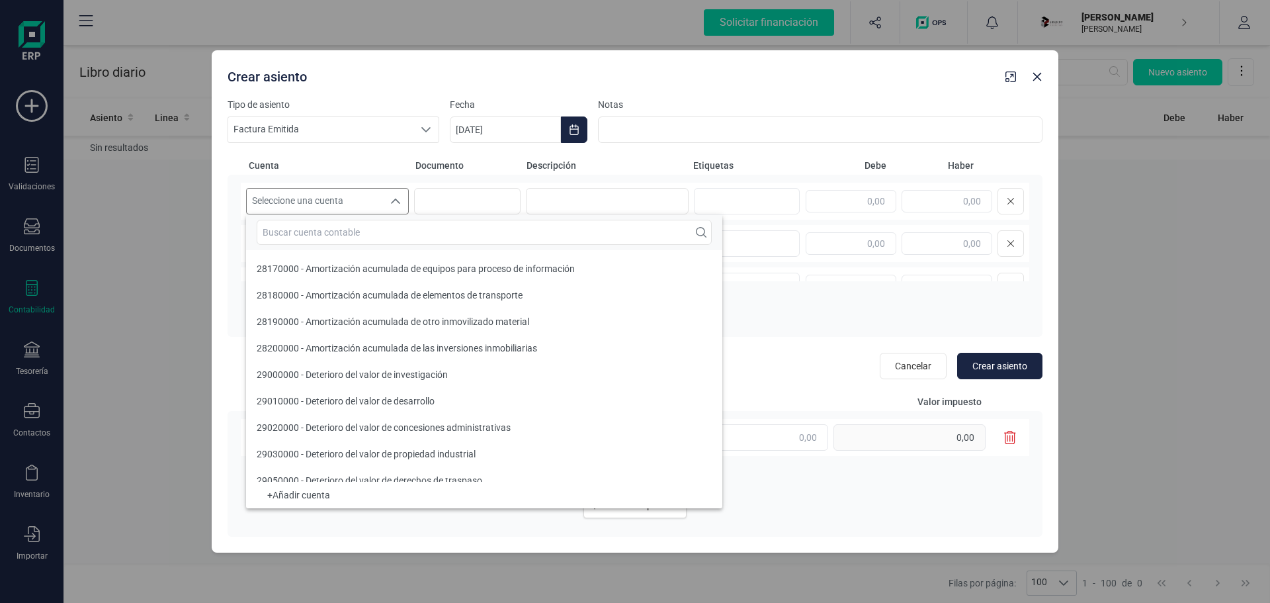
click at [675, 170] on span "Descripción" at bounding box center [606, 165] width 161 height 13
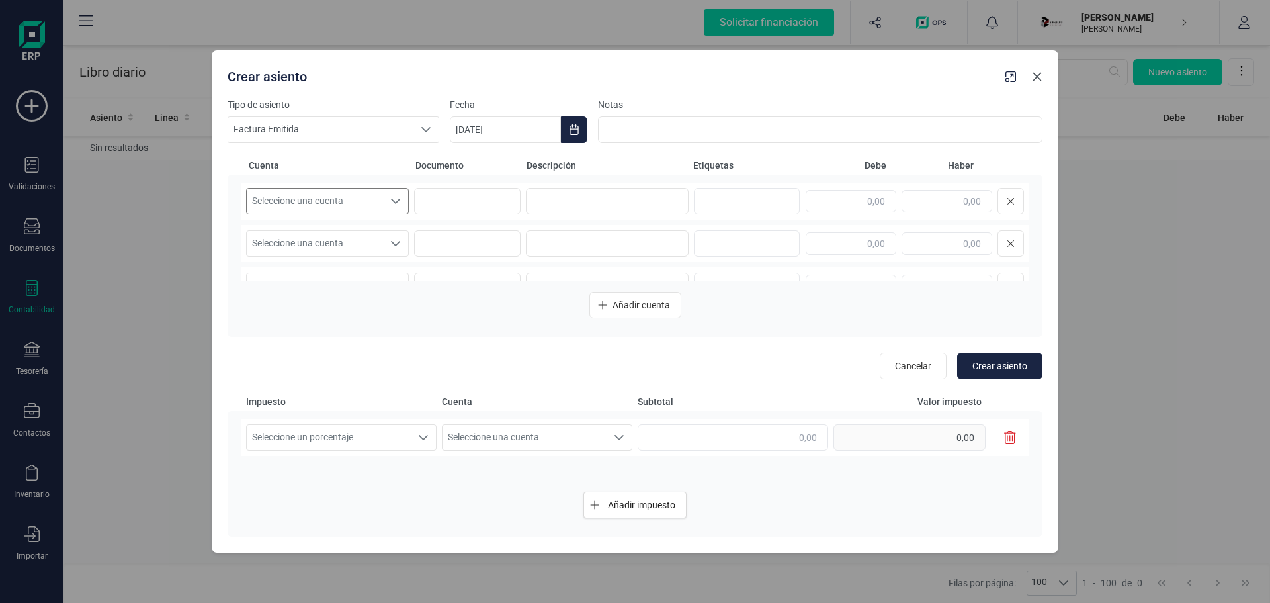
click at [1041, 76] on icon "button" at bounding box center [1037, 76] width 11 height 11
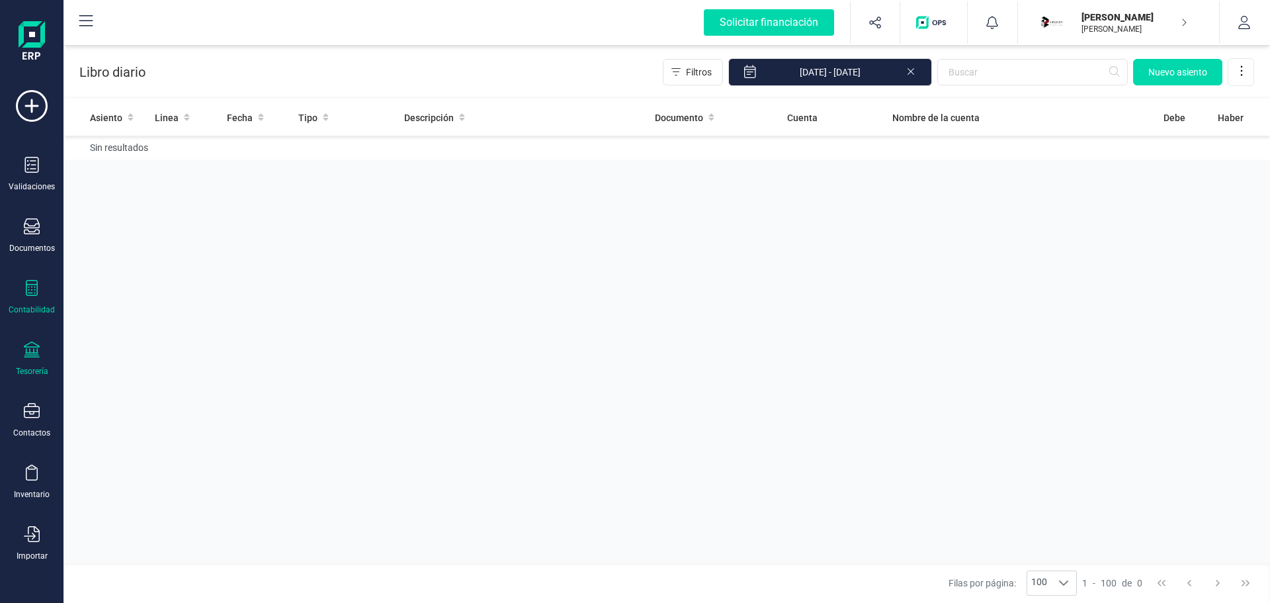
click at [32, 373] on div "Tesorería" at bounding box center [32, 371] width 32 height 11
click at [33, 298] on div at bounding box center [32, 289] width 16 height 19
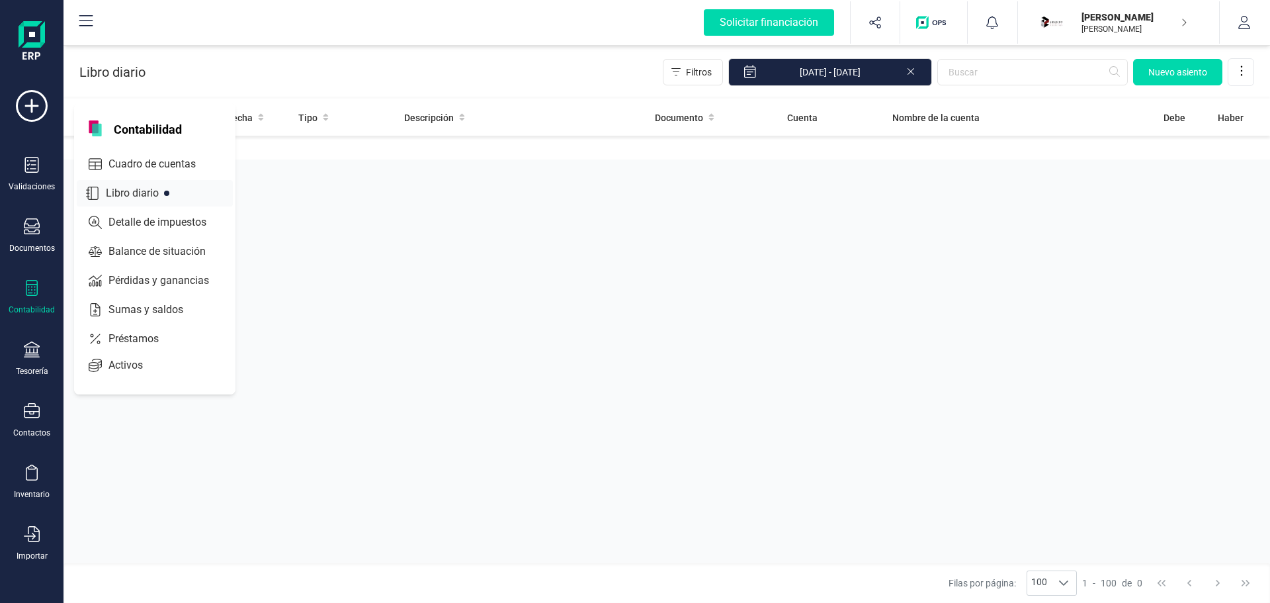
click at [117, 190] on span "Libro diario" at bounding box center [142, 193] width 82 height 16
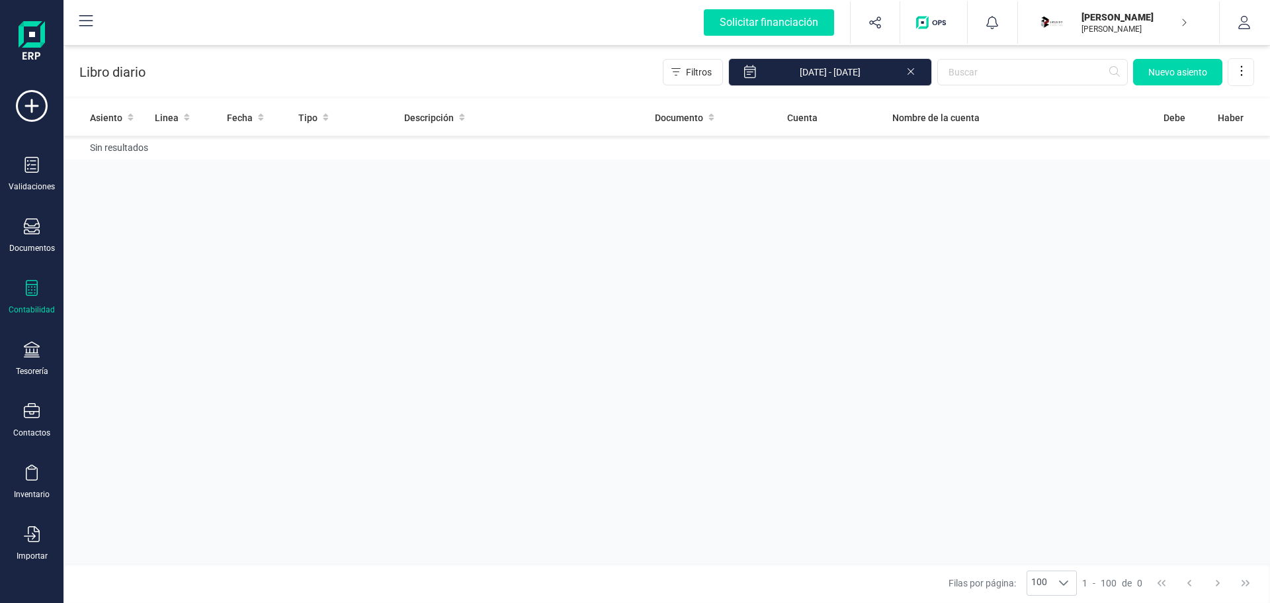
click at [1132, 17] on p "[PERSON_NAME]" at bounding box center [1134, 17] width 106 height 13
click at [1039, 157] on div "[PERSON_NAME]" at bounding box center [1105, 163] width 194 height 16
click at [1039, 159] on div "[PERSON_NAME]" at bounding box center [1105, 163] width 194 height 16
click at [1256, 22] on button "button" at bounding box center [1245, 22] width 50 height 42
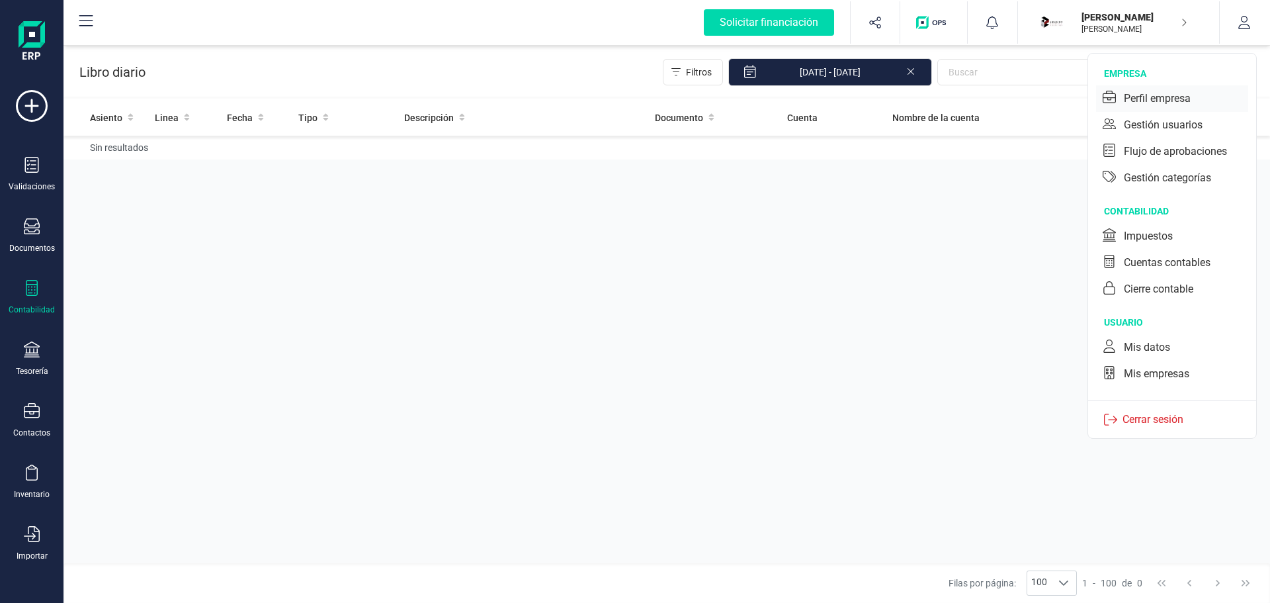
click at [1188, 103] on div "Perfil empresa" at bounding box center [1157, 99] width 67 height 16
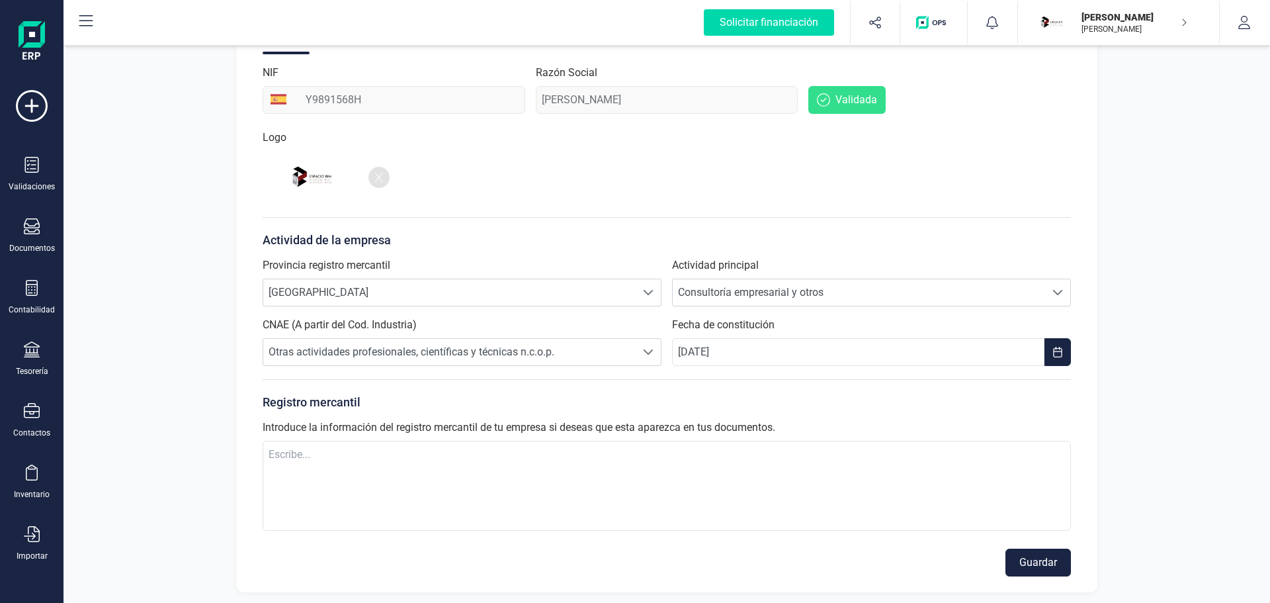
scroll to position [190, 0]
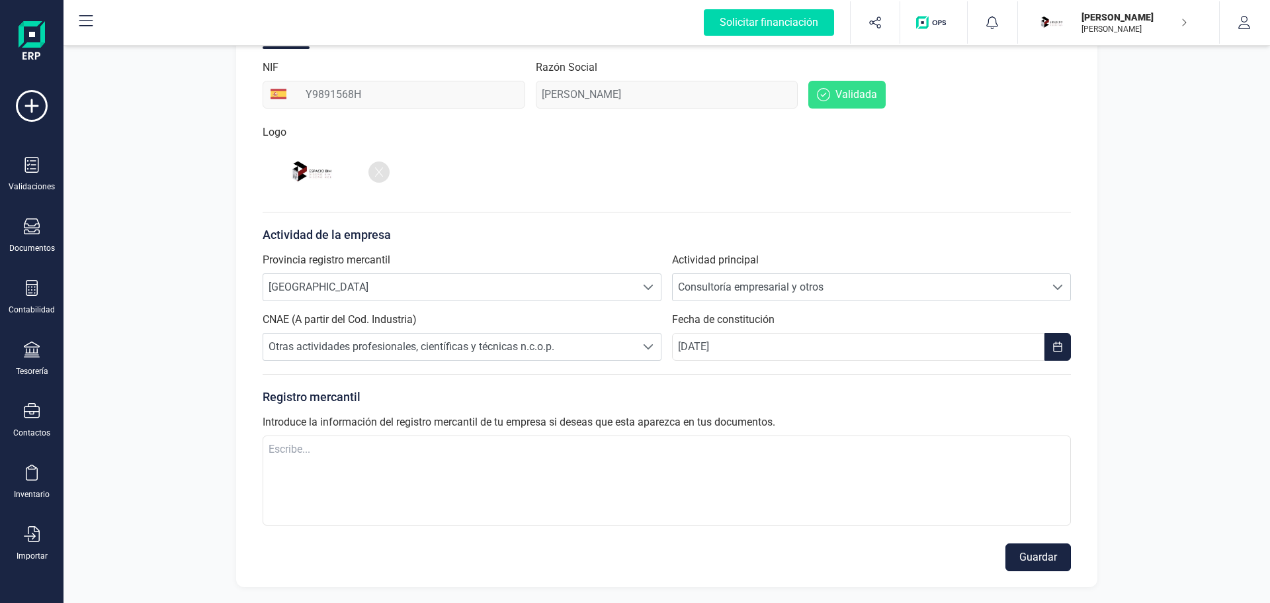
click at [1037, 564] on button "Guardar" at bounding box center [1037, 557] width 65 height 28
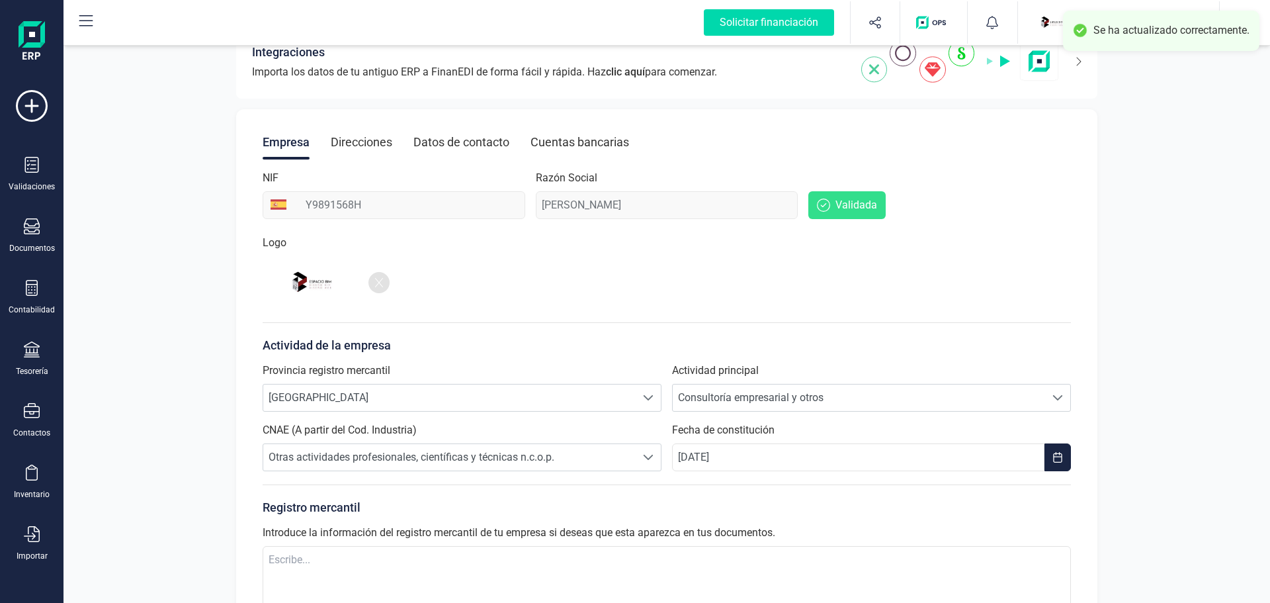
scroll to position [0, 0]
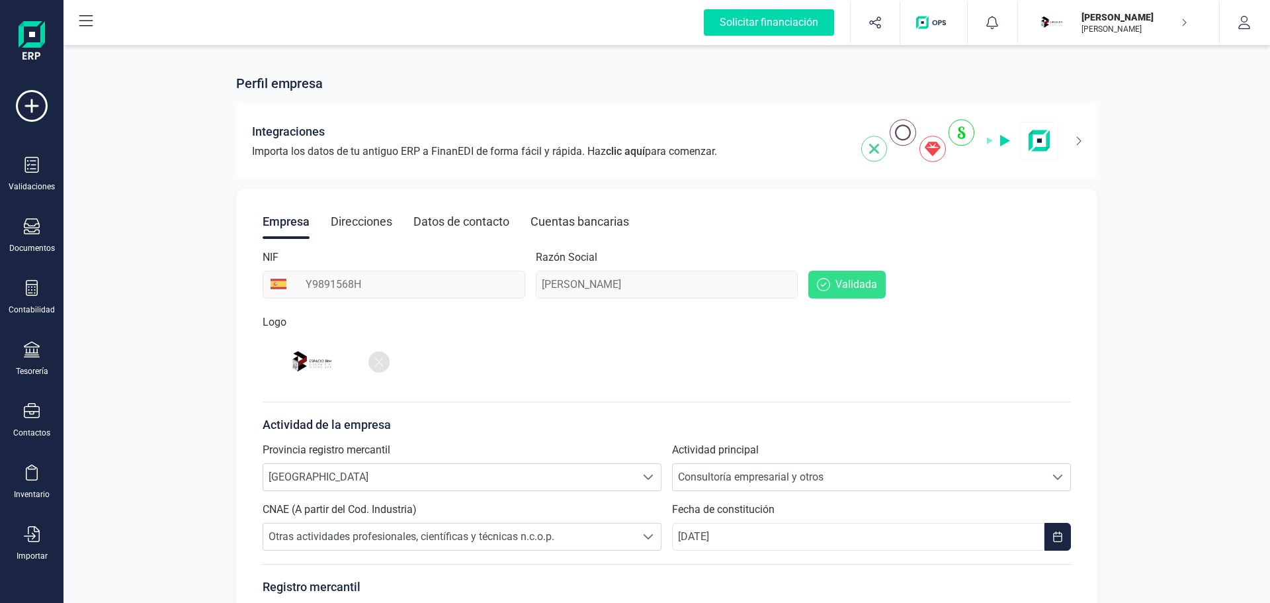
click at [1184, 26] on icon "button" at bounding box center [1184, 22] width 7 height 11
click at [1241, 22] on icon "button" at bounding box center [1243, 22] width 13 height 13
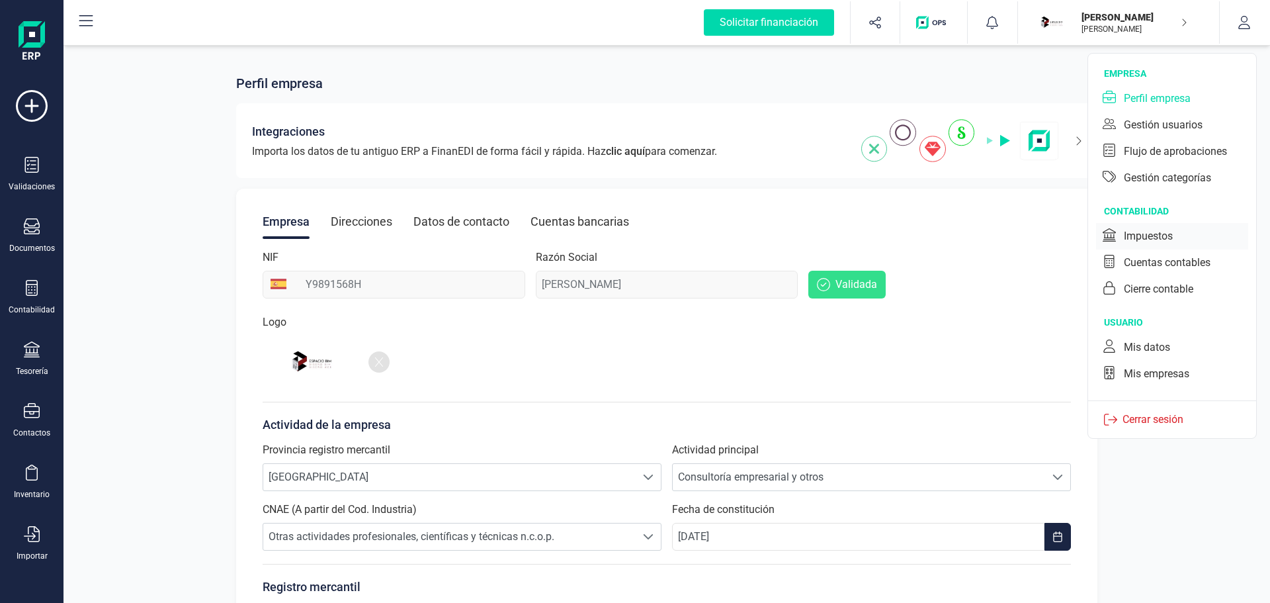
click at [1179, 240] on div "Impuestos" at bounding box center [1172, 236] width 152 height 26
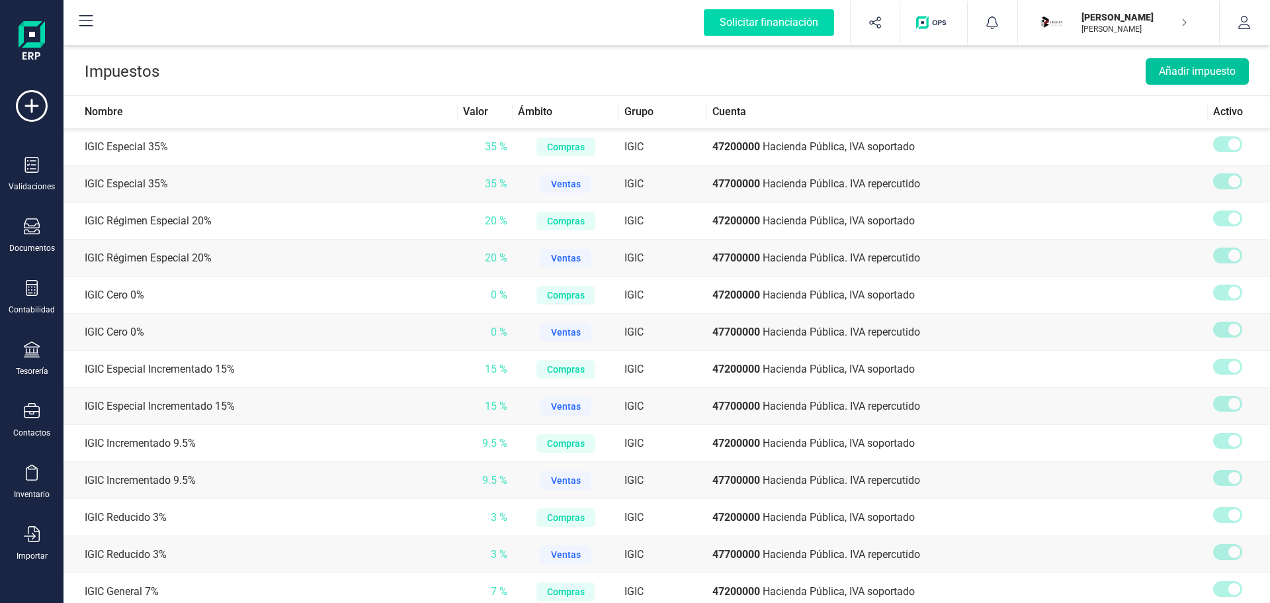
click at [1201, 73] on button "Añadir impuesto" at bounding box center [1197, 71] width 103 height 26
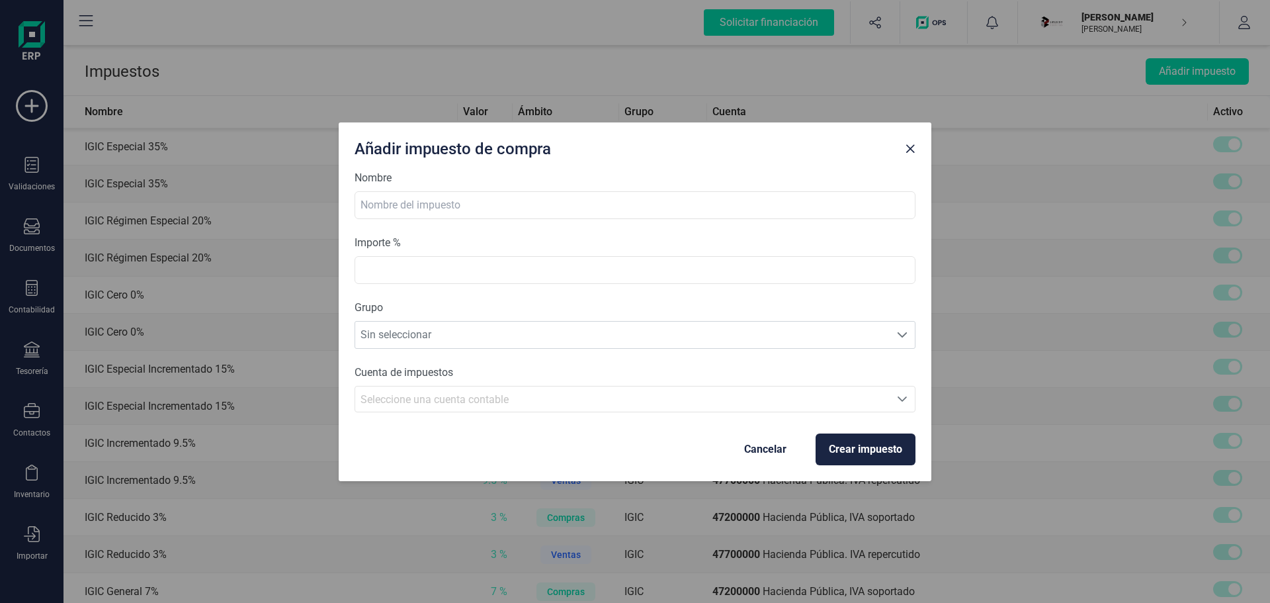
click at [913, 159] on div "Añadir impuesto de compra" at bounding box center [635, 146] width 593 height 48
click at [913, 157] on button "Close" at bounding box center [909, 148] width 21 height 21
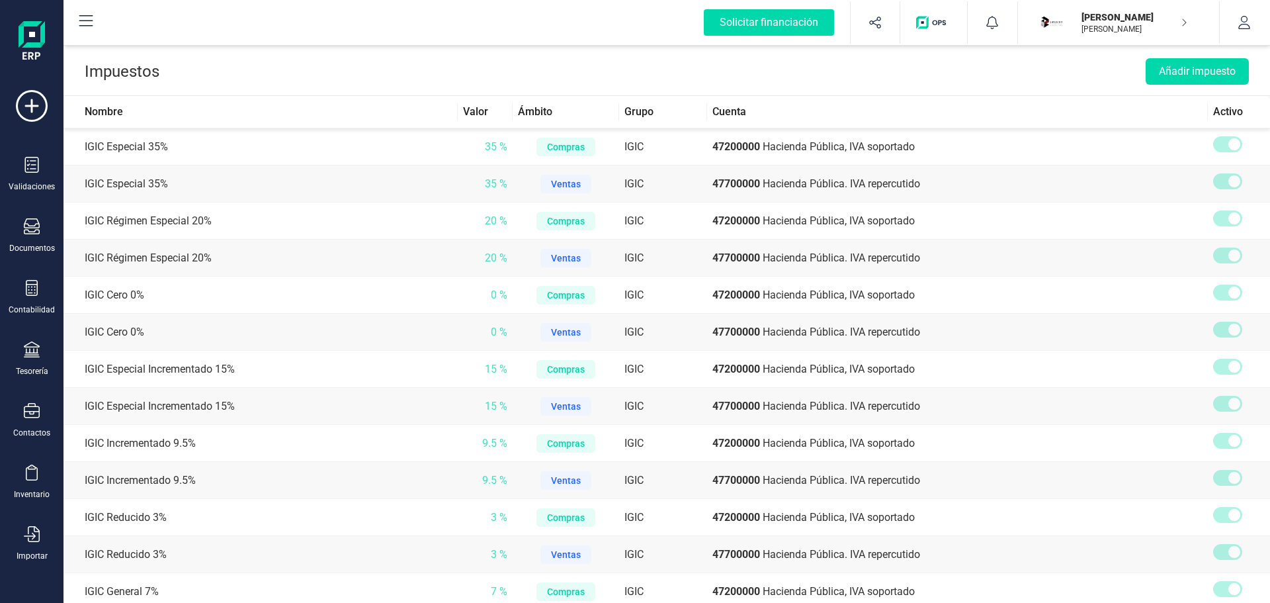
click at [842, 71] on header "Impuestos Añadir impuesto" at bounding box center [666, 69] width 1206 height 54
click at [34, 175] on div at bounding box center [32, 166] width 16 height 19
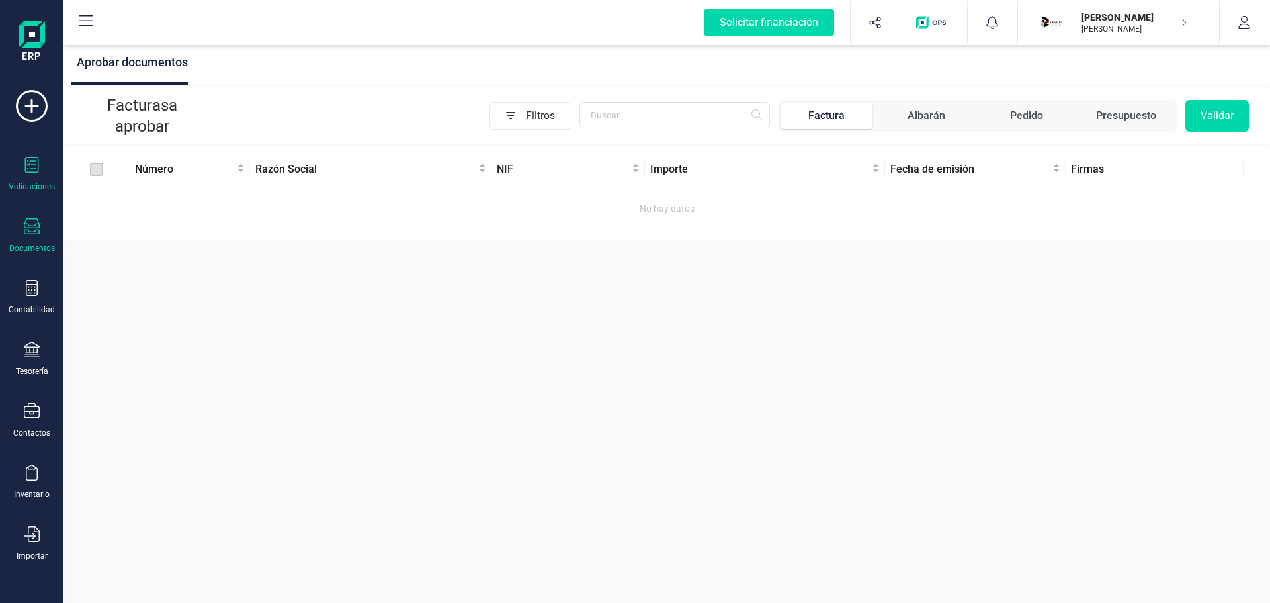
click at [30, 226] on icon at bounding box center [32, 226] width 16 height 16
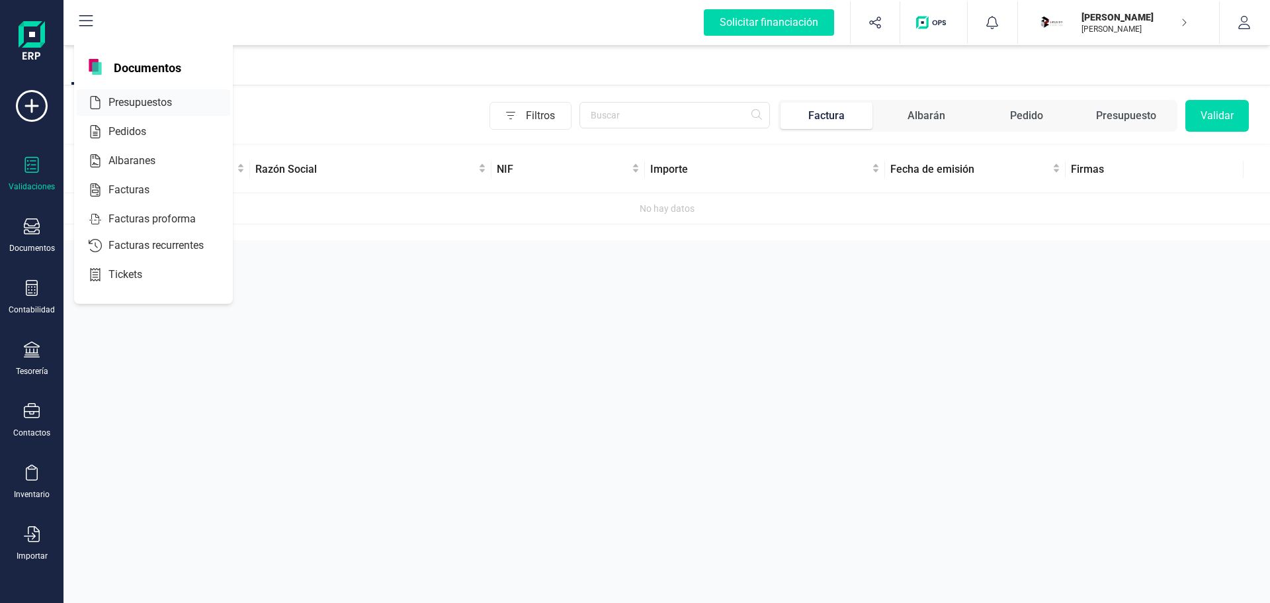
click at [143, 101] on span "Presupuestos" at bounding box center [149, 103] width 93 height 16
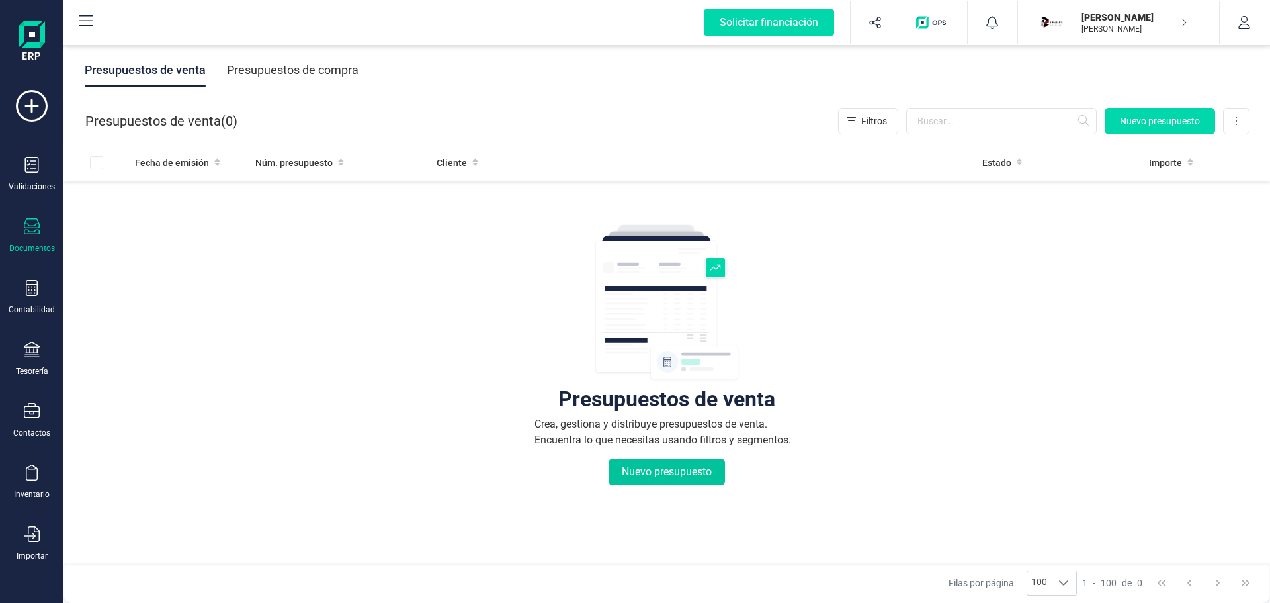
click at [673, 466] on button "Nuevo presupuesto" at bounding box center [666, 471] width 116 height 26
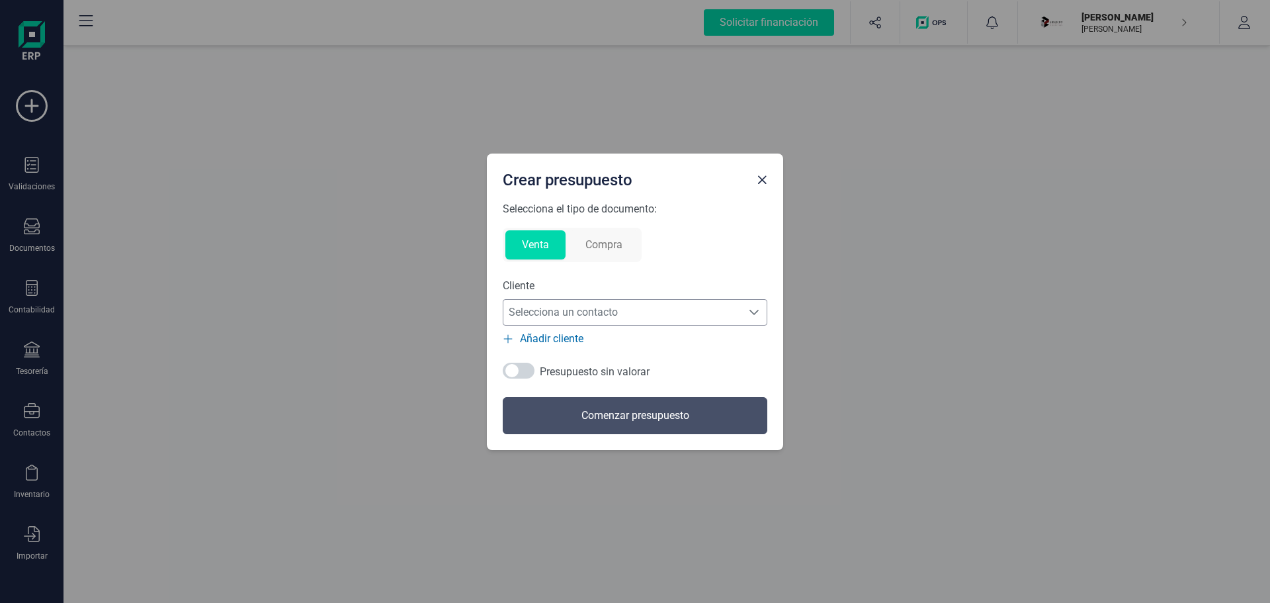
click at [628, 310] on span "Selecciona un contacto" at bounding box center [622, 312] width 238 height 26
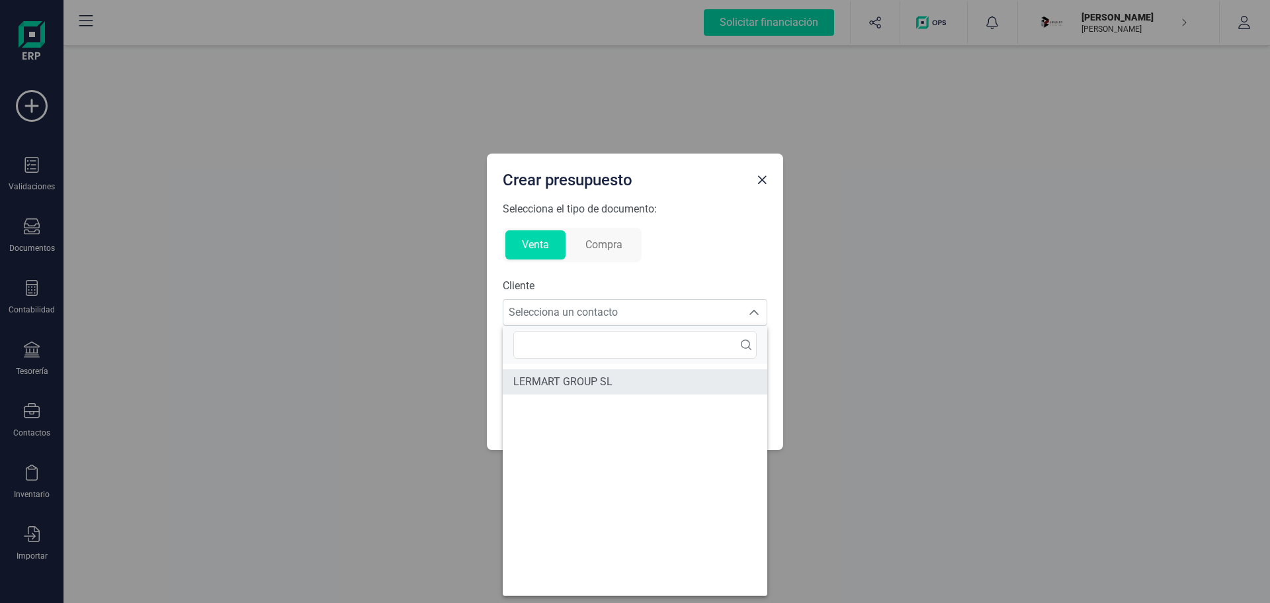
click at [571, 369] on li "LERMART GROUP SL" at bounding box center [635, 381] width 265 height 25
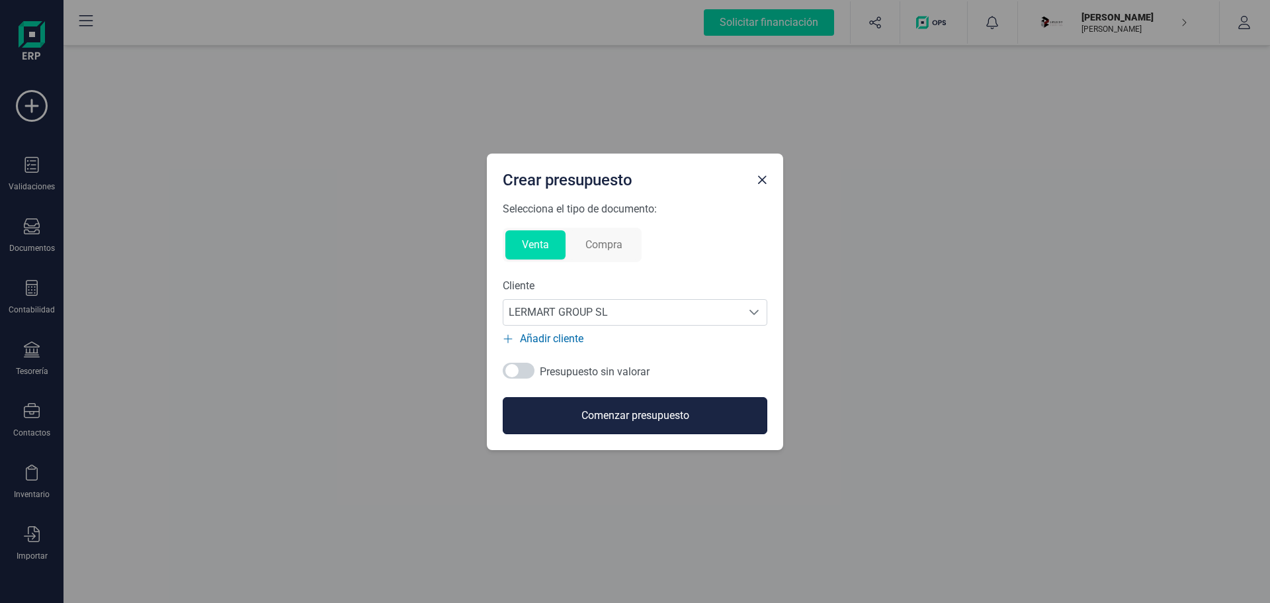
click at [608, 409] on button "Comenzar presupuesto" at bounding box center [635, 415] width 265 height 37
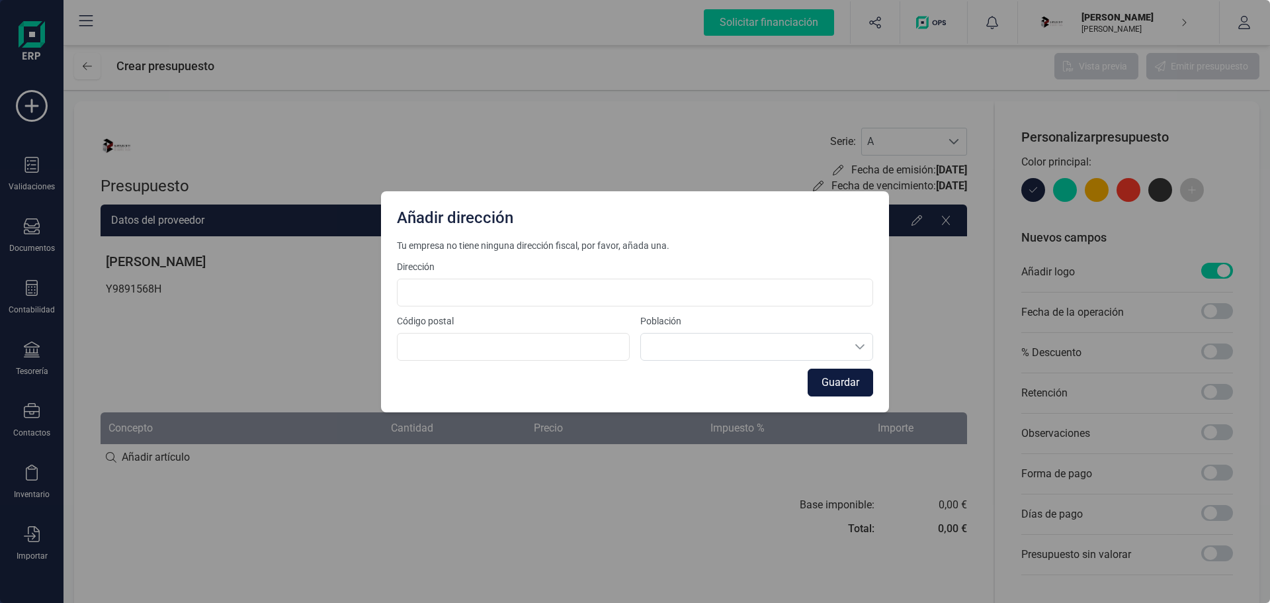
click at [827, 382] on button "Guardar" at bounding box center [840, 382] width 65 height 28
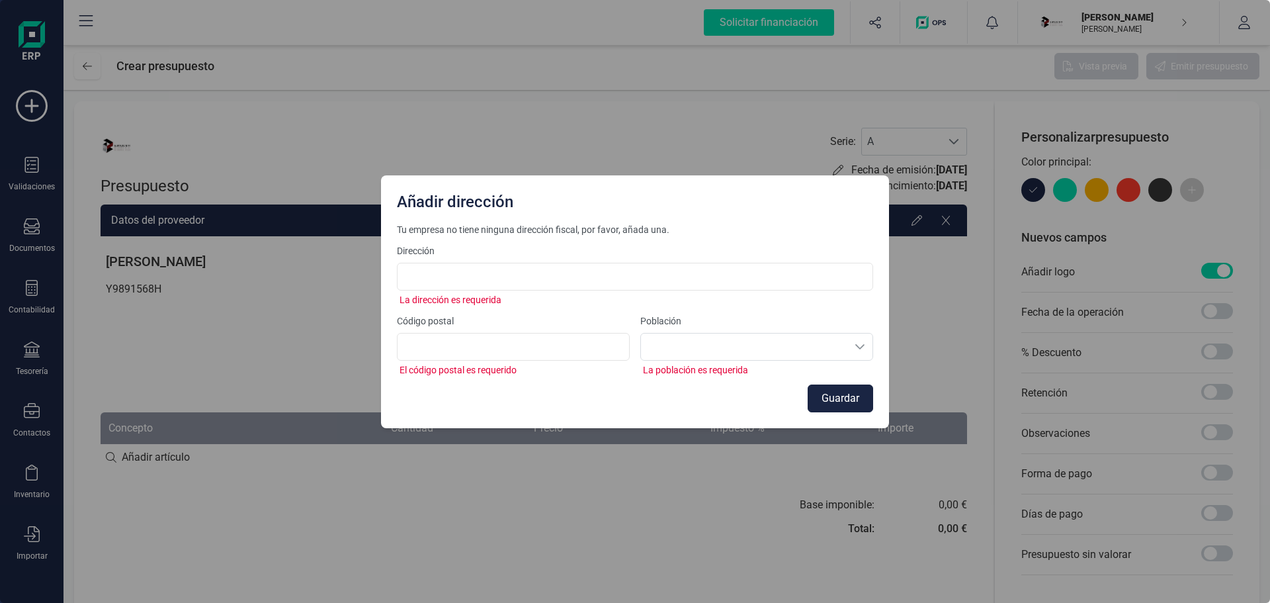
click at [611, 121] on div "Añadir dirección Tu empresa no tiene ninguna dirección fiscal, por favor, añada…" at bounding box center [635, 301] width 1270 height 603
click at [282, 302] on div "Añadir dirección Tu empresa no tiene ninguna dirección fiscal, por favor, añada…" at bounding box center [635, 301] width 1270 height 603
